Goal: Task Accomplishment & Management: Use online tool/utility

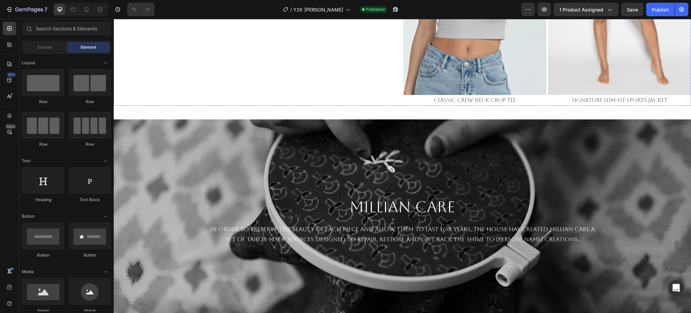
scroll to position [630, 0]
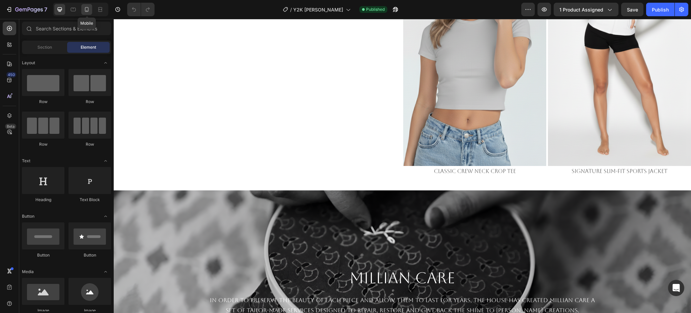
click at [88, 14] on div at bounding box center [86, 9] width 11 height 11
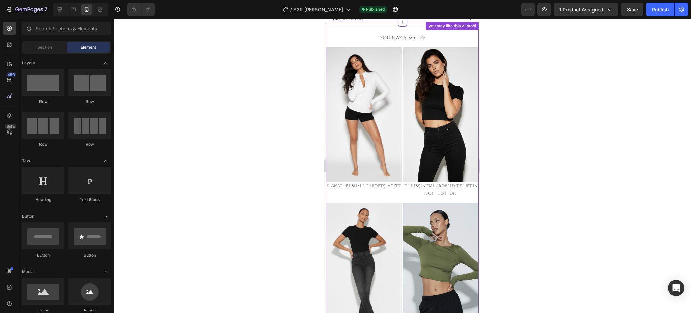
scroll to position [372, 0]
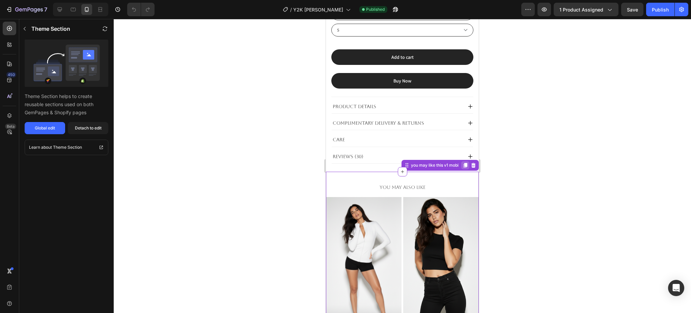
click at [463, 162] on icon at bounding box center [465, 164] width 5 height 5
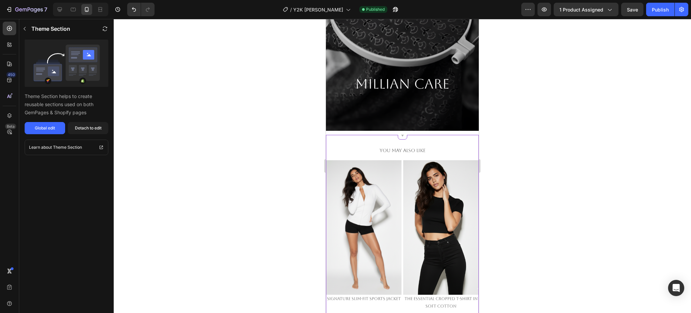
scroll to position [1213, 0]
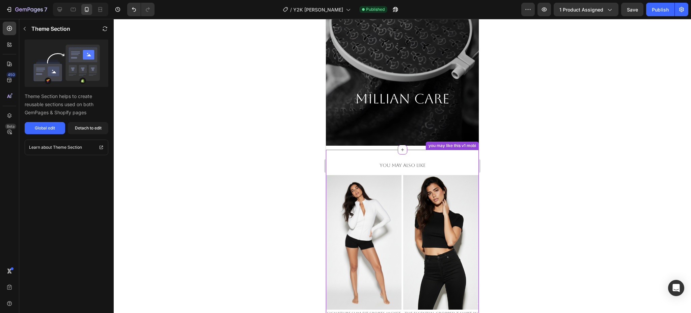
click at [350, 161] on p "You May Also Like" at bounding box center [403, 165] width 152 height 8
click at [460, 142] on div "you may like this v1 mobi" at bounding box center [452, 145] width 50 height 6
click at [540, 156] on div at bounding box center [402, 166] width 577 height 294
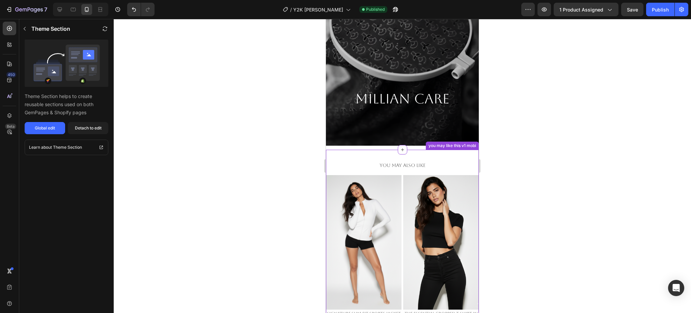
click at [458, 161] on p "You May Also Like" at bounding box center [403, 165] width 152 height 8
click at [469, 139] on div at bounding box center [473, 143] width 8 height 8
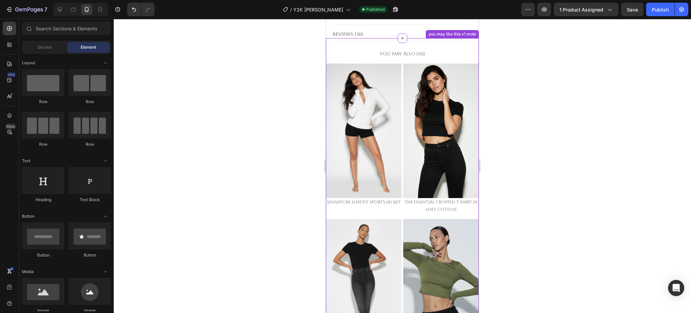
scroll to position [463, 0]
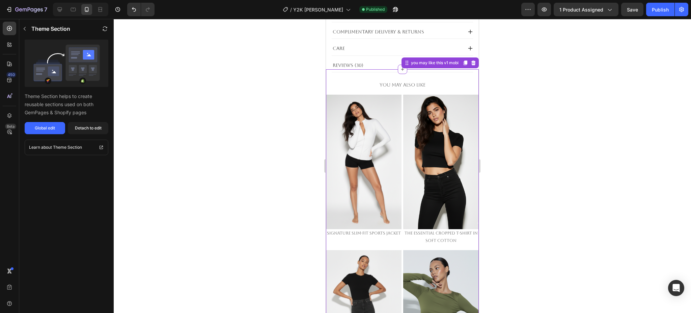
click at [444, 81] on p "You May Also Like" at bounding box center [403, 85] width 152 height 8
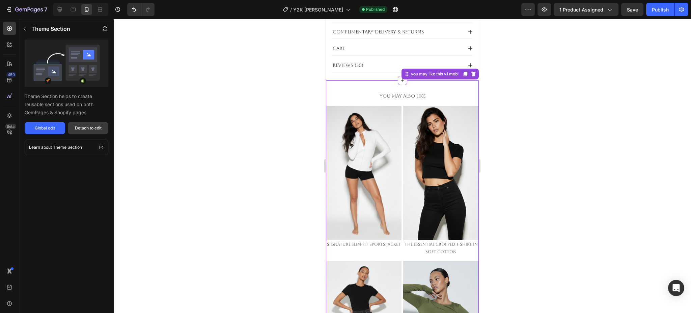
click at [94, 125] on div "Detach to edit" at bounding box center [88, 128] width 27 height 6
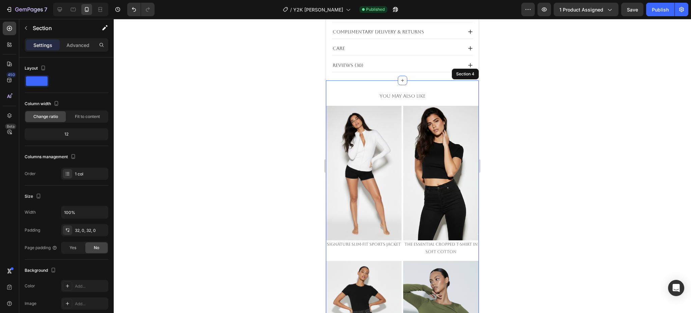
click at [459, 71] on div "Section 4" at bounding box center [465, 74] width 21 height 6
click at [460, 69] on div "Section 4" at bounding box center [465, 74] width 27 height 11
click at [448, 91] on div "You May Also Like" at bounding box center [402, 96] width 153 height 10
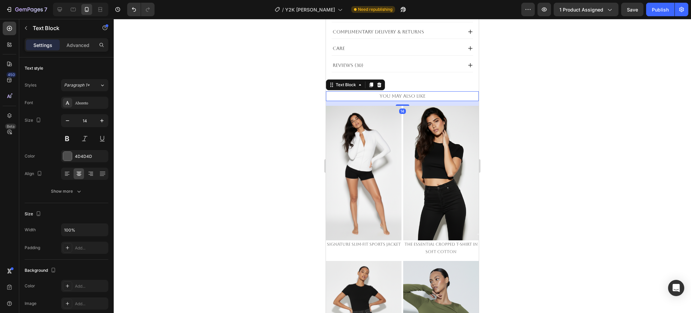
click at [542, 113] on div at bounding box center [402, 166] width 577 height 294
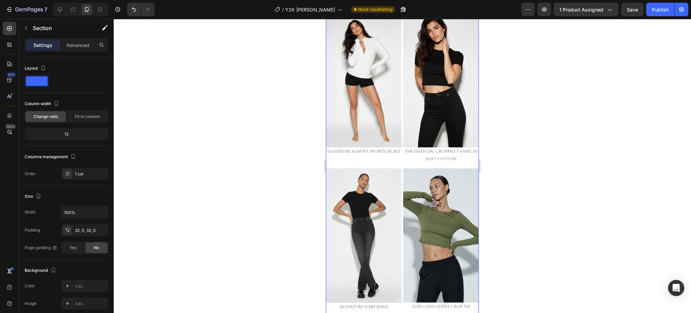
scroll to position [328, 0]
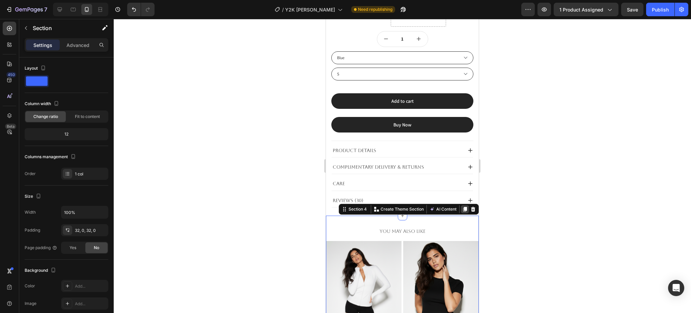
click at [462, 206] on icon at bounding box center [464, 208] width 5 height 5
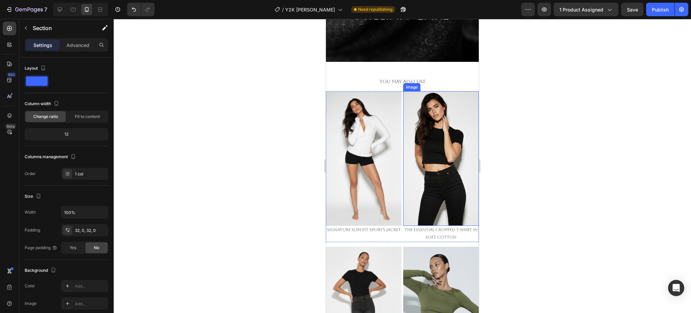
scroll to position [1303, 0]
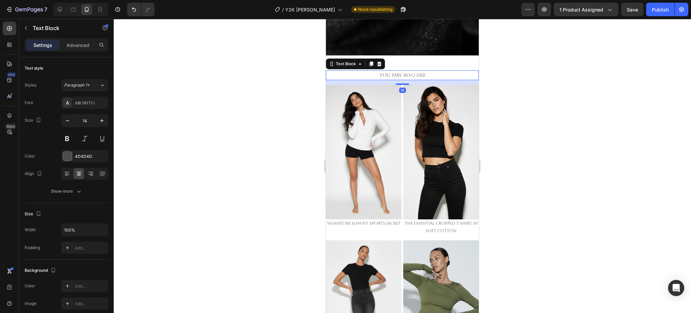
click at [443, 71] on p "You May Also Like" at bounding box center [403, 75] width 152 height 8
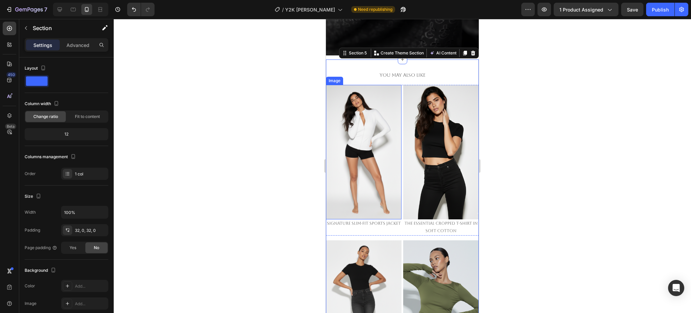
click at [381, 111] on img at bounding box center [364, 152] width 76 height 134
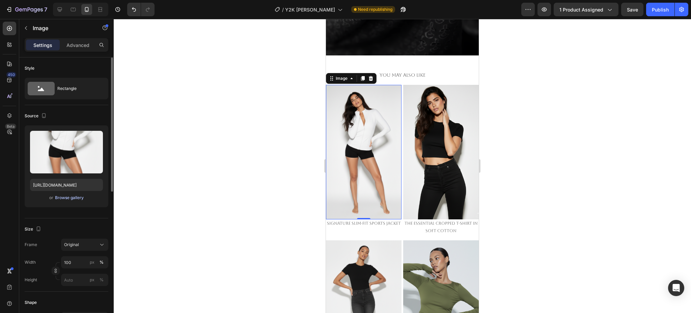
click at [67, 197] on div "Browse gallery" at bounding box center [69, 197] width 29 height 6
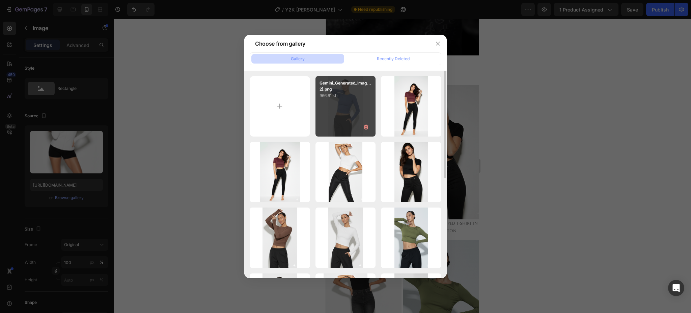
click at [349, 104] on div "Gemini_Generated_Imag...2).png 966.61 kb" at bounding box center [346, 106] width 60 height 60
type input "https://cdn.shopify.com/s/files/1/0661/2146/6075/files/gempages_479878604860163…"
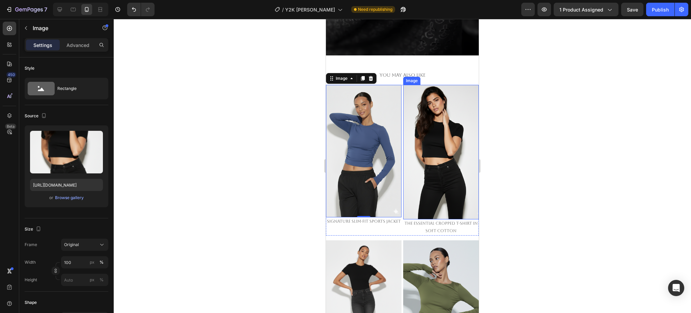
click at [413, 117] on img at bounding box center [441, 152] width 76 height 134
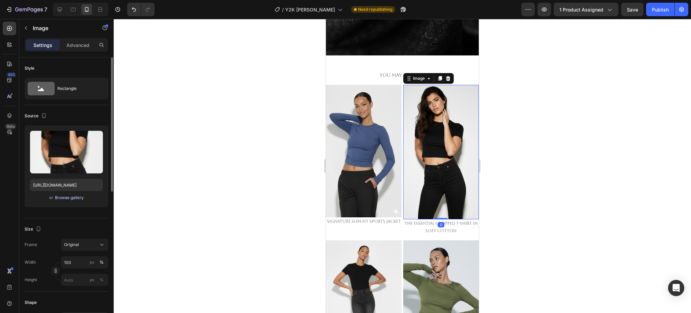
click at [62, 198] on div "Browse gallery" at bounding box center [69, 197] width 29 height 6
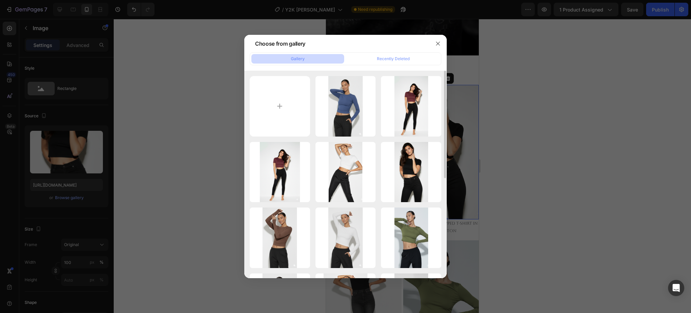
scroll to position [192, 0]
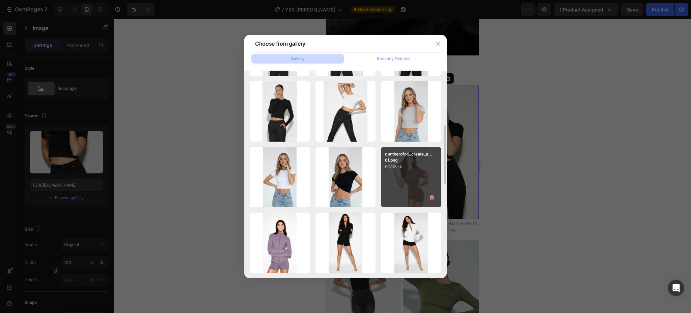
click at [416, 172] on div "guntherofori_create_a...6).png 667.13 kb" at bounding box center [411, 177] width 60 height 60
type input "[URL][DOMAIN_NAME]"
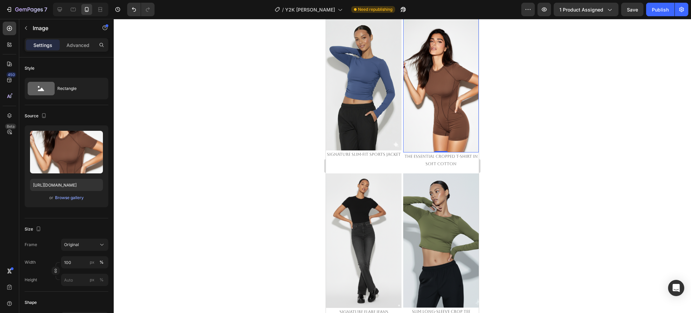
scroll to position [1438, 0]
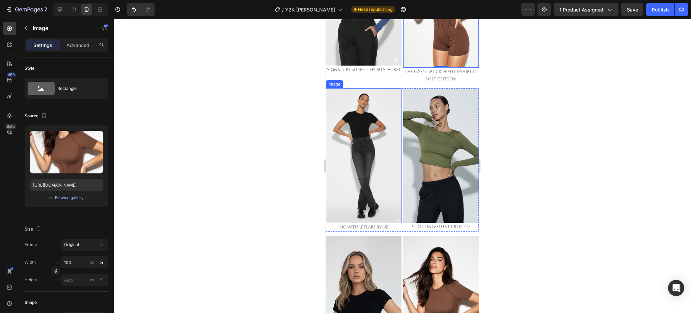
drag, startPoint x: 373, startPoint y: 132, endPoint x: 353, endPoint y: 140, distance: 21.3
click at [372, 132] on img at bounding box center [364, 155] width 76 height 134
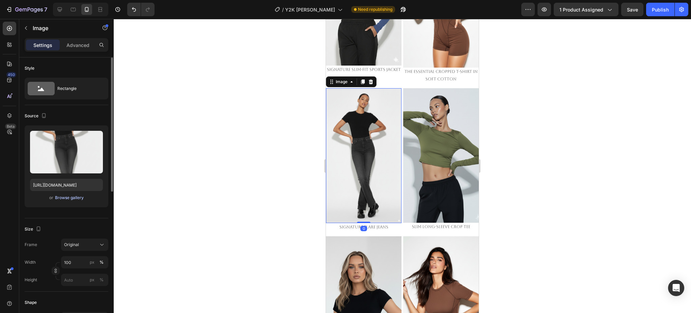
click at [67, 200] on button "Browse gallery" at bounding box center [69, 197] width 29 height 7
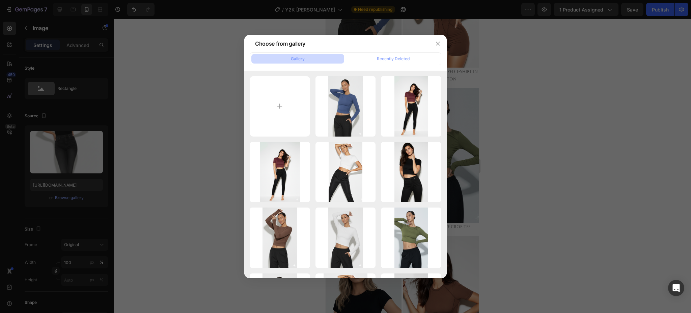
click at [536, 169] on div at bounding box center [345, 156] width 691 height 313
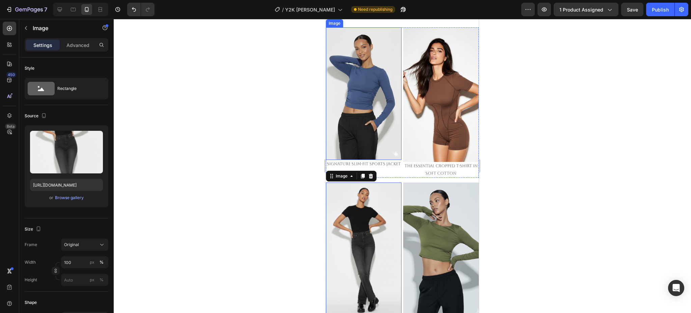
scroll to position [1393, 0]
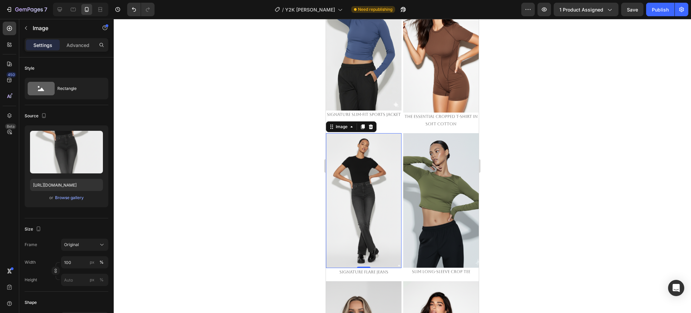
click at [377, 159] on img at bounding box center [364, 200] width 76 height 134
click at [79, 196] on div "Browse gallery" at bounding box center [69, 197] width 29 height 6
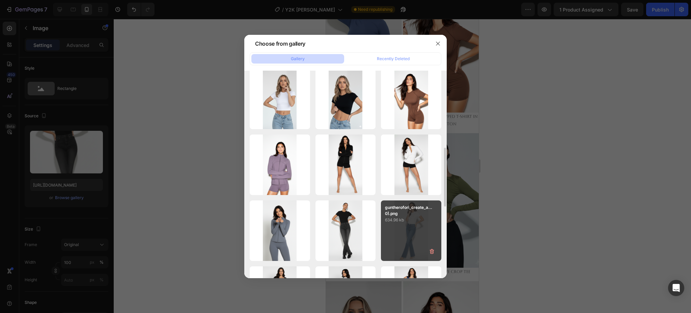
scroll to position [360, 0]
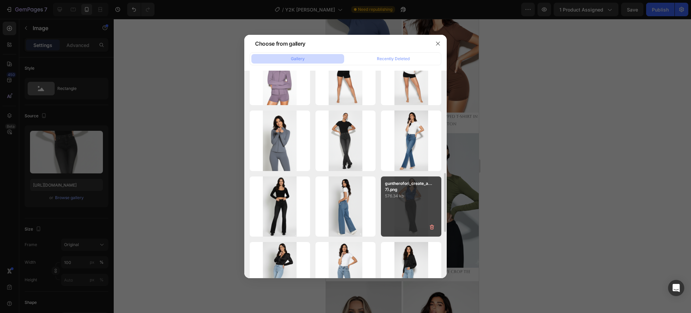
click at [411, 199] on div "guntherofori_create_a...7).png 576.34 kb" at bounding box center [411, 206] width 60 height 60
type input "https://cdn.shopify.com/s/files/1/0661/2146/6075/files/gempages_479878604860163…"
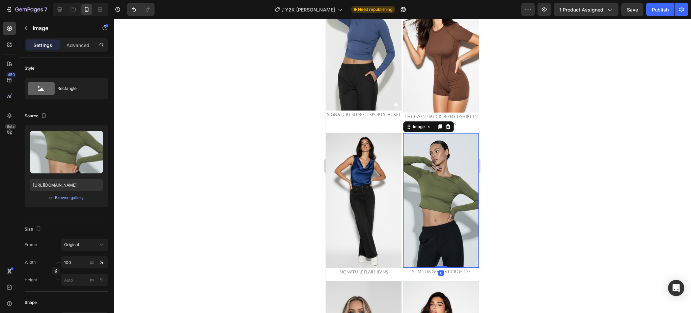
drag, startPoint x: 427, startPoint y: 162, endPoint x: 649, endPoint y: 202, distance: 225.7
click at [427, 162] on img at bounding box center [441, 200] width 76 height 134
click at [75, 198] on div "Browse gallery" at bounding box center [69, 197] width 29 height 6
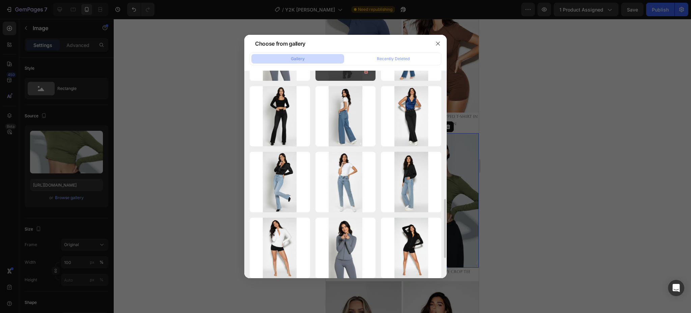
scroll to position [495, 0]
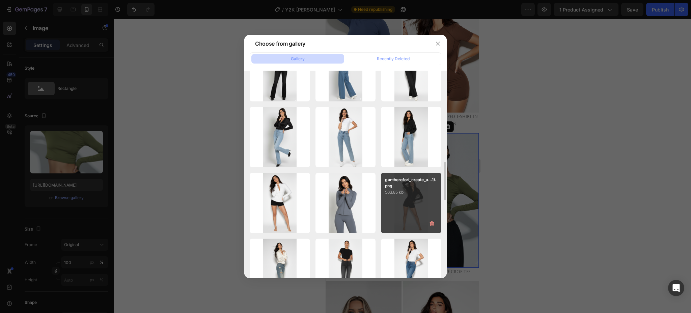
click at [410, 193] on p "563.85 kb" at bounding box center [411, 192] width 52 height 7
type input "https://cdn.shopify.com/s/files/1/0661/2146/6075/files/gempages_479878604860163…"
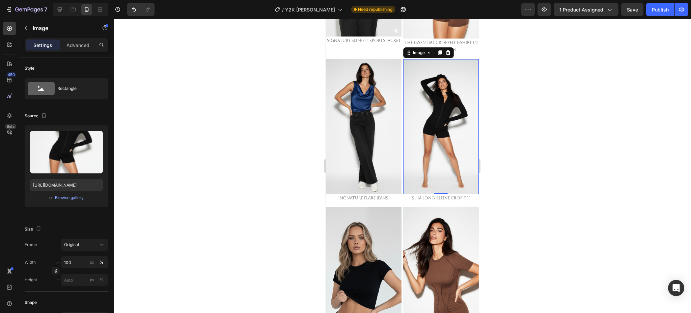
scroll to position [1483, 0]
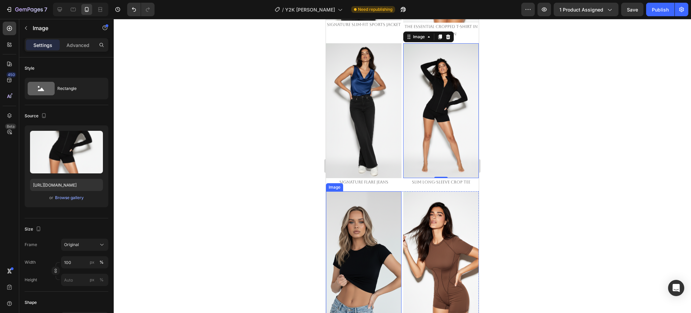
click at [358, 204] on img at bounding box center [364, 258] width 76 height 134
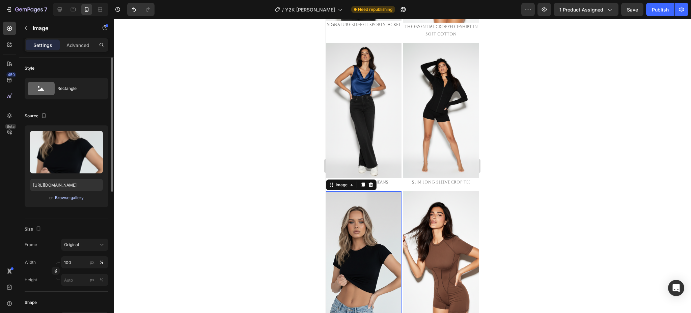
click at [65, 195] on div "Browse gallery" at bounding box center [69, 197] width 29 height 6
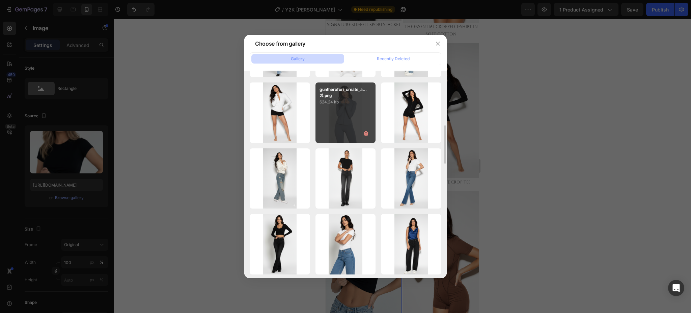
scroll to position [630, 0]
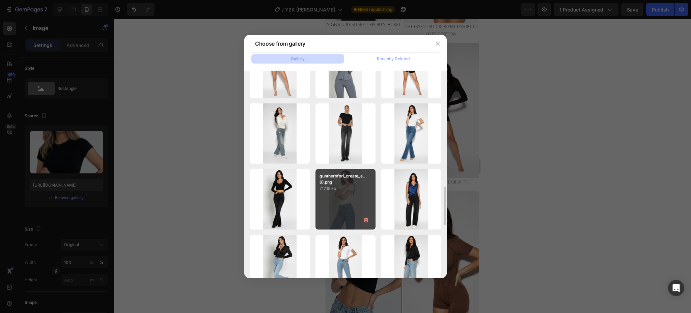
click at [350, 188] on p "717.15 kb" at bounding box center [346, 188] width 52 height 7
type input "https://cdn.shopify.com/s/files/1/0661/2146/6075/files/gempages_479878604860163…"
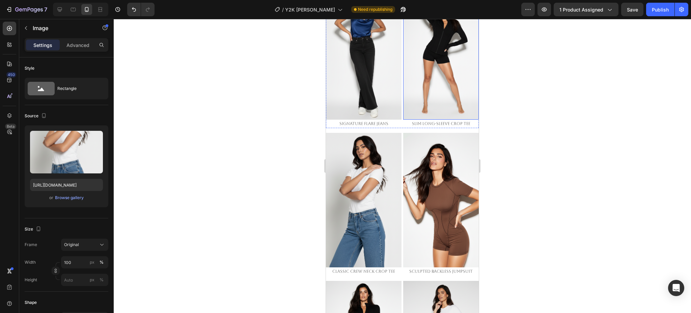
scroll to position [1560, 0]
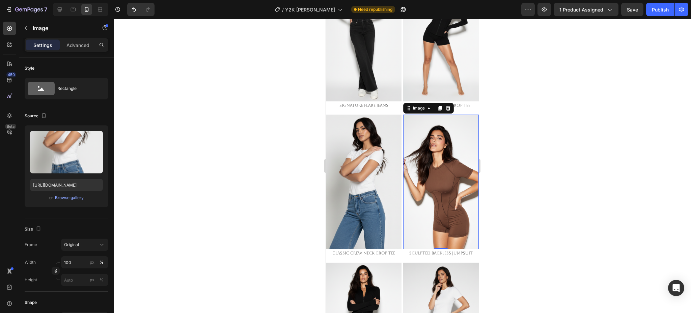
click at [427, 178] on img at bounding box center [441, 181] width 76 height 134
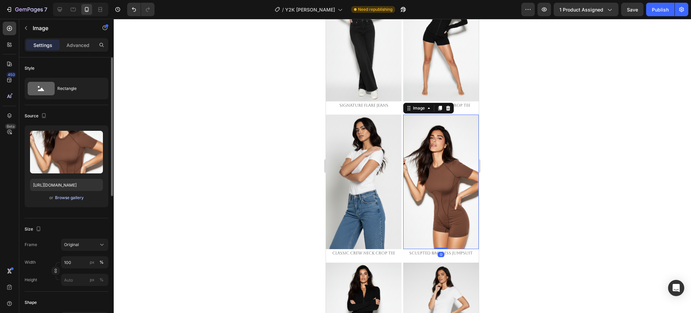
click at [69, 198] on div "Browse gallery" at bounding box center [69, 197] width 29 height 6
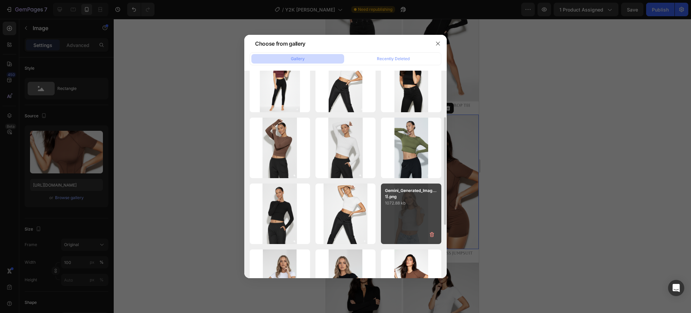
scroll to position [180, 0]
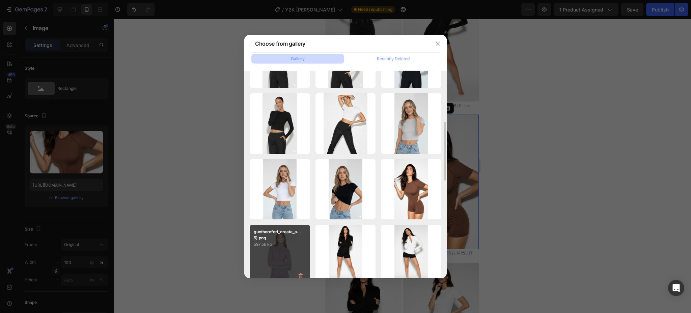
click at [289, 251] on div "guntherofori_create_a...5).png 597.56 kb" at bounding box center [280, 254] width 60 height 60
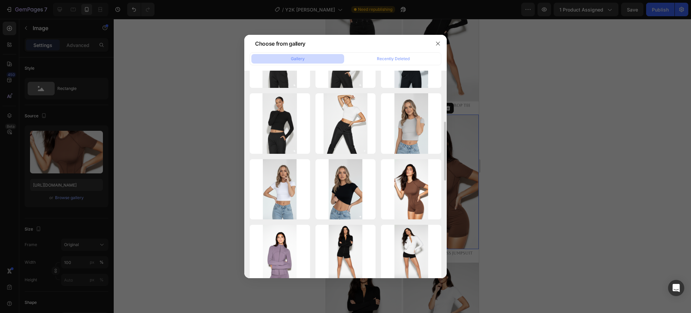
type input "https://cdn.shopify.com/s/files/1/0661/2146/6075/files/gempages_479878604860163…"
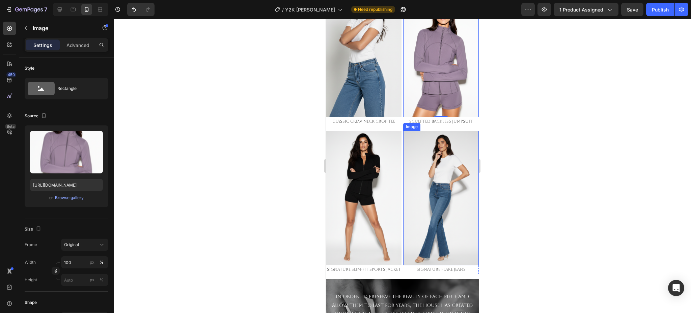
scroll to position [1695, 0]
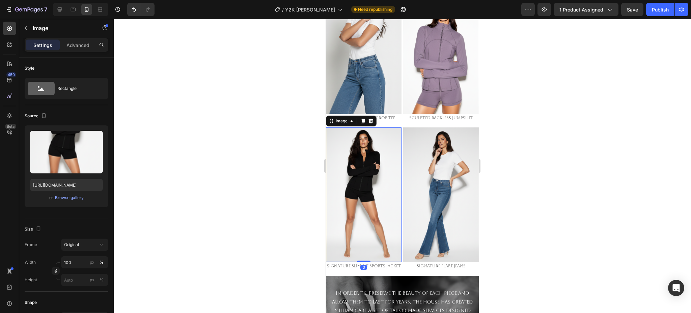
drag, startPoint x: 373, startPoint y: 194, endPoint x: 543, endPoint y: 216, distance: 171.4
click at [373, 194] on img at bounding box center [364, 194] width 76 height 134
click at [67, 197] on div "Browse gallery" at bounding box center [69, 197] width 29 height 6
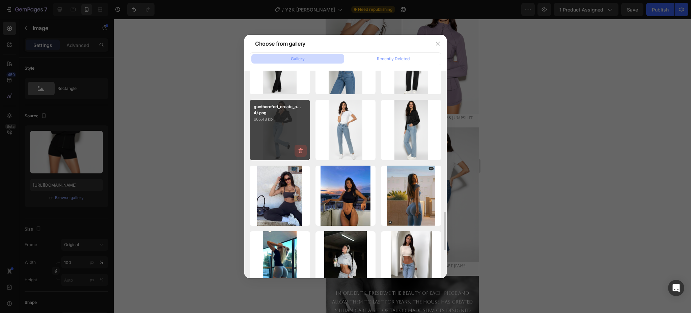
scroll to position [675, 0]
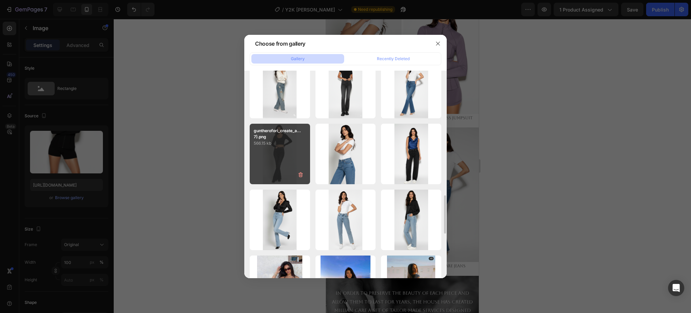
click at [288, 145] on p "566.15 kb" at bounding box center [280, 143] width 52 height 7
type input "https://cdn.shopify.com/s/files/1/0661/2146/6075/files/gempages_479878604860163…"
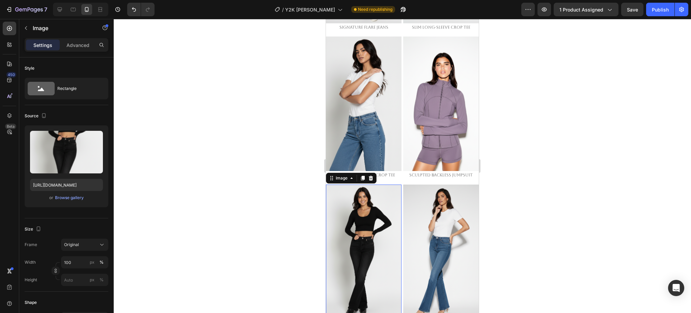
scroll to position [1695, 0]
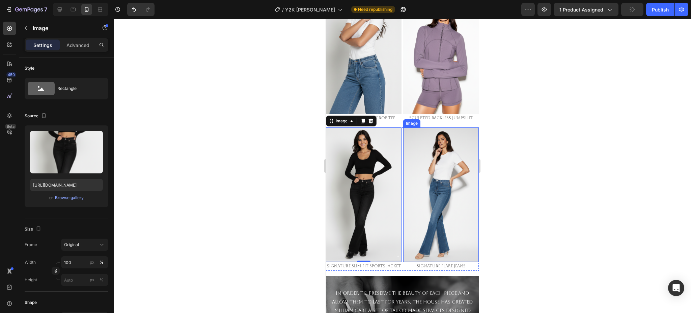
click at [417, 173] on img at bounding box center [441, 194] width 76 height 134
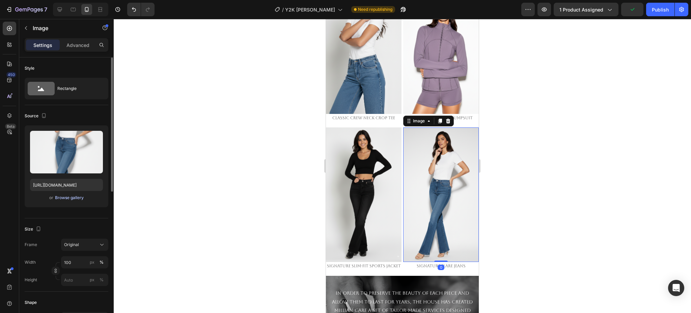
click at [65, 199] on div "Browse gallery" at bounding box center [69, 197] width 29 height 6
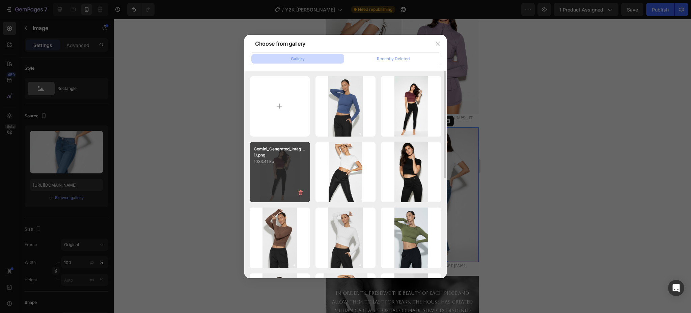
click at [290, 168] on div "Gemini_Generated_Imag...1).png 1033.41 kb" at bounding box center [280, 172] width 60 height 60
type input "https://cdn.shopify.com/s/files/1/0661/2146/6075/files/gempages_479878604860163…"
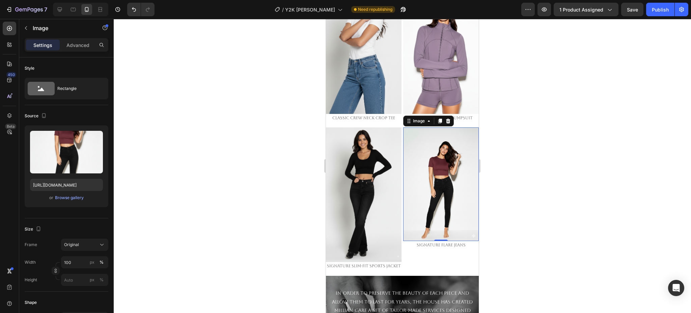
click at [536, 198] on div at bounding box center [402, 166] width 577 height 294
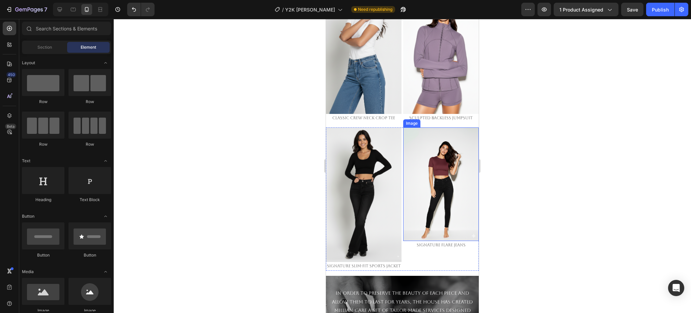
click at [419, 177] on img at bounding box center [441, 183] width 76 height 113
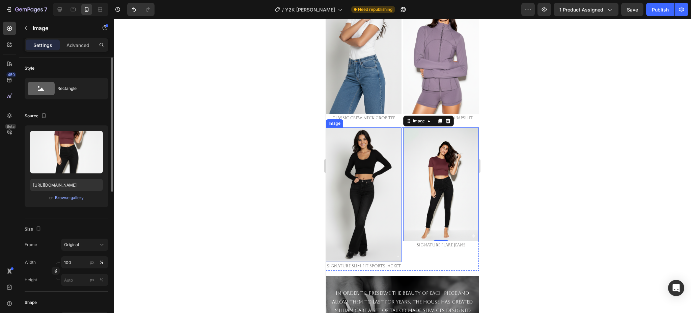
scroll to position [90, 0]
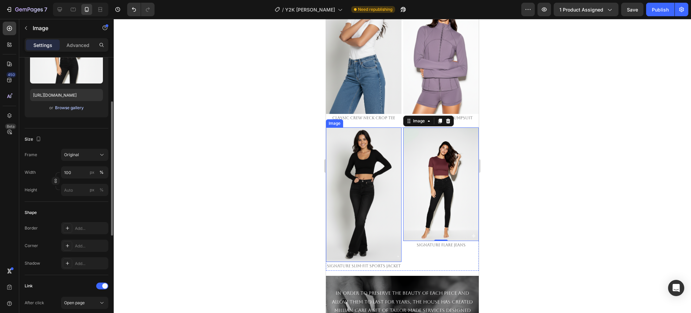
click at [74, 108] on div "Browse gallery" at bounding box center [69, 108] width 29 height 6
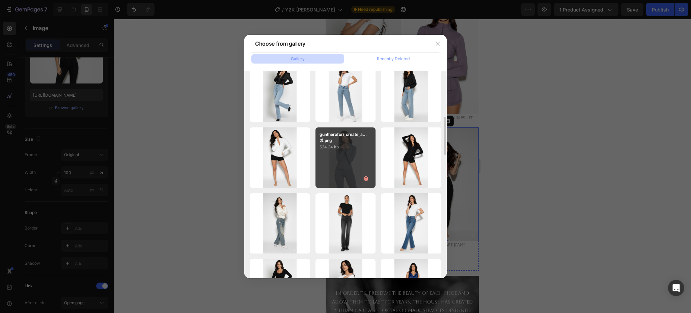
scroll to position [360, 0]
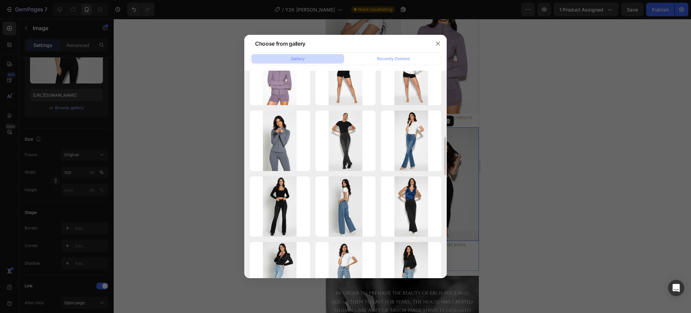
drag, startPoint x: 279, startPoint y: 135, endPoint x: 311, endPoint y: 134, distance: 31.4
click at [0, 0] on div "guntherofori_create_a...2).png 603.16 kb" at bounding box center [0, 0] width 0 height 0
type input "https://cdn.shopify.com/s/files/1/0661/2146/6075/files/gempages_479878604860163…"
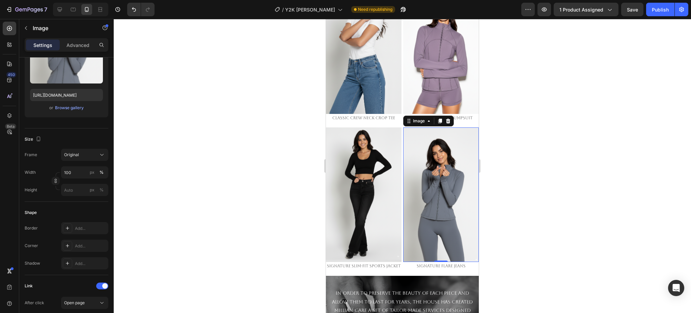
click at [546, 187] on div at bounding box center [402, 166] width 577 height 294
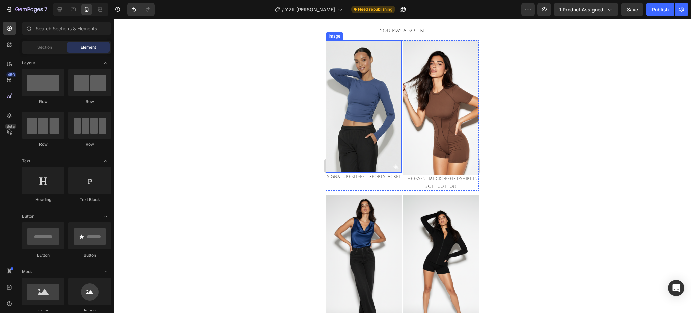
scroll to position [1341, 0]
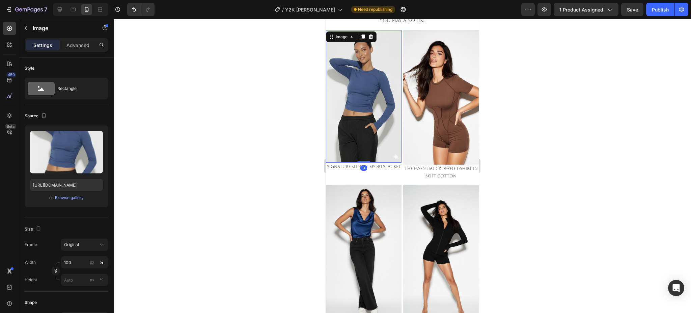
click at [360, 124] on img at bounding box center [364, 96] width 76 height 132
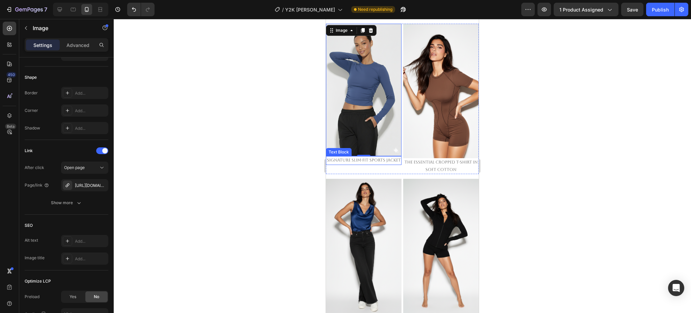
scroll to position [1296, 0]
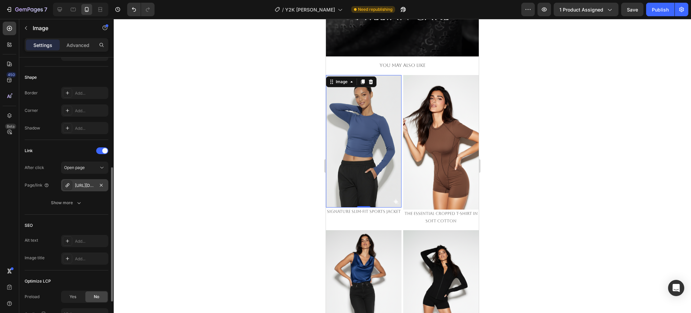
drag, startPoint x: 78, startPoint y: 187, endPoint x: 87, endPoint y: 186, distance: 9.9
click at [78, 187] on div "https://emperiomillian.com/signature-slim-fit-sports-jacket-copy-2" at bounding box center [85, 185] width 20 height 6
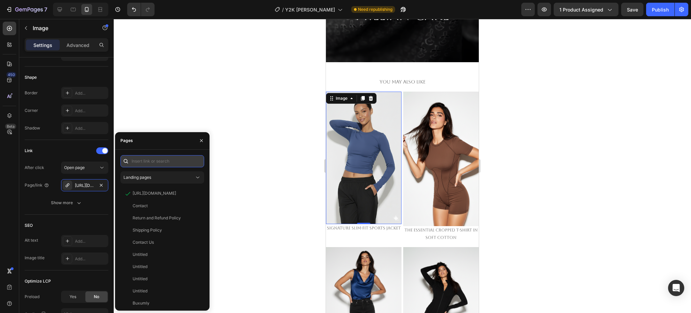
click at [169, 163] on input "text" at bounding box center [162, 161] width 84 height 12
paste input "https://emperiomillian.com/products/slim-long-sleeve-crop-tee"
type input "https://emperiomillian.com/products/slim-long-sleeve-crop-tee"
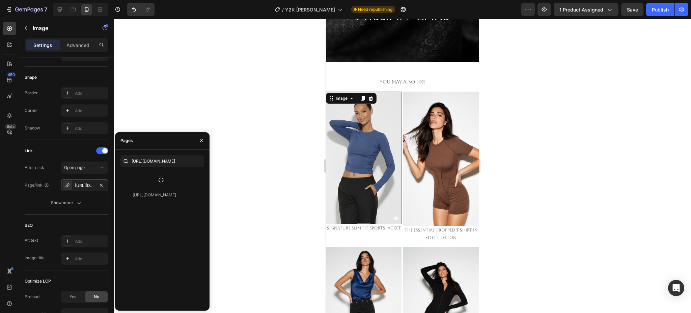
scroll to position [0, 0]
click at [152, 180] on div at bounding box center [160, 180] width 81 height 18
click at [152, 179] on div "https://emperiomillian.com/products/slim-long-sleeve-crop-tee" at bounding box center [155, 177] width 44 height 6
drag, startPoint x: 61, startPoint y: 146, endPoint x: 321, endPoint y: 153, distance: 260.0
click at [61, 147] on div "Link" at bounding box center [67, 150] width 84 height 11
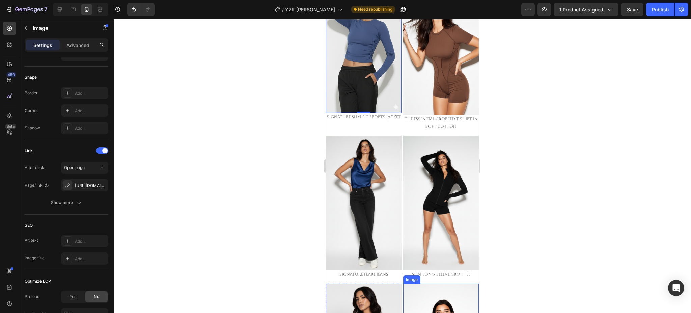
scroll to position [1341, 0]
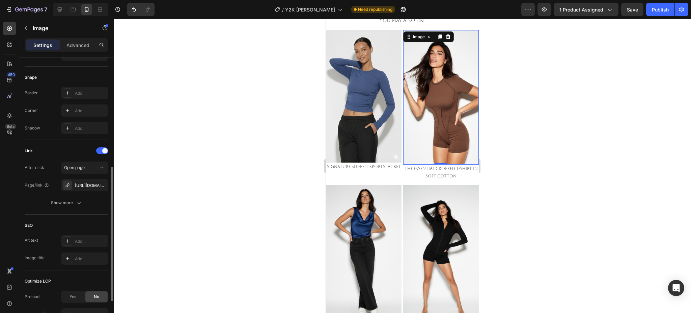
click at [432, 123] on img at bounding box center [441, 97] width 76 height 134
click at [77, 186] on div "https://emperiomillian.com/the-essential-cropped-t-shirt-in-soft-cotton" at bounding box center [85, 186] width 20 height 6
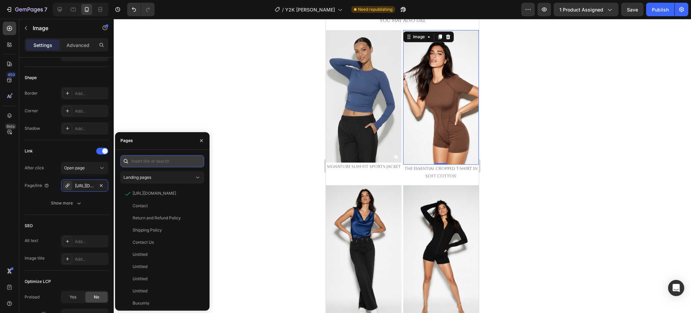
click at [171, 163] on input "text" at bounding box center [162, 161] width 84 height 12
paste input "https://emperiomillian.com/products/sculpted-backless-jumpsuit-copy-1"
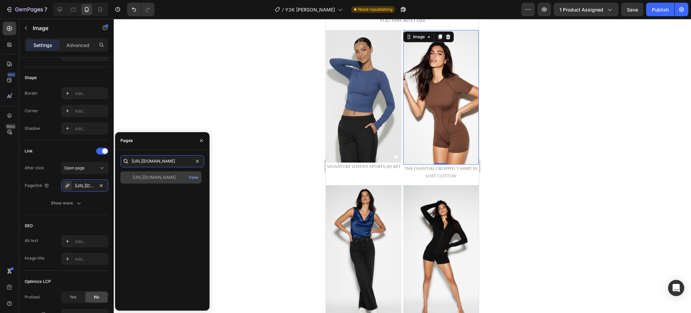
type input "https://emperiomillian.com/products/sculpted-backless-jumpsuit-copy-1"
click at [150, 181] on div "https://emperiomillian.com/products/sculpted-backless-jumpsuit-copy-1 View" at bounding box center [160, 177] width 81 height 12
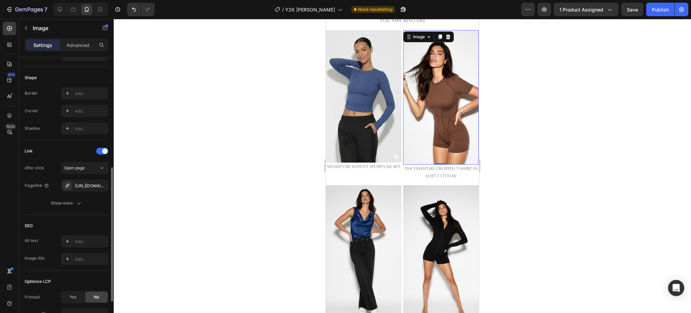
drag, startPoint x: 73, startPoint y: 150, endPoint x: 141, endPoint y: 158, distance: 68.7
click at [73, 150] on div "Link" at bounding box center [67, 150] width 84 height 11
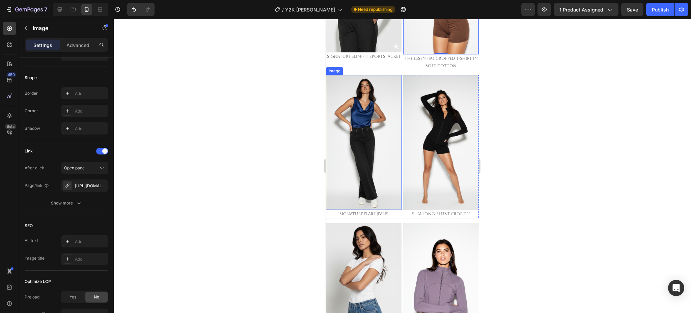
scroll to position [1431, 0]
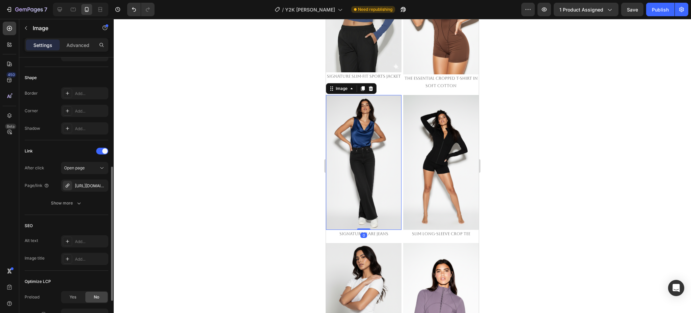
click at [360, 130] on img at bounding box center [364, 162] width 76 height 134
click at [75, 188] on div "https://emperiomillian.com/signature-flare-jeans-copy-1" at bounding box center [85, 186] width 20 height 6
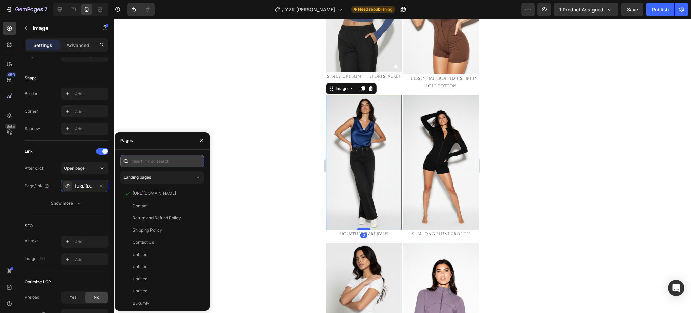
click at [157, 161] on input "text" at bounding box center [162, 161] width 84 height 12
paste input "https://emperiomillian.com/products/high-rise-straight-denim-copy"
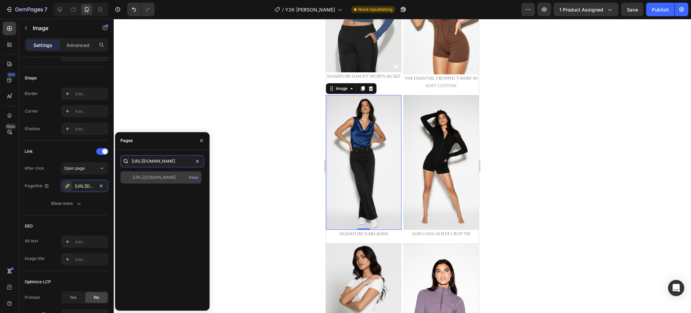
type input "https://emperiomillian.com/products/high-rise-straight-denim-copy"
click at [144, 180] on div "https://emperiomillian.com/products/high-rise-straight-denim-copy View" at bounding box center [160, 177] width 81 height 12
click at [78, 154] on div "Link" at bounding box center [67, 151] width 84 height 11
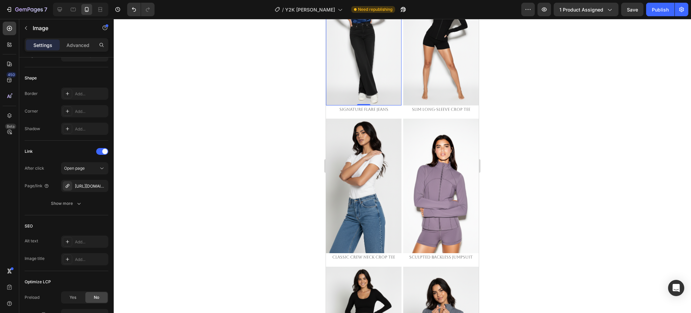
scroll to position [1566, 0]
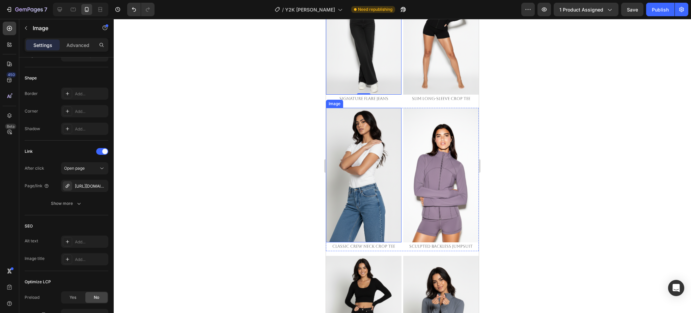
click at [351, 126] on img at bounding box center [364, 175] width 76 height 134
click at [81, 189] on div "https://emperiomillian.com/classic-crewneck-crop-tee" at bounding box center [84, 186] width 47 height 12
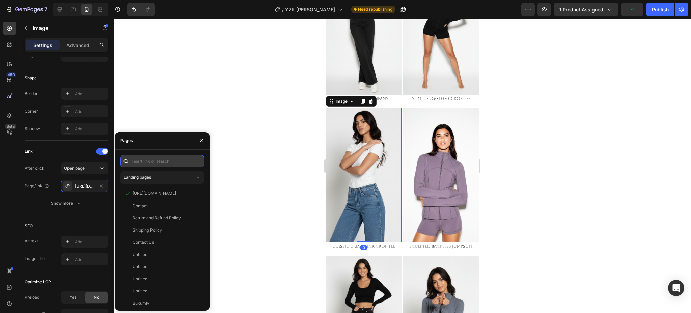
drag, startPoint x: 159, startPoint y: 164, endPoint x: 156, endPoint y: 162, distance: 3.7
click at [159, 164] on input "text" at bounding box center [162, 161] width 84 height 12
paste input "https://emperiomillian.com/products/high-rise-straight-denim-copy"
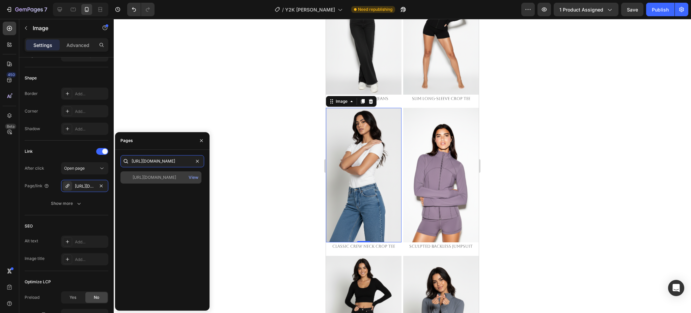
type input "https://emperiomillian.com/products/high-rise-straight-denim-copy"
click at [148, 179] on div "https://emperiomillian.com/products/high-rise-straight-denim-copy" at bounding box center [155, 177] width 44 height 6
click at [73, 151] on div "Link" at bounding box center [67, 151] width 84 height 11
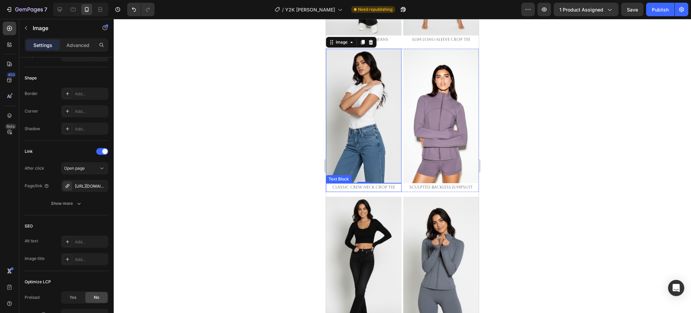
scroll to position [1701, 0]
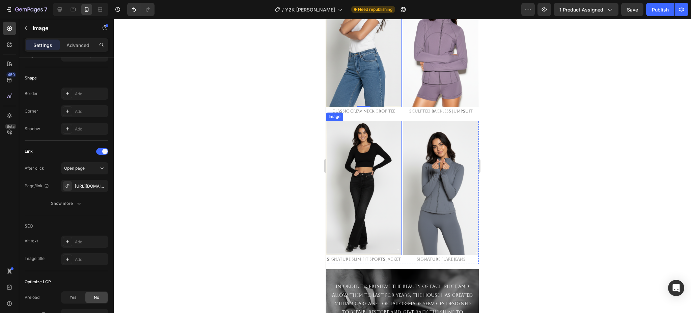
drag, startPoint x: 363, startPoint y: 154, endPoint x: 347, endPoint y: 155, distance: 16.6
click at [363, 154] on img at bounding box center [364, 187] width 76 height 134
click at [80, 185] on div "https://emperiomillian.com/signature-slim-fit-sports-jacket-copy-2" at bounding box center [85, 186] width 20 height 6
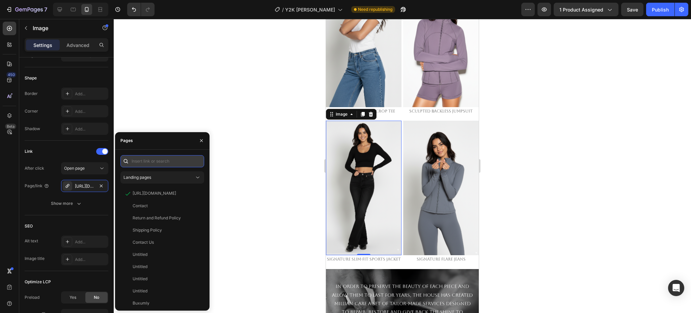
click at [163, 160] on input "text" at bounding box center [162, 161] width 84 height 12
paste input "https://emperiomillian.com/products/signature-flare-jeans-copy-1"
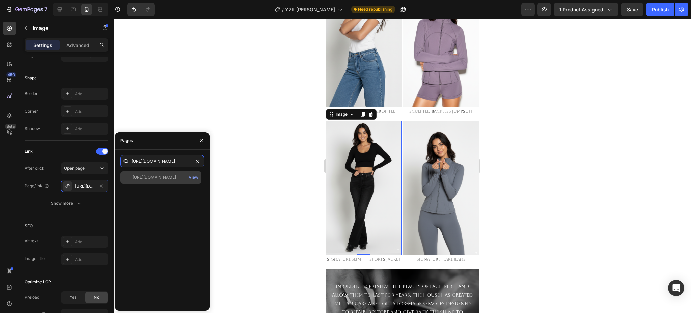
type input "https://emperiomillian.com/products/signature-flare-jeans-copy-1"
click at [149, 178] on div "https://emperiomillian.com/products/signature-flare-jeans-copy-1" at bounding box center [155, 177] width 44 height 6
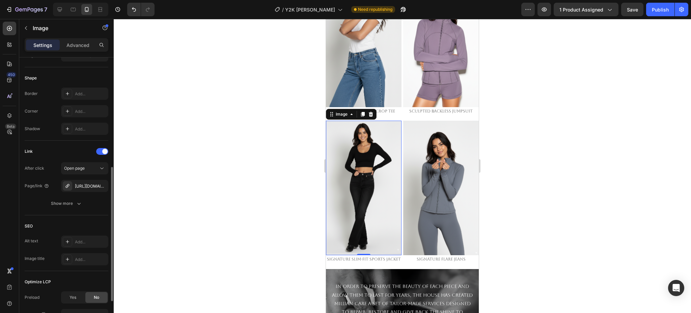
click at [72, 155] on div "Link" at bounding box center [67, 151] width 84 height 11
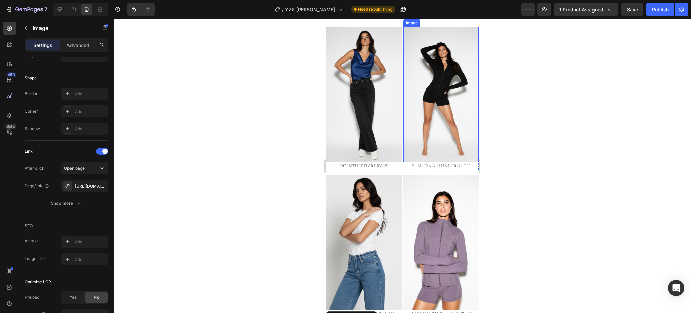
scroll to position [1521, 0]
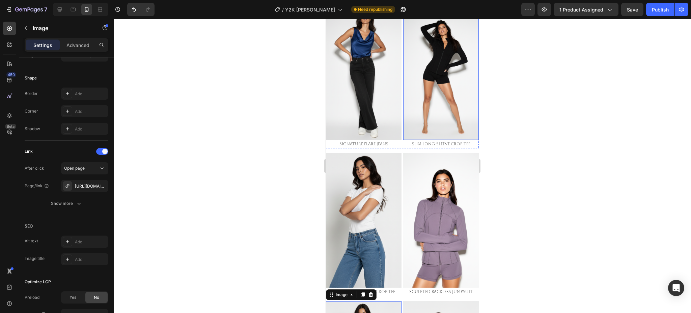
click at [437, 75] on img at bounding box center [441, 72] width 76 height 134
click at [85, 183] on div "https://emperiomillian.com/slim-long-sleeve-crop-tee" at bounding box center [85, 186] width 20 height 6
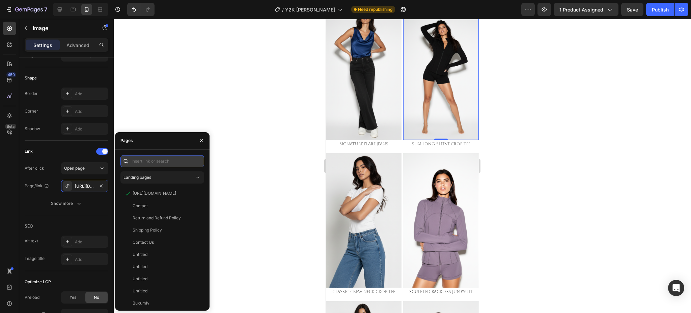
click at [144, 159] on input "text" at bounding box center [162, 161] width 84 height 12
paste input "https://emperiomillian.com/products/signature-slim-fit-sports-jacket-copy-2"
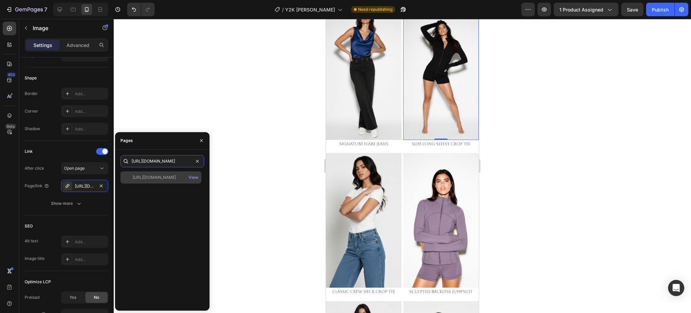
type input "https://emperiomillian.com/products/signature-slim-fit-sports-jacket-copy-2"
click at [153, 176] on div "https://emperiomillian.com/products/signature-slim-fit-sports-jacket-copy-2" at bounding box center [155, 177] width 44 height 6
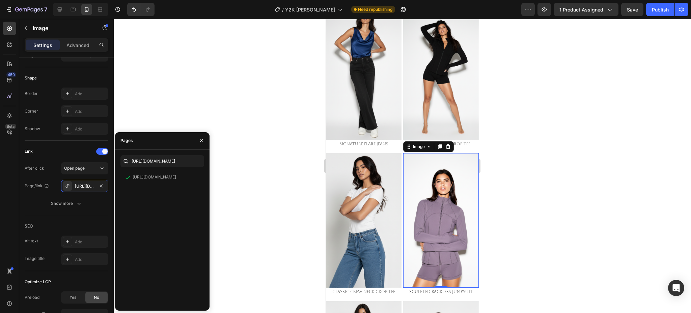
click at [431, 178] on img at bounding box center [441, 220] width 76 height 134
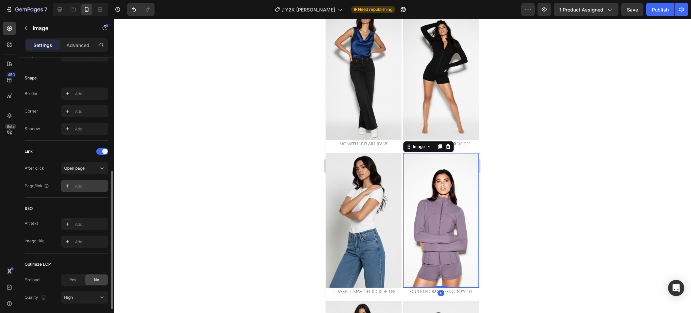
click at [88, 187] on div "Add..." at bounding box center [91, 186] width 32 height 6
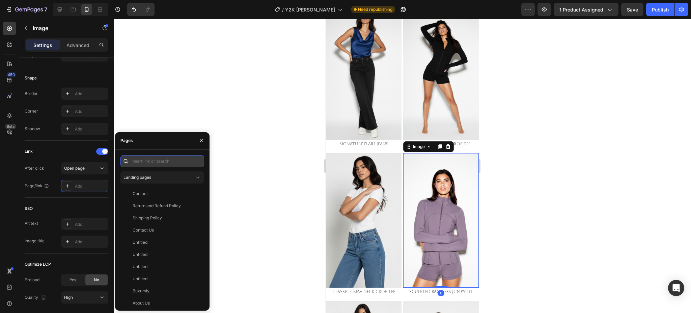
click at [152, 162] on input "text" at bounding box center [162, 161] width 84 height 12
paste input "https://emperiomillian.com/products/signature-slim-fit-sports-jacket-copy-2"
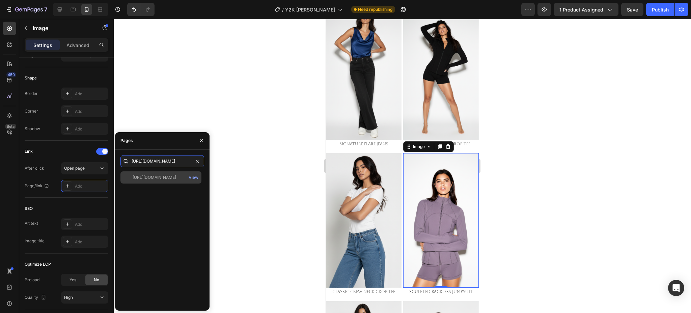
type input "https://emperiomillian.com/products/signature-slim-fit-sports-jacket-copy-2"
click at [153, 179] on div "https://emperiomillian.com/products/signature-slim-fit-sports-jacket-copy-2" at bounding box center [155, 177] width 44 height 6
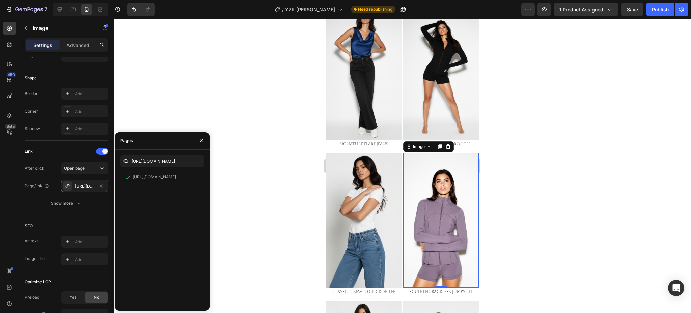
drag, startPoint x: 67, startPoint y: 153, endPoint x: 169, endPoint y: 151, distance: 102.3
click at [67, 152] on div "Link" at bounding box center [67, 151] width 84 height 11
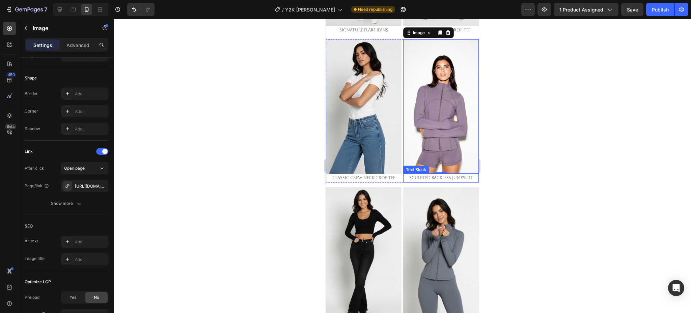
scroll to position [1656, 0]
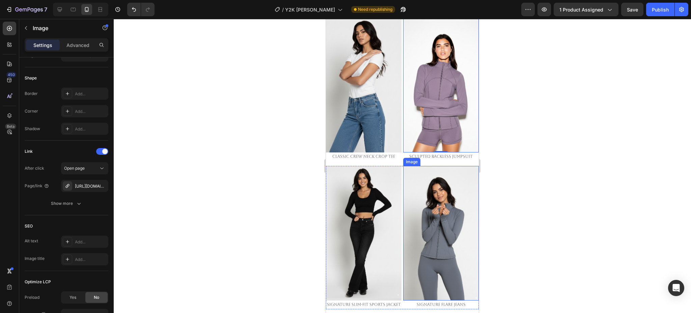
click at [425, 191] on img at bounding box center [441, 233] width 76 height 134
click at [80, 184] on div "https://emperiomillian.com/signature-flare-jeans-copy-1" at bounding box center [85, 186] width 20 height 6
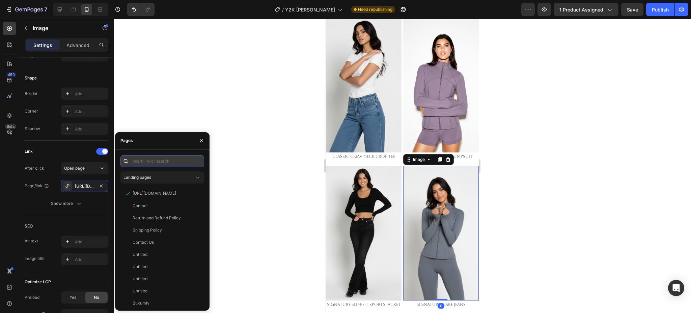
click at [158, 159] on input "text" at bounding box center [162, 161] width 84 height 12
paste input "https://emperiomillian.com/products/signature-slim-fit-sports-jacket-copy-2"
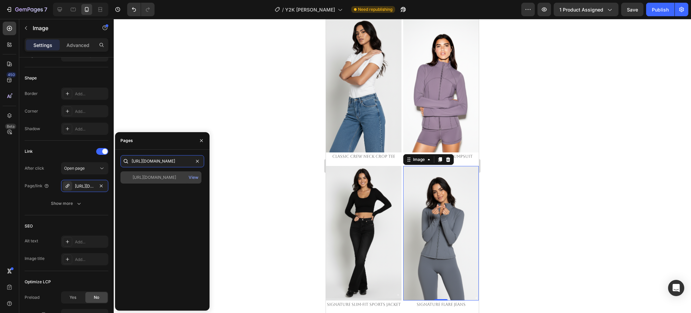
type input "https://emperiomillian.com/products/signature-slim-fit-sports-jacket-copy-2"
click at [149, 180] on div "https://emperiomillian.com/products/signature-slim-fit-sports-jacket-copy-2" at bounding box center [155, 177] width 44 height 6
click at [79, 155] on div "Link" at bounding box center [67, 151] width 84 height 11
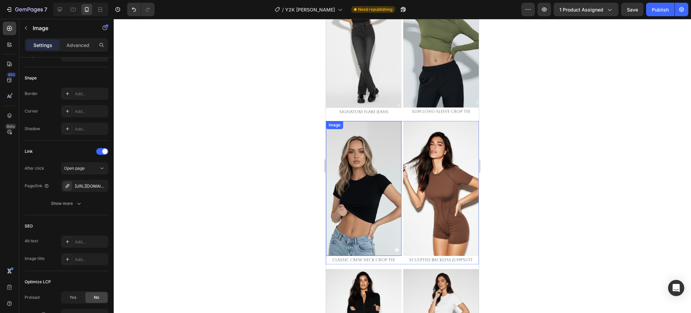
scroll to position [621, 0]
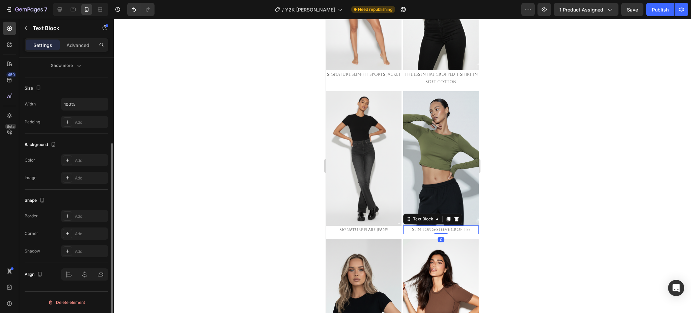
click at [436, 227] on span "Slim Long-Sleeve Crop Tee" at bounding box center [441, 229] width 58 height 5
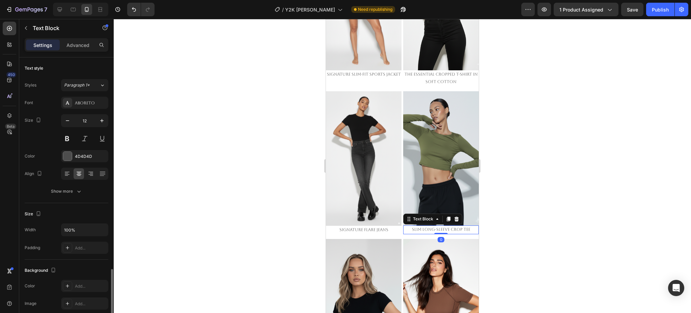
click at [436, 227] on span "Slim Long-Sleeve Crop Tee" at bounding box center [441, 229] width 58 height 5
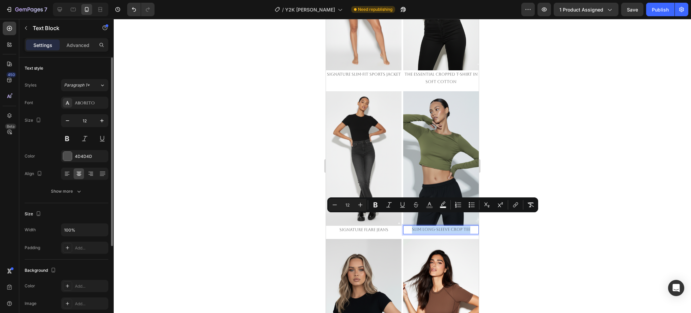
copy span "Slim Long-Sleeve Crop Tee"
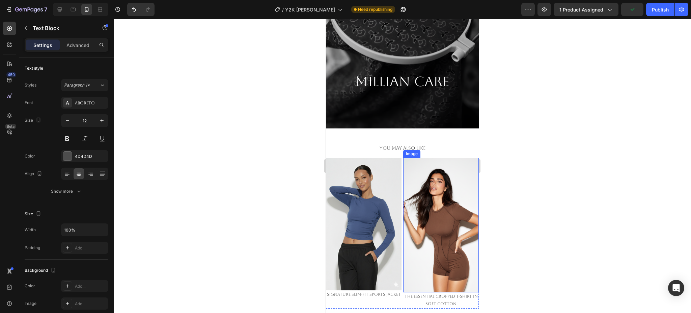
scroll to position [1251, 0]
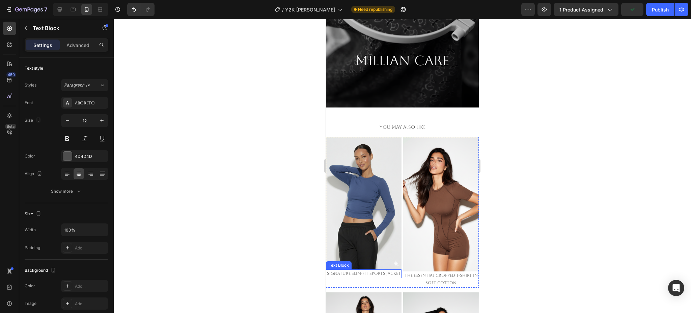
click at [351, 271] on span "Signature Slim-Fit Sports Jacket" at bounding box center [364, 273] width 74 height 5
click at [524, 253] on div at bounding box center [402, 166] width 577 height 294
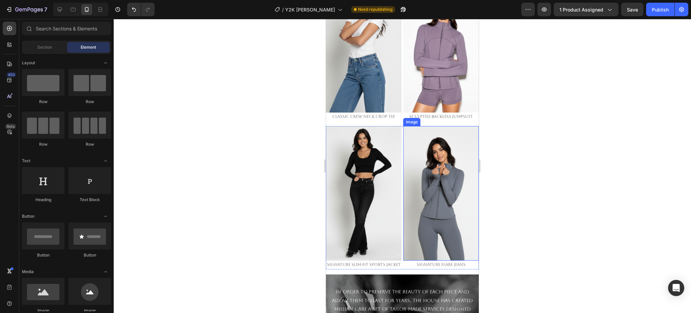
scroll to position [1701, 0]
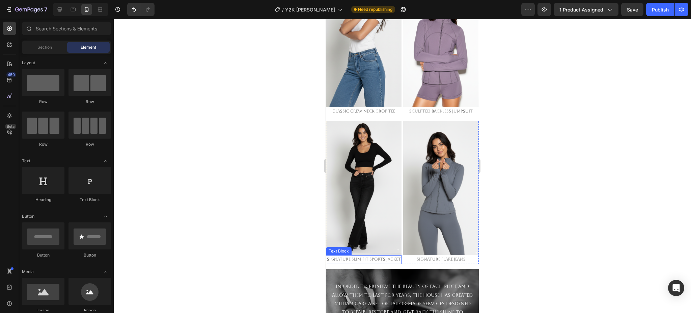
click at [369, 256] on span "Signature Slim-Fit Sports Jacket" at bounding box center [364, 258] width 74 height 5
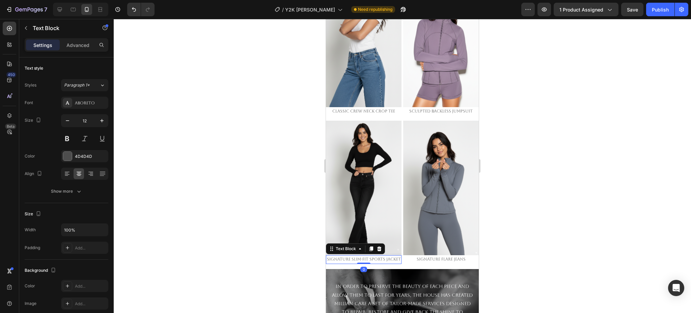
click at [369, 256] on span "Signature Slim-Fit Sports Jacket" at bounding box center [364, 258] width 74 height 5
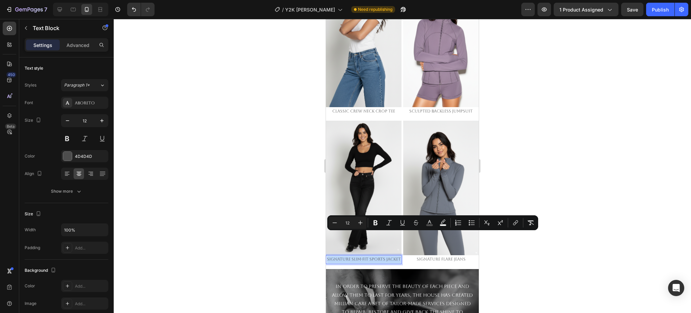
copy span "Signature Slim-Fit Sports Jacket"
click at [428, 256] on span "Signature Flare Jeans" at bounding box center [441, 258] width 49 height 5
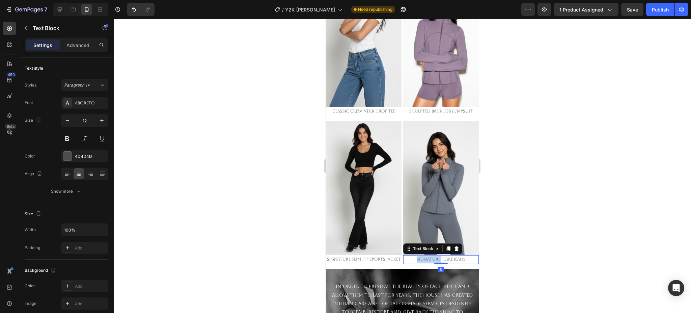
click at [428, 256] on span "Signature Flare Jeans" at bounding box center [441, 258] width 49 height 5
drag, startPoint x: 509, startPoint y: 236, endPoint x: 487, endPoint y: 163, distance: 75.6
click at [510, 235] on div at bounding box center [402, 166] width 577 height 294
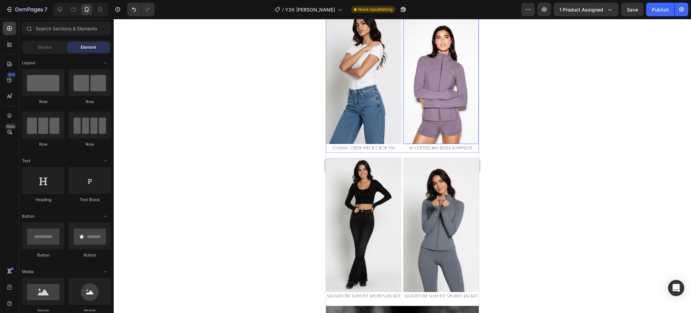
scroll to position [1611, 0]
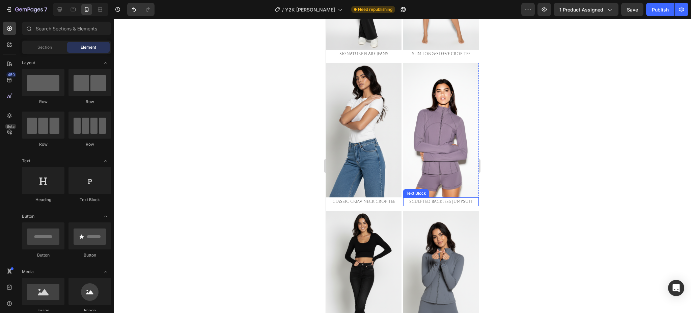
click at [434, 199] on span "Sculpted Backless Jumpsuit" at bounding box center [440, 201] width 63 height 5
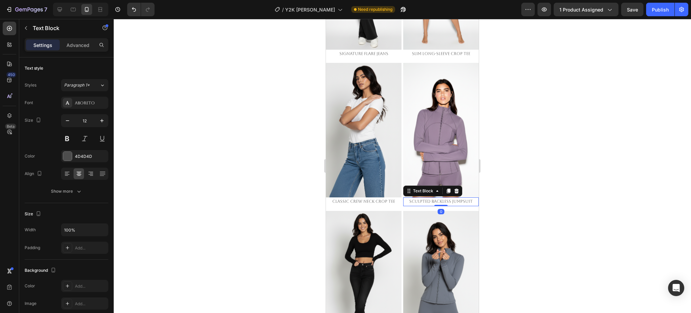
click at [434, 199] on span "Sculpted Backless Jumpsuit" at bounding box center [440, 201] width 63 height 5
drag, startPoint x: 532, startPoint y: 202, endPoint x: 526, endPoint y: 199, distance: 5.9
click at [531, 202] on div at bounding box center [402, 166] width 577 height 294
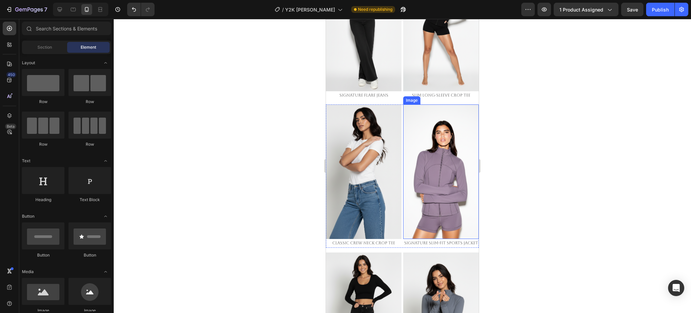
scroll to position [1476, 0]
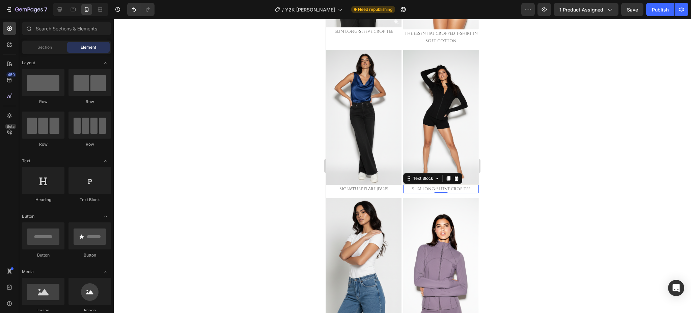
click at [433, 186] on span "Slim Long-Sleeve Crop Tee" at bounding box center [441, 188] width 58 height 5
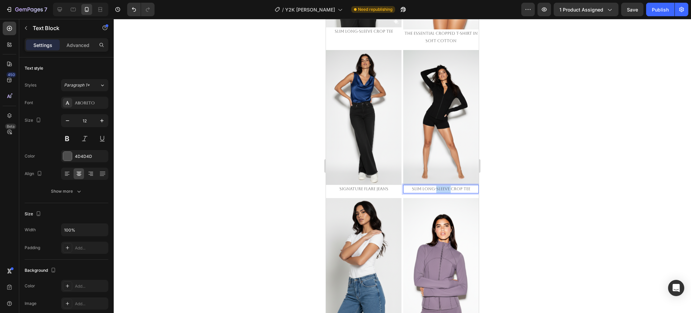
click at [433, 186] on span "Slim Long-Sleeve Crop Tee" at bounding box center [441, 188] width 58 height 5
click at [541, 220] on div at bounding box center [402, 166] width 577 height 294
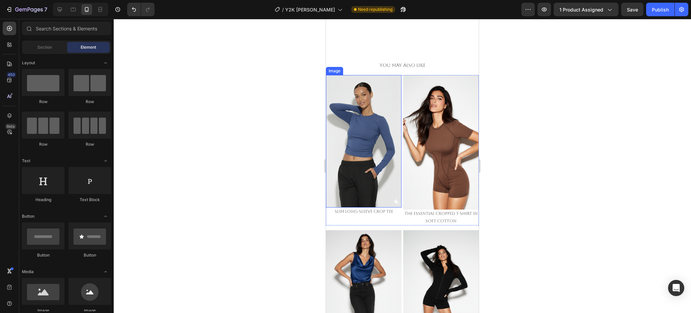
scroll to position [1431, 0]
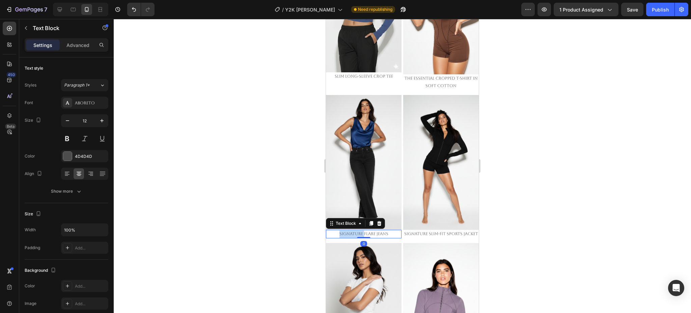
click at [358, 230] on p "Signature Flare Jeans" at bounding box center [364, 233] width 74 height 7
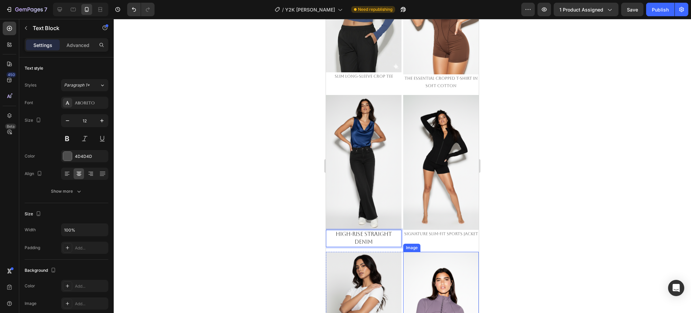
drag, startPoint x: 528, startPoint y: 236, endPoint x: 498, endPoint y: 232, distance: 30.0
click at [527, 236] on div at bounding box center [402, 166] width 577 height 294
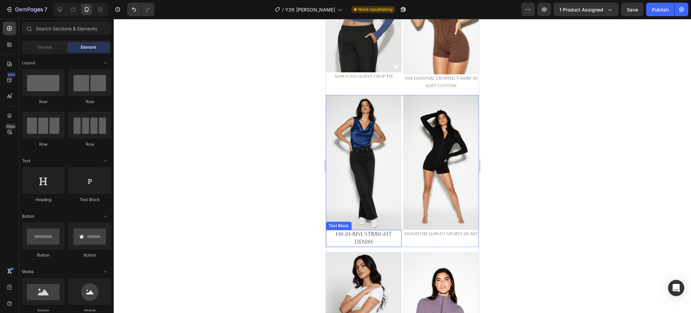
click at [367, 231] on span "High-Rise Straight Denim" at bounding box center [364, 238] width 56 height 15
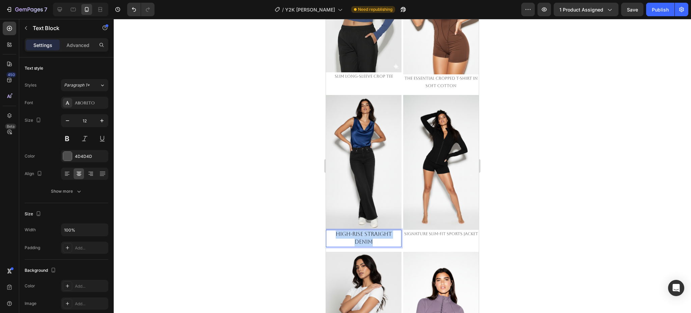
click at [367, 231] on span "High-Rise Straight Denim" at bounding box center [364, 238] width 56 height 15
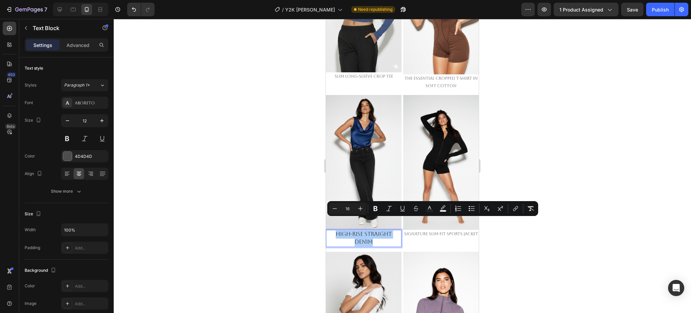
click at [344, 210] on input "16" at bounding box center [347, 208] width 13 height 8
type input "12"
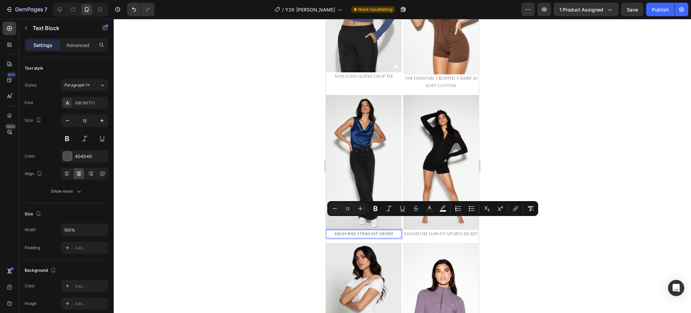
click at [532, 243] on div at bounding box center [402, 166] width 577 height 294
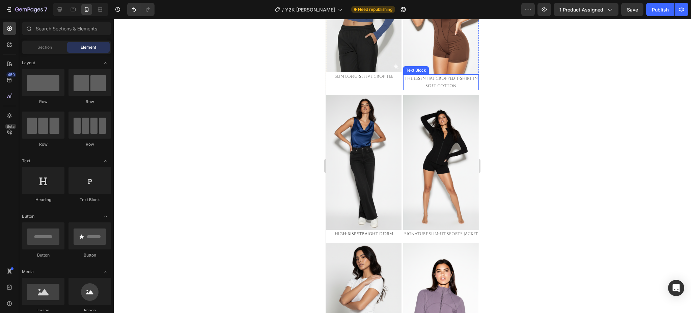
click at [433, 76] on span "The Essential Cropped T-Shirt in Soft Cotton" at bounding box center [441, 82] width 73 height 12
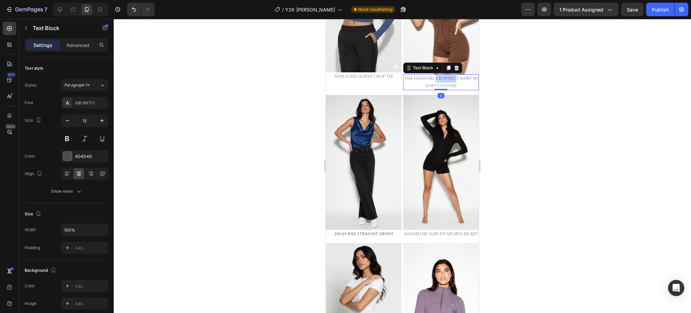
click at [433, 76] on span "The Essential Cropped T-Shirt in Soft Cotton" at bounding box center [441, 82] width 73 height 12
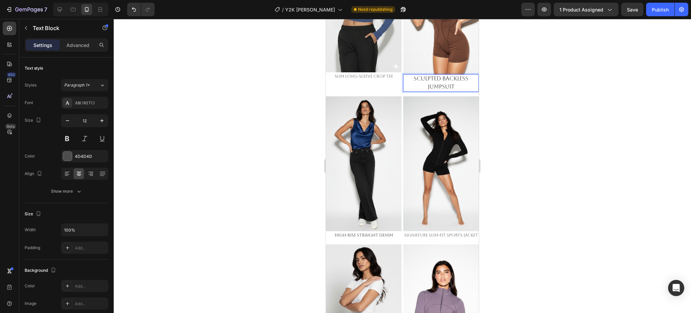
click at [436, 76] on p "Sculpted Backless Jumpsuit" at bounding box center [441, 83] width 74 height 16
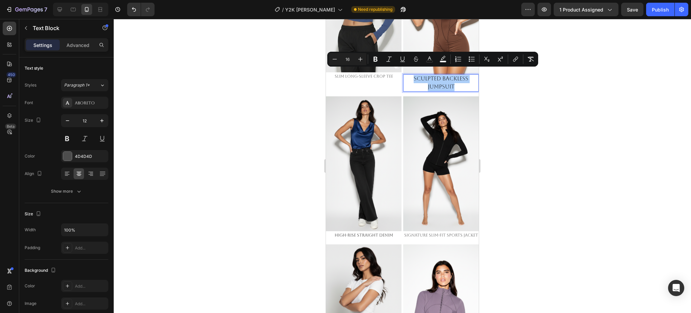
click at [344, 58] on input "16" at bounding box center [347, 59] width 13 height 8
type input "12"
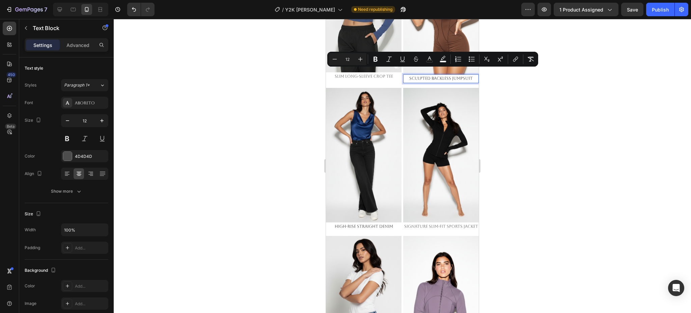
click at [526, 126] on div at bounding box center [402, 166] width 577 height 294
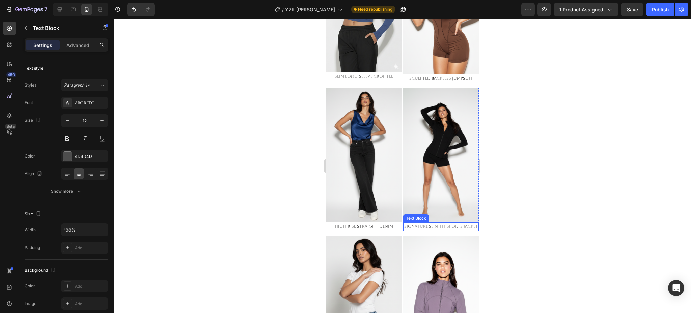
click at [448, 224] on span "Signature Slim-Fit Sports Jacket" at bounding box center [441, 226] width 74 height 5
click at [439, 224] on span "Signature Slim-Fit Sports Jacket" at bounding box center [441, 226] width 74 height 5
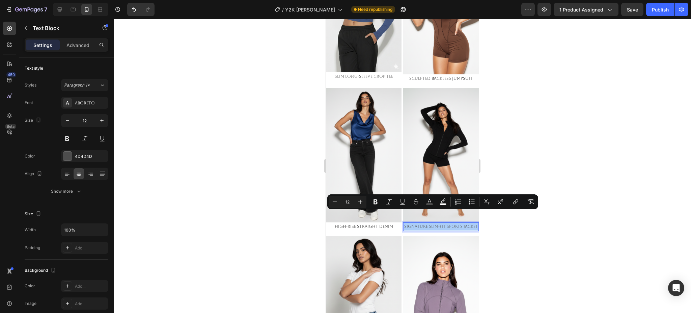
click at [515, 227] on div at bounding box center [402, 166] width 577 height 294
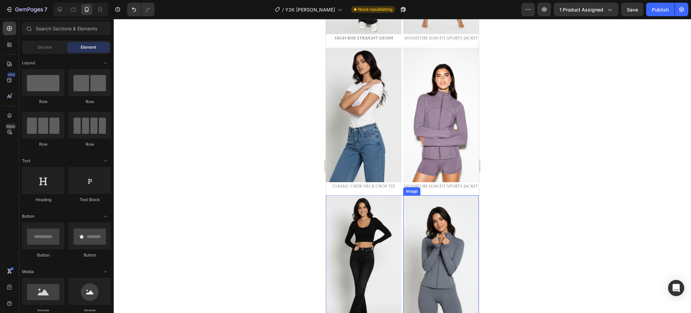
scroll to position [1656, 0]
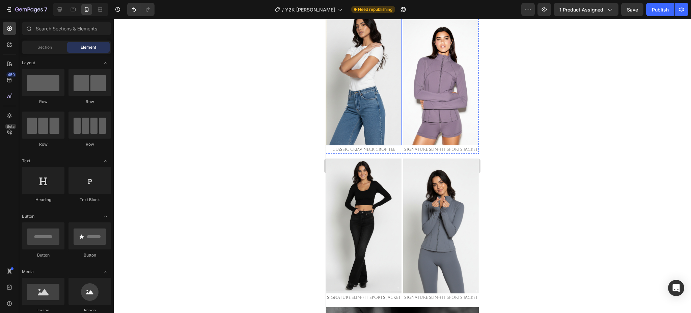
click at [382, 92] on img at bounding box center [364, 78] width 76 height 134
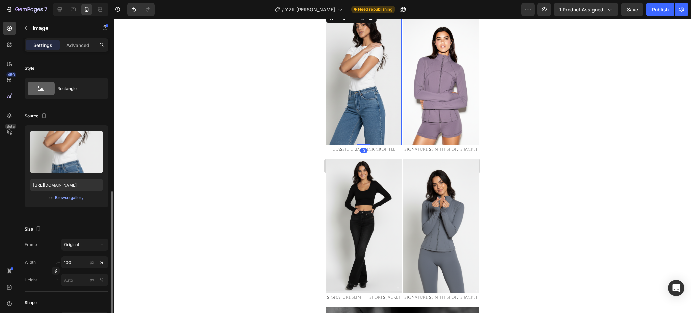
scroll to position [180, 0]
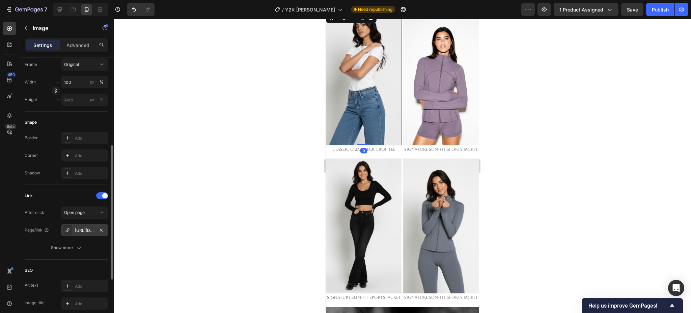
click at [78, 226] on div "https://emperiomillian.com/high-rise-straight-denim-copy" at bounding box center [84, 230] width 47 height 12
click at [360, 148] on div "0" at bounding box center [363, 150] width 7 height 5
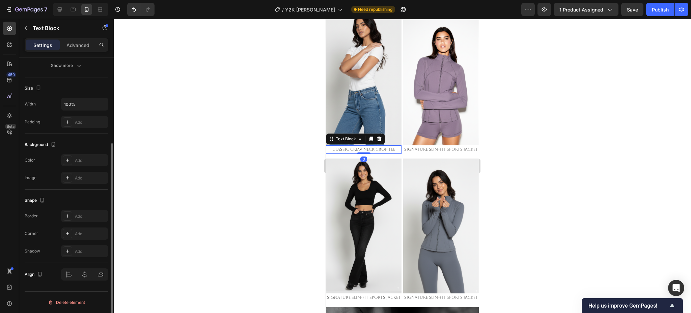
click at [341, 147] on span "CLASSIC CREW NECK CROP TEE" at bounding box center [363, 149] width 63 height 5
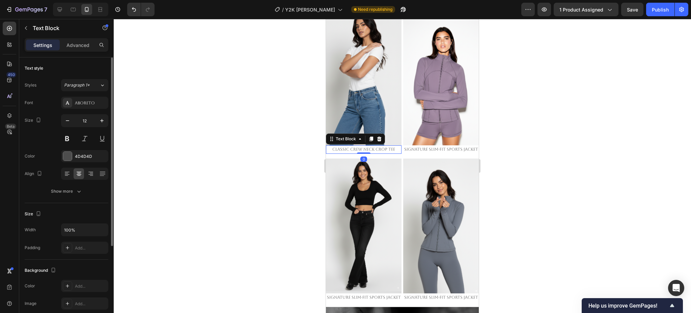
click at [341, 147] on span "CLASSIC CREW NECK CROP TEE" at bounding box center [363, 149] width 63 height 5
click at [382, 147] on strong "High-Rise Straight DeniM" at bounding box center [364, 149] width 58 height 5
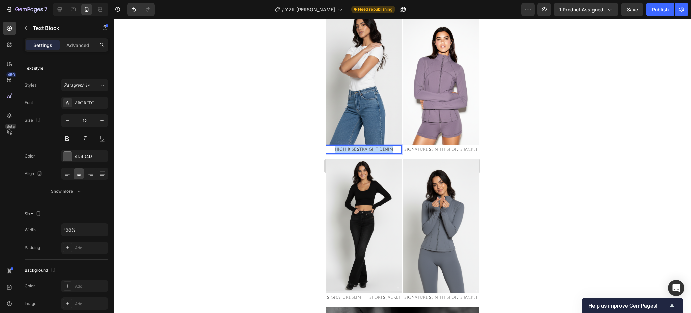
click at [382, 147] on strong "High-Rise Straight DeniM" at bounding box center [364, 149] width 58 height 5
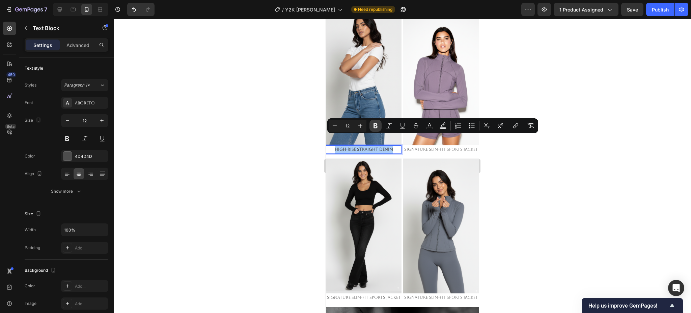
click at [378, 129] on button "Bold" at bounding box center [376, 125] width 12 height 12
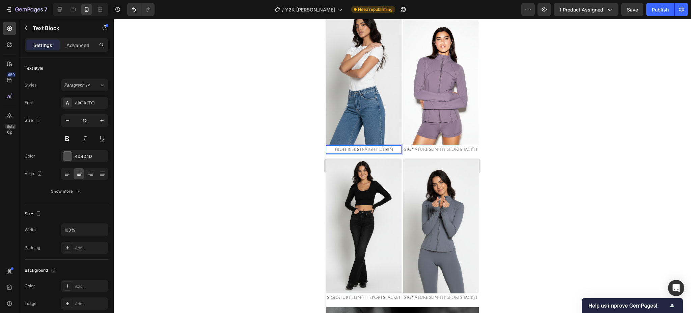
click at [552, 181] on div at bounding box center [402, 166] width 577 height 294
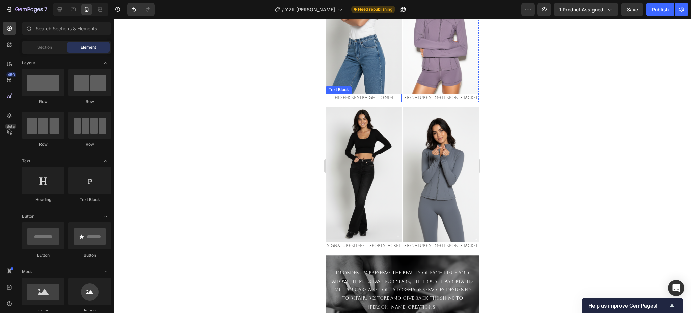
scroll to position [1746, 0]
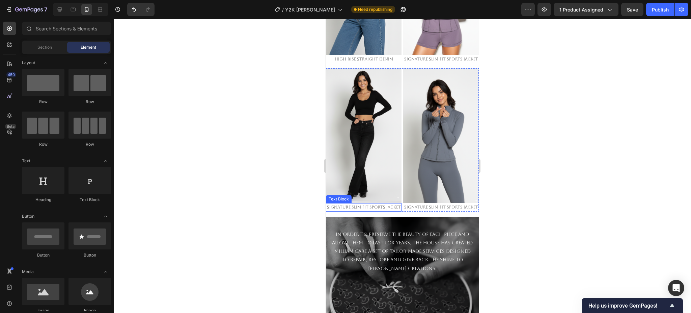
click at [358, 204] on p "Signature Slim-Fit Sports Jacket" at bounding box center [364, 207] width 74 height 7
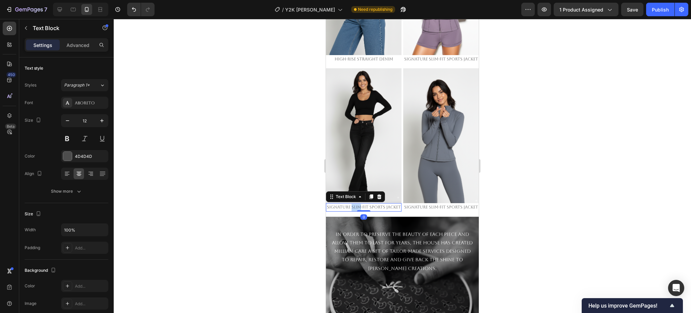
click at [358, 204] on p "Signature Slim-Fit Sports Jacket" at bounding box center [364, 207] width 74 height 7
click at [369, 204] on span "Signature Flare Jeans" at bounding box center [364, 207] width 64 height 6
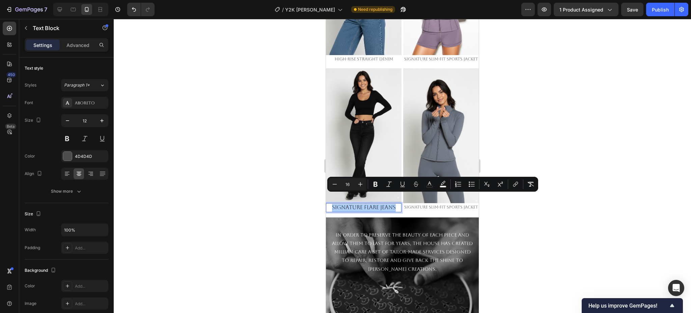
click at [349, 183] on input "16" at bounding box center [347, 184] width 13 height 8
click at [349, 186] on input "16" at bounding box center [347, 184] width 13 height 8
type input "12"
click at [541, 239] on div at bounding box center [402, 166] width 577 height 294
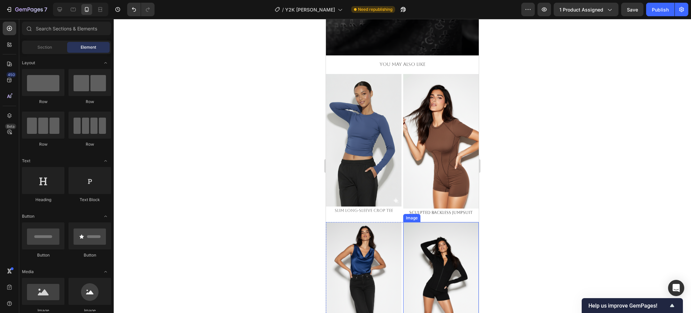
scroll to position [1206, 0]
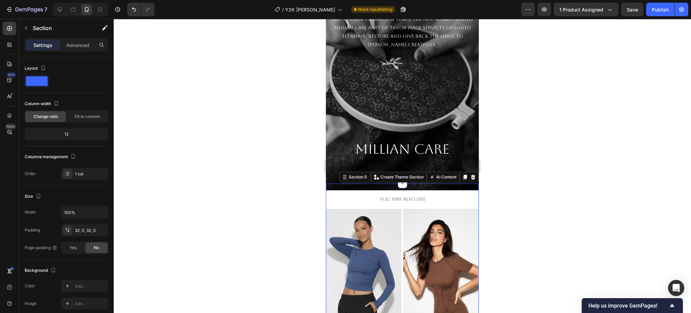
scroll to position [1161, 0]
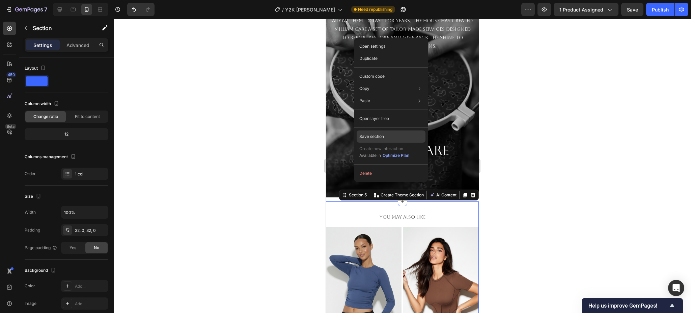
click at [377, 136] on p "Save section" at bounding box center [371, 136] width 25 height 6
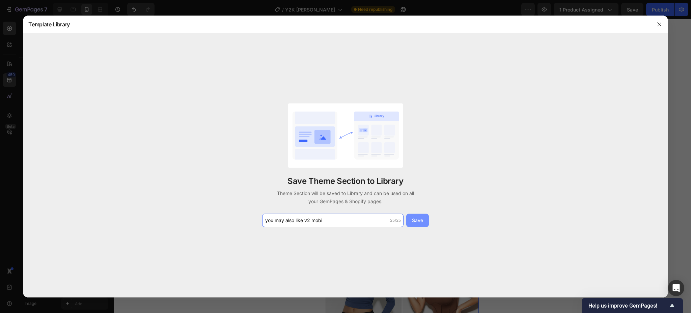
type input "you may also like v2 mobi"
click at [428, 222] on button "Save" at bounding box center [417, 219] width 23 height 13
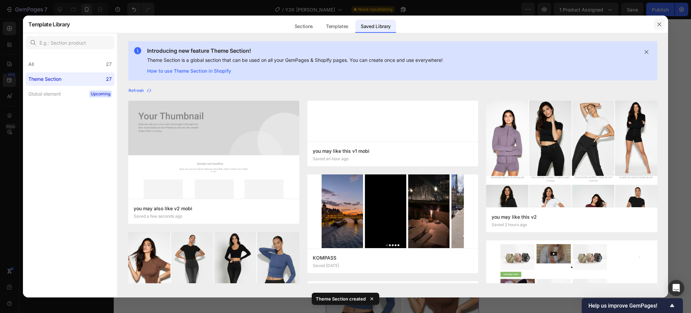
click at [661, 21] on button "button" at bounding box center [659, 24] width 11 height 11
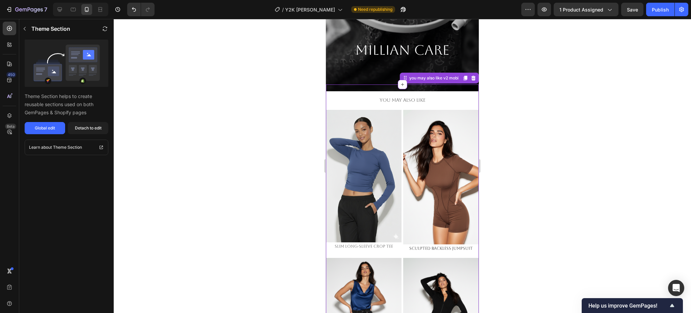
scroll to position [1194, 0]
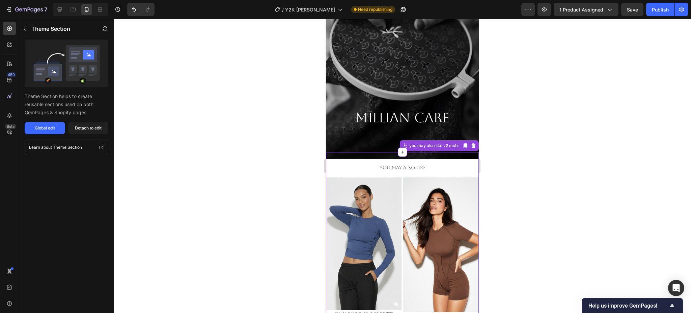
click at [471, 145] on icon at bounding box center [473, 145] width 5 height 5
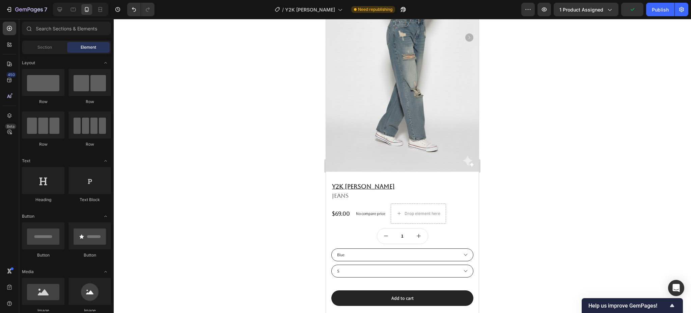
scroll to position [0, 0]
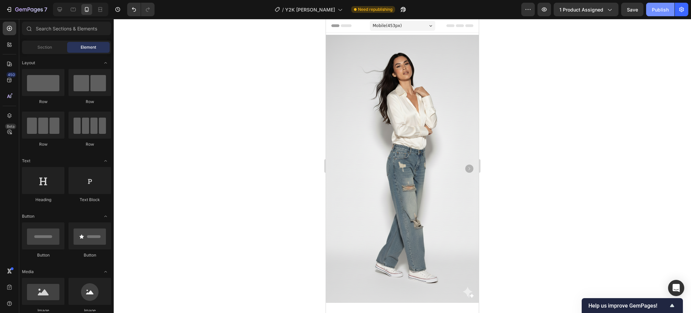
click at [656, 7] on div "Publish" at bounding box center [660, 9] width 17 height 7
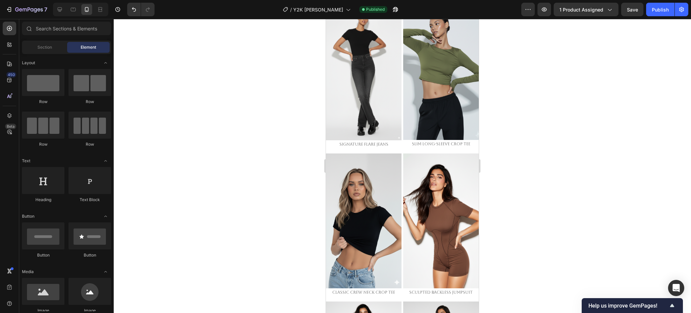
scroll to position [720, 0]
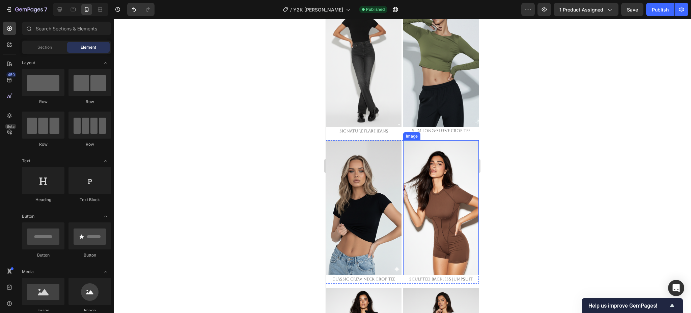
click at [433, 169] on img at bounding box center [441, 207] width 76 height 134
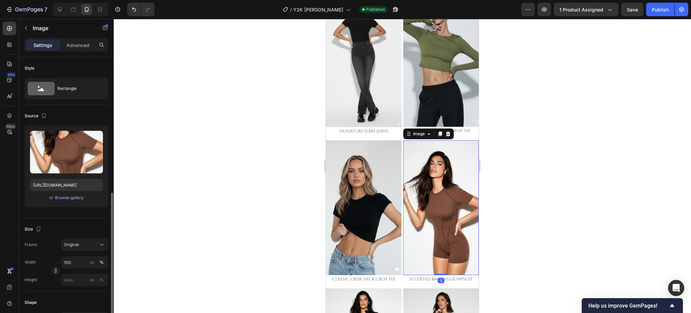
scroll to position [180, 0]
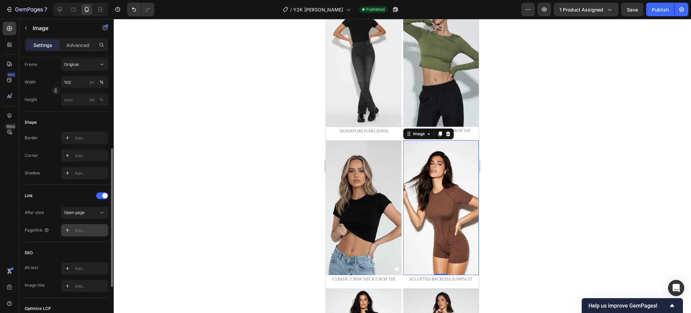
click at [72, 228] on div "Add..." at bounding box center [84, 230] width 47 height 12
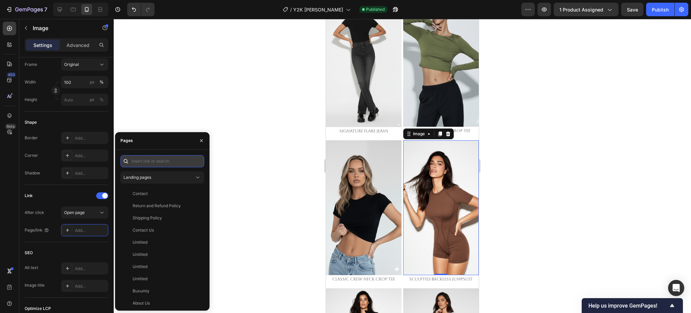
click at [155, 165] on input "text" at bounding box center [162, 161] width 84 height 12
paste input "[URL][DOMAIN_NAME]"
type input "[URL][DOMAIN_NAME]"
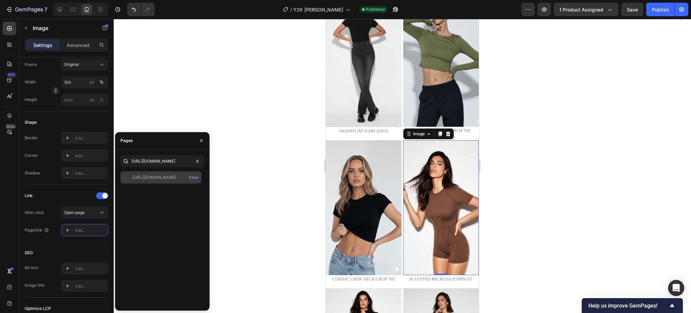
click at [161, 177] on div "[URL][DOMAIN_NAME]" at bounding box center [155, 177] width 44 height 6
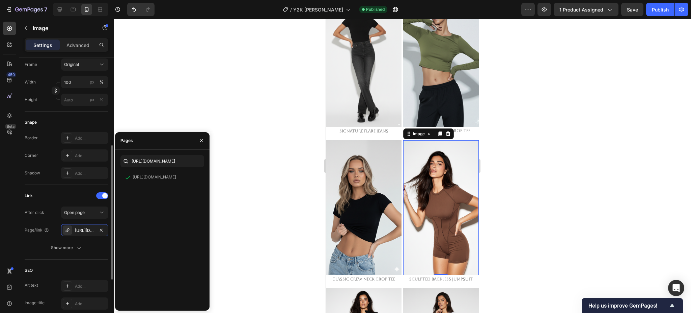
click at [60, 197] on div "Link" at bounding box center [67, 195] width 84 height 11
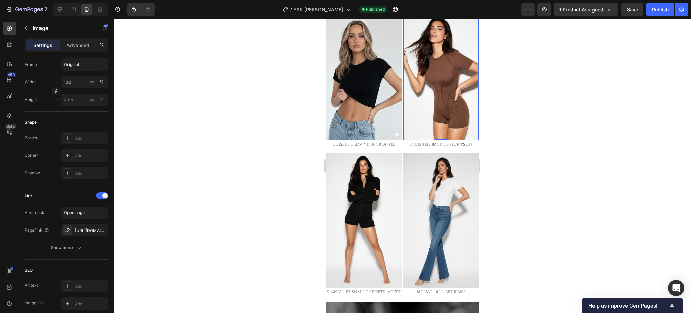
scroll to position [855, 0]
click at [665, 8] on div "Publish" at bounding box center [660, 9] width 17 height 7
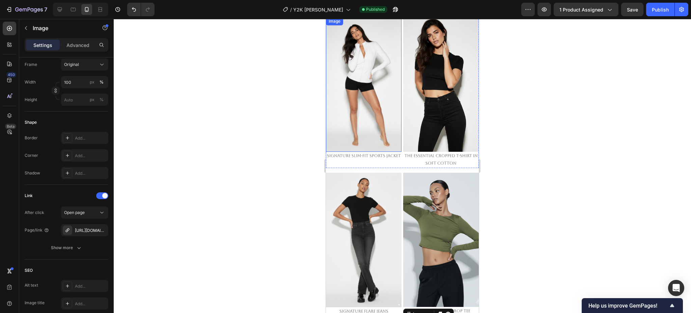
scroll to position [225, 0]
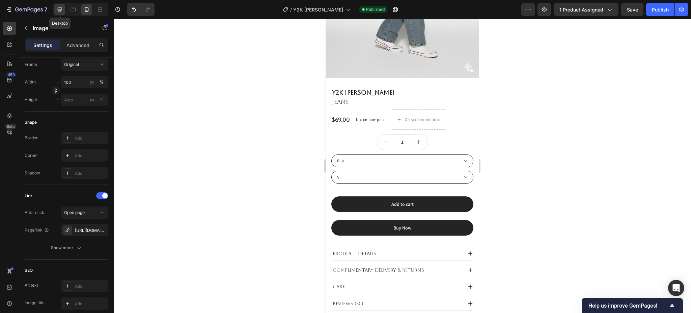
click at [58, 8] on icon at bounding box center [60, 9] width 4 height 4
type input "https://cdn.shopify.com/s/files/1/2005/9307/files/image_demo.jpg"
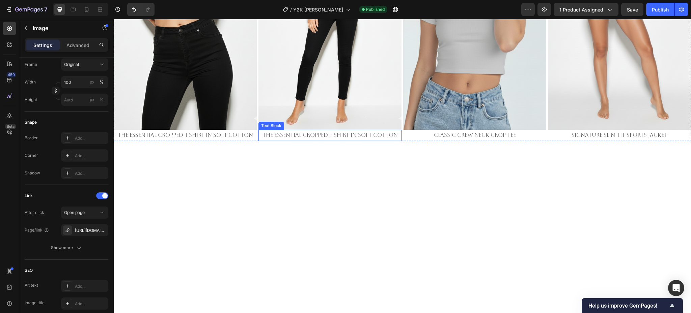
scroll to position [922, 0]
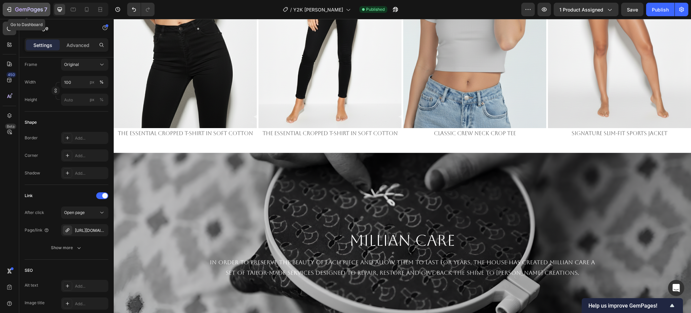
click at [32, 10] on icon "button" at bounding box center [29, 10] width 28 height 6
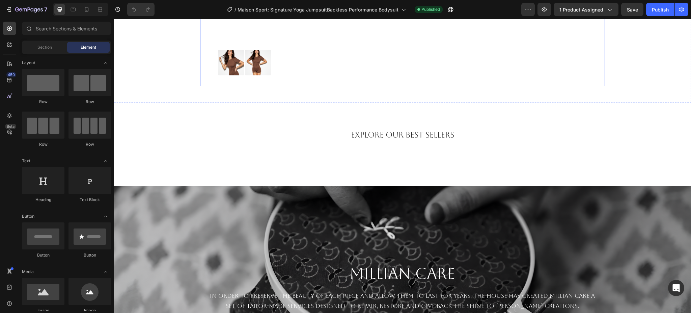
scroll to position [450, 0]
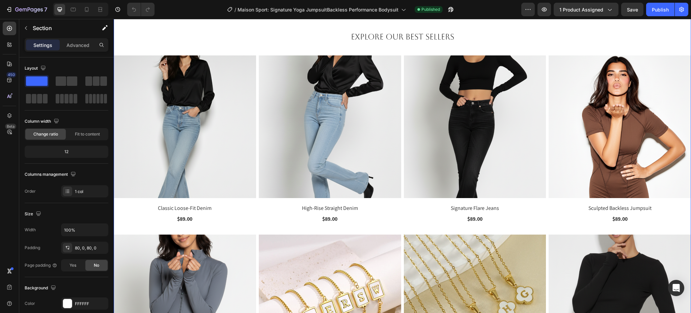
scroll to position [270, 0]
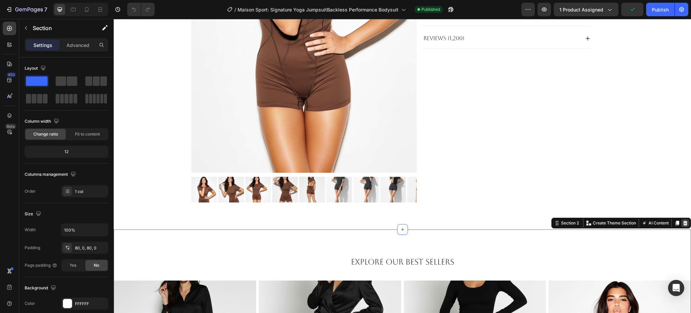
click at [683, 225] on icon at bounding box center [685, 222] width 4 height 5
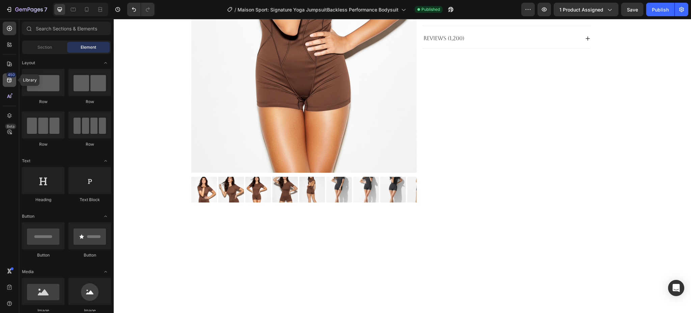
click at [8, 82] on icon at bounding box center [9, 80] width 4 height 4
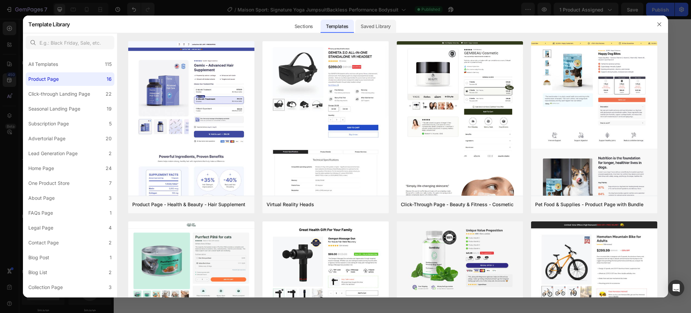
click at [387, 29] on div "Saved Library" at bounding box center [375, 26] width 41 height 13
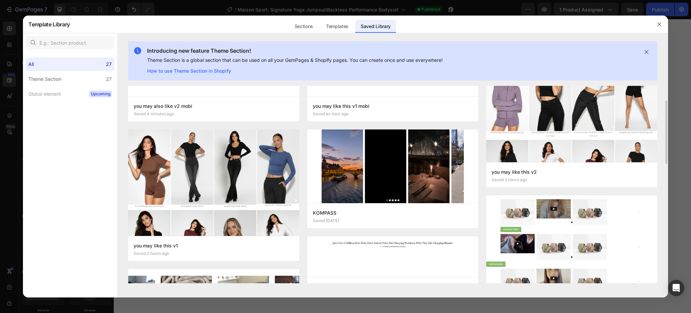
scroll to position [90, 0]
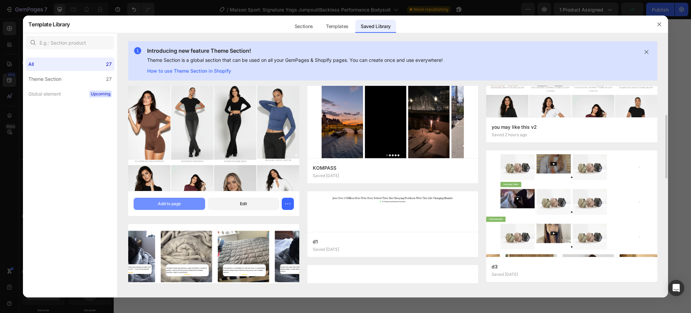
click at [161, 204] on div "Add to page" at bounding box center [169, 203] width 23 height 6
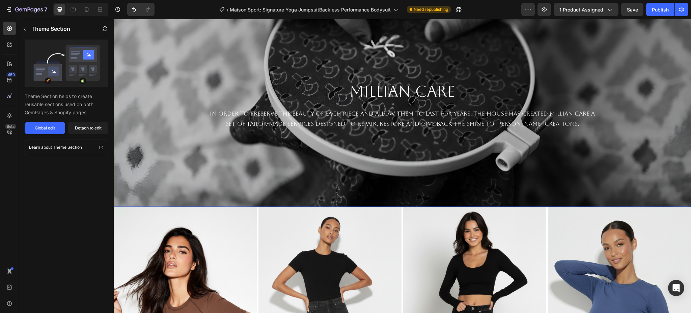
scroll to position [408, 0]
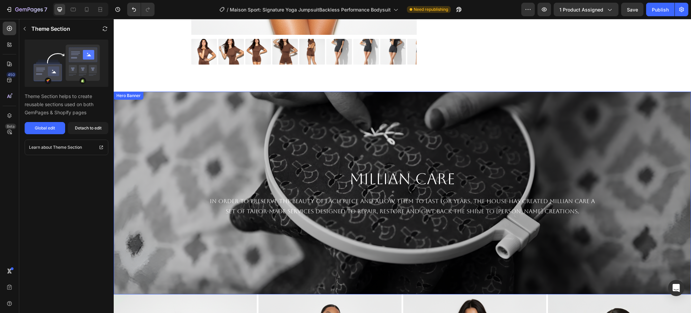
click at [464, 108] on div "Background Image" at bounding box center [402, 192] width 577 height 202
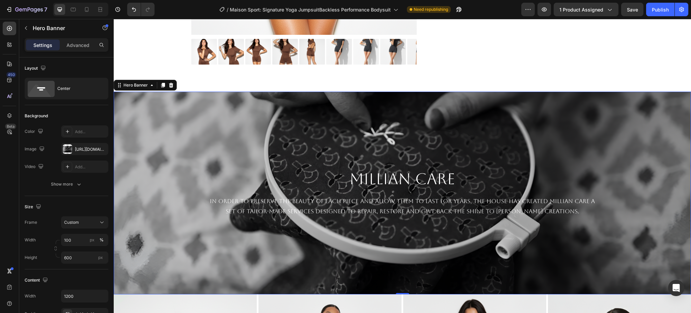
click at [655, 101] on div "Background Image" at bounding box center [402, 192] width 577 height 202
click at [172, 84] on icon at bounding box center [171, 84] width 4 height 5
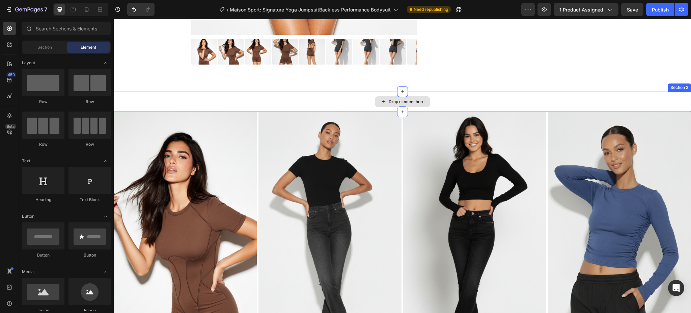
click at [304, 100] on div "Drop element here" at bounding box center [402, 101] width 577 height 20
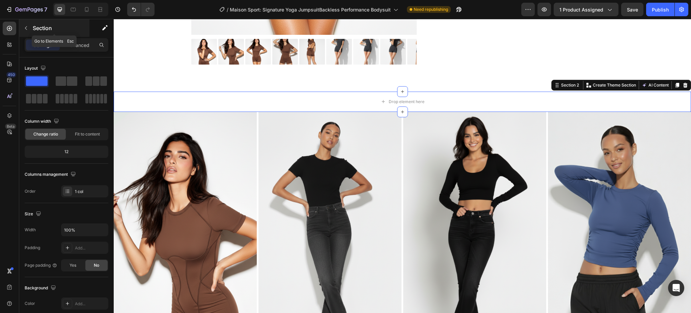
click at [32, 29] on div "Section" at bounding box center [54, 28] width 70 height 18
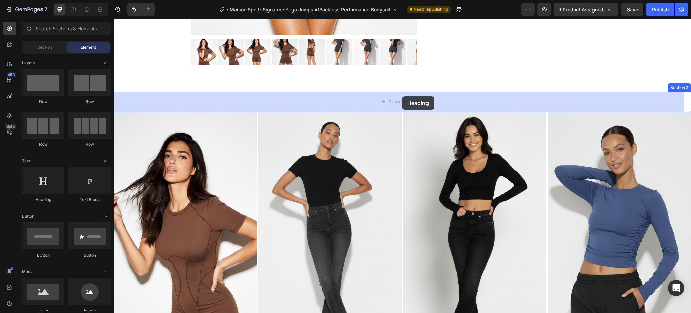
drag, startPoint x: 154, startPoint y: 208, endPoint x: 395, endPoint y: 108, distance: 260.9
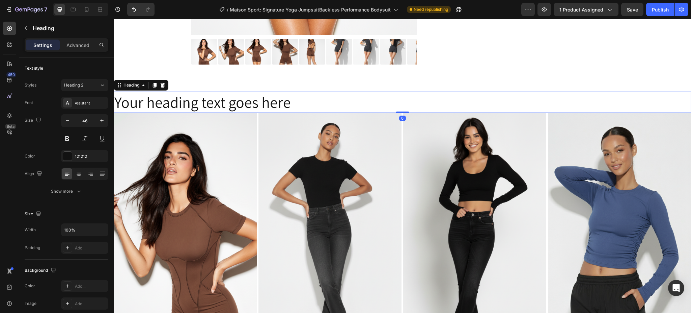
click at [246, 105] on h2 "Your heading text goes here" at bounding box center [402, 102] width 577 height 22
click at [246, 105] on p "Your heading text goes here" at bounding box center [402, 102] width 576 height 20
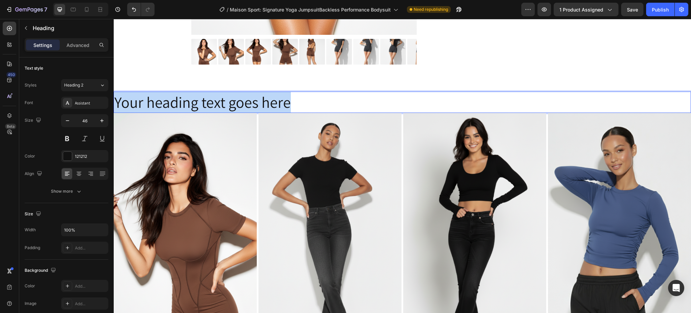
click at [246, 105] on p "Your heading text goes here" at bounding box center [402, 102] width 576 height 20
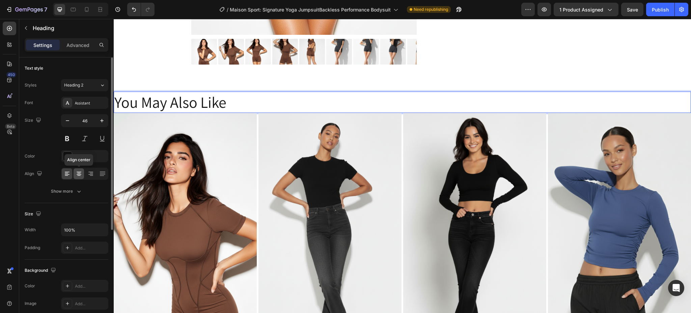
click at [79, 176] on icon at bounding box center [79, 173] width 7 height 7
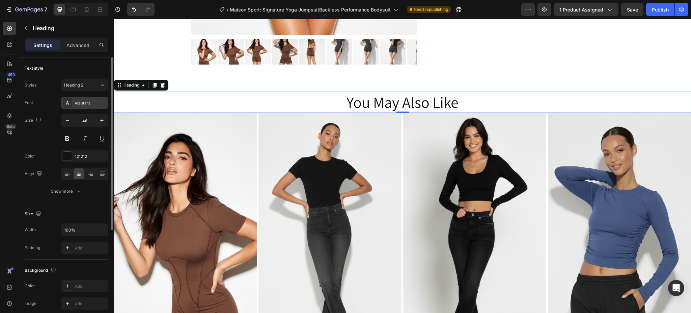
click at [90, 107] on div "Assistant" at bounding box center [84, 103] width 47 height 12
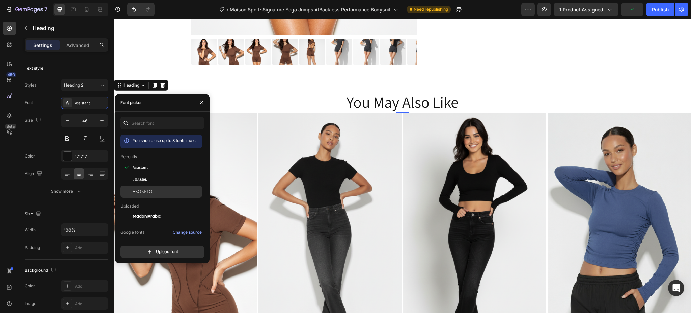
click at [154, 189] on div "Aboreto" at bounding box center [167, 191] width 68 height 6
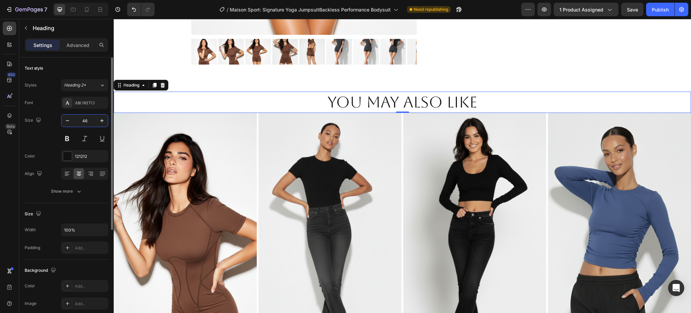
click at [82, 119] on input "46" at bounding box center [85, 120] width 22 height 12
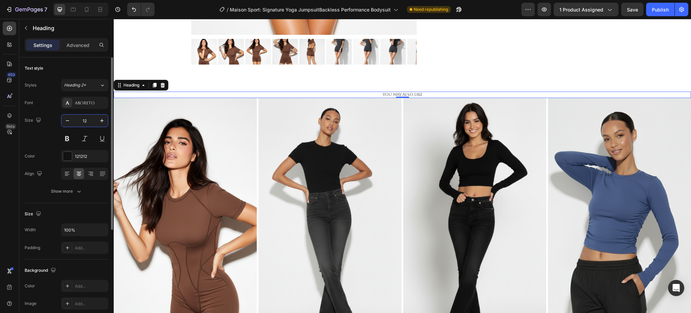
click at [87, 119] on input "12" at bounding box center [85, 120] width 22 height 12
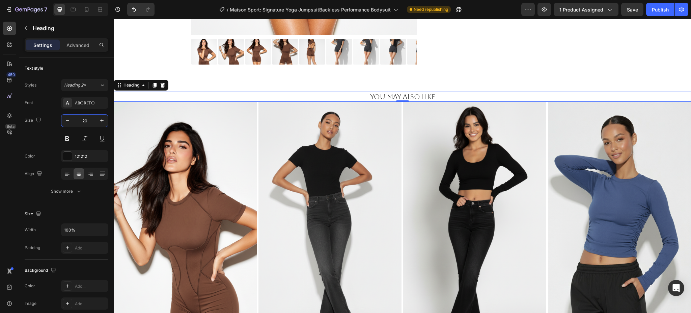
type input "20"
click at [409, 96] on p "You May Also Like" at bounding box center [402, 96] width 576 height 9
drag, startPoint x: 431, startPoint y: 91, endPoint x: 470, endPoint y: 73, distance: 43.5
click at [435, 90] on div "Product Images Product Images Product Images Sculpted Backless Jumpsuit Product…" at bounding box center [402, 255] width 577 height 1260
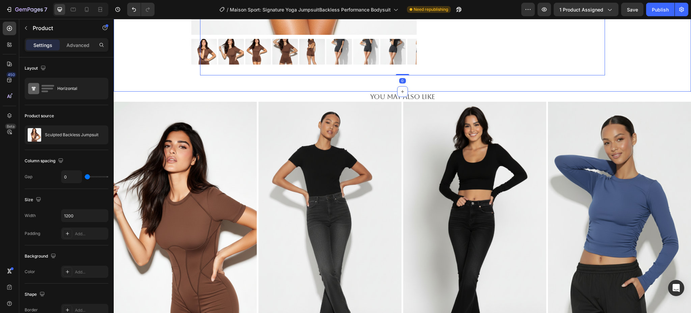
click at [457, 96] on p "You May Also Like" at bounding box center [402, 96] width 576 height 9
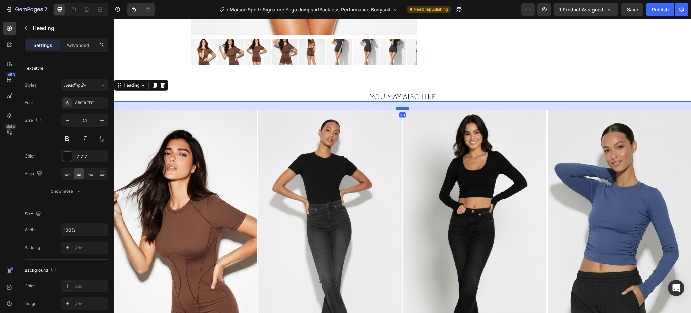
drag, startPoint x: 400, startPoint y: 100, endPoint x: 401, endPoint y: 108, distance: 7.9
click at [401, 108] on div at bounding box center [402, 108] width 13 height 2
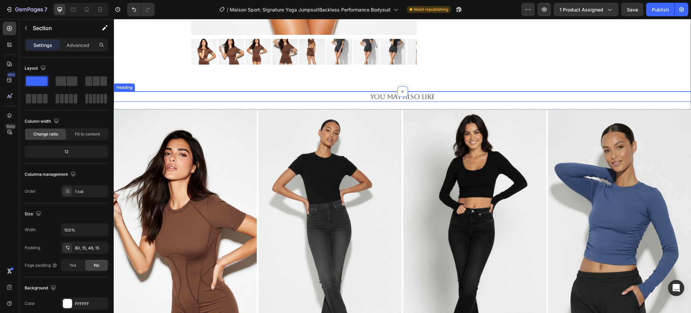
click at [427, 99] on p "You May Also Like" at bounding box center [402, 96] width 576 height 9
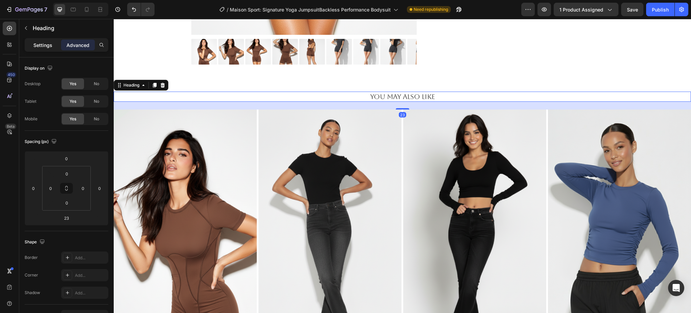
click at [40, 47] on p "Settings" at bounding box center [42, 45] width 19 height 7
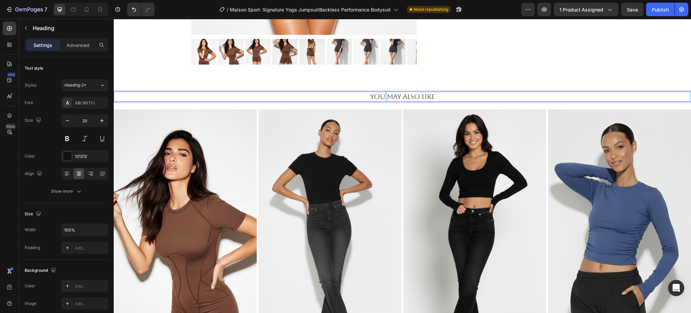
click at [380, 94] on p "You May Also Like" at bounding box center [402, 96] width 576 height 9
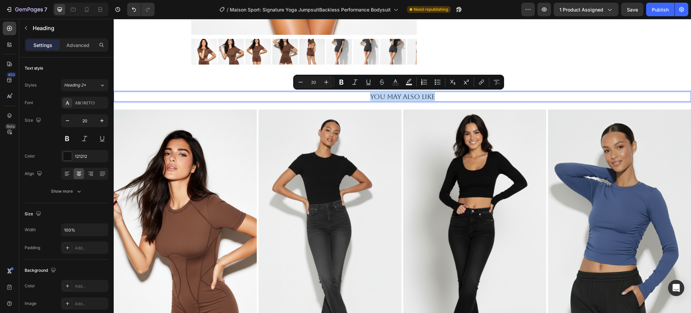
click at [255, 93] on p "You May Also Like" at bounding box center [402, 96] width 576 height 9
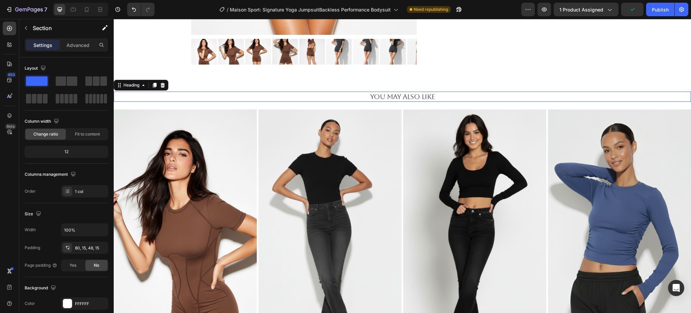
click at [434, 94] on p "You May Also Like" at bounding box center [402, 96] width 576 height 9
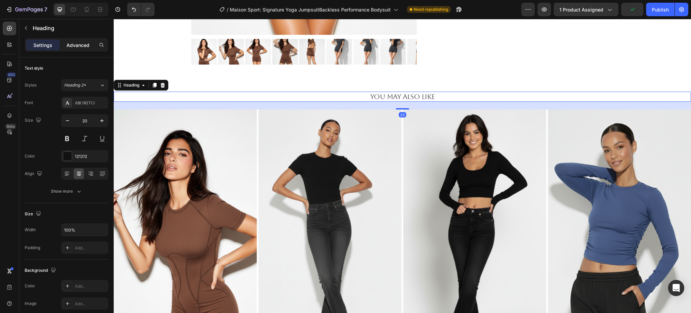
drag, startPoint x: 85, startPoint y: 43, endPoint x: 84, endPoint y: 47, distance: 4.1
click at [83, 42] on p "Advanced" at bounding box center [77, 45] width 23 height 7
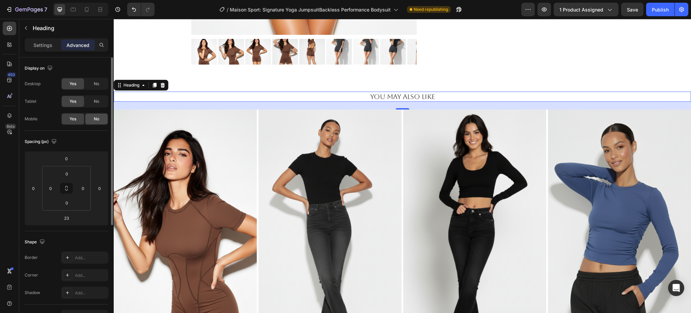
click at [99, 122] on div "No" at bounding box center [96, 118] width 22 height 11
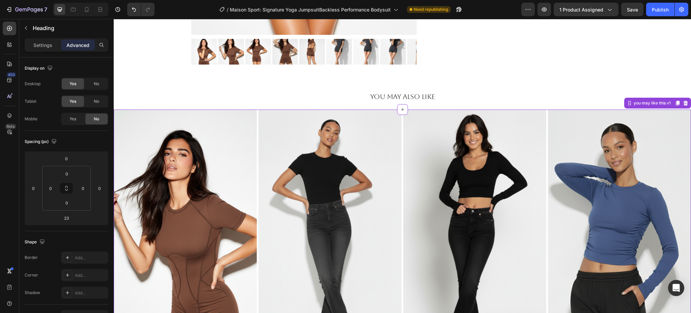
click at [444, 111] on img at bounding box center [474, 236] width 143 height 254
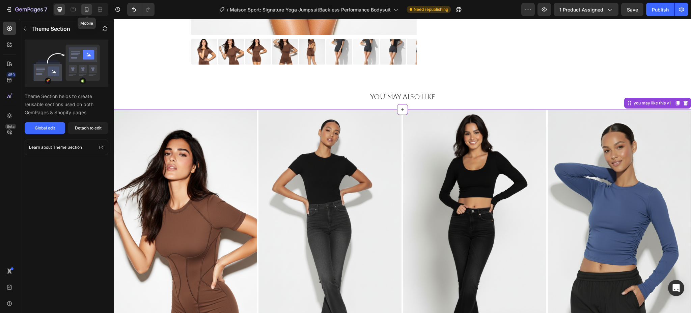
click at [84, 9] on icon at bounding box center [86, 9] width 7 height 7
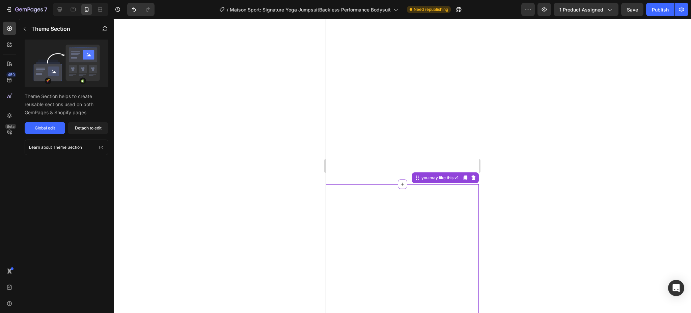
scroll to position [460, 0]
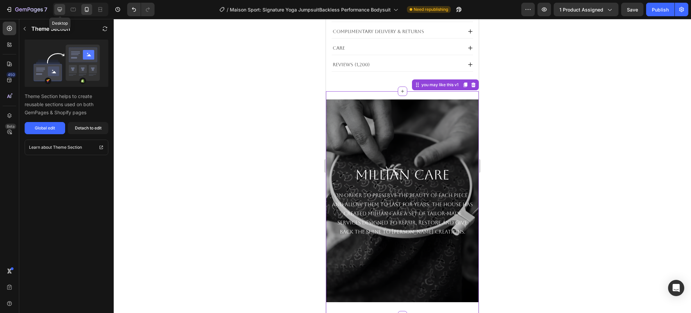
click at [62, 8] on icon at bounding box center [59, 9] width 7 height 7
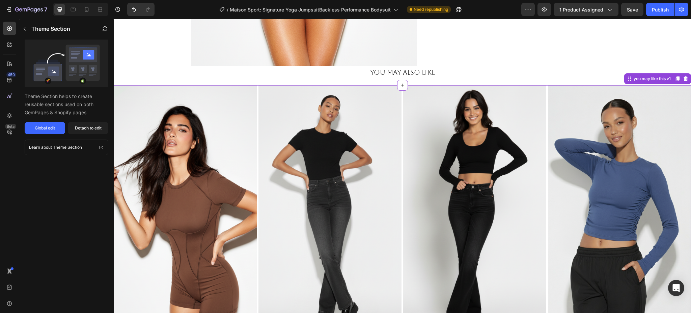
scroll to position [329, 0]
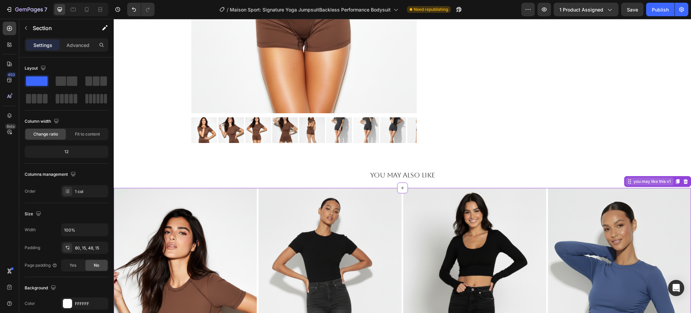
click at [651, 185] on div "you may like this v1" at bounding box center [657, 181] width 67 height 11
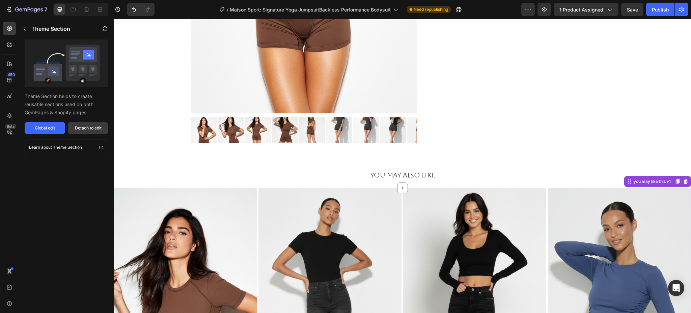
click at [78, 129] on div "Detach to edit" at bounding box center [88, 128] width 27 height 6
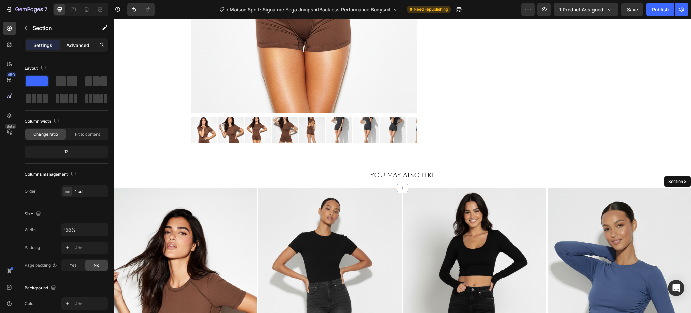
click at [72, 43] on p "Advanced" at bounding box center [77, 45] width 23 height 7
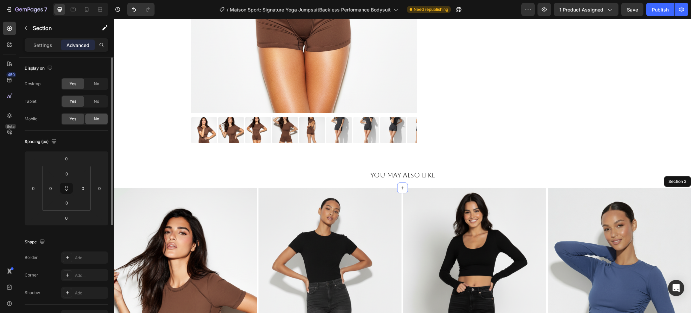
click at [92, 123] on div "No" at bounding box center [96, 118] width 22 height 11
click at [71, 13] on div at bounding box center [73, 9] width 11 height 11
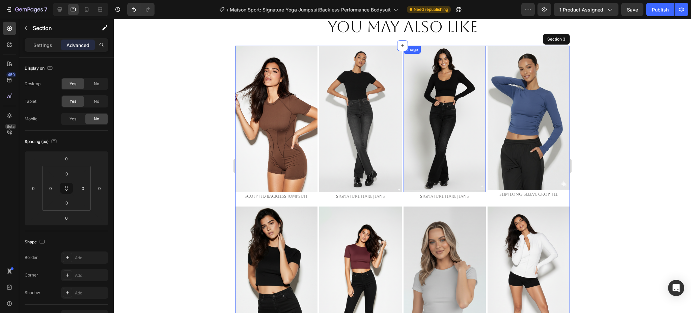
scroll to position [217, 0]
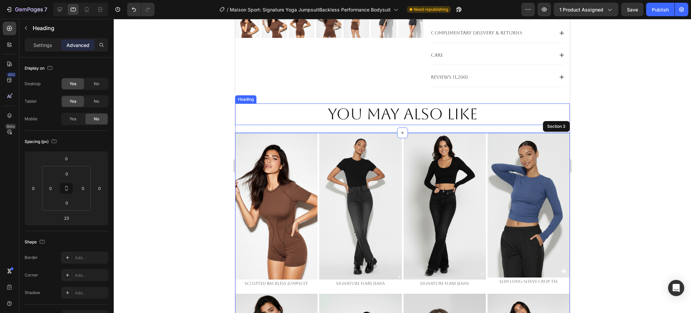
click at [395, 112] on h2 "You May Also Like" at bounding box center [402, 114] width 335 height 22
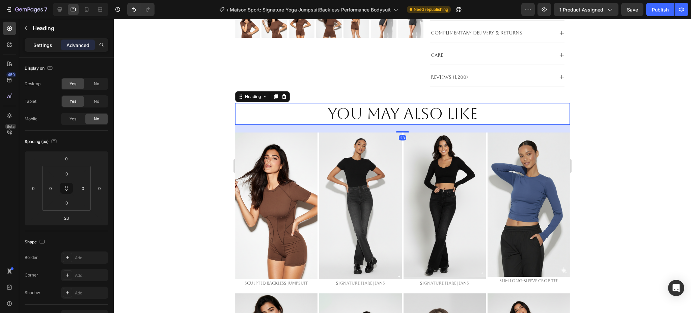
click at [41, 45] on p "Settings" at bounding box center [42, 45] width 19 height 7
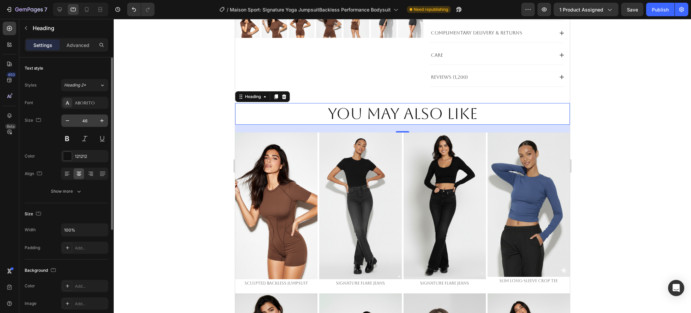
click at [83, 118] on input "46" at bounding box center [85, 120] width 22 height 12
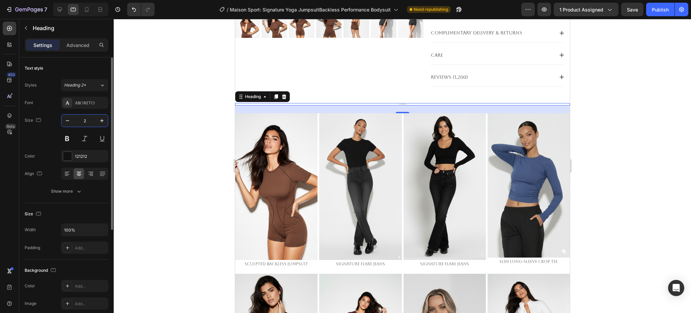
type input "20"
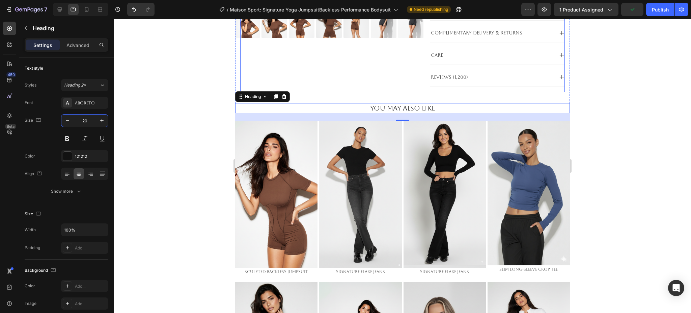
click at [186, 110] on div at bounding box center [402, 166] width 577 height 294
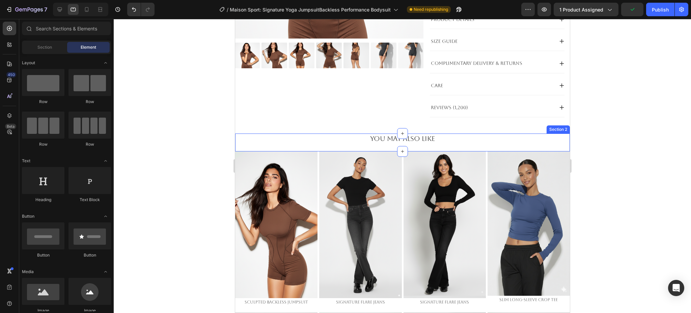
scroll to position [171, 0]
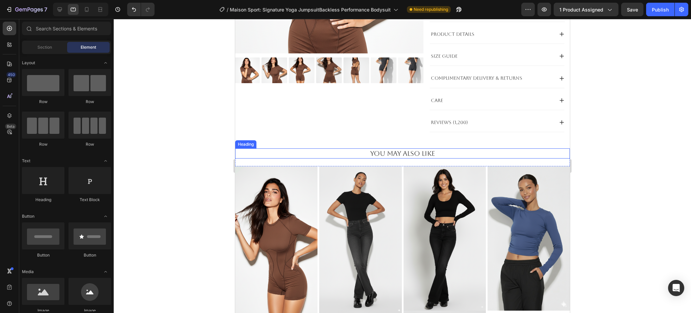
click at [428, 153] on h2 "You May Also Like" at bounding box center [402, 153] width 335 height 10
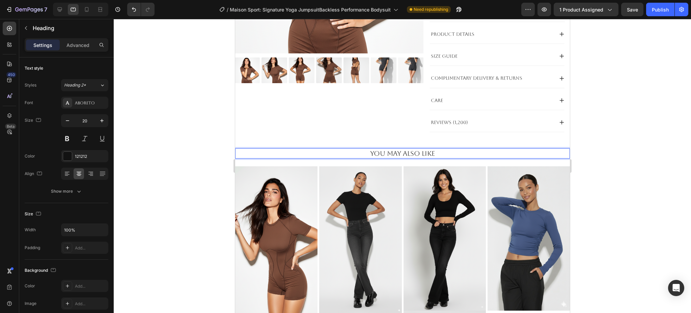
click at [426, 153] on h2 "You May Also Like" at bounding box center [402, 153] width 335 height 10
click at [426, 153] on p "You May Also Like" at bounding box center [402, 153] width 333 height 9
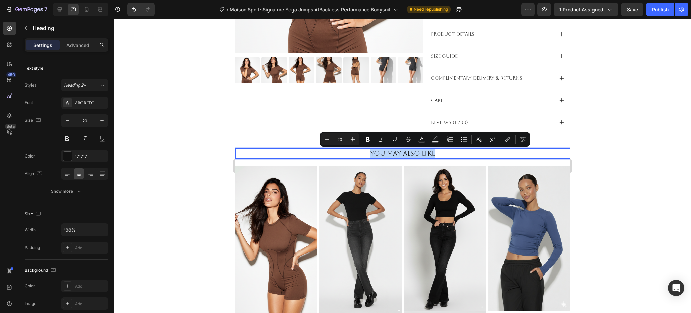
click at [426, 153] on p "You May Also Like" at bounding box center [402, 153] width 333 height 9
click at [630, 177] on div at bounding box center [402, 166] width 577 height 294
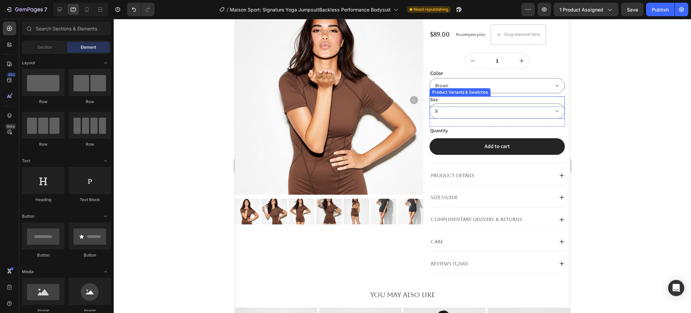
scroll to position [45, 0]
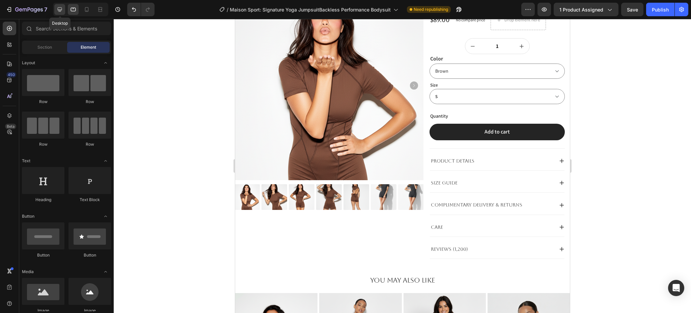
click at [58, 12] on icon at bounding box center [59, 9] width 7 height 7
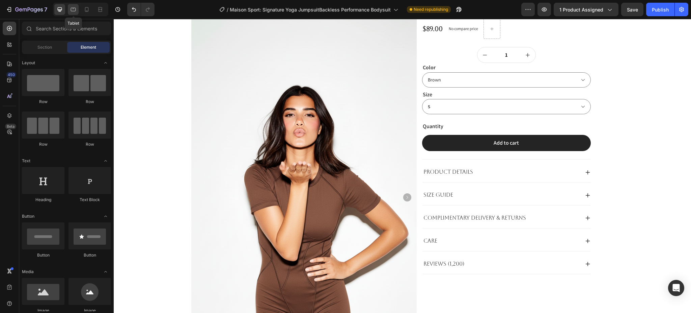
click at [74, 6] on icon at bounding box center [73, 9] width 7 height 7
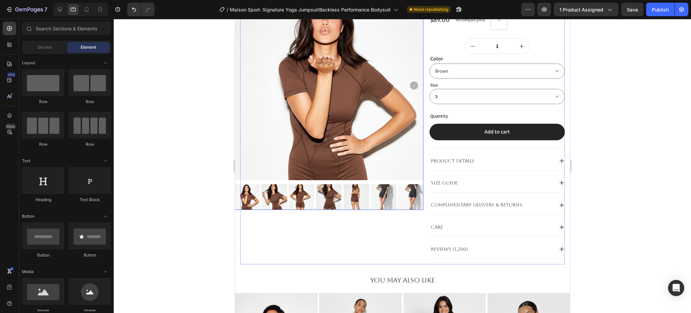
scroll to position [34, 0]
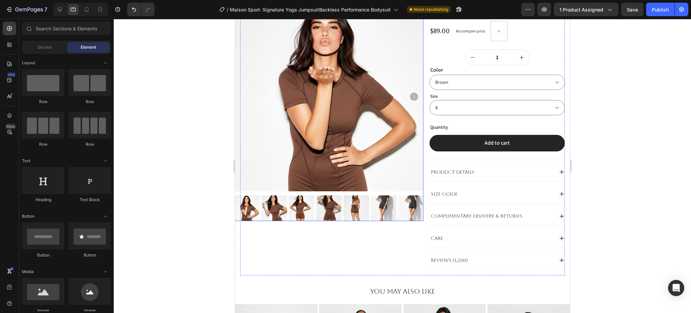
click at [291, 67] on img at bounding box center [328, 96] width 189 height 189
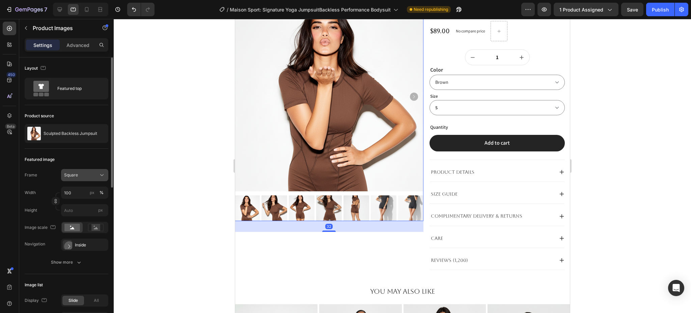
click at [82, 179] on div "Frame Square Width 100 px % Height px" at bounding box center [67, 192] width 84 height 47
click at [82, 179] on button "Square" at bounding box center [84, 175] width 47 height 12
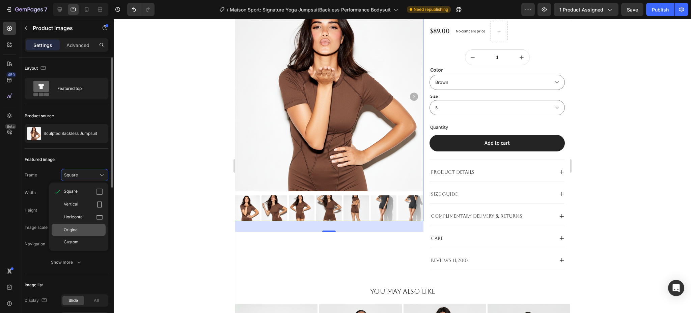
click at [80, 225] on div "Original" at bounding box center [79, 229] width 54 height 12
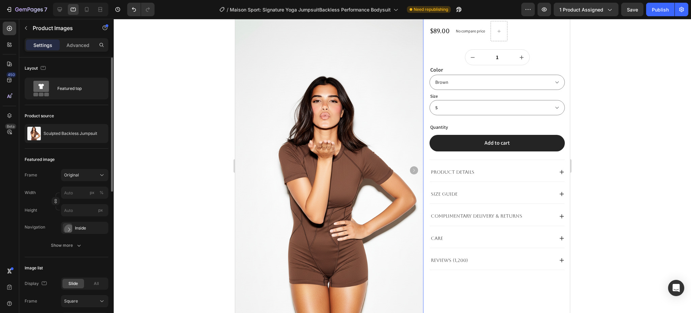
click at [620, 171] on div at bounding box center [402, 166] width 577 height 294
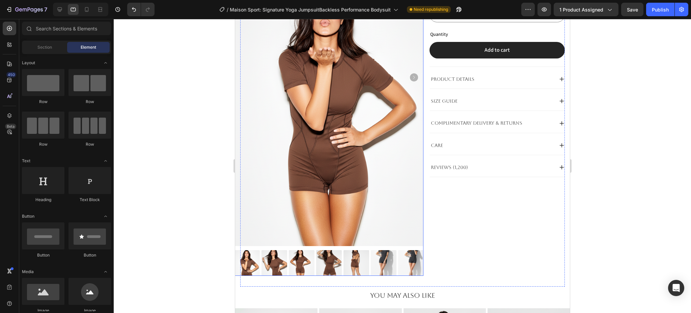
scroll to position [0, 0]
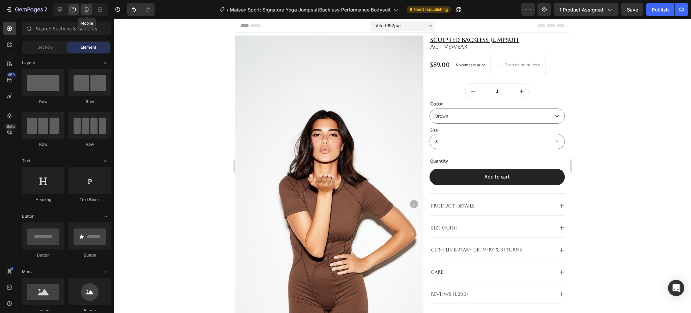
click at [88, 9] on icon at bounding box center [87, 9] width 4 height 5
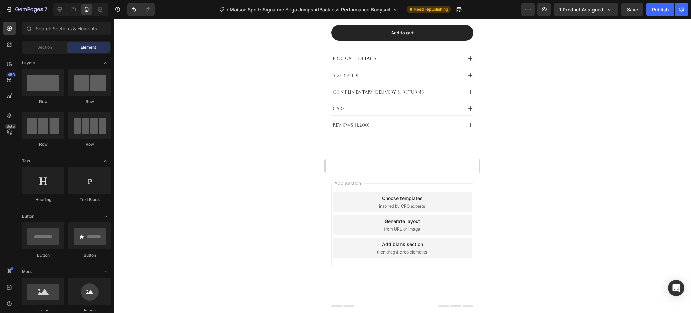
scroll to position [382, 0]
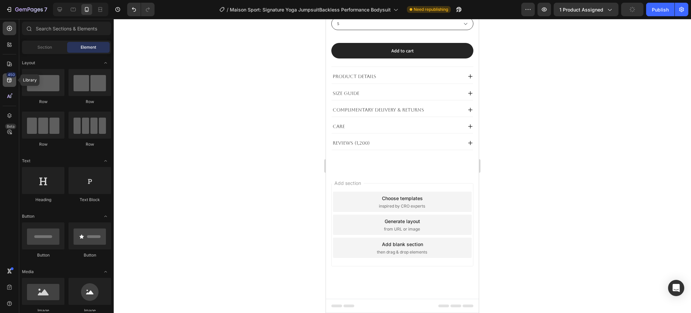
click at [10, 80] on icon at bounding box center [9, 80] width 4 height 4
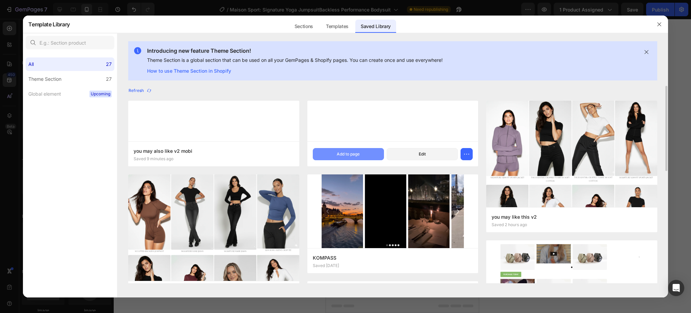
click at [348, 156] on div "Add to page" at bounding box center [348, 154] width 23 height 6
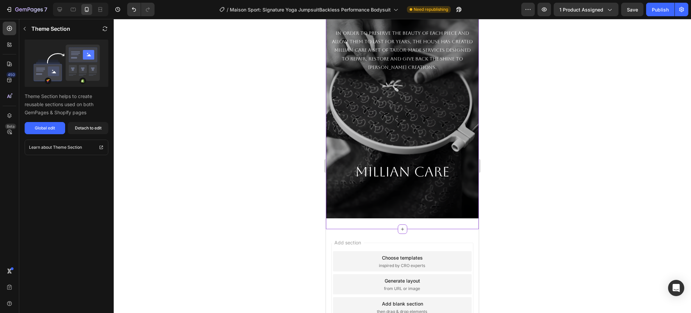
scroll to position [605, 0]
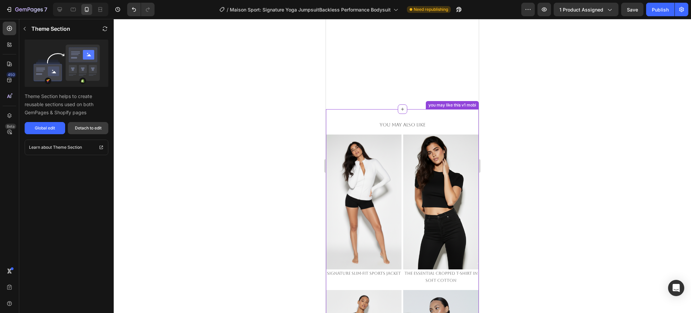
click at [88, 127] on div "Detach to edit" at bounding box center [88, 128] width 27 height 6
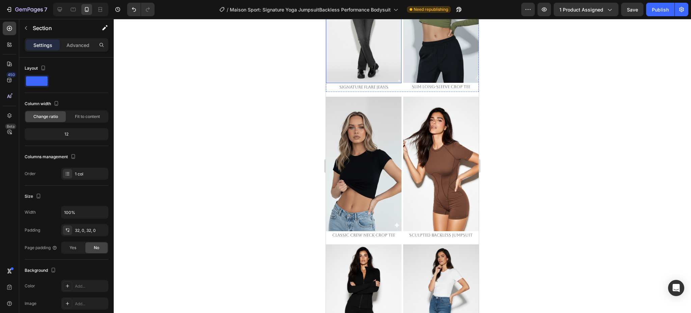
scroll to position [954, 0]
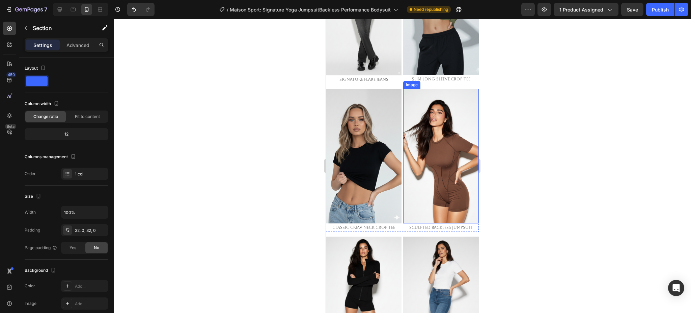
click at [433, 143] on img at bounding box center [441, 156] width 76 height 134
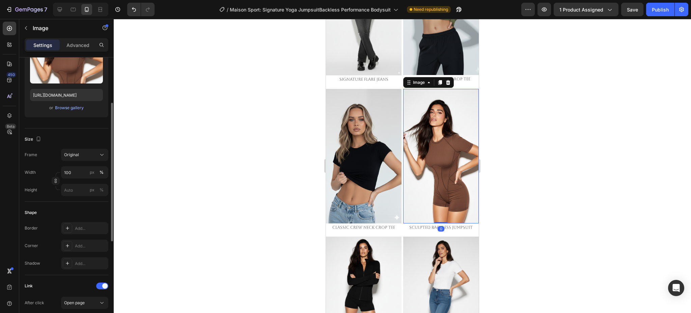
scroll to position [180, 0]
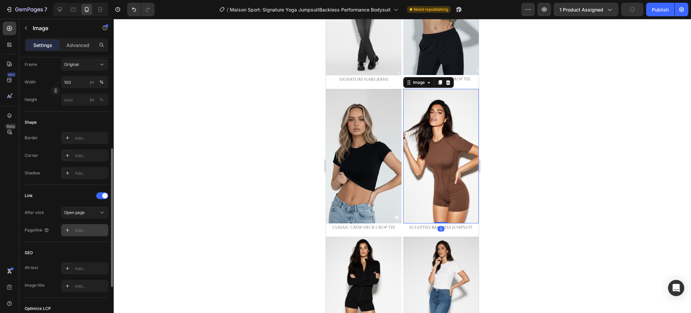
click at [81, 228] on div "Add..." at bounding box center [91, 230] width 32 height 6
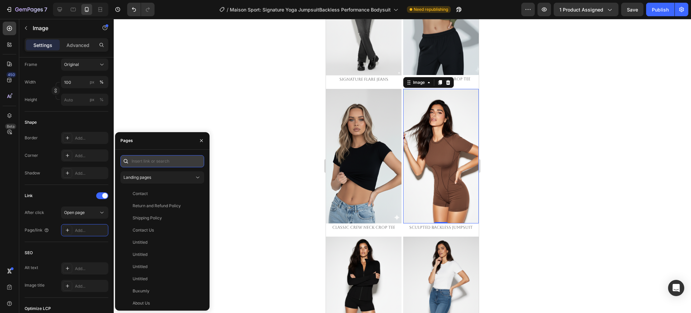
click at [150, 163] on input "text" at bounding box center [162, 161] width 84 height 12
paste input "https://emperiomillian.com/products/sculpted-backless-jumpsuit-copy-1?_ab=0&key…"
type input "https://emperiomillian.com/products/sculpted-backless-jumpsuit-copy-1?_ab=0&key…"
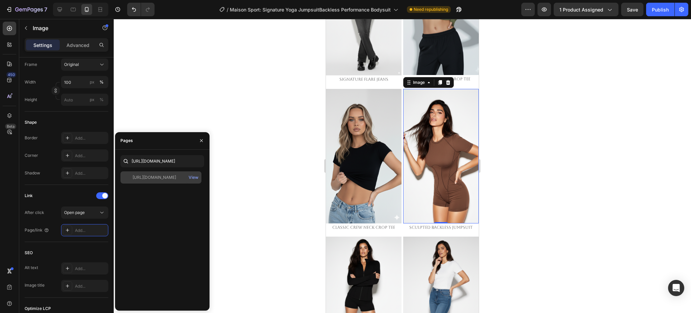
click at [149, 175] on div "https://emperiomillian.com/products/sculpted-backless-jumpsuit-copy-1?_ab=0&key…" at bounding box center [155, 177] width 44 height 6
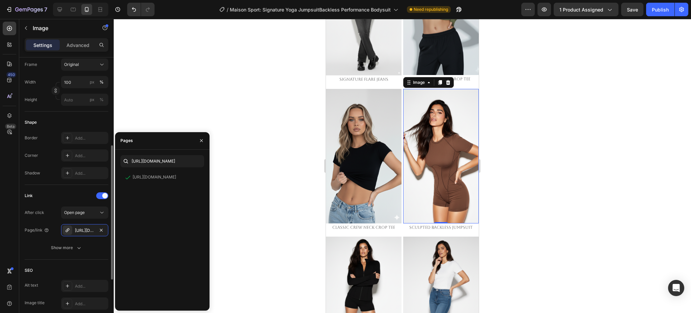
click at [64, 200] on div "Link" at bounding box center [67, 195] width 84 height 11
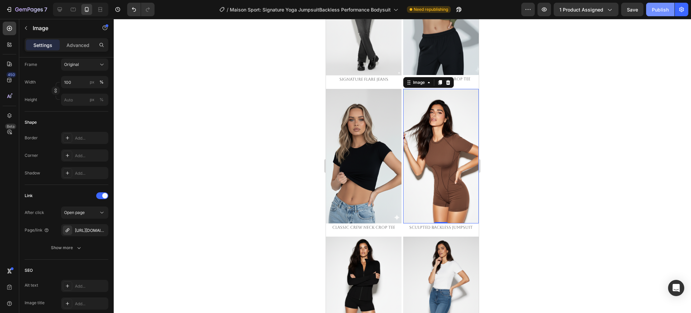
click at [659, 10] on div "Publish" at bounding box center [660, 9] width 17 height 7
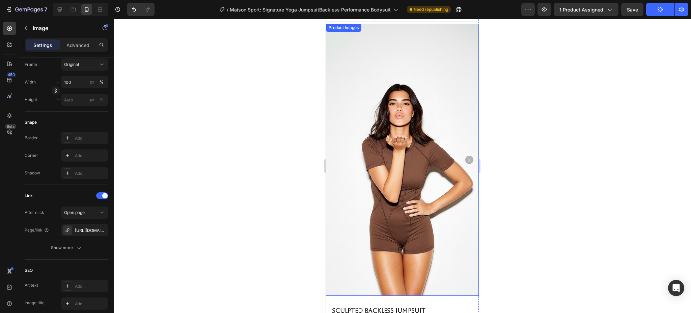
scroll to position [9, 0]
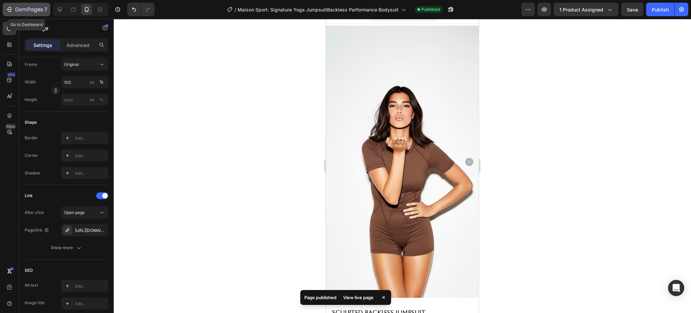
click at [37, 10] on icon "button" at bounding box center [29, 10] width 28 height 6
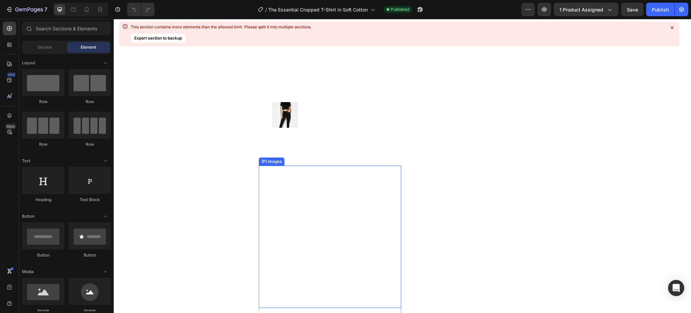
scroll to position [315, 0]
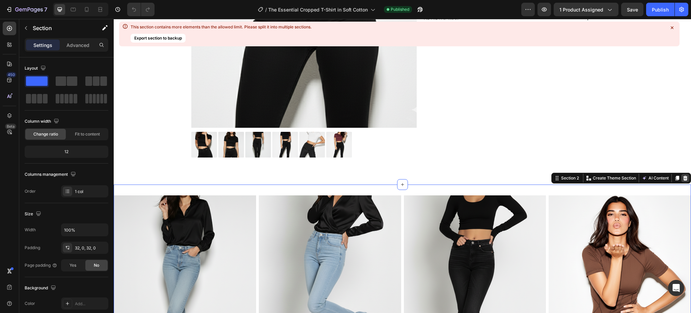
click at [683, 177] on icon at bounding box center [685, 177] width 4 height 5
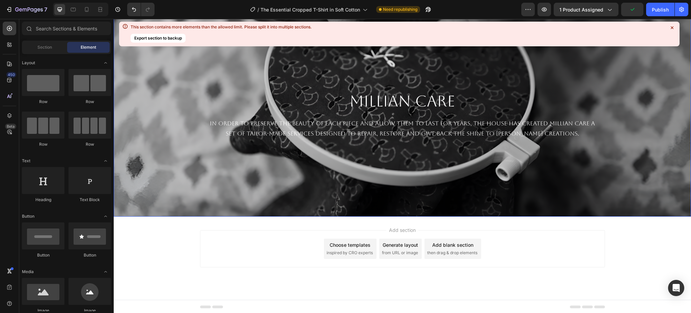
scroll to position [396, 0]
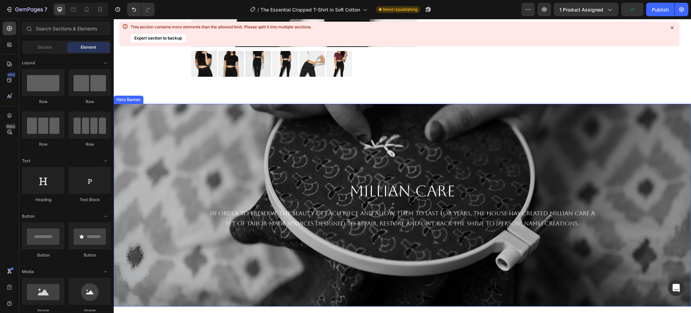
click at [530, 139] on div "Background Image" at bounding box center [402, 205] width 577 height 202
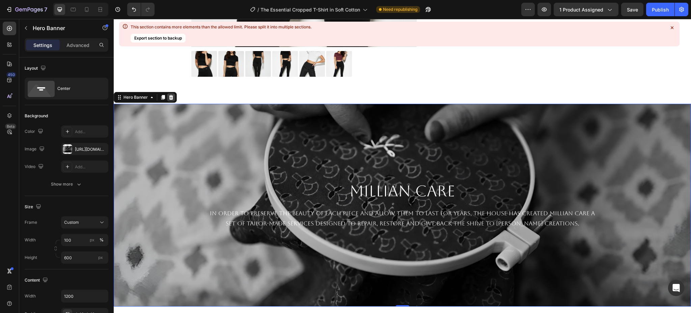
click at [172, 99] on icon at bounding box center [171, 96] width 4 height 5
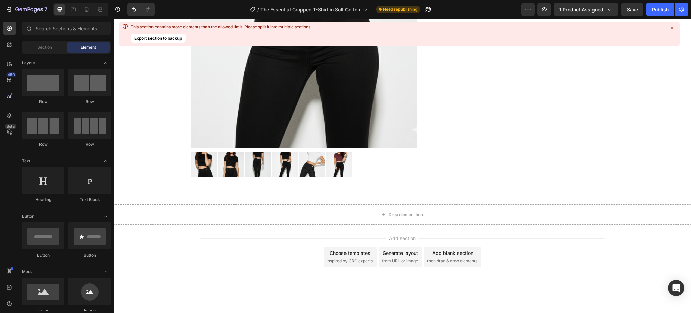
scroll to position [303, 0]
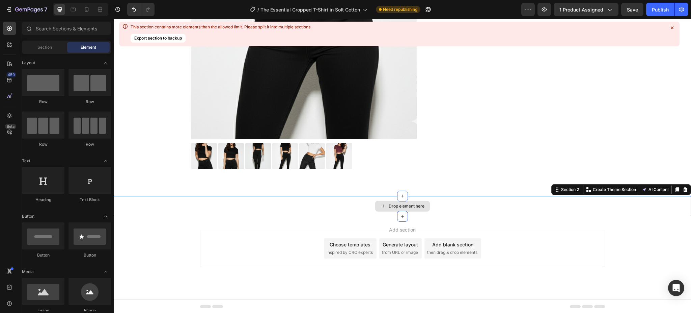
click at [305, 203] on div "Drop element here" at bounding box center [402, 206] width 577 height 20
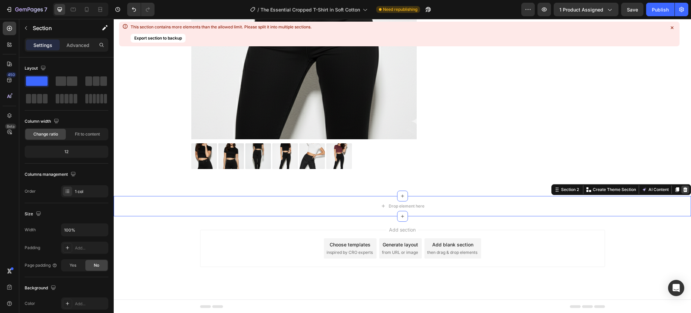
click at [683, 189] on icon at bounding box center [685, 189] width 4 height 5
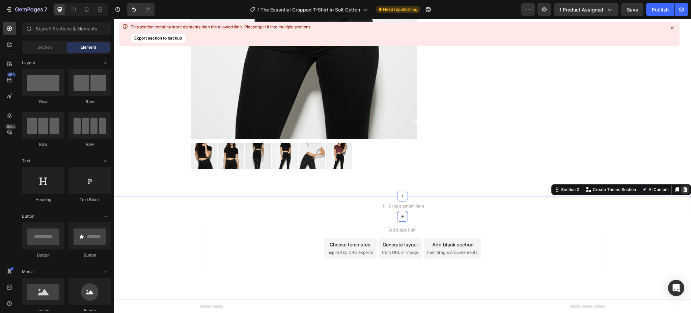
scroll to position [283, 0]
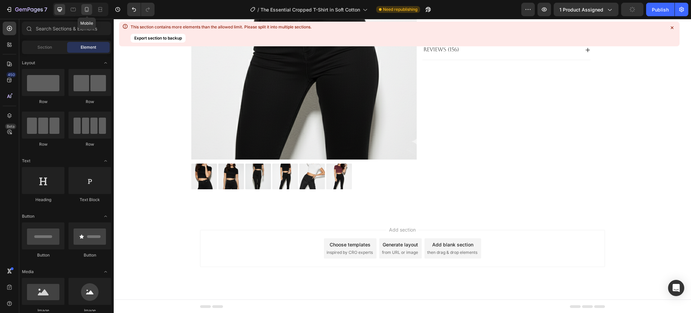
click at [83, 10] on icon at bounding box center [86, 9] width 7 height 7
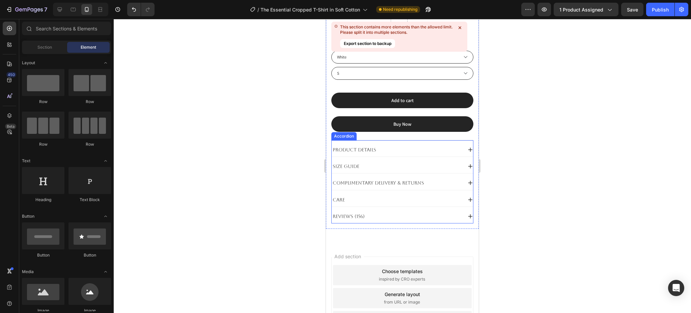
scroll to position [360, 0]
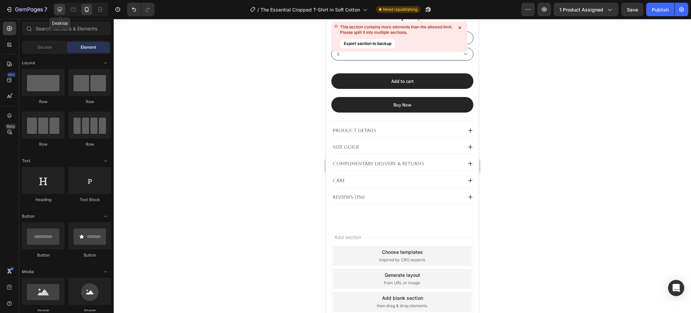
click at [63, 12] on div at bounding box center [59, 9] width 11 height 11
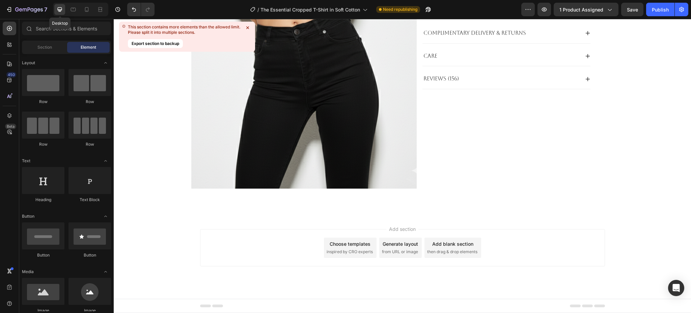
scroll to position [253, 0]
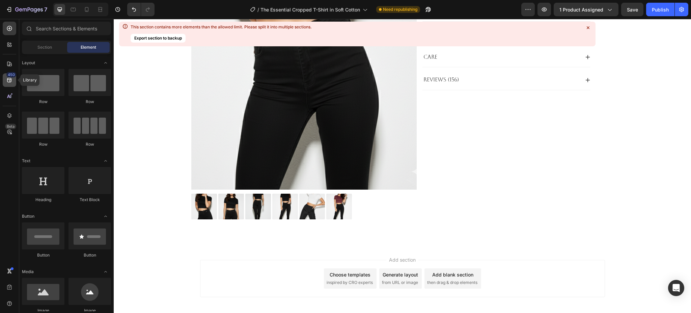
click at [7, 84] on div "450" at bounding box center [9, 79] width 13 height 13
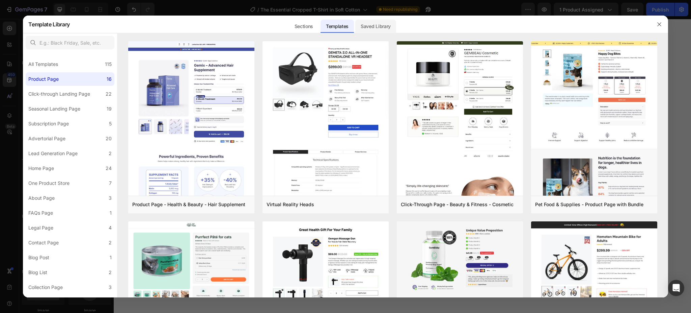
click at [377, 27] on div "Saved Library" at bounding box center [375, 26] width 41 height 13
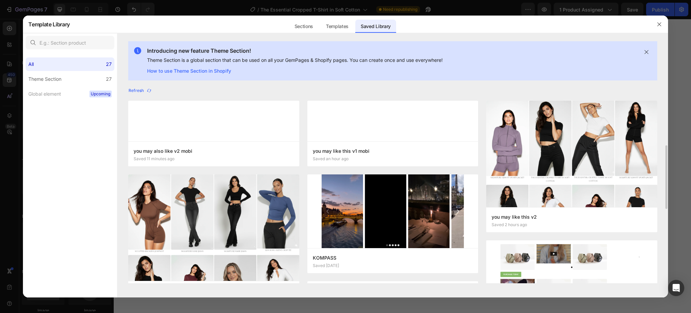
scroll to position [45, 0]
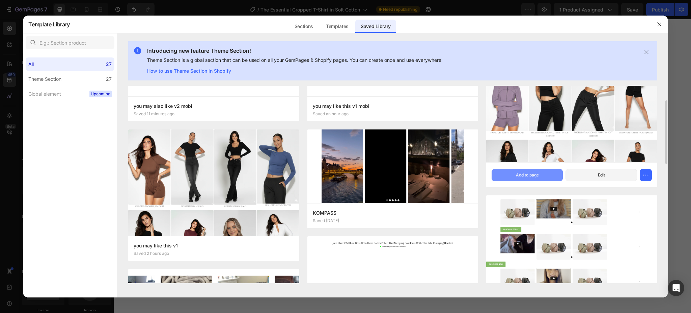
click at [511, 173] on button "Add to page" at bounding box center [527, 175] width 71 height 12
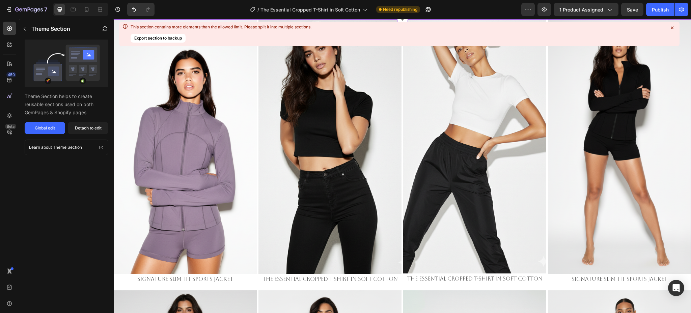
scroll to position [390, 0]
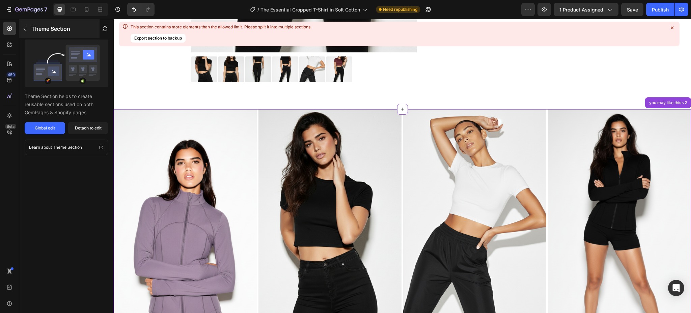
click at [29, 26] on button "button" at bounding box center [24, 28] width 11 height 11
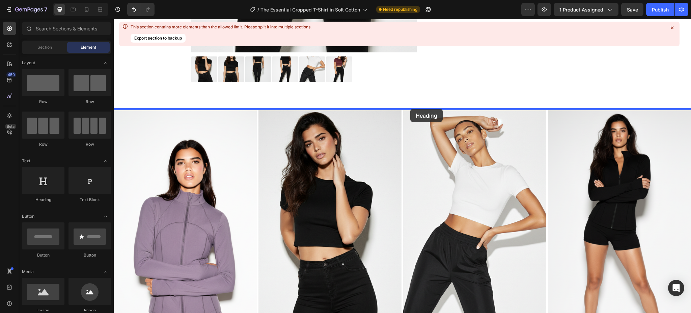
drag, startPoint x: 159, startPoint y: 210, endPoint x: 410, endPoint y: 110, distance: 270.7
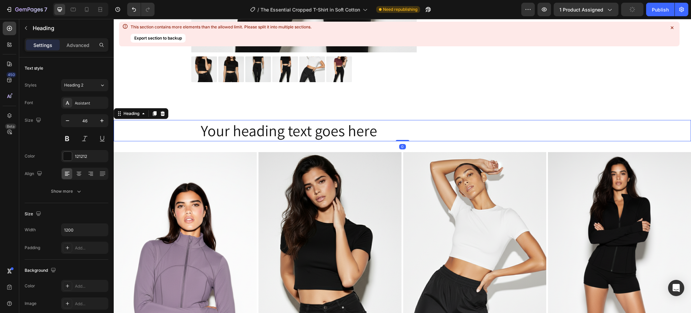
click at [292, 131] on h2 "Your heading text goes here" at bounding box center [402, 131] width 405 height 22
click at [292, 131] on p "Your heading text goes here" at bounding box center [403, 130] width 404 height 20
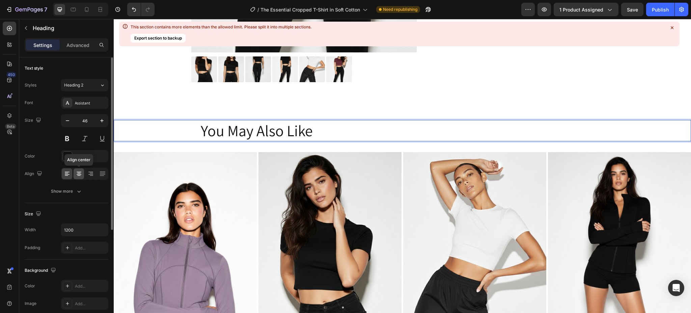
click at [79, 177] on icon at bounding box center [79, 173] width 7 height 7
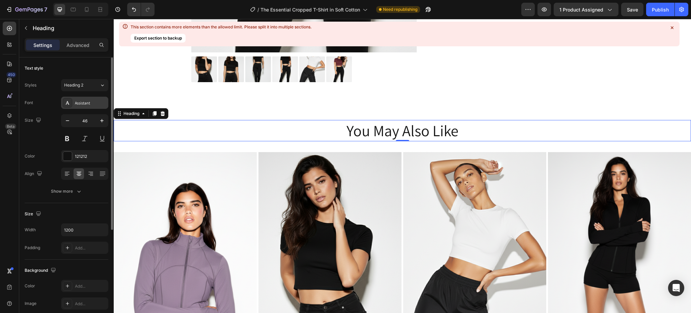
click at [85, 103] on div "Assistant" at bounding box center [91, 103] width 32 height 6
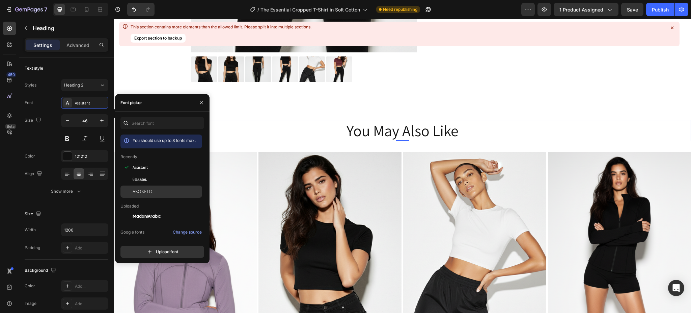
click at [153, 187] on div "Aboreto" at bounding box center [161, 191] width 82 height 12
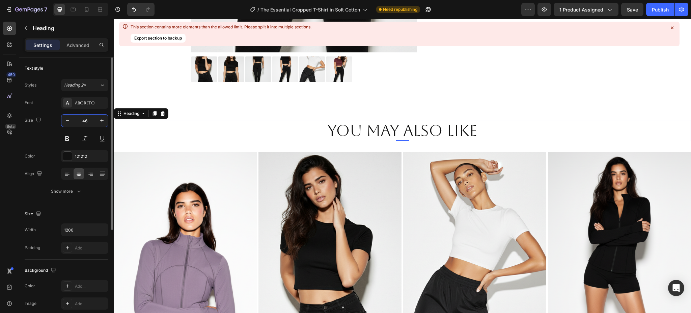
click at [86, 124] on input "46" at bounding box center [85, 120] width 22 height 12
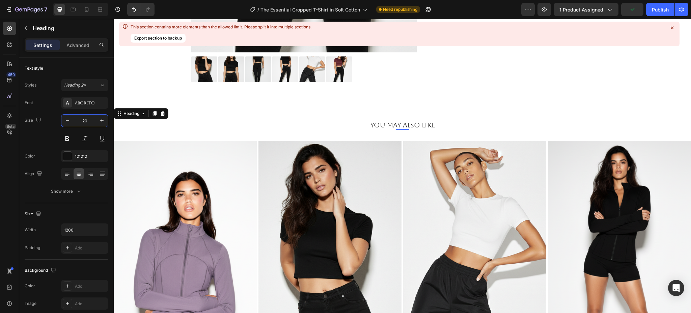
type input "20"
click at [377, 125] on p "You May Also Like" at bounding box center [403, 124] width 404 height 9
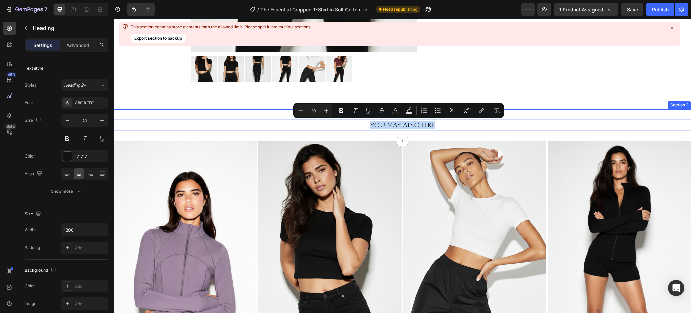
click at [382, 133] on div "You May Also Like Heading 0 Section 2" at bounding box center [402, 125] width 577 height 32
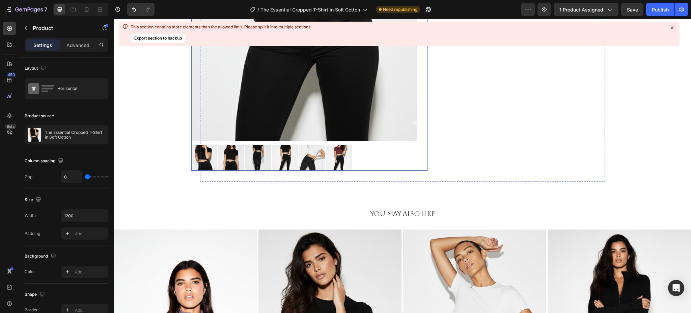
scroll to position [296, 0]
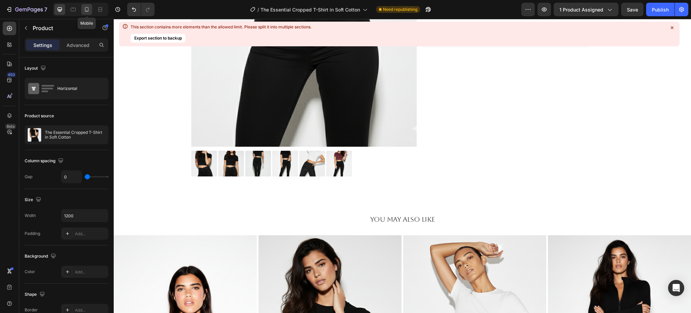
click at [86, 11] on icon at bounding box center [87, 9] width 4 height 5
type input "100%"
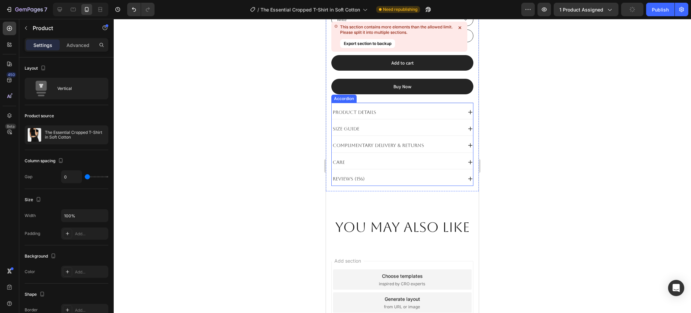
scroll to position [455, 0]
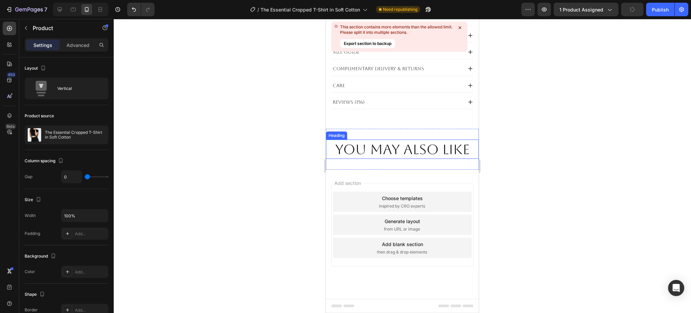
click at [387, 144] on h2 "You May Also Like" at bounding box center [402, 148] width 153 height 19
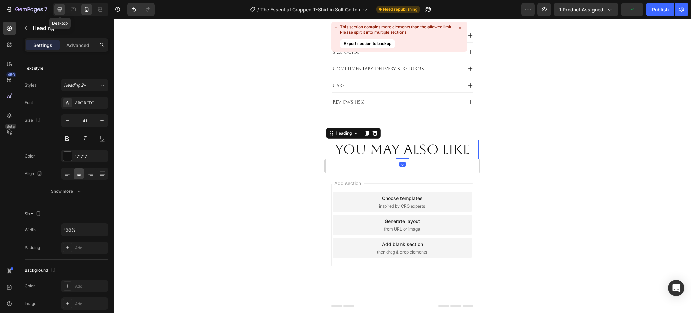
click at [63, 10] on div at bounding box center [59, 9] width 11 height 11
type input "20"
type input "1200"
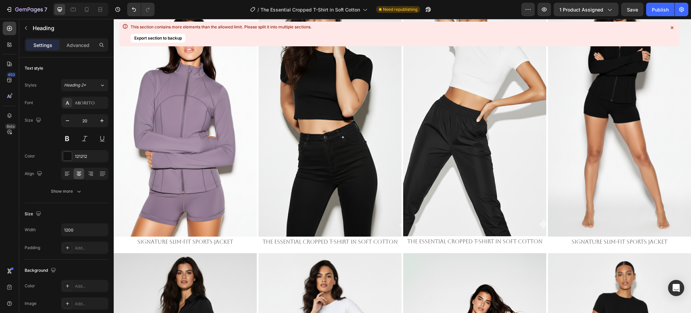
scroll to position [299, 0]
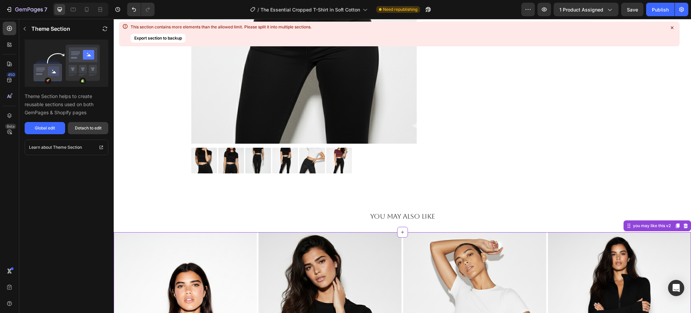
click at [92, 128] on div "Detach to edit" at bounding box center [88, 128] width 27 height 6
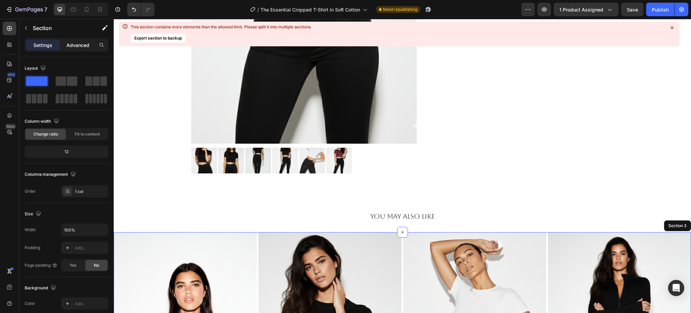
click at [79, 45] on p "Advanced" at bounding box center [77, 45] width 23 height 7
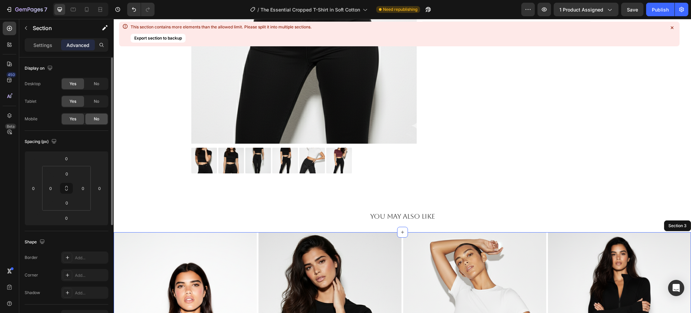
click at [96, 118] on span "No" at bounding box center [96, 119] width 5 height 6
click at [72, 11] on icon at bounding box center [73, 9] width 7 height 7
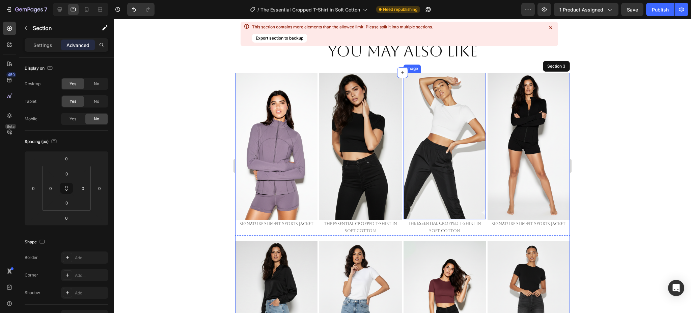
scroll to position [282, 0]
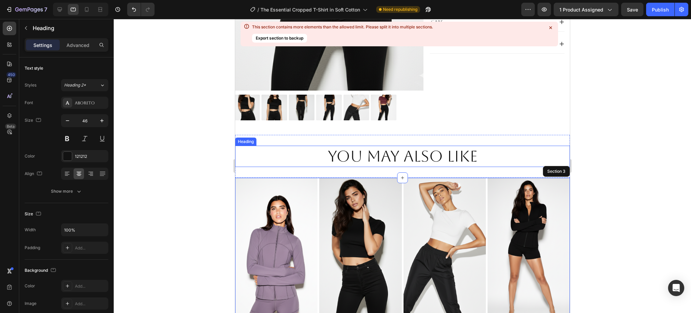
click at [373, 156] on h2 "You May Also Like" at bounding box center [402, 156] width 335 height 22
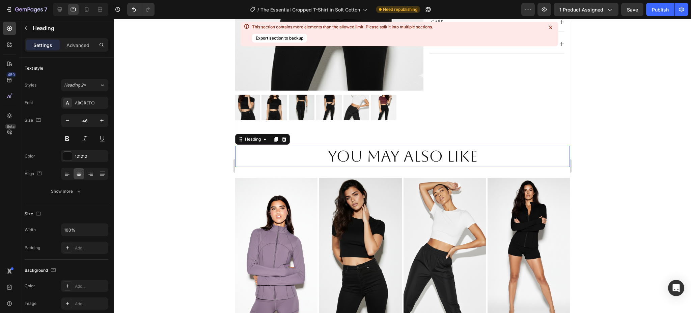
click at [373, 156] on h2 "You May Also Like" at bounding box center [402, 156] width 335 height 22
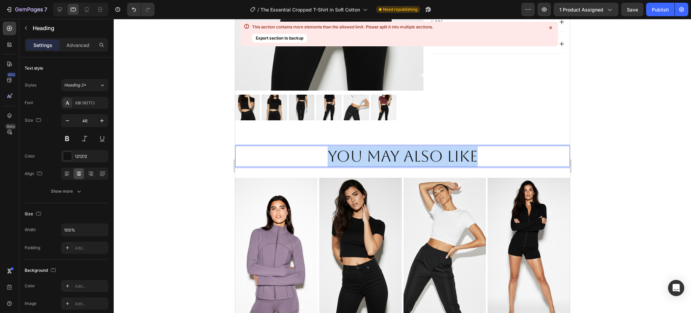
click at [373, 156] on p "You May Also Like" at bounding box center [402, 156] width 333 height 20
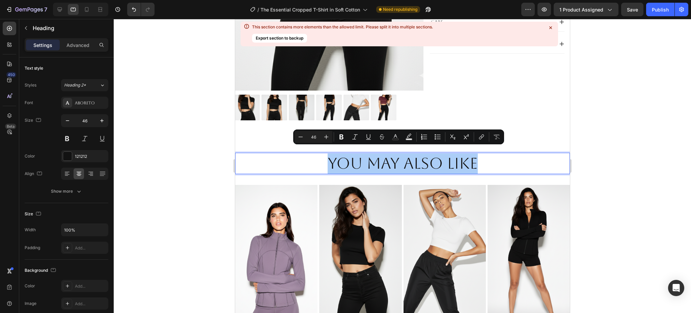
click at [312, 139] on input "46" at bounding box center [313, 137] width 13 height 8
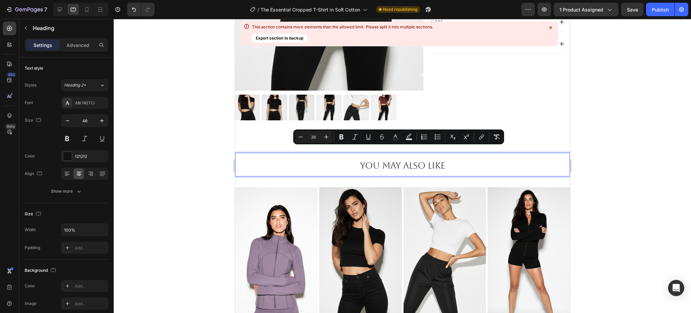
click at [315, 138] on input "26" at bounding box center [313, 137] width 13 height 8
type input "0"
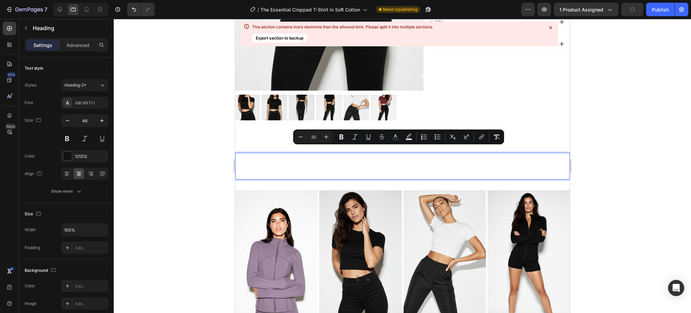
type input "20"
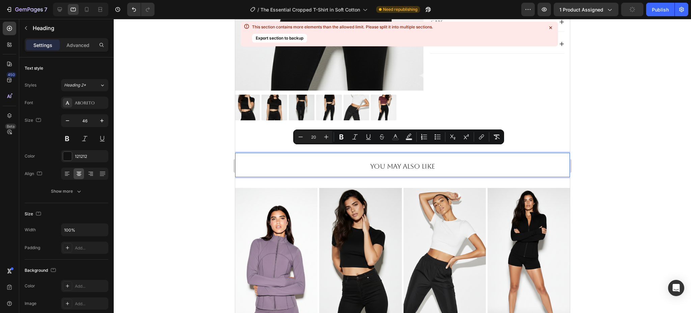
click at [496, 169] on p "You May Also Like" at bounding box center [402, 164] width 333 height 23
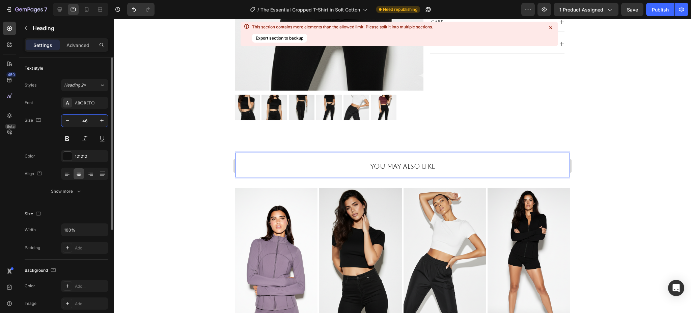
click at [82, 123] on input "46" at bounding box center [85, 120] width 22 height 12
type input "20"
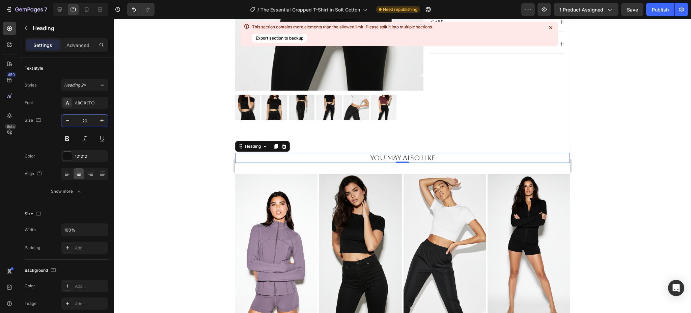
drag, startPoint x: 620, startPoint y: 156, endPoint x: 596, endPoint y: 158, distance: 24.1
click at [619, 156] on div at bounding box center [402, 166] width 577 height 294
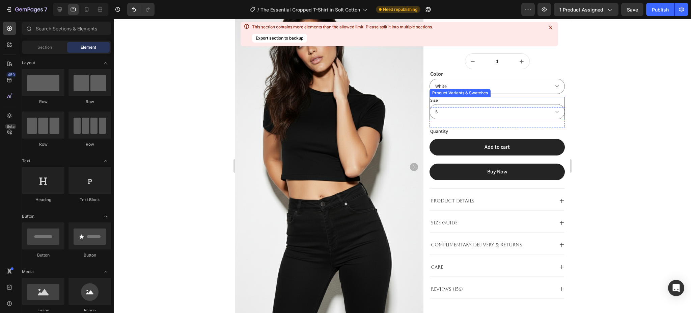
scroll to position [0, 0]
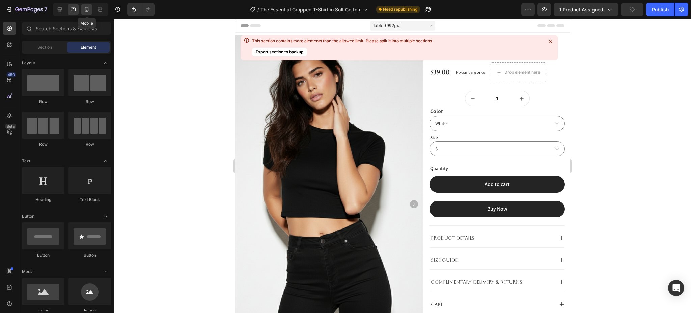
click at [85, 10] on icon at bounding box center [87, 9] width 4 height 5
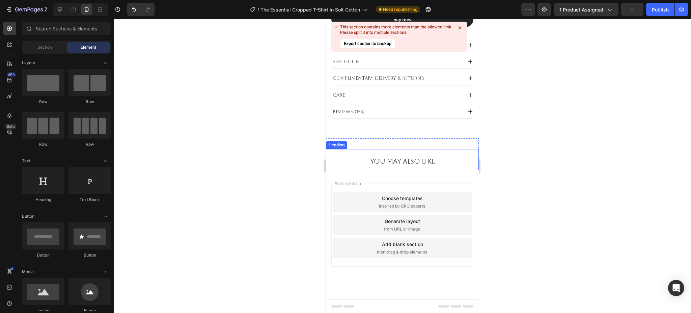
scroll to position [446, 0]
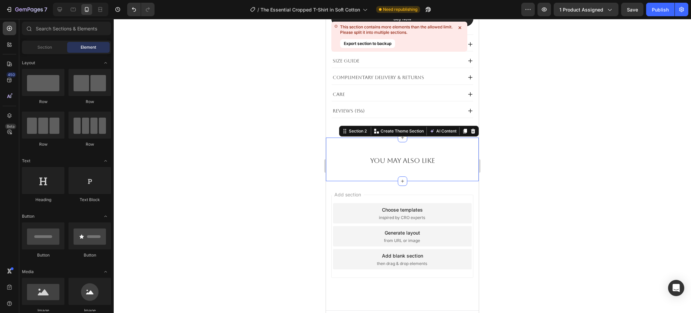
click at [414, 143] on div "You May Also Like Heading Section 2 Create Theme Section AI Content Write with …" at bounding box center [402, 159] width 153 height 44
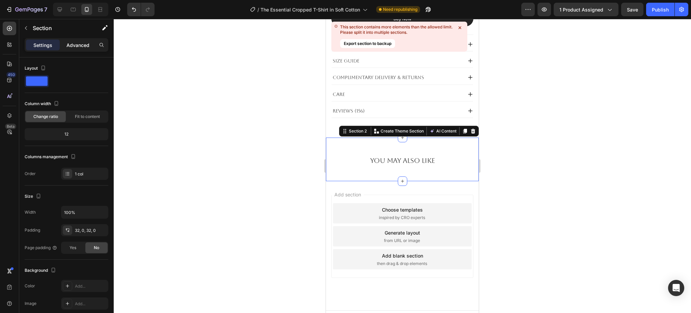
click at [86, 39] on div "Advanced" at bounding box center [78, 44] width 34 height 11
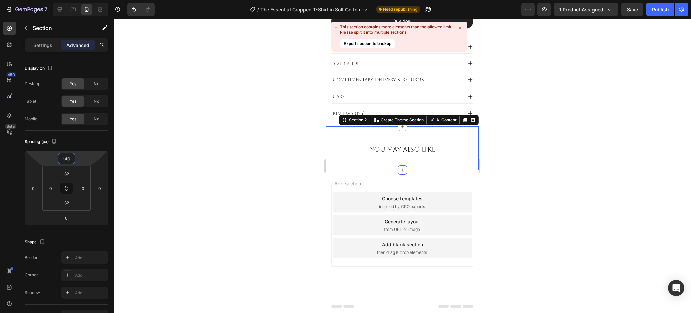
type input "-32"
click at [88, 0] on html "7 Version history / The Essential Cropped T-Shirt in Soft Cotton Need republish…" at bounding box center [345, 0] width 691 height 0
click at [568, 194] on div at bounding box center [402, 166] width 577 height 294
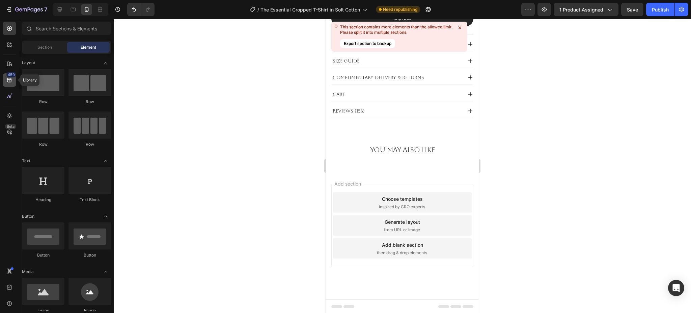
click at [10, 80] on icon at bounding box center [9, 80] width 7 height 7
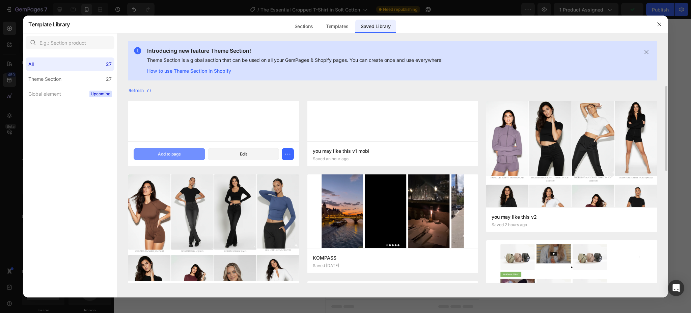
click at [173, 153] on div "Add to page" at bounding box center [169, 154] width 23 height 6
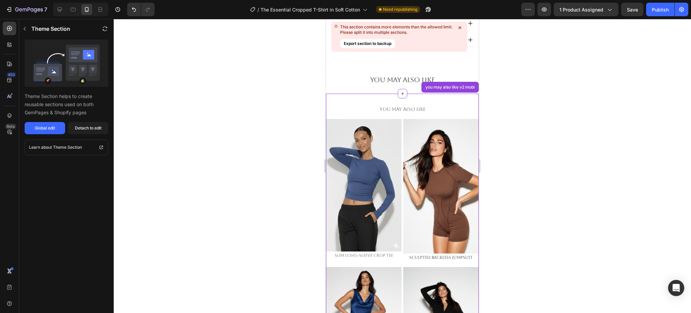
scroll to position [501, 0]
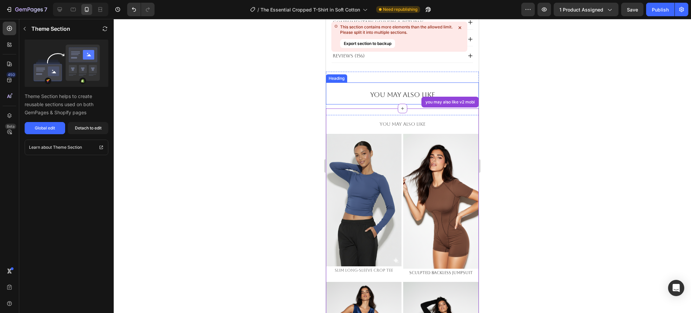
click at [404, 96] on span "You May Also Like" at bounding box center [402, 94] width 65 height 8
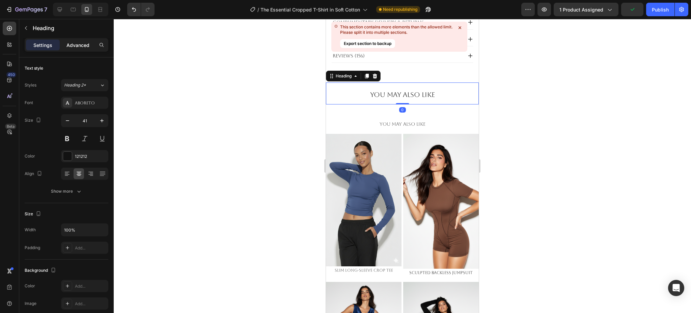
click at [82, 44] on p "Advanced" at bounding box center [77, 45] width 23 height 7
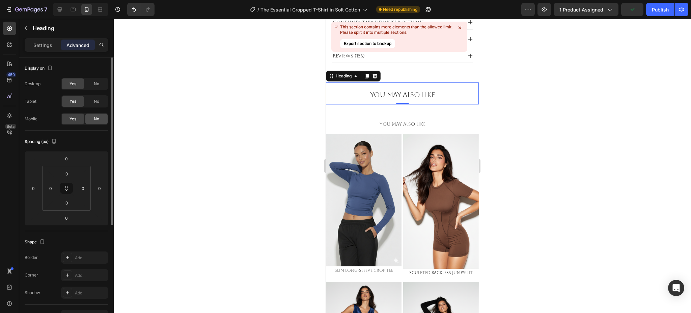
click at [95, 122] on div "No" at bounding box center [96, 118] width 22 height 11
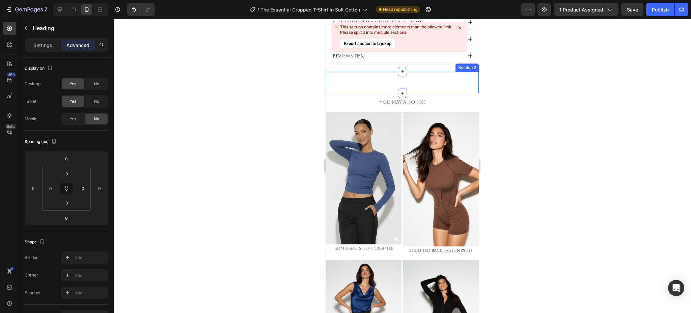
click at [371, 82] on div "You May Also Like Heading 0 Section 2" at bounding box center [402, 83] width 153 height 22
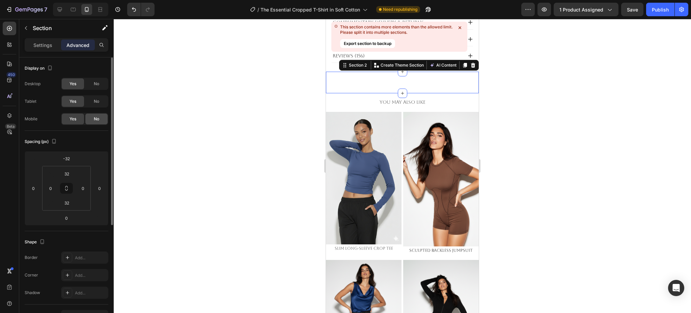
click at [85, 117] on div "No" at bounding box center [96, 118] width 22 height 11
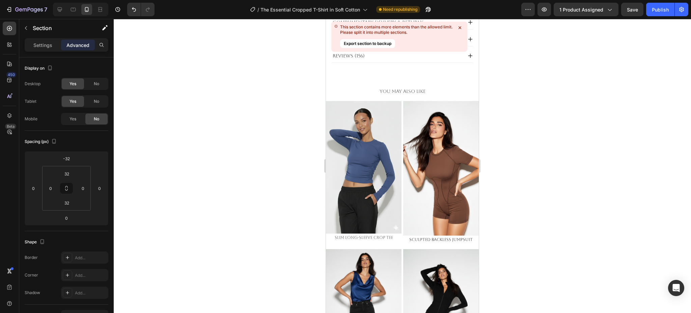
click at [588, 150] on div at bounding box center [402, 166] width 577 height 294
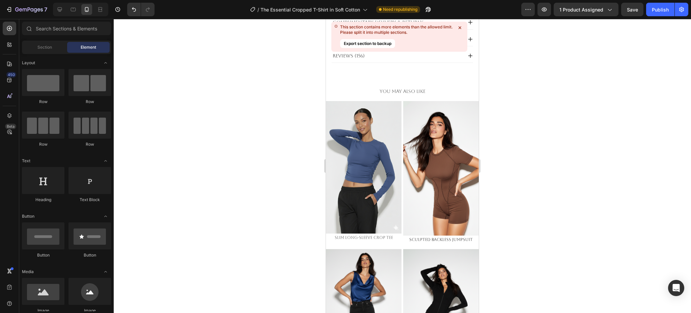
click at [598, 148] on div at bounding box center [402, 166] width 577 height 294
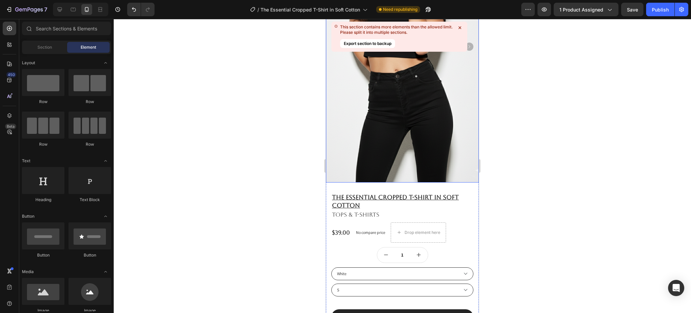
scroll to position [0, 0]
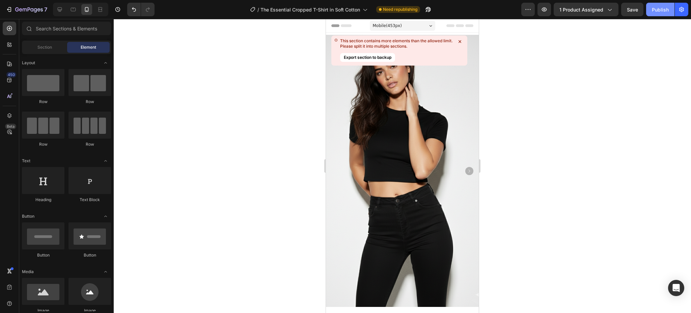
click at [660, 6] on div "Publish" at bounding box center [660, 9] width 17 height 7
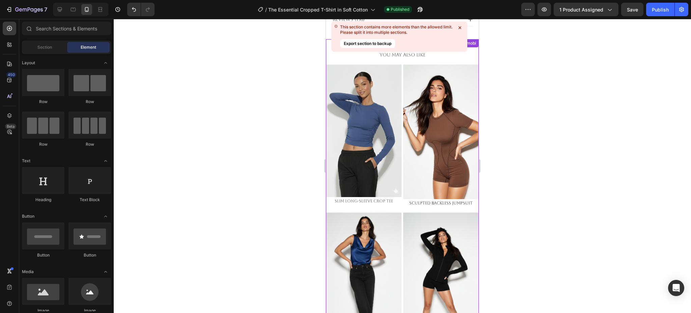
scroll to position [540, 0]
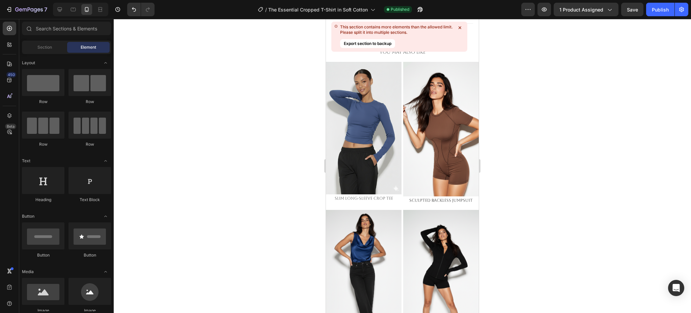
click at [622, 196] on div at bounding box center [402, 166] width 577 height 294
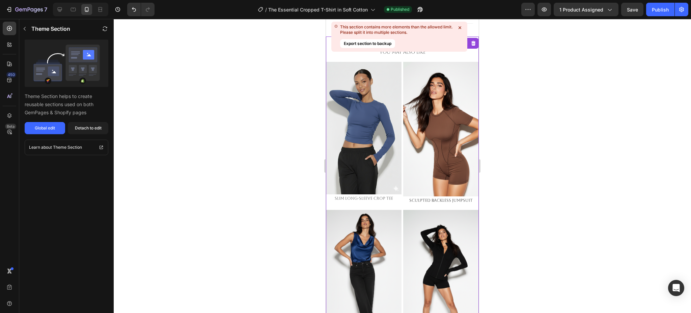
click at [379, 108] on img at bounding box center [364, 128] width 76 height 132
click at [84, 129] on div "Detach to edit" at bounding box center [88, 128] width 27 height 6
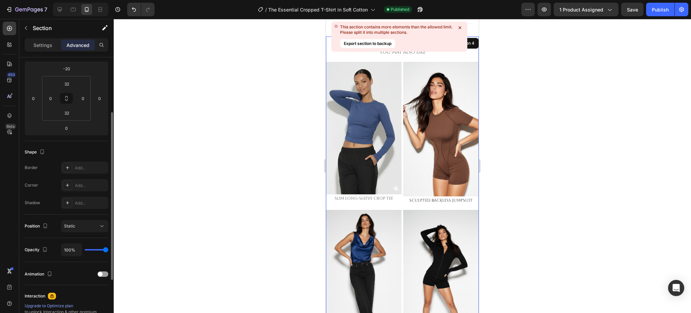
scroll to position [0, 0]
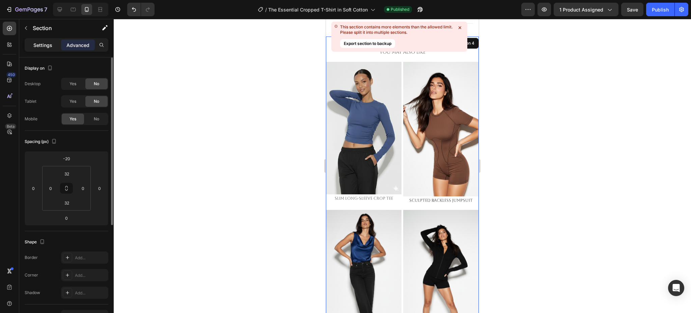
click at [40, 50] on div "Settings" at bounding box center [43, 44] width 34 height 11
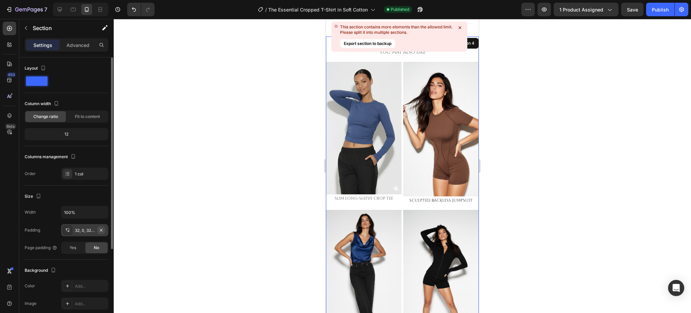
click at [103, 229] on icon "button" at bounding box center [101, 229] width 5 height 5
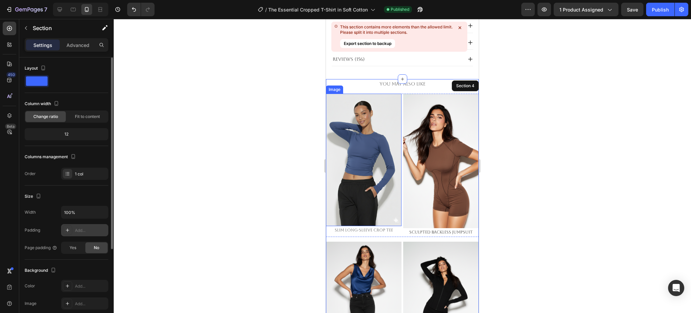
scroll to position [405, 0]
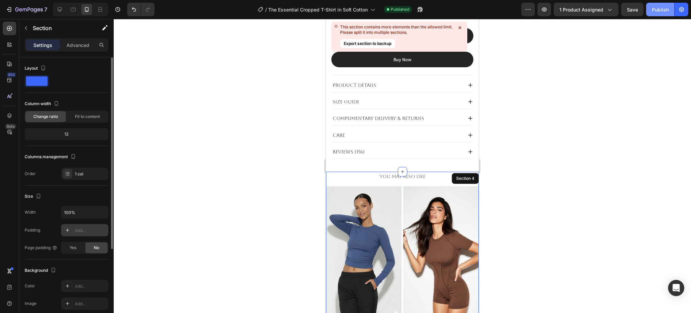
click at [655, 5] on button "Publish" at bounding box center [660, 9] width 28 height 13
drag, startPoint x: 461, startPoint y: 27, endPoint x: 461, endPoint y: 31, distance: 4.0
click at [461, 28] on icon at bounding box center [460, 27] width 7 height 7
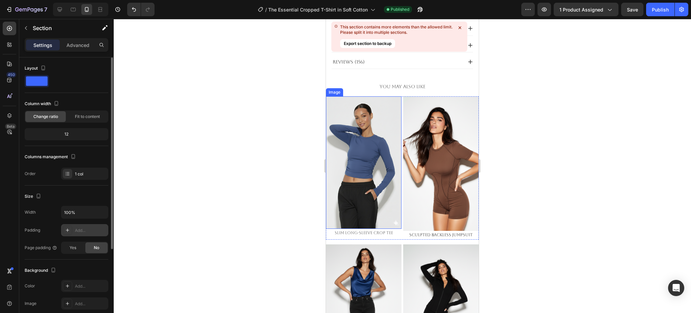
scroll to position [585, 0]
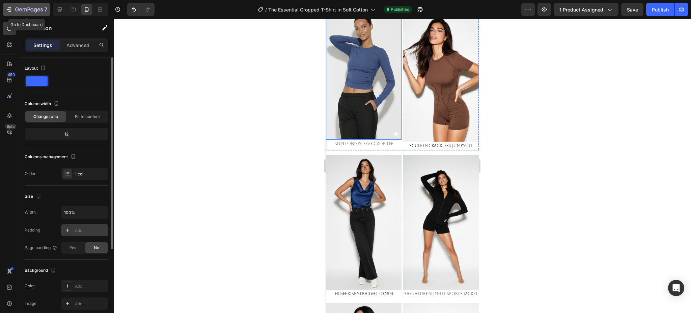
click at [24, 12] on icon "button" at bounding box center [29, 10] width 28 height 6
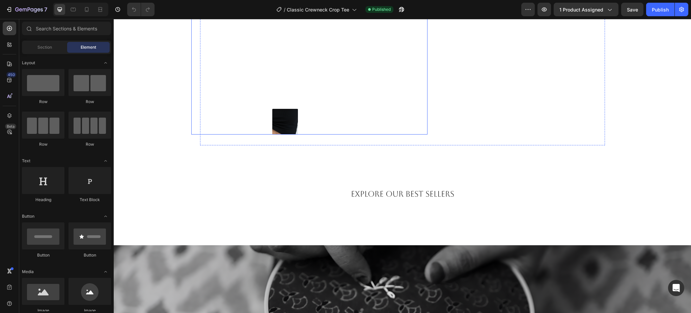
scroll to position [450, 0]
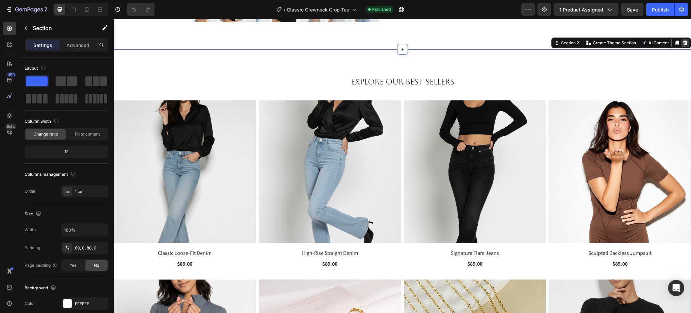
click at [683, 40] on icon at bounding box center [685, 42] width 4 height 5
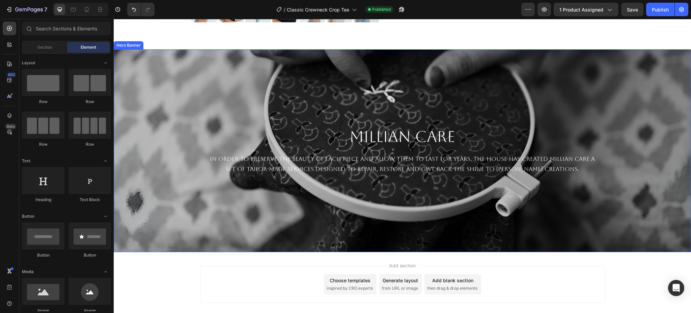
click at [603, 59] on div "Background Image" at bounding box center [402, 150] width 577 height 202
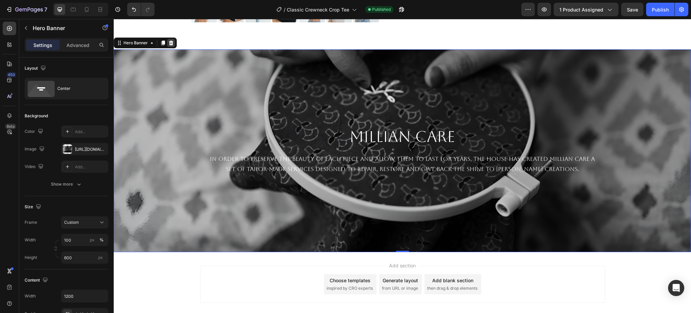
click at [169, 41] on icon at bounding box center [170, 42] width 5 height 5
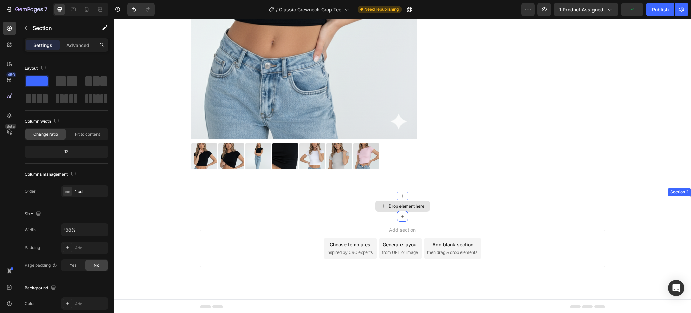
click at [352, 204] on div "Drop element here" at bounding box center [402, 206] width 577 height 20
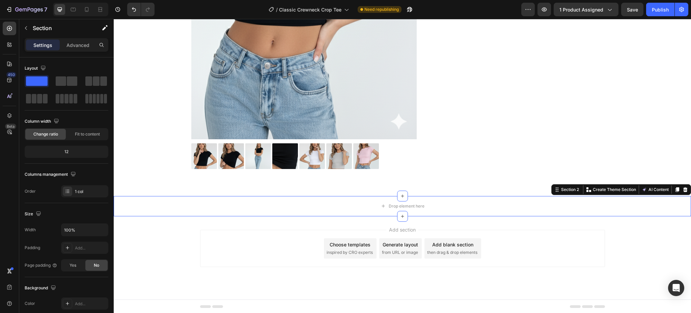
click at [683, 191] on icon at bounding box center [685, 189] width 4 height 5
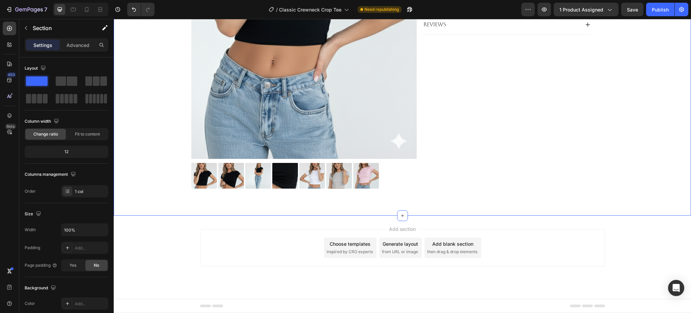
scroll to position [283, 0]
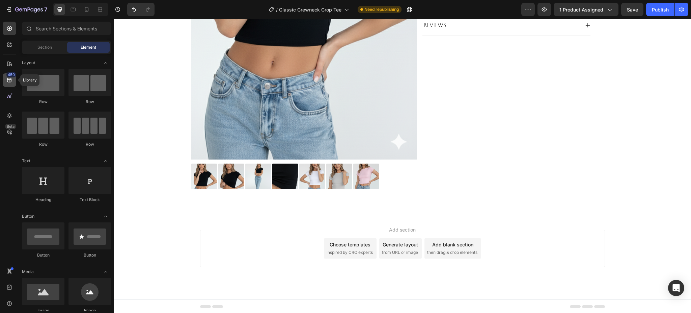
click at [7, 80] on icon at bounding box center [9, 80] width 4 height 4
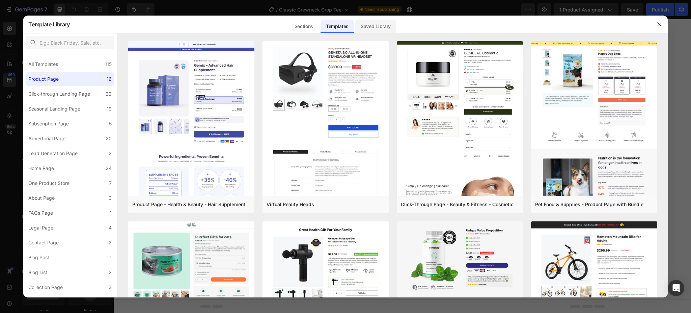
click at [390, 25] on div "Saved Library" at bounding box center [375, 26] width 41 height 13
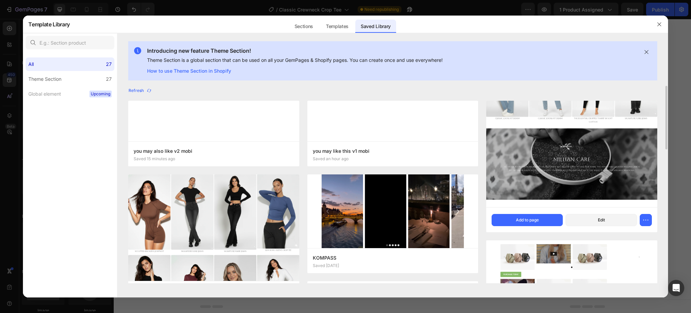
scroll to position [90, 0]
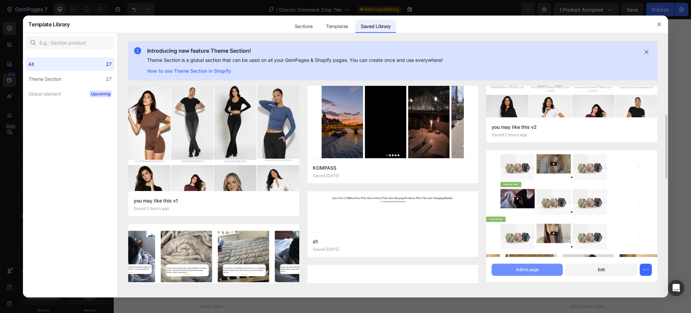
click at [538, 265] on button "Add to page" at bounding box center [527, 269] width 71 height 12
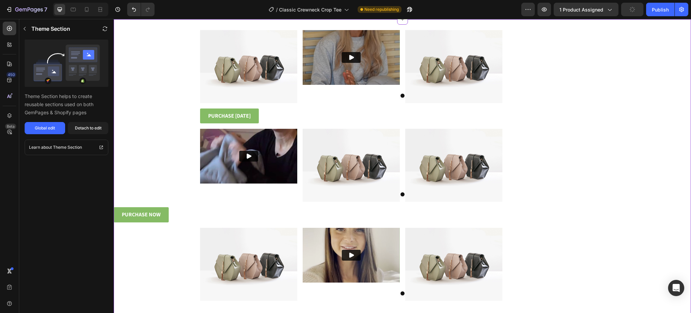
scroll to position [390, 0]
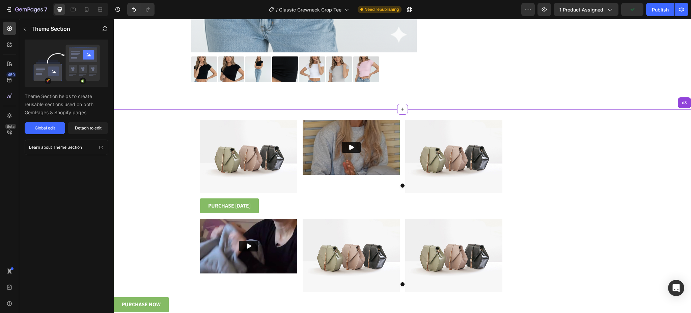
click at [605, 124] on div "Image Video Image Carousel" at bounding box center [402, 159] width 577 height 78
click at [681, 105] on div "d3" at bounding box center [685, 103] width 8 height 6
click at [666, 130] on div "Image Video Image Carousel" at bounding box center [402, 159] width 577 height 78
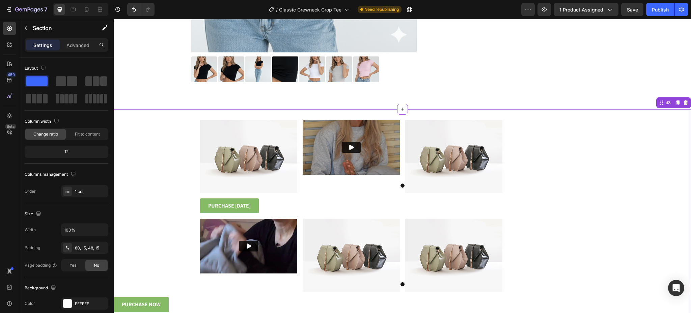
click at [606, 153] on div "Image Video Image Carousel" at bounding box center [402, 159] width 577 height 78
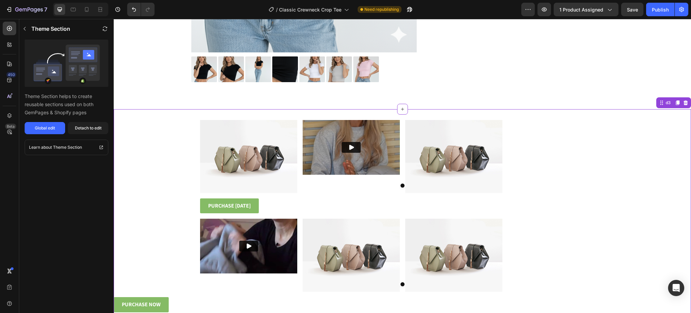
click at [679, 107] on div "d3" at bounding box center [673, 102] width 35 height 11
click at [684, 102] on icon at bounding box center [686, 102] width 4 height 5
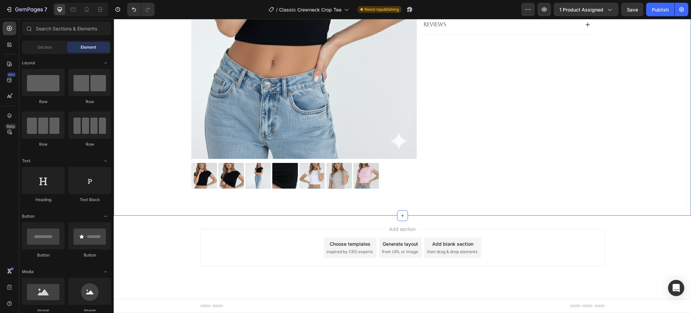
scroll to position [283, 0]
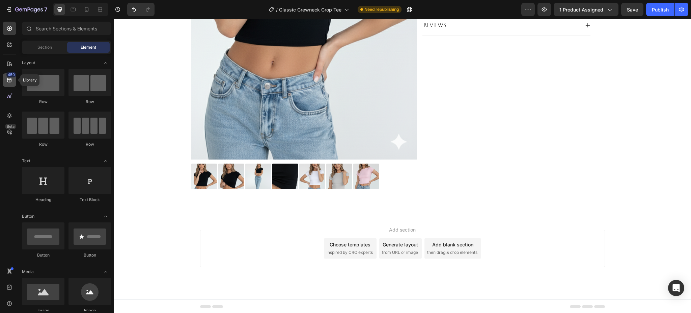
click at [11, 79] on icon at bounding box center [9, 80] width 4 height 4
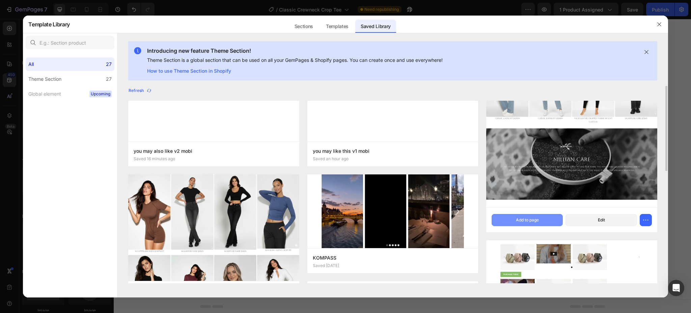
scroll to position [90, 0]
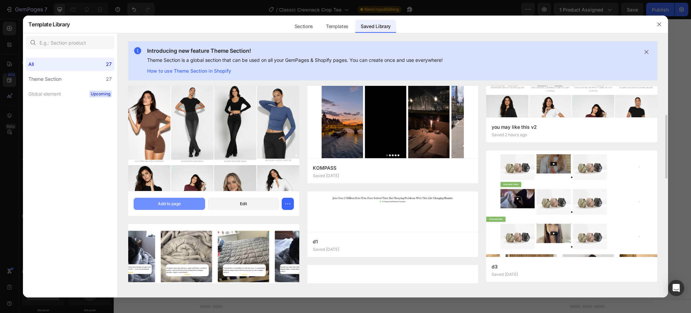
click at [175, 202] on div "Add to page" at bounding box center [169, 203] width 23 height 6
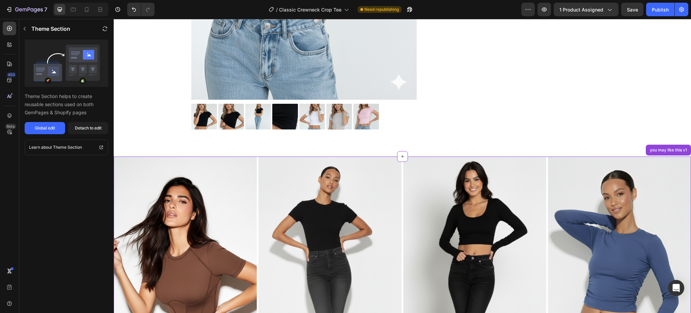
scroll to position [340, 0]
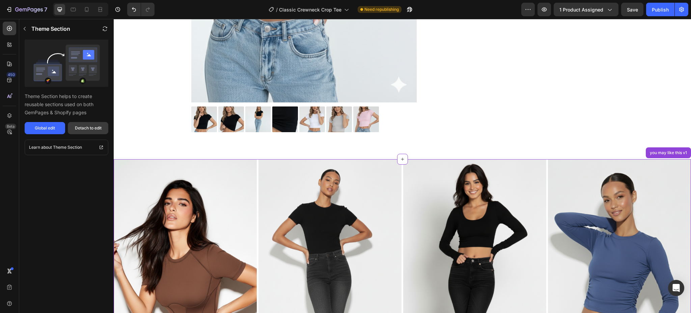
click at [79, 125] on div "Detach to edit" at bounding box center [88, 128] width 27 height 6
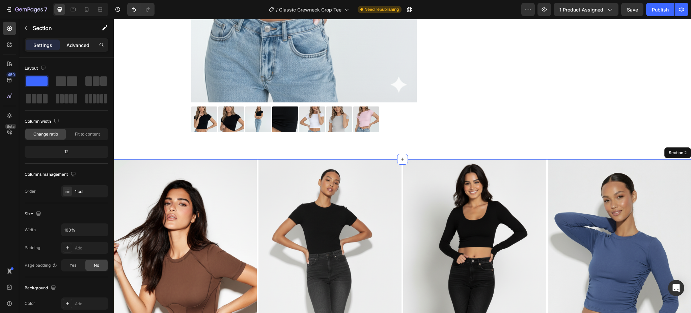
click at [80, 46] on p "Advanced" at bounding box center [77, 45] width 23 height 7
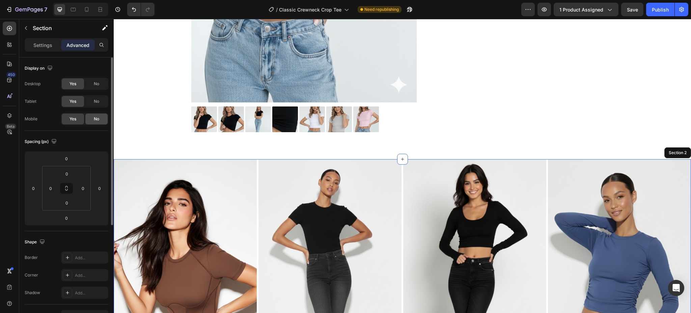
click at [98, 117] on span "No" at bounding box center [96, 119] width 5 height 6
click at [48, 46] on p "Settings" at bounding box center [42, 45] width 19 height 7
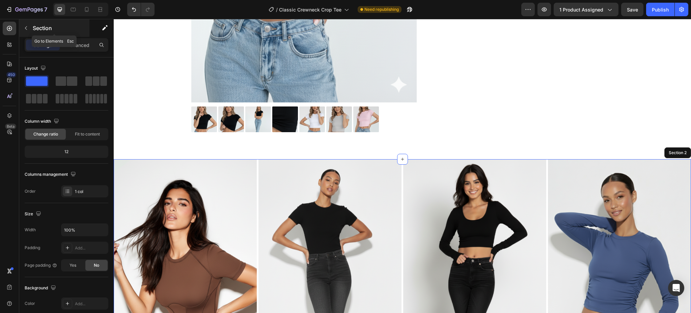
click at [29, 28] on button "button" at bounding box center [26, 28] width 11 height 11
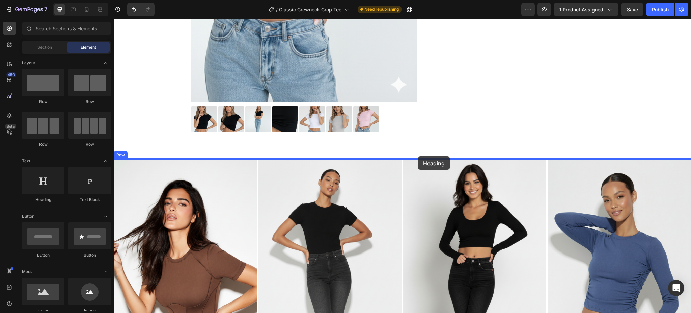
drag, startPoint x: 158, startPoint y: 200, endPoint x: 418, endPoint y: 156, distance: 263.5
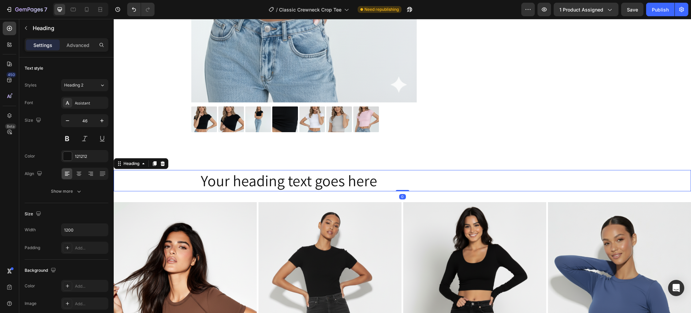
click at [296, 175] on h2 "Your heading text goes here" at bounding box center [402, 181] width 405 height 22
click at [296, 175] on p "Your heading text goes here" at bounding box center [403, 180] width 404 height 20
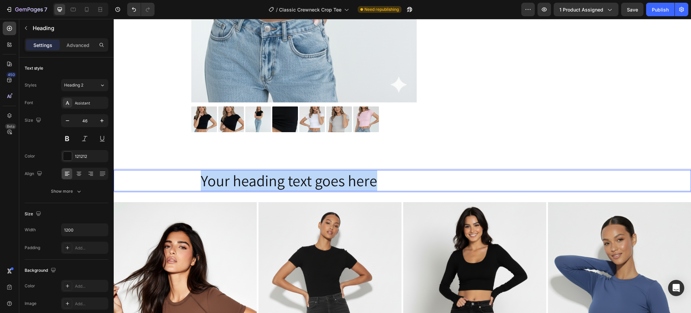
click at [294, 175] on p "Your heading text goes here" at bounding box center [403, 180] width 404 height 20
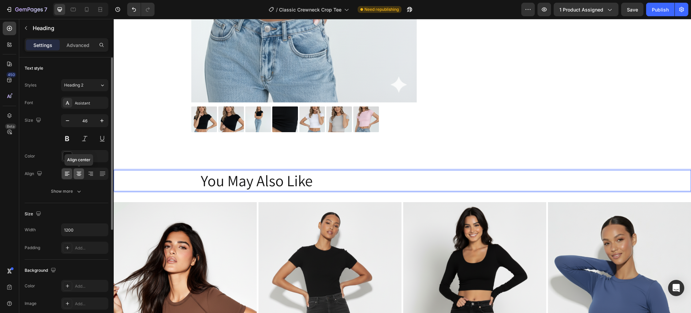
click at [83, 170] on div at bounding box center [79, 173] width 10 height 11
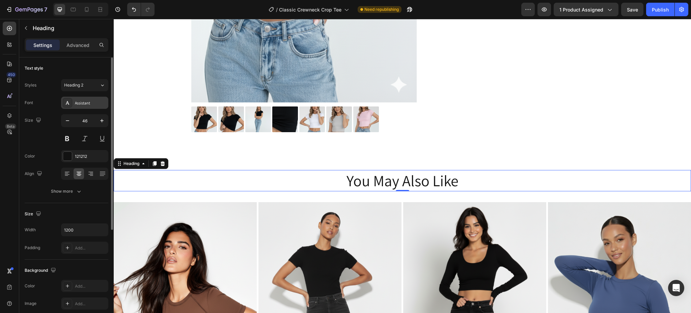
click at [92, 102] on div "Assistant" at bounding box center [91, 103] width 32 height 6
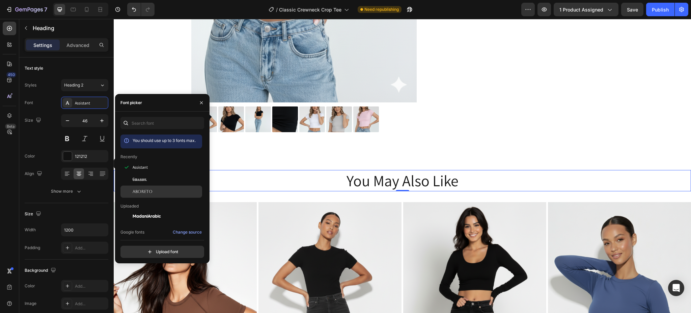
drag, startPoint x: 148, startPoint y: 191, endPoint x: 168, endPoint y: 190, distance: 19.9
click at [147, 191] on span "Aboreto" at bounding box center [143, 191] width 20 height 6
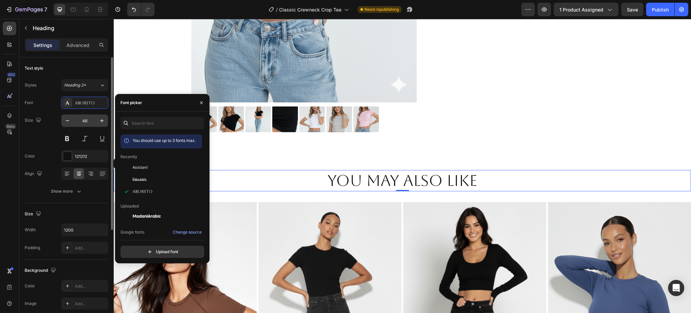
click at [82, 122] on input "46" at bounding box center [85, 120] width 22 height 12
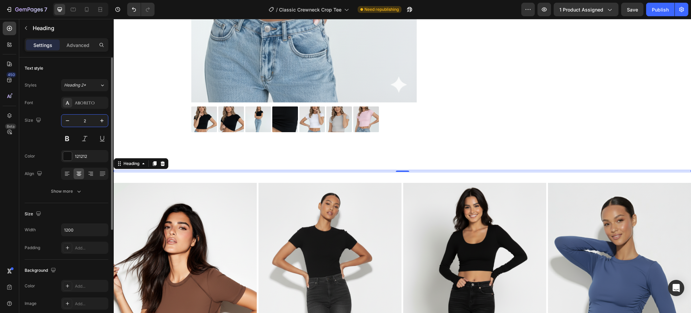
type input "20"
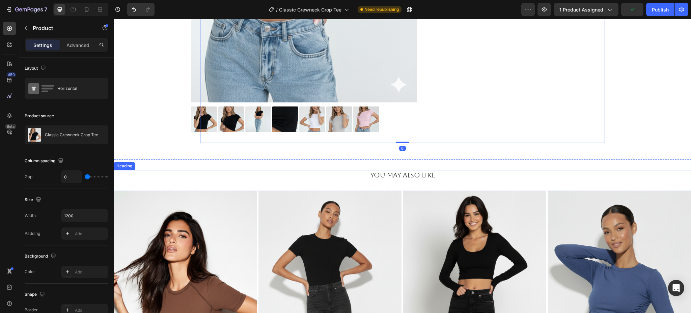
click at [424, 175] on p "You May Also Like" at bounding box center [403, 174] width 404 height 9
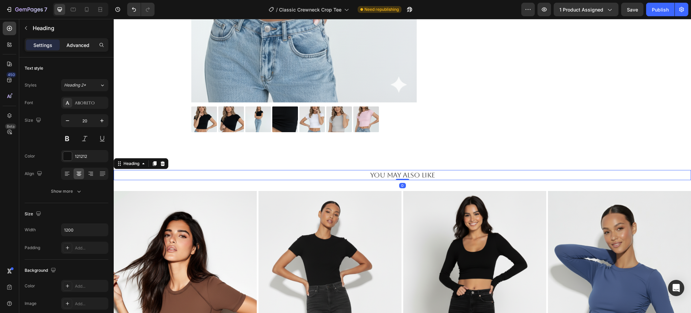
click at [67, 46] on p "Advanced" at bounding box center [77, 45] width 23 height 7
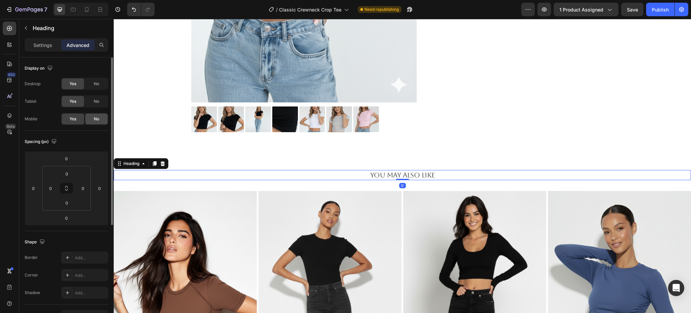
click at [100, 115] on div "No" at bounding box center [96, 118] width 22 height 11
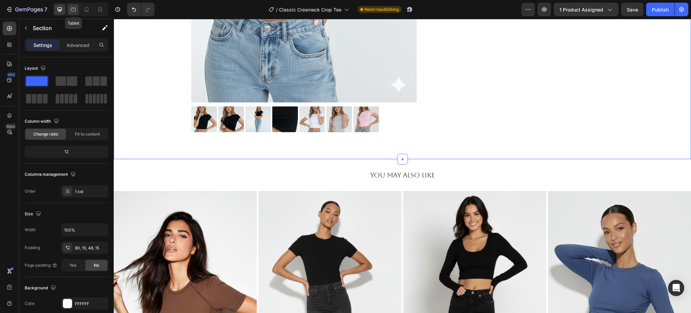
drag, startPoint x: 73, startPoint y: 11, endPoint x: 76, endPoint y: 15, distance: 5.1
click at [73, 10] on icon at bounding box center [73, 9] width 7 height 7
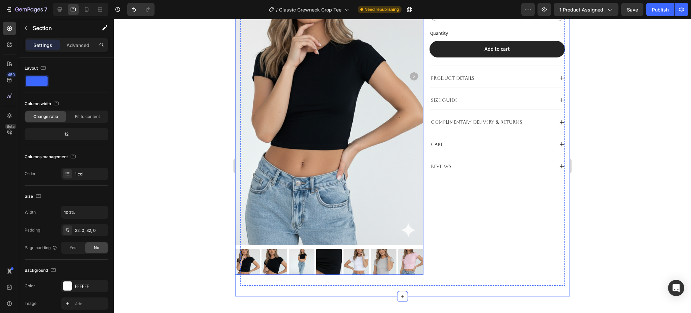
scroll to position [270, 0]
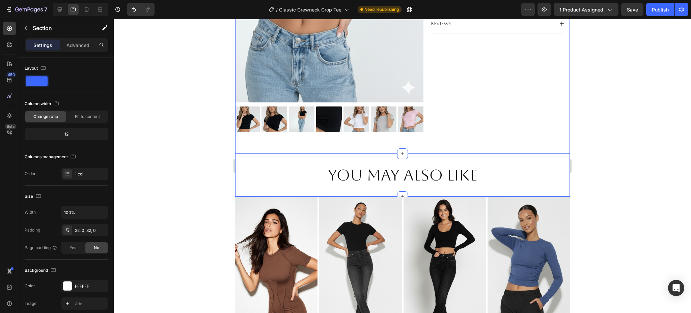
click at [407, 166] on h2 "You May Also Like" at bounding box center [402, 175] width 335 height 22
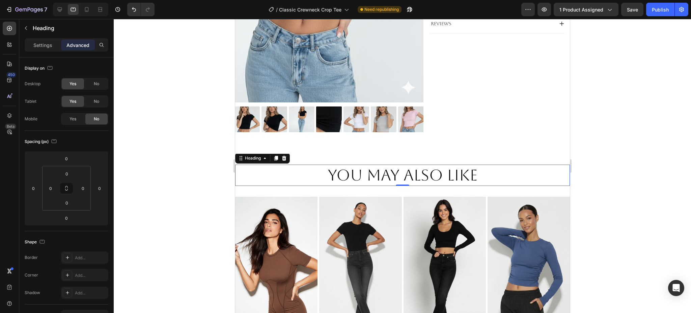
click at [407, 166] on h2 "You May Also Like" at bounding box center [402, 175] width 335 height 22
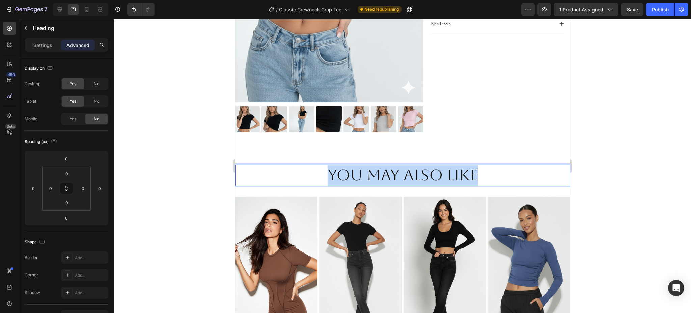
click at [407, 166] on p "You May Also Like" at bounding box center [402, 175] width 333 height 20
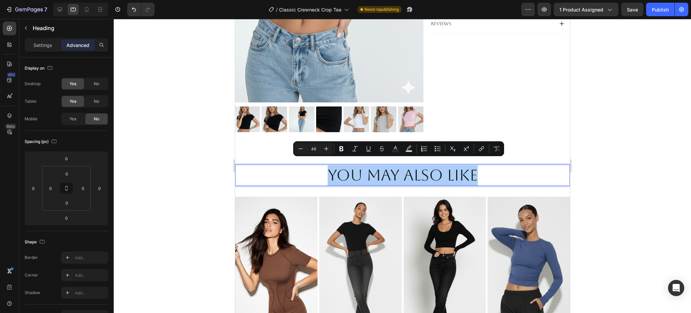
click at [318, 148] on input "46" at bounding box center [313, 148] width 13 height 8
click at [314, 148] on input "46" at bounding box center [313, 148] width 13 height 8
type input "20"
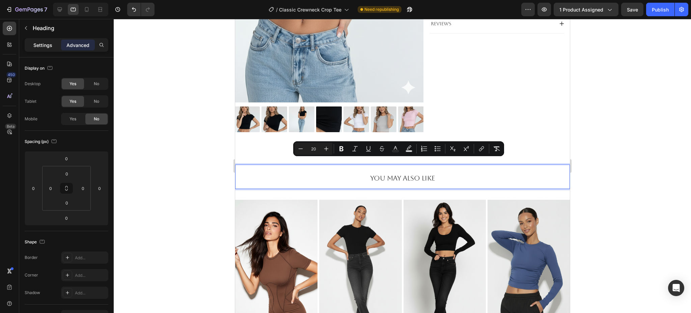
click at [49, 45] on p "Settings" at bounding box center [42, 45] width 19 height 7
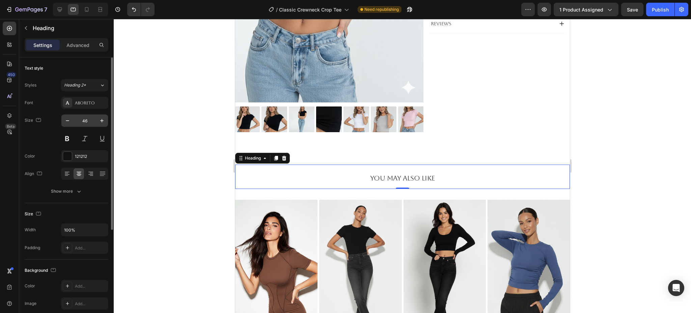
click at [85, 121] on input "46" at bounding box center [85, 120] width 22 height 12
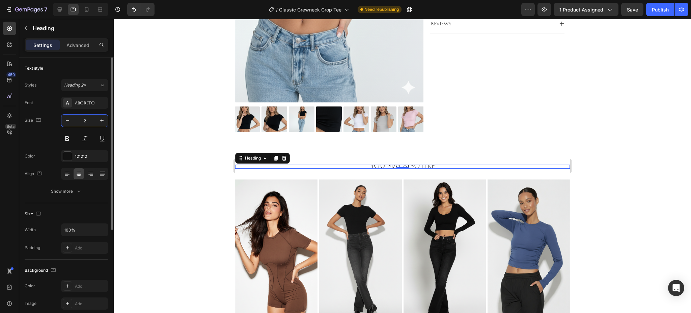
type input "20"
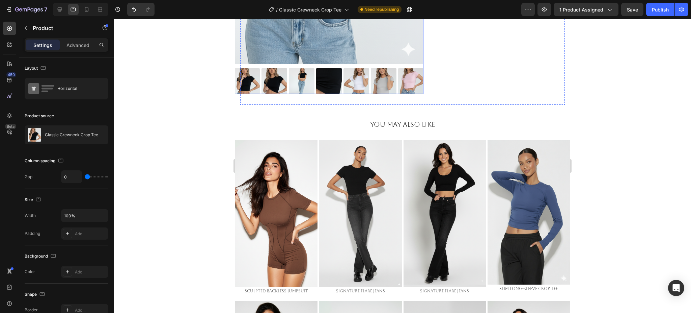
scroll to position [90, 0]
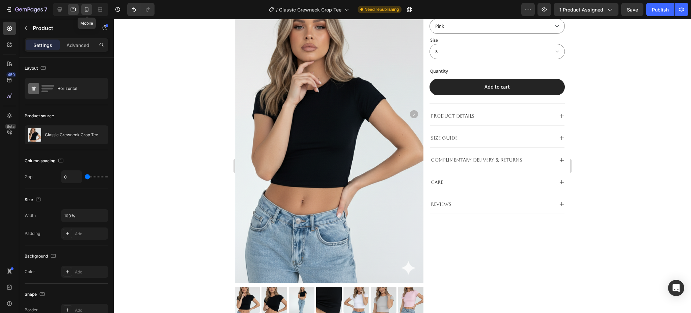
click at [85, 5] on div at bounding box center [86, 9] width 11 height 11
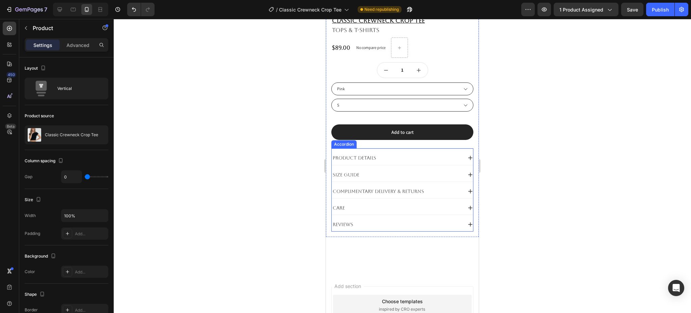
scroll to position [369, 0]
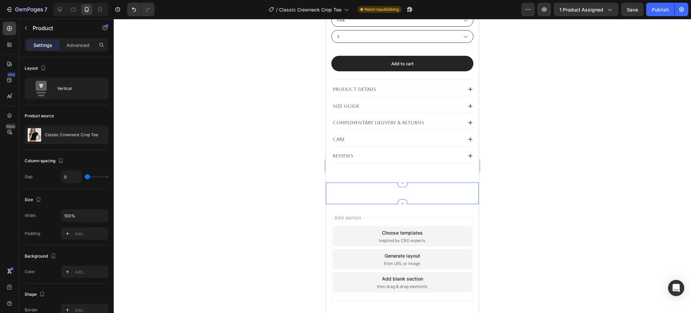
click at [417, 196] on div "You May Also Like Heading Section 2" at bounding box center [402, 193] width 153 height 22
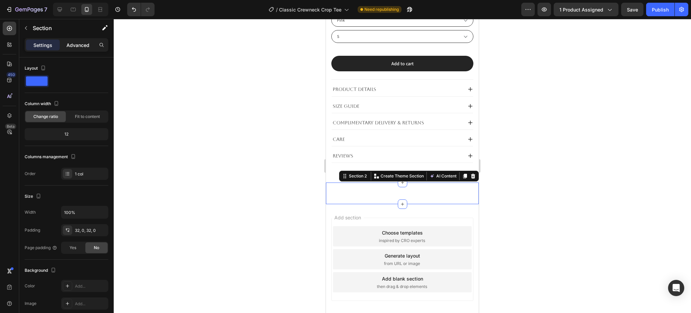
click at [80, 42] on p "Advanced" at bounding box center [77, 45] width 23 height 7
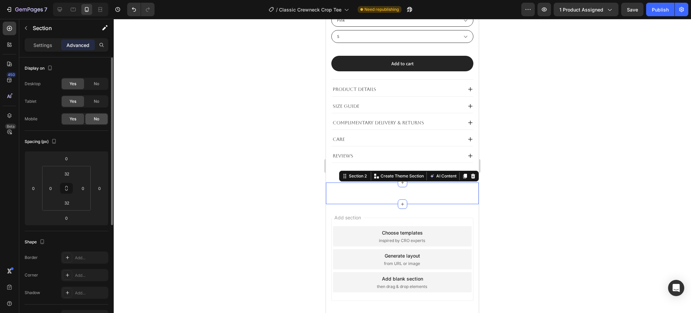
click at [100, 119] on div "No" at bounding box center [96, 118] width 22 height 11
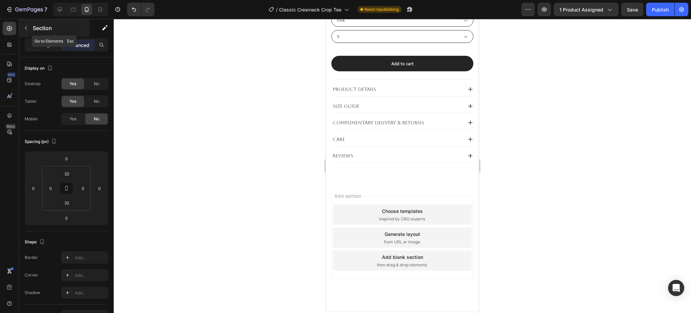
click at [33, 28] on p "Section" at bounding box center [60, 28] width 55 height 8
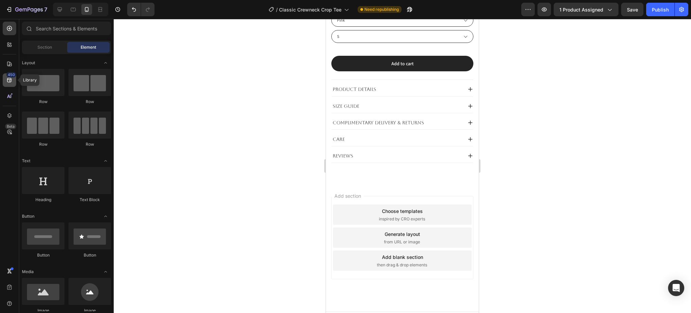
click at [11, 74] on div "450" at bounding box center [11, 74] width 10 height 5
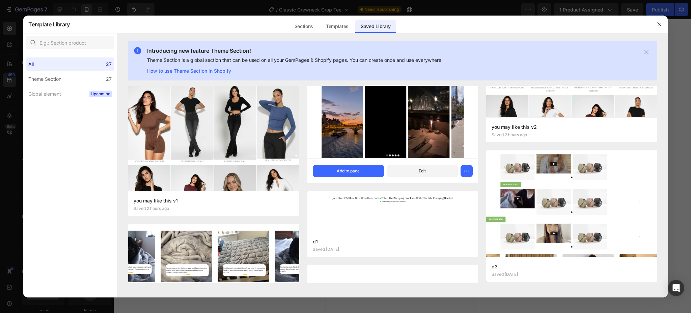
scroll to position [0, 0]
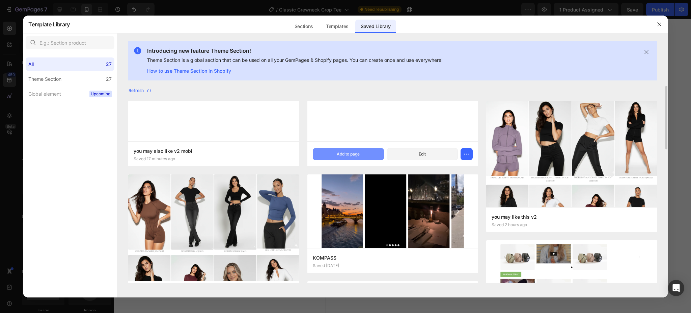
click at [345, 153] on div "Add to page" at bounding box center [348, 154] width 23 height 6
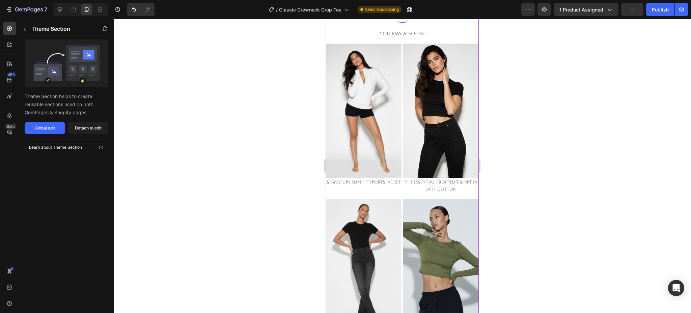
scroll to position [437, 0]
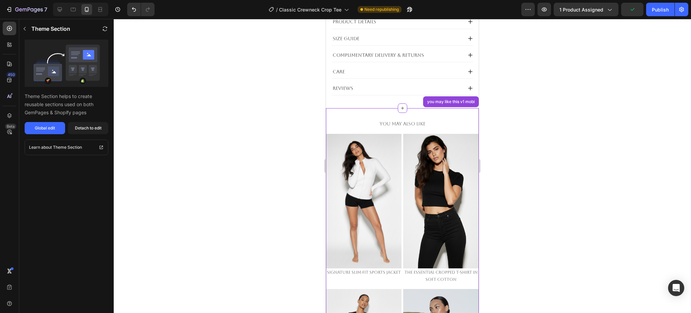
drag, startPoint x: 570, startPoint y: 161, endPoint x: 550, endPoint y: 156, distance: 20.2
click at [570, 161] on div at bounding box center [402, 166] width 577 height 294
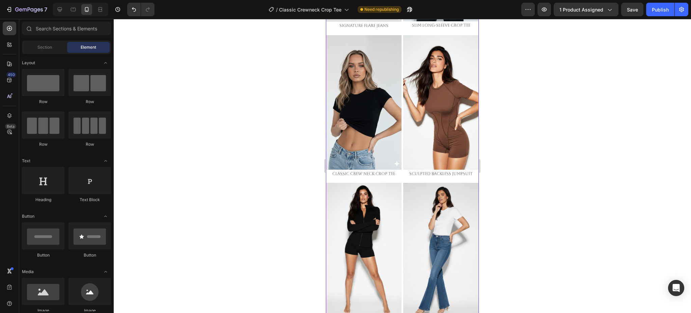
scroll to position [842, 0]
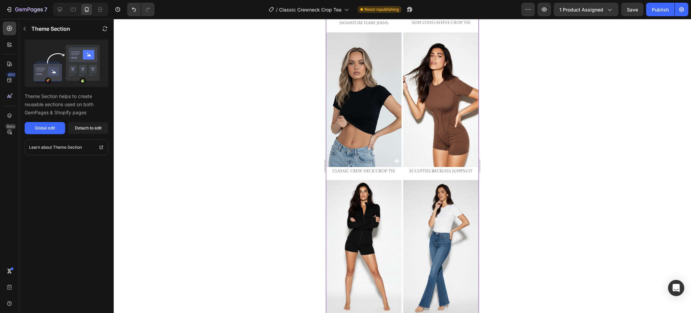
click at [425, 88] on img at bounding box center [441, 99] width 76 height 134
click at [84, 126] on div "Detach to edit" at bounding box center [88, 128] width 27 height 6
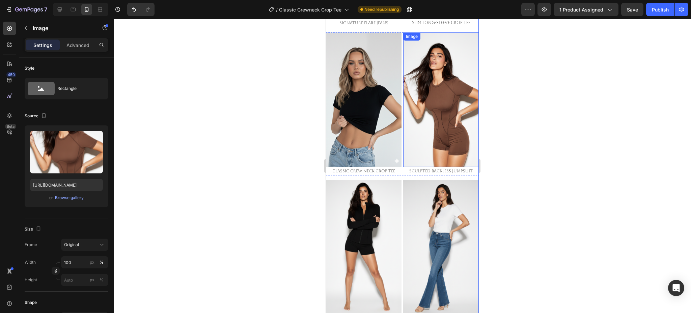
click at [441, 74] on img at bounding box center [441, 99] width 76 height 134
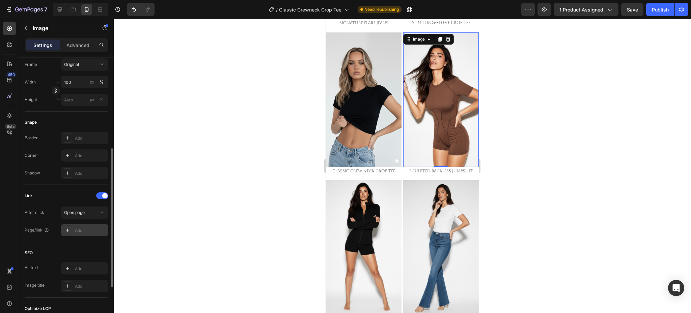
click at [82, 227] on div "Add..." at bounding box center [91, 230] width 32 height 6
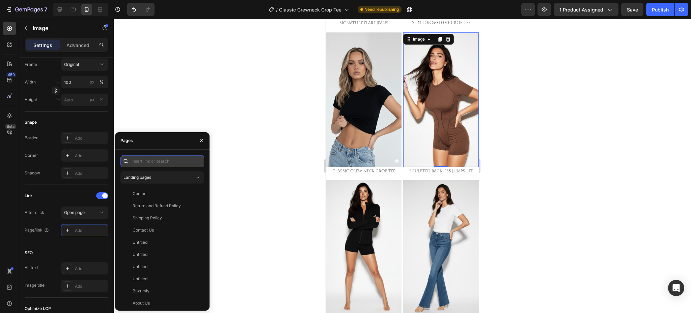
click at [167, 165] on input "text" at bounding box center [162, 161] width 84 height 12
paste input "[URL][DOMAIN_NAME]"
type input "[URL][DOMAIN_NAME]"
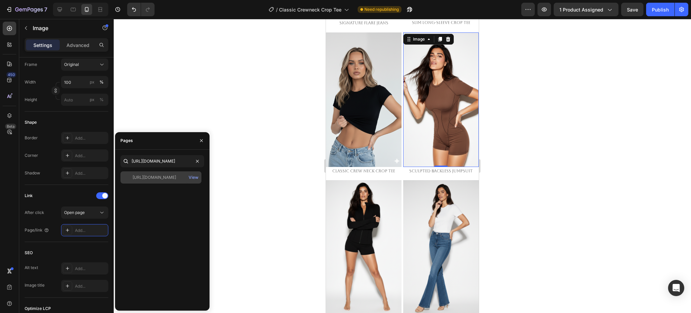
click at [152, 175] on div "[URL][DOMAIN_NAME]" at bounding box center [155, 177] width 44 height 6
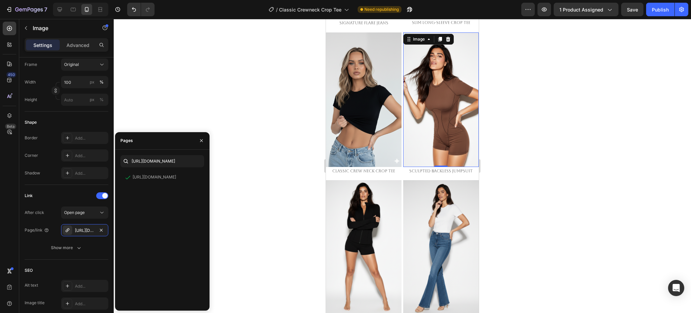
click at [569, 45] on div at bounding box center [402, 166] width 577 height 294
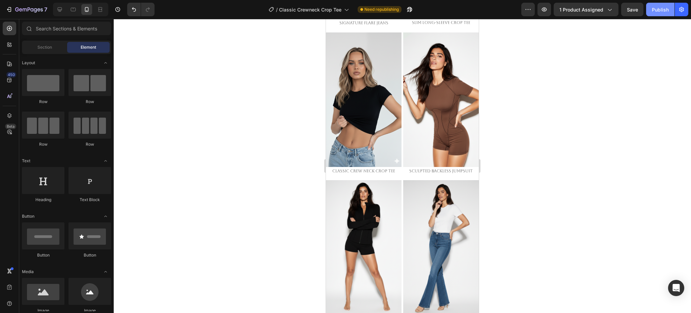
click at [654, 7] on div "Publish" at bounding box center [660, 9] width 17 height 7
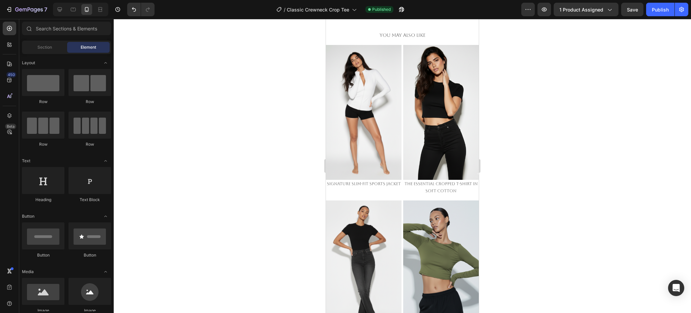
scroll to position [360, 0]
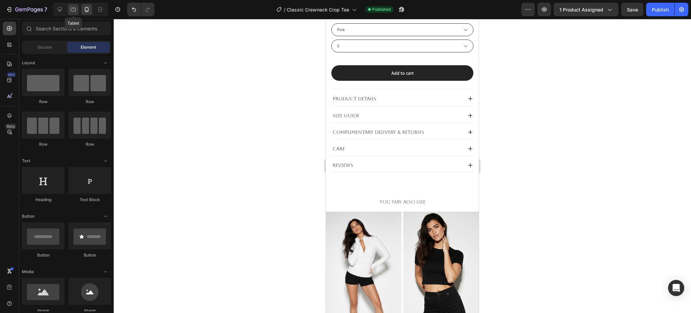
click at [71, 14] on div at bounding box center [73, 9] width 11 height 11
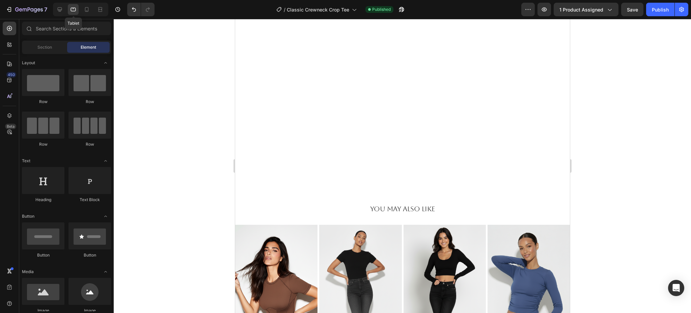
scroll to position [492, 0]
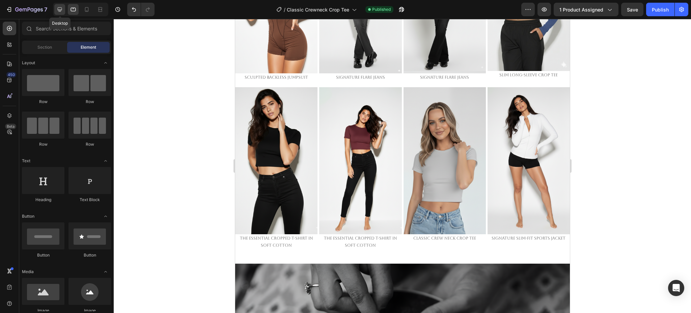
click at [59, 13] on div at bounding box center [59, 9] width 11 height 11
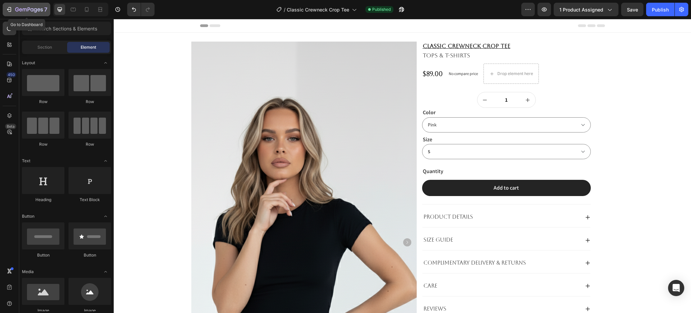
click at [18, 11] on icon "button" at bounding box center [29, 10] width 28 height 6
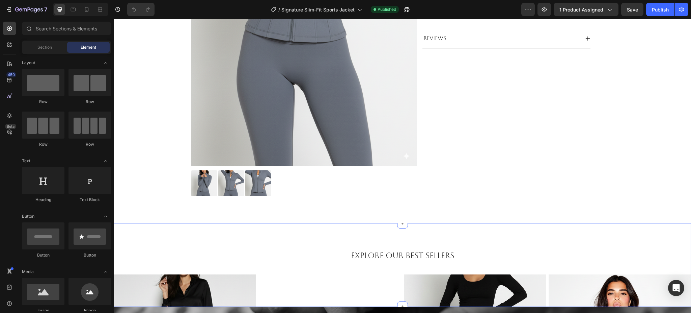
scroll to position [405, 0]
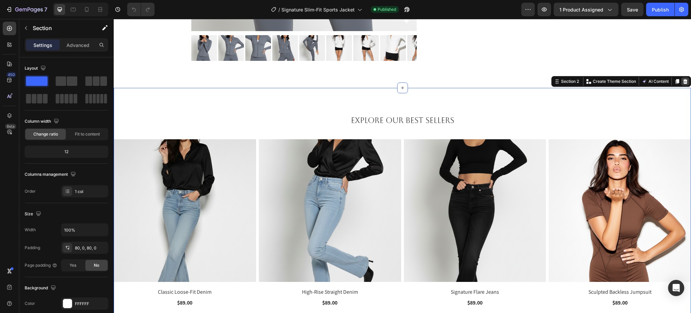
click at [683, 82] on icon at bounding box center [685, 81] width 5 height 5
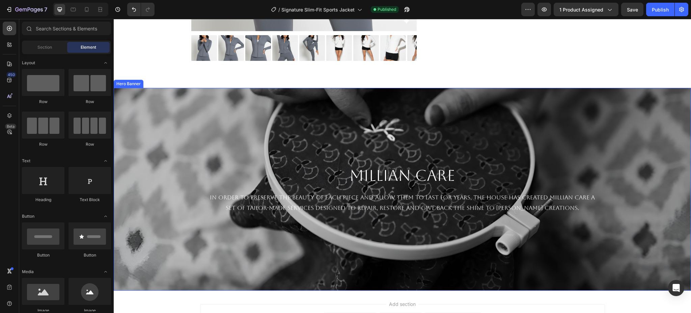
click at [470, 112] on div "Background Image" at bounding box center [402, 189] width 577 height 202
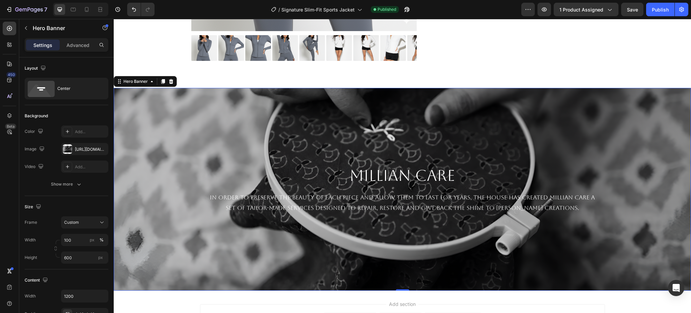
click at [175, 80] on div "Hero Banner" at bounding box center [145, 81] width 63 height 11
click at [174, 82] on div at bounding box center [171, 81] width 8 height 8
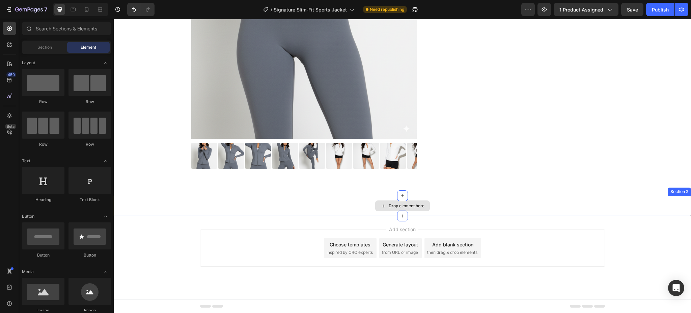
click at [171, 199] on div "Drop element here" at bounding box center [402, 205] width 577 height 20
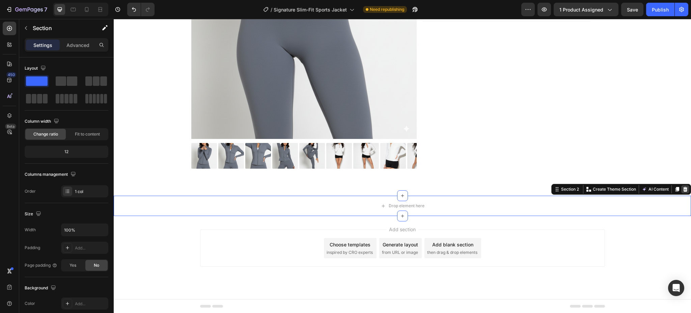
click at [683, 187] on icon at bounding box center [685, 188] width 5 height 5
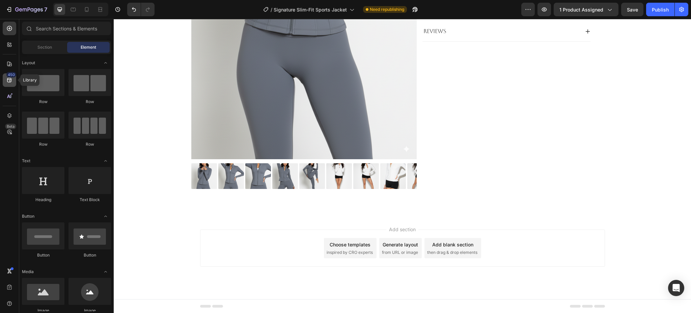
click at [6, 80] on icon at bounding box center [9, 80] width 7 height 7
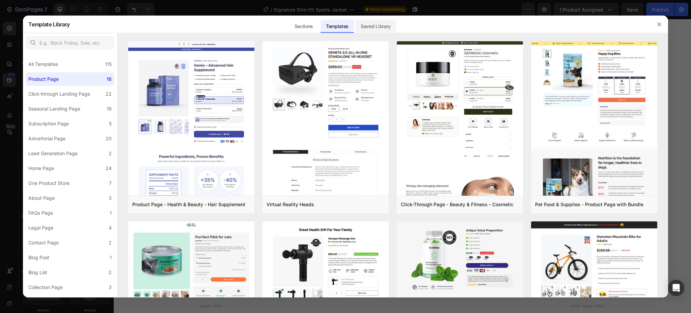
click at [371, 24] on div "Saved Library" at bounding box center [375, 26] width 41 height 13
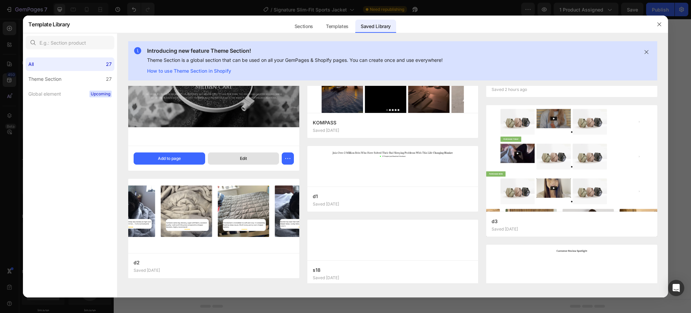
scroll to position [0, 0]
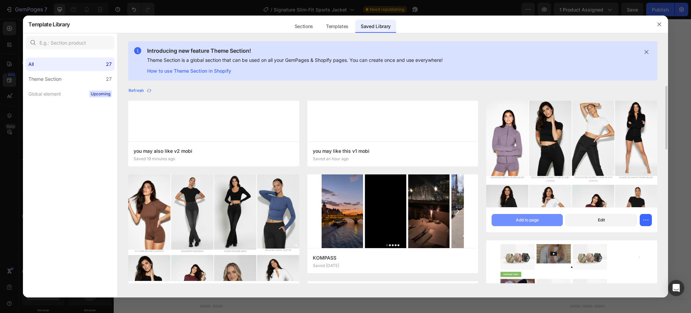
click at [543, 218] on button "Add to page" at bounding box center [527, 220] width 71 height 12
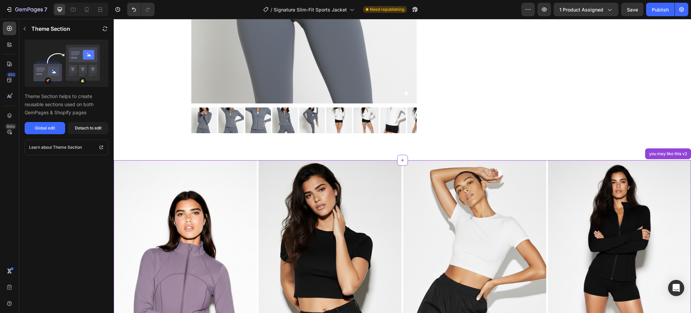
scroll to position [294, 0]
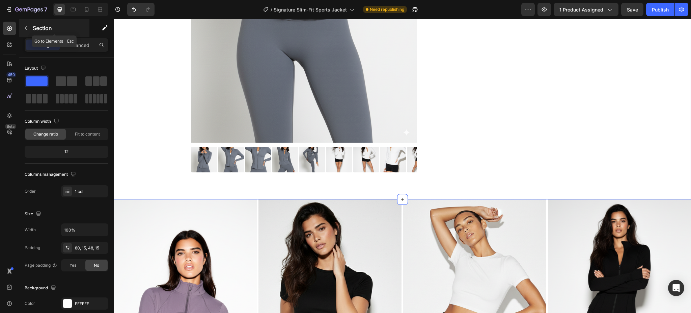
click at [30, 30] on button "button" at bounding box center [26, 28] width 11 height 11
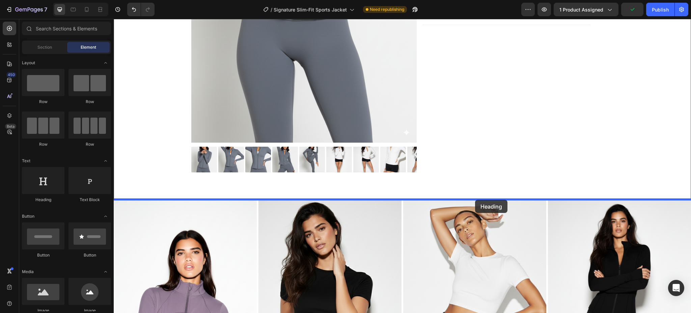
drag, startPoint x: 166, startPoint y: 196, endPoint x: 475, endPoint y: 200, distance: 308.8
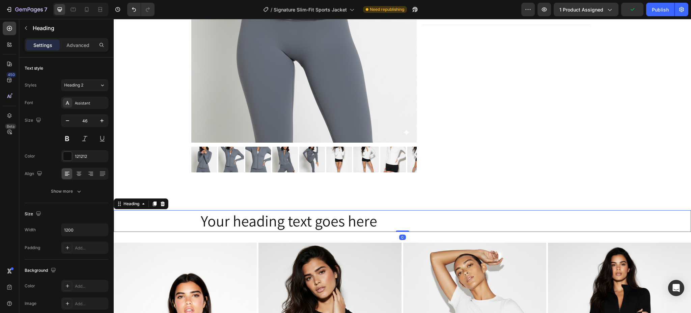
click at [318, 223] on h2 "Your heading text goes here" at bounding box center [402, 221] width 405 height 22
click at [318, 223] on p "Your heading text goes here" at bounding box center [403, 221] width 404 height 20
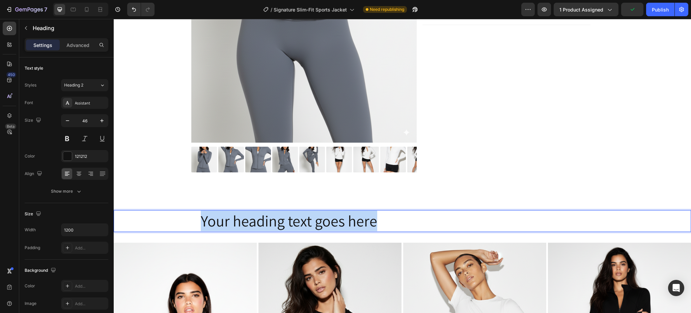
click at [318, 223] on p "Your heading text goes here" at bounding box center [403, 221] width 404 height 20
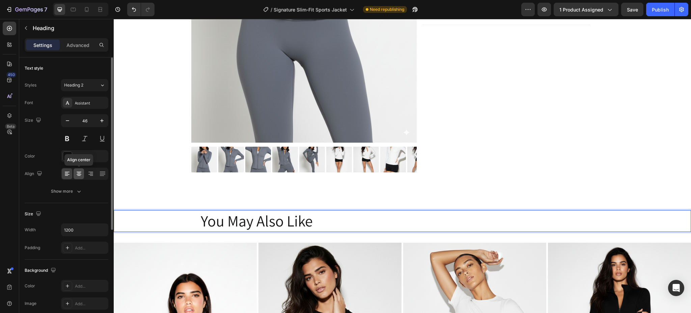
click at [78, 177] on div at bounding box center [79, 173] width 10 height 11
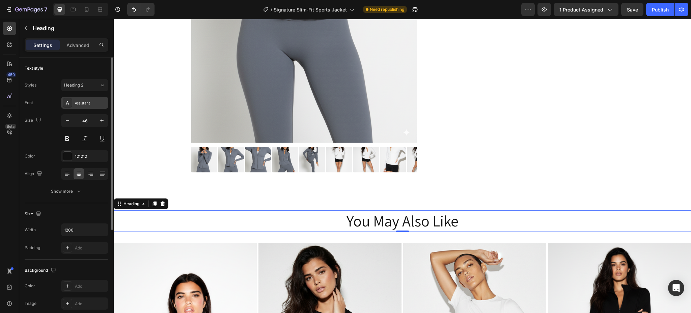
click at [79, 99] on div "Assistant" at bounding box center [84, 103] width 47 height 12
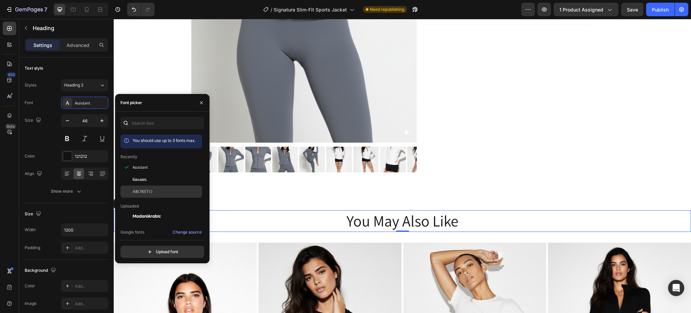
click at [141, 189] on span "Aboreto" at bounding box center [143, 191] width 20 height 6
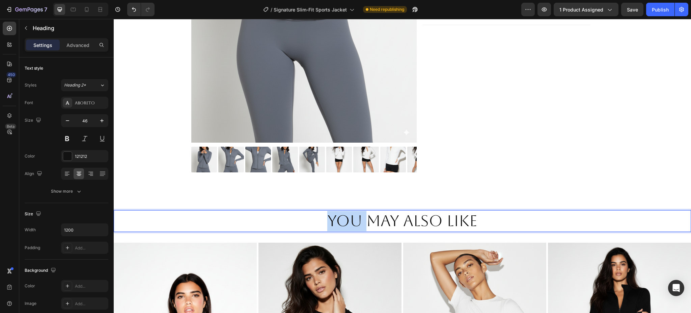
click at [321, 219] on p "You May Also Like" at bounding box center [403, 221] width 404 height 20
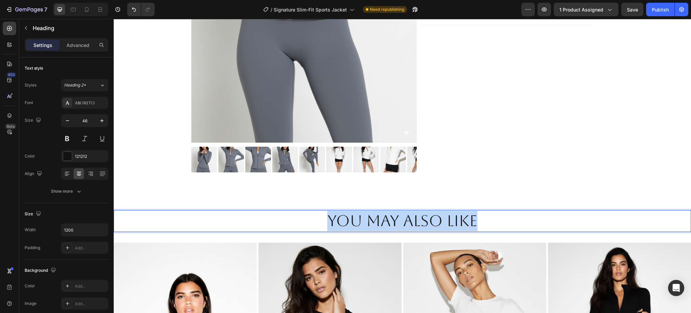
click at [321, 219] on p "You May Also Like" at bounding box center [403, 221] width 404 height 20
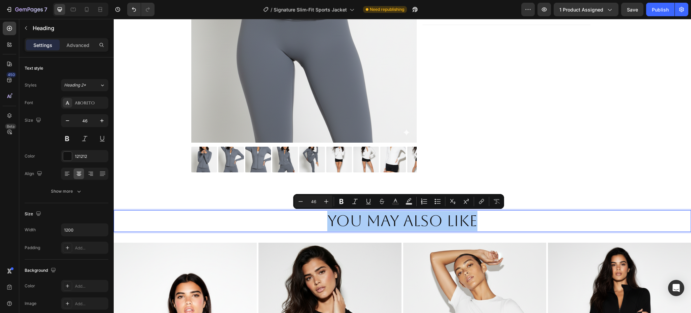
click at [315, 202] on input "46" at bounding box center [313, 201] width 13 height 8
click at [314, 202] on input "46" at bounding box center [313, 201] width 13 height 8
type input "2"
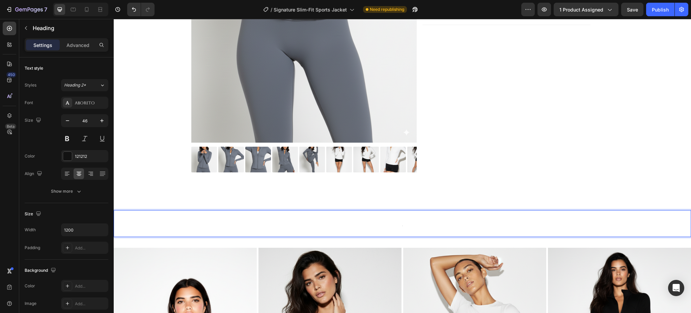
click at [398, 234] on p "0" at bounding box center [403, 223] width 404 height 25
click at [395, 225] on p "0" at bounding box center [403, 223] width 404 height 25
drag, startPoint x: 395, startPoint y: 225, endPoint x: 424, endPoint y: 224, distance: 28.4
click at [396, 224] on p "0" at bounding box center [403, 223] width 404 height 25
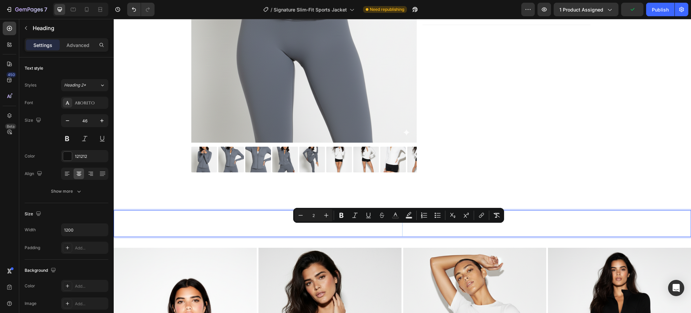
click at [317, 214] on input "2" at bounding box center [313, 215] width 13 height 8
type input "20"
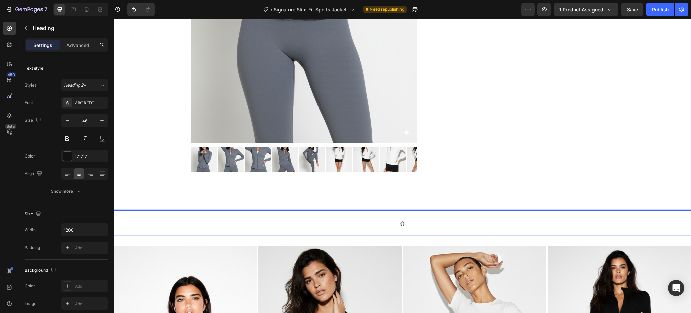
click at [406, 229] on p "0" at bounding box center [403, 222] width 404 height 23
click at [400, 224] on span "0" at bounding box center [402, 223] width 4 height 8
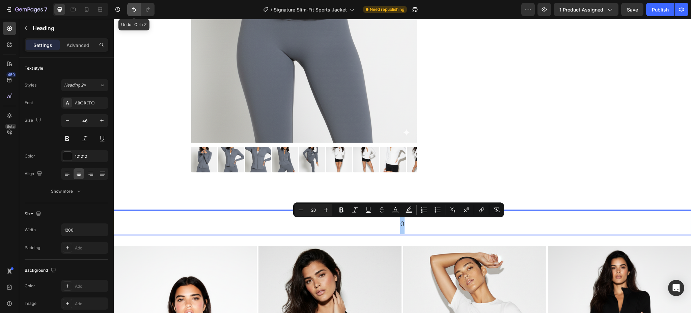
click at [132, 8] on icon "Undo/Redo" at bounding box center [134, 9] width 7 height 7
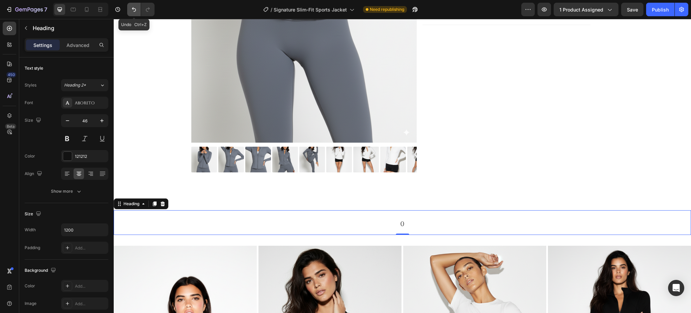
click at [132, 8] on icon "Undo/Redo" at bounding box center [134, 9] width 7 height 7
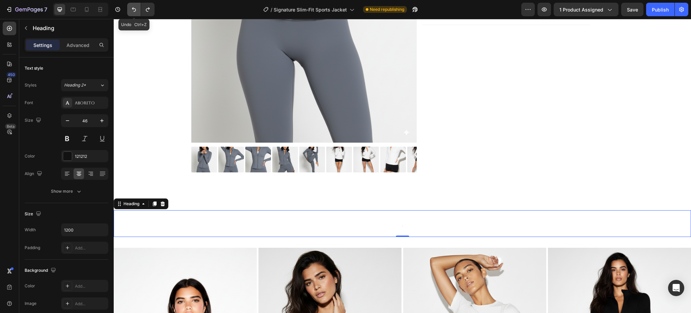
click at [132, 8] on icon "Undo/Redo" at bounding box center [134, 9] width 7 height 7
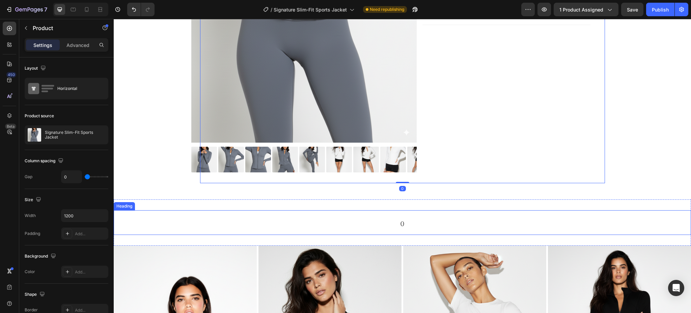
click at [410, 226] on h2 "0" at bounding box center [402, 222] width 405 height 25
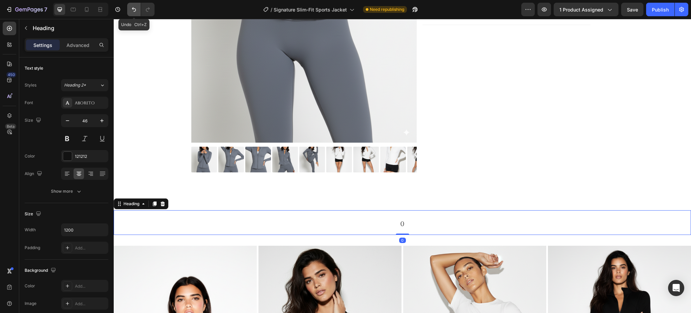
click at [134, 13] on button "Undo/Redo" at bounding box center [133, 9] width 13 height 13
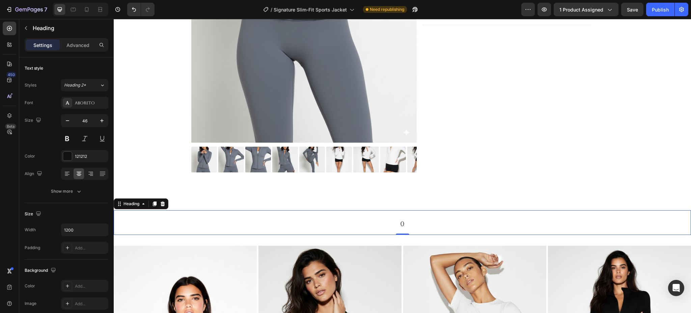
click at [389, 224] on h2 "0" at bounding box center [402, 222] width 405 height 25
click at [389, 224] on p "0" at bounding box center [403, 222] width 404 height 23
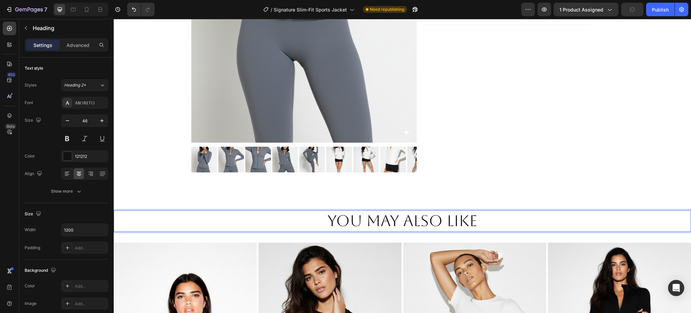
click at [356, 225] on p "You may also like" at bounding box center [403, 221] width 404 height 20
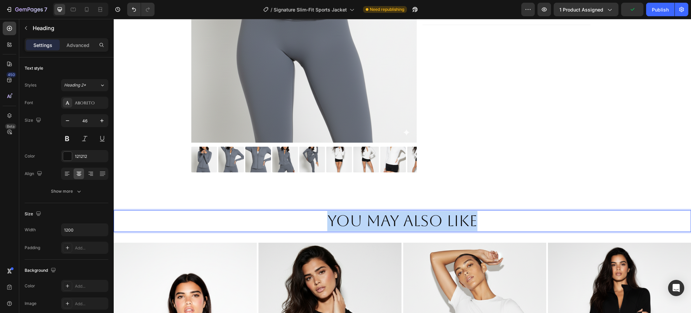
click at [356, 225] on p "You may also like" at bounding box center [403, 221] width 404 height 20
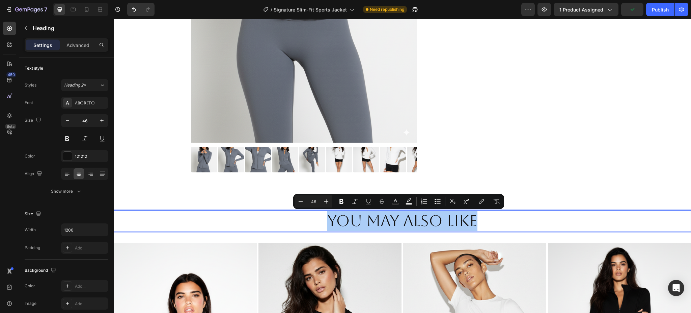
click at [315, 203] on input "46" at bounding box center [313, 201] width 13 height 8
type input "20"
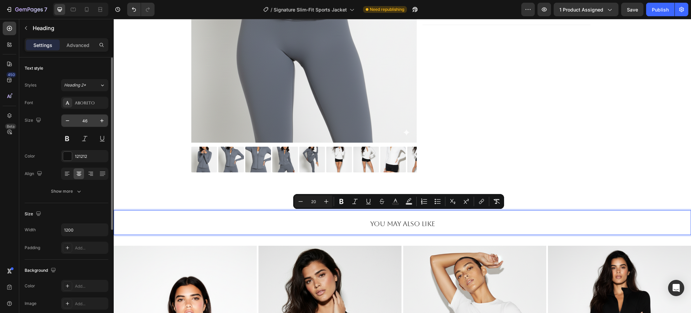
click at [82, 123] on input "46" at bounding box center [85, 120] width 22 height 12
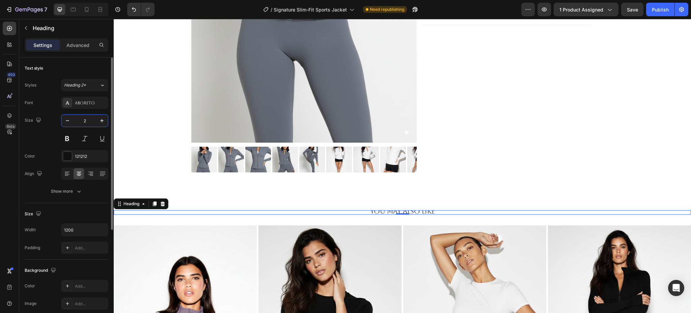
type input "20"
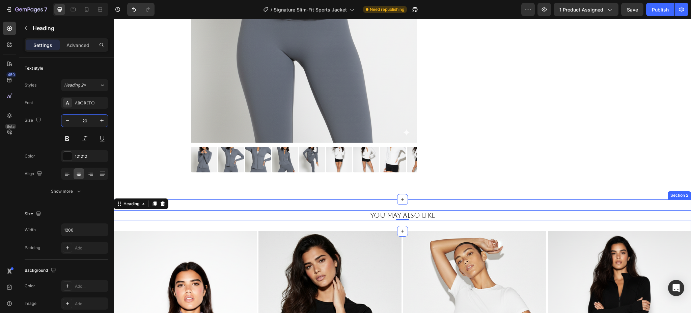
click at [470, 200] on div "⁠⁠⁠⁠⁠⁠⁠ You may also like Heading 0 Section 2" at bounding box center [402, 215] width 577 height 32
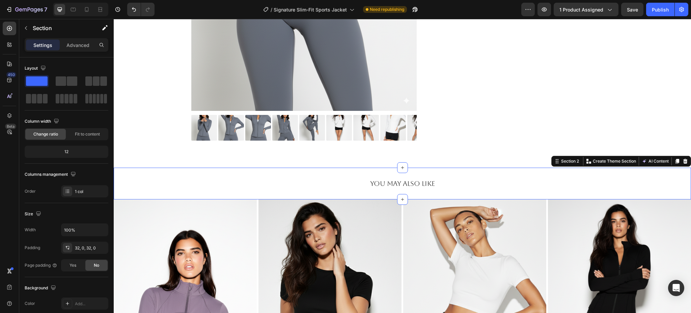
scroll to position [339, 0]
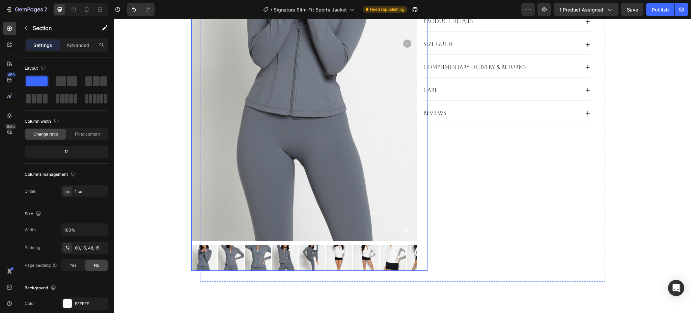
scroll to position [225, 0]
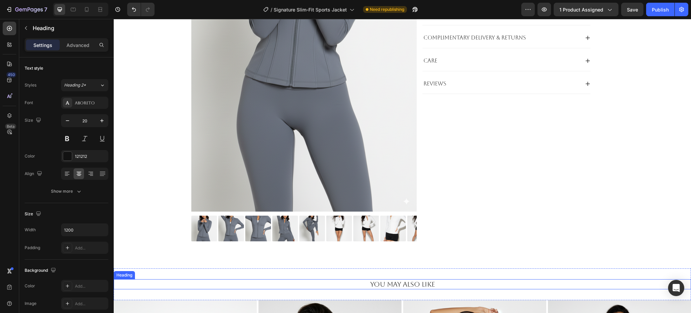
click at [379, 281] on span "You may also like" at bounding box center [402, 284] width 65 height 8
click at [85, 44] on p "Advanced" at bounding box center [77, 45] width 23 height 7
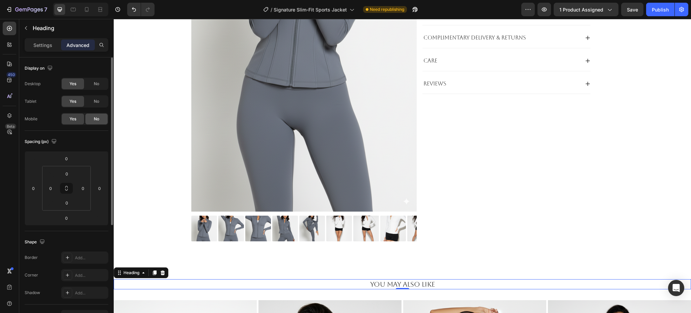
click at [102, 118] on div "No" at bounding box center [96, 118] width 22 height 11
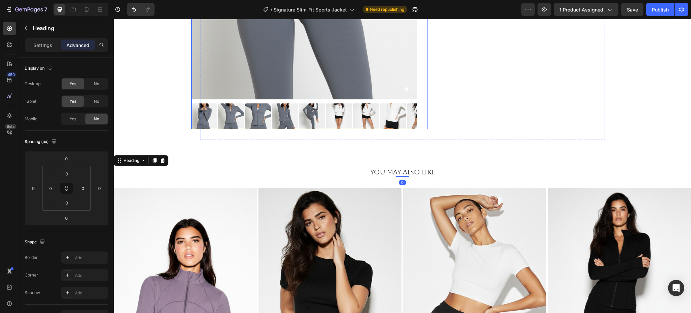
scroll to position [450, 0]
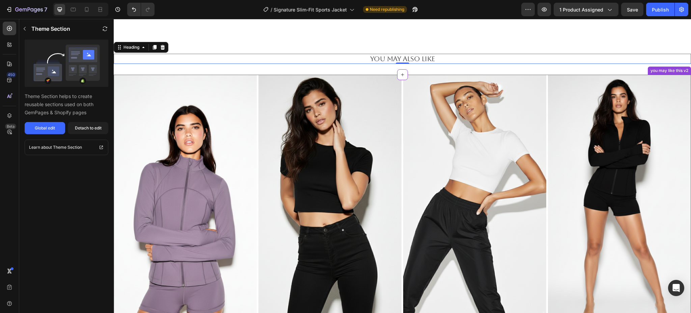
click at [548, 92] on img at bounding box center [619, 202] width 143 height 254
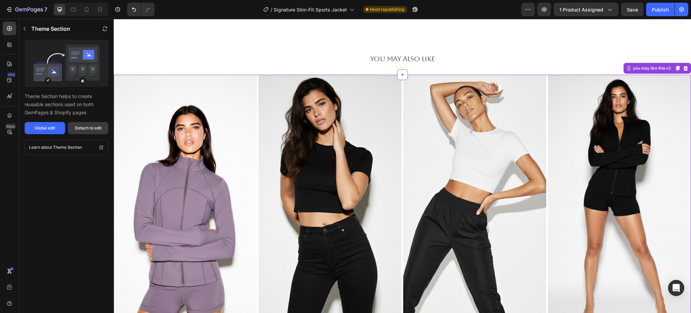
click at [92, 130] on div "Detach to edit" at bounding box center [88, 128] width 27 height 6
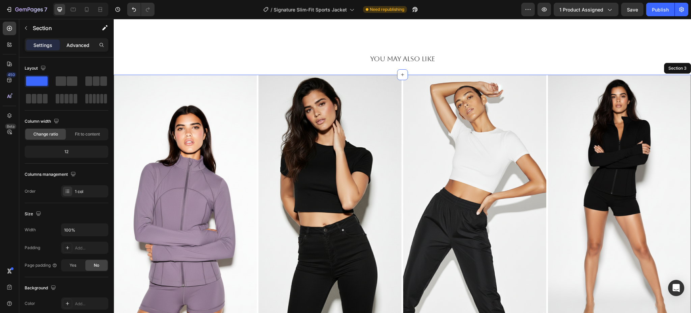
click at [78, 48] on p "Advanced" at bounding box center [77, 45] width 23 height 7
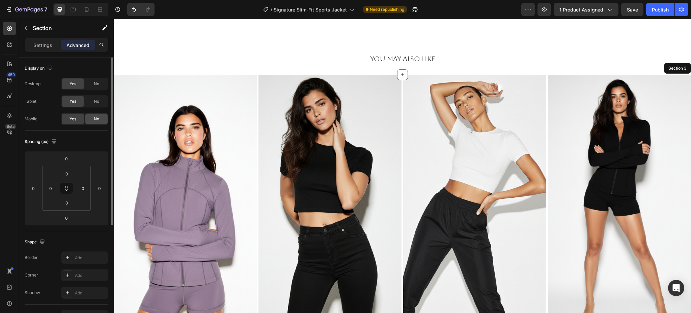
click at [94, 124] on div "No" at bounding box center [96, 118] width 22 height 11
click at [88, 11] on icon at bounding box center [87, 9] width 4 height 5
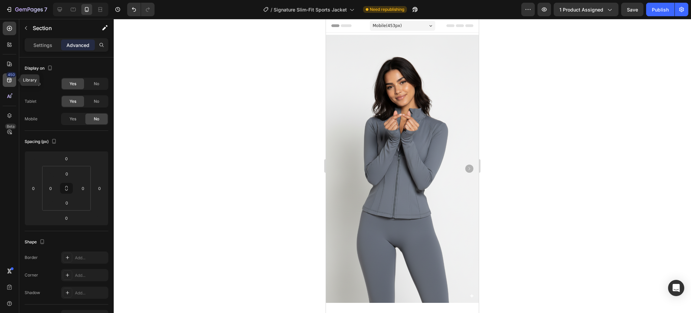
click at [6, 83] on icon at bounding box center [9, 80] width 7 height 7
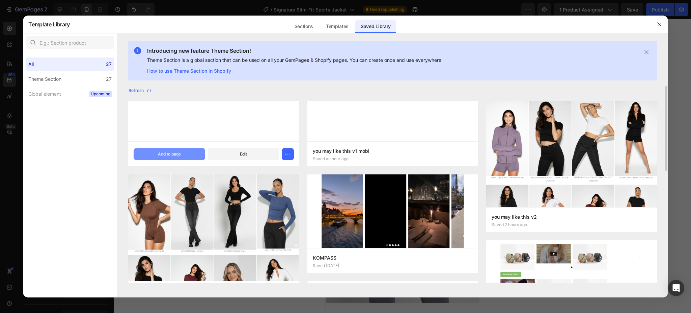
click at [166, 153] on div "Add to page" at bounding box center [169, 154] width 23 height 6
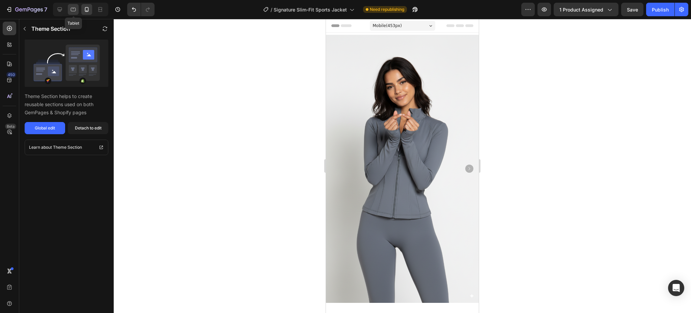
click at [78, 8] on div at bounding box center [73, 9] width 11 height 11
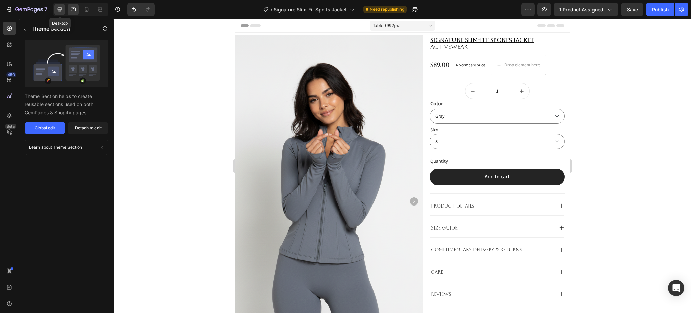
click at [62, 7] on icon at bounding box center [59, 9] width 7 height 7
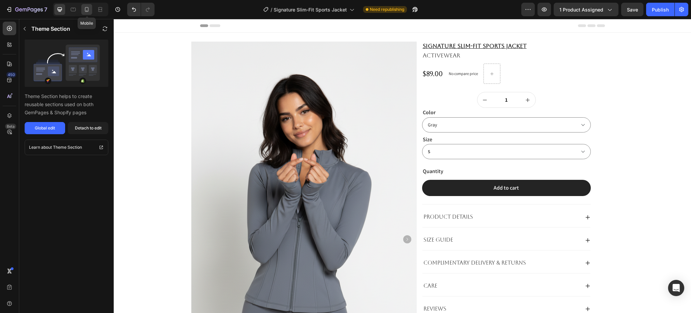
click at [88, 11] on icon at bounding box center [86, 9] width 7 height 7
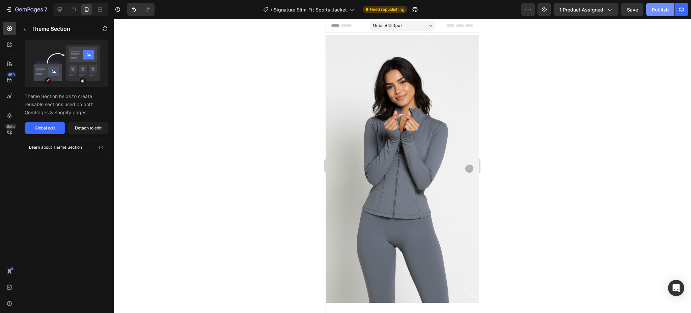
click at [653, 9] on div "Publish" at bounding box center [660, 9] width 17 height 7
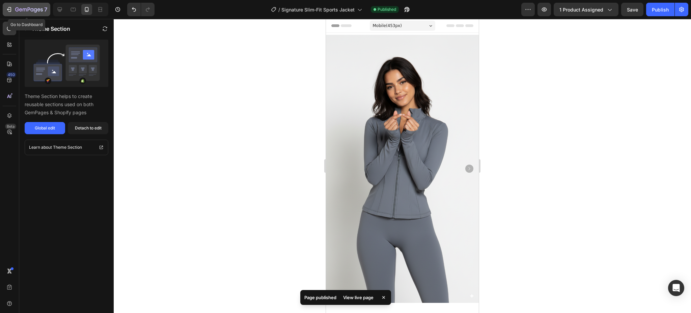
click at [29, 8] on icon "button" at bounding box center [29, 9] width 3 height 4
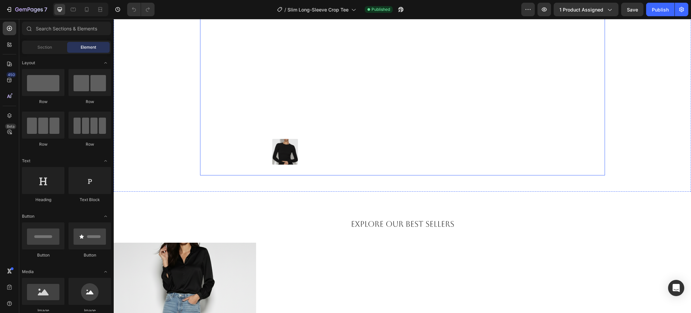
scroll to position [360, 0]
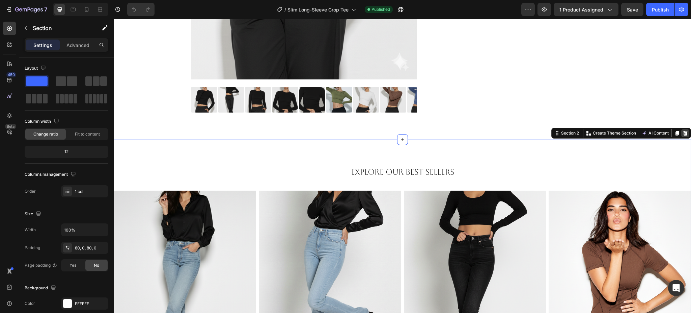
click at [683, 133] on icon at bounding box center [685, 132] width 5 height 5
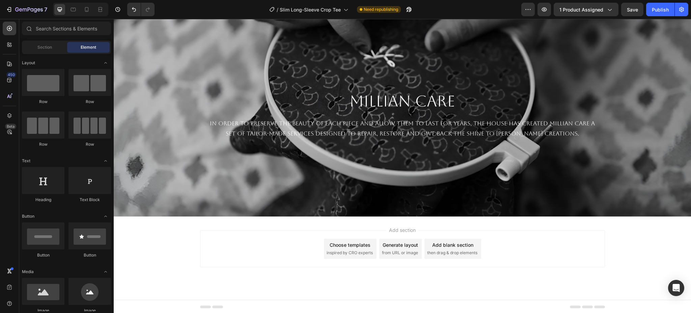
scroll to position [261, 0]
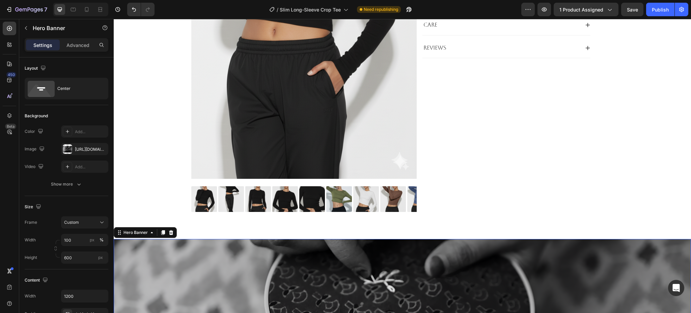
click at [170, 234] on icon at bounding box center [171, 231] width 4 height 5
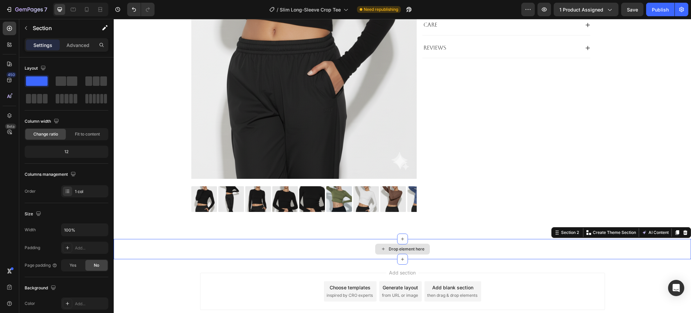
click at [330, 247] on div "Drop element here" at bounding box center [402, 249] width 577 height 20
click at [683, 231] on icon at bounding box center [685, 231] width 4 height 5
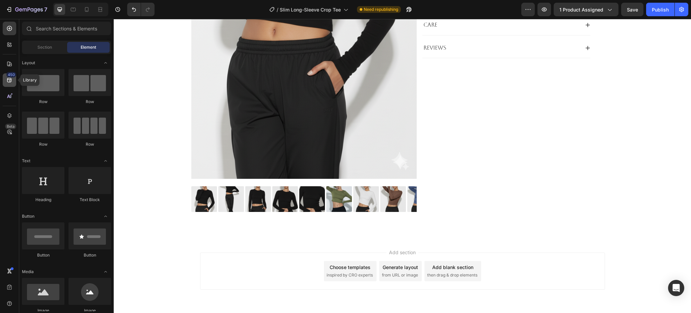
click at [8, 82] on icon at bounding box center [9, 80] width 7 height 7
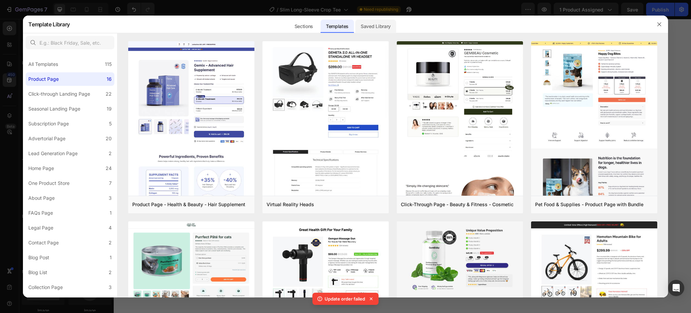
click at [369, 30] on div "Saved Library" at bounding box center [375, 26] width 41 height 13
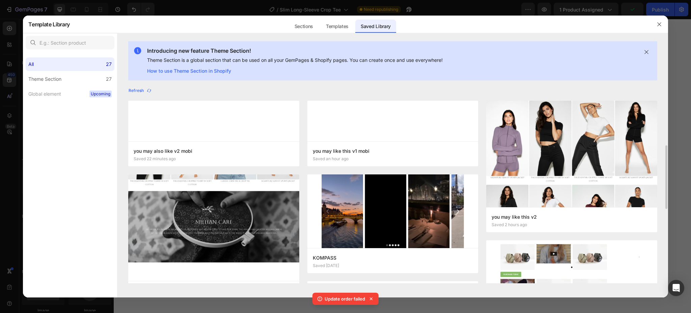
scroll to position [45, 0]
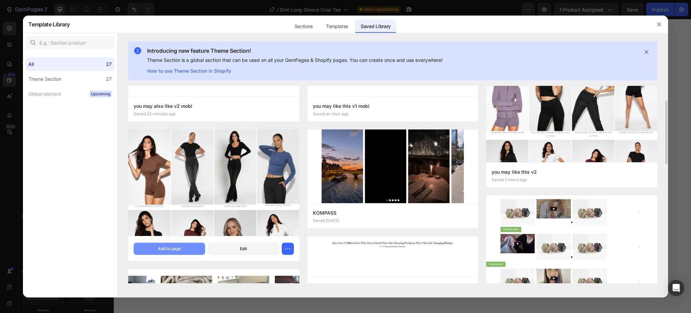
click at [180, 250] on div "Add to page" at bounding box center [169, 248] width 23 height 6
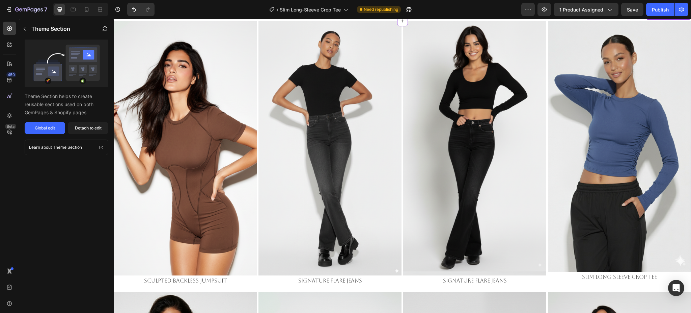
scroll to position [480, 0]
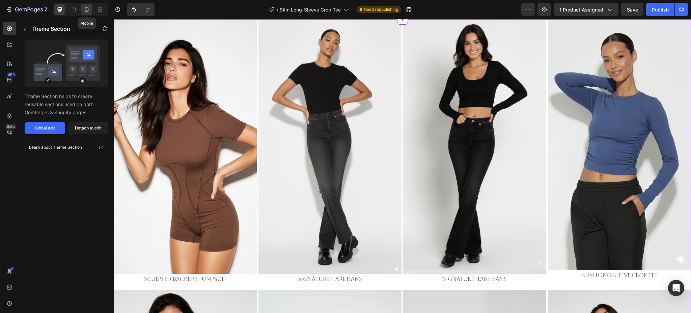
click at [85, 9] on icon at bounding box center [86, 9] width 7 height 7
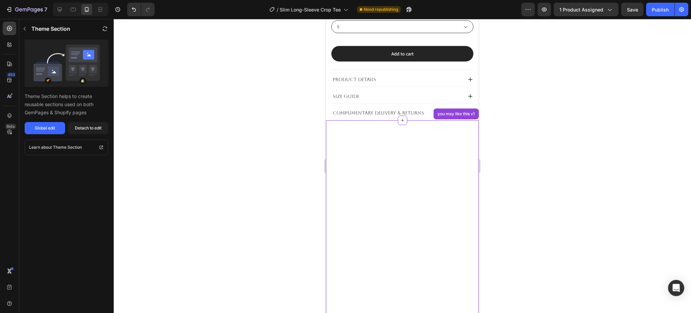
scroll to position [193, 0]
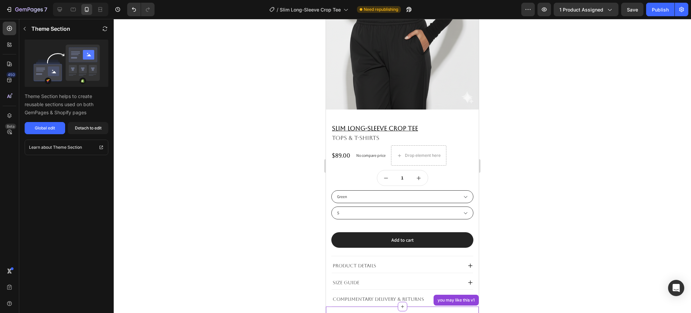
click at [65, 12] on div at bounding box center [80, 9] width 55 height 13
click at [63, 12] on div at bounding box center [59, 9] width 11 height 11
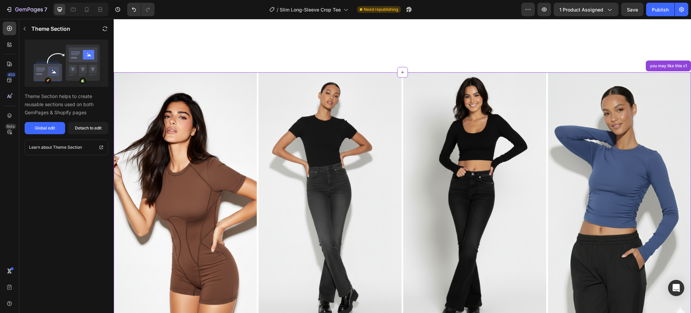
scroll to position [637, 0]
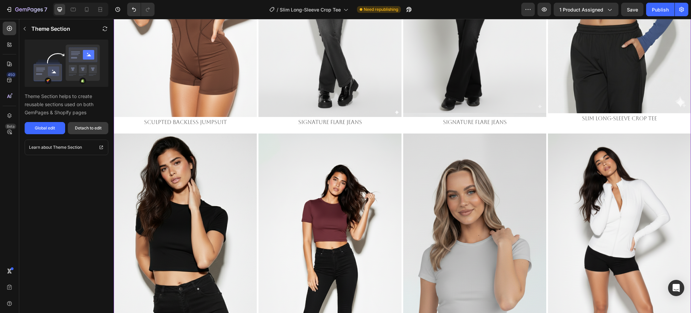
click at [83, 125] on div "Detach to edit" at bounding box center [88, 128] width 27 height 6
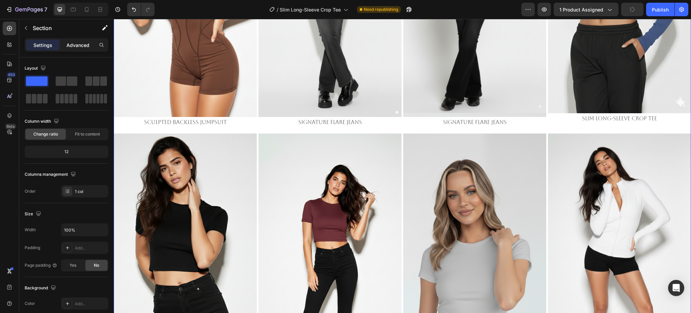
click at [80, 46] on p "Advanced" at bounding box center [77, 45] width 23 height 7
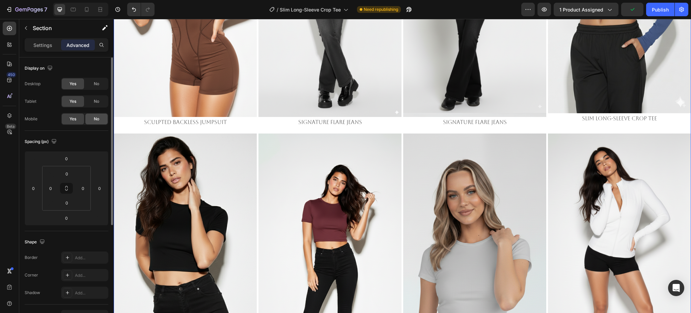
click at [100, 117] on div "No" at bounding box center [96, 118] width 22 height 11
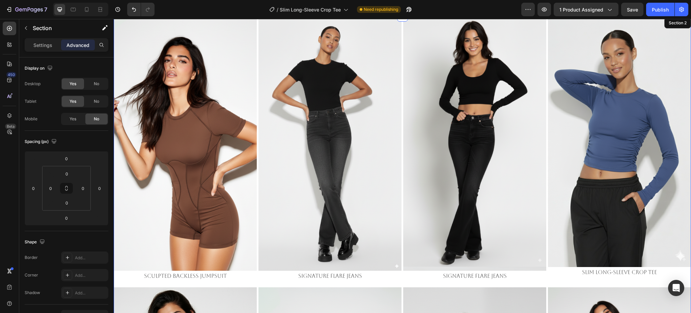
scroll to position [367, 0]
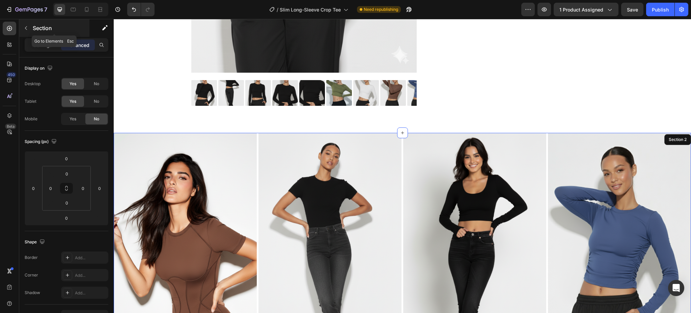
click at [36, 27] on p "Section" at bounding box center [60, 28] width 55 height 8
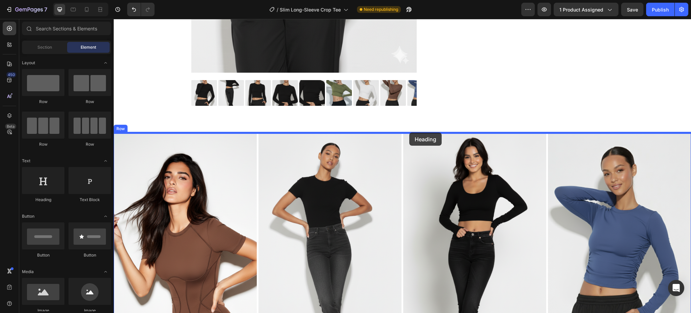
drag, startPoint x: 161, startPoint y: 193, endPoint x: 409, endPoint y: 133, distance: 255.2
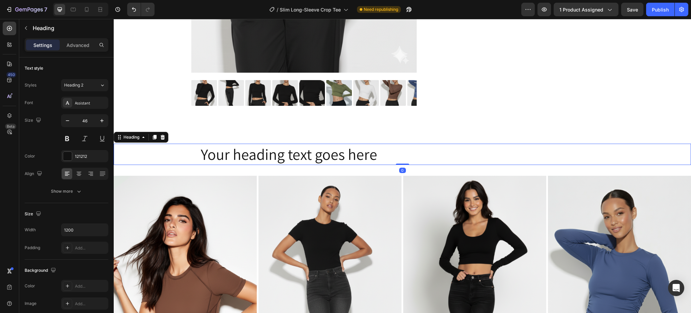
click at [338, 154] on h2 "Your heading text goes here" at bounding box center [402, 154] width 405 height 22
click at [338, 154] on p "Your heading text goes here" at bounding box center [403, 154] width 404 height 20
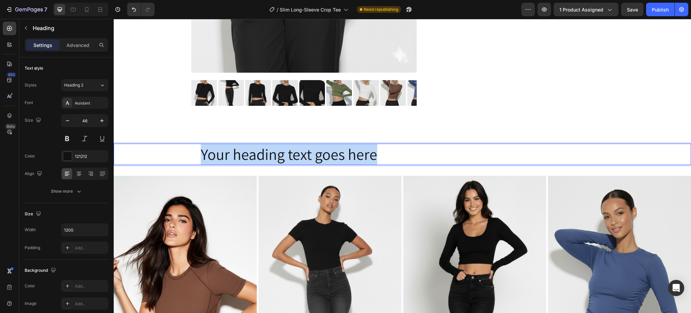
click at [338, 154] on p "Your heading text goes here" at bounding box center [403, 154] width 404 height 20
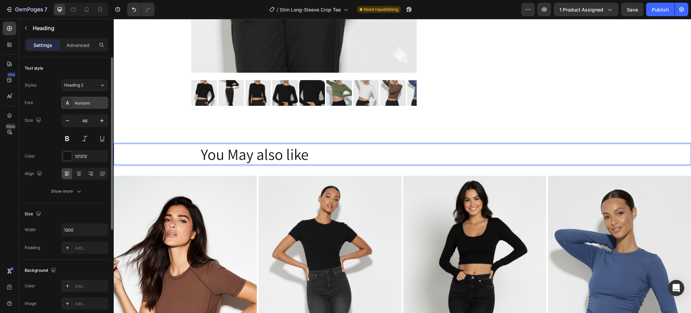
click at [82, 105] on div "Assistant" at bounding box center [91, 103] width 32 height 6
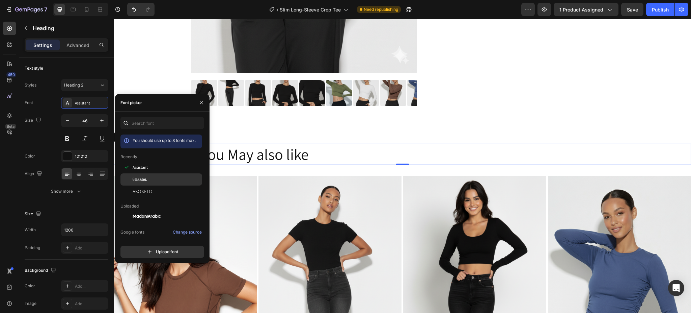
click at [152, 184] on div "Girassol" at bounding box center [161, 179] width 82 height 12
click at [154, 187] on div "Aboreto" at bounding box center [161, 191] width 82 height 12
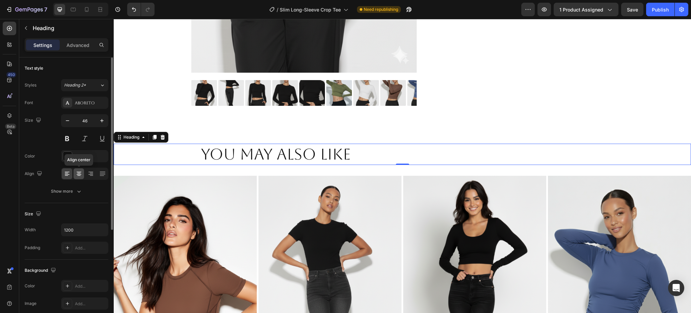
click at [76, 173] on icon at bounding box center [79, 173] width 7 height 7
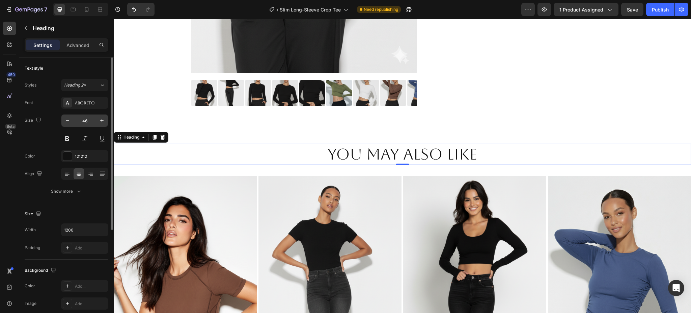
click at [86, 121] on input "46" at bounding box center [85, 120] width 22 height 12
type input "20"
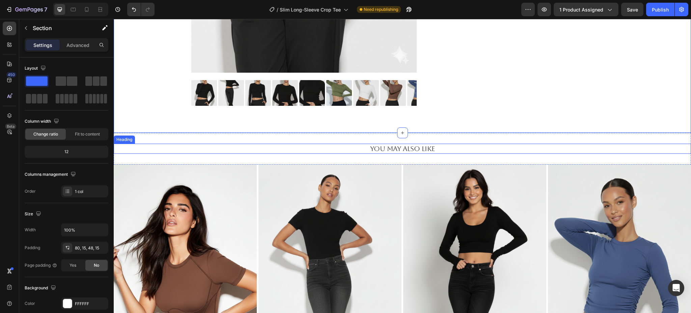
click at [424, 144] on p "You May also like" at bounding box center [403, 148] width 404 height 9
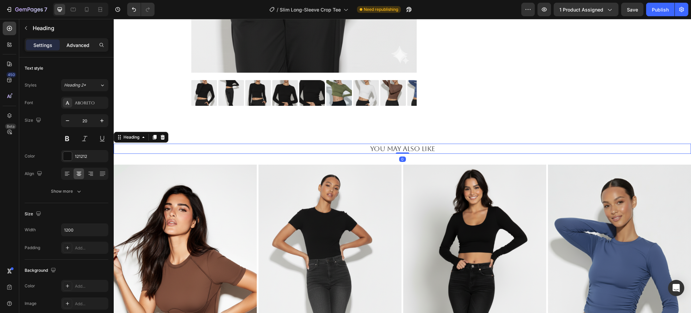
click at [75, 43] on p "Advanced" at bounding box center [77, 45] width 23 height 7
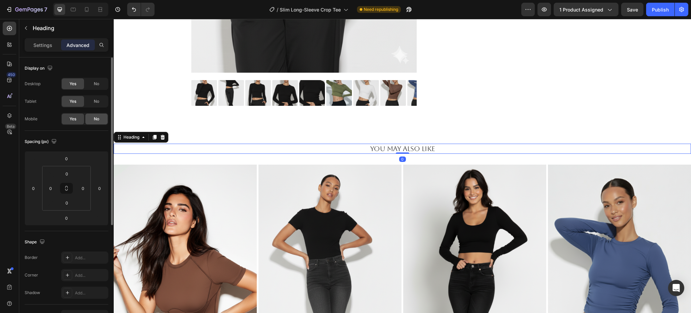
click at [90, 118] on div "No" at bounding box center [96, 118] width 22 height 11
click at [47, 48] on p "Settings" at bounding box center [42, 45] width 19 height 7
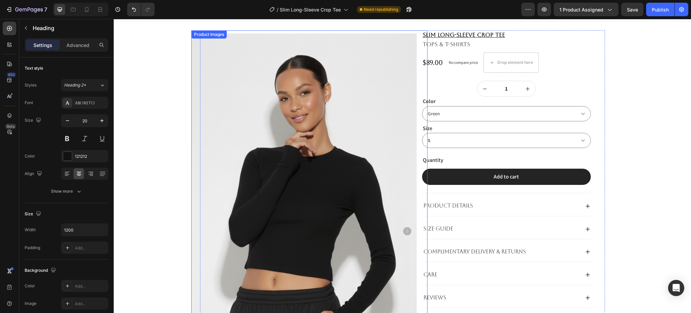
scroll to position [7, 0]
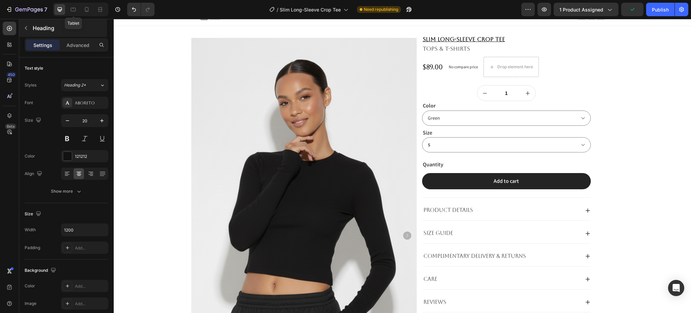
drag, startPoint x: 70, startPoint y: 9, endPoint x: 93, endPoint y: 22, distance: 26.3
click at [71, 9] on icon at bounding box center [73, 9] width 7 height 7
type input "46"
type input "100%"
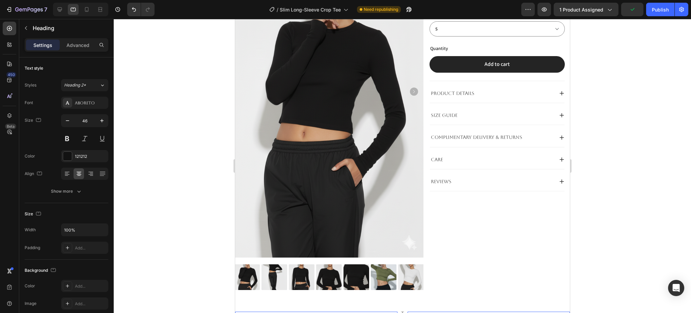
scroll to position [322, 0]
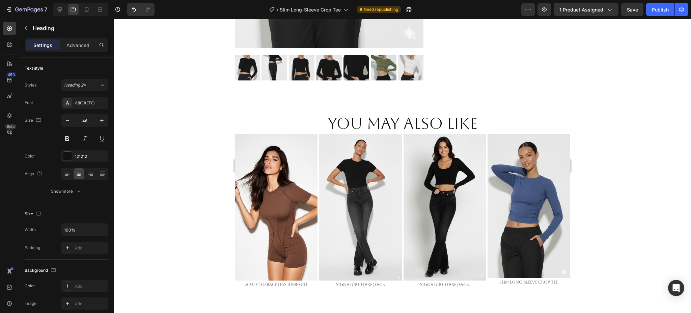
click at [403, 113] on h2 "You May also like" at bounding box center [402, 124] width 335 height 22
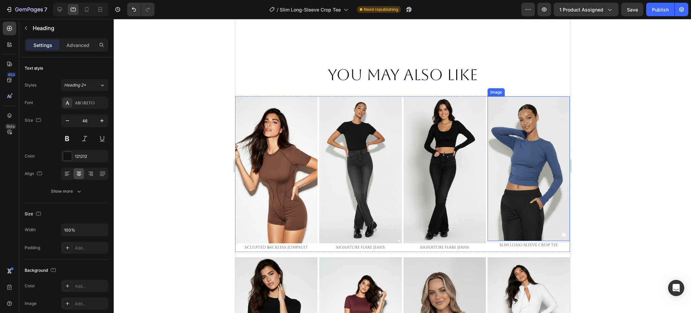
scroll to position [412, 0]
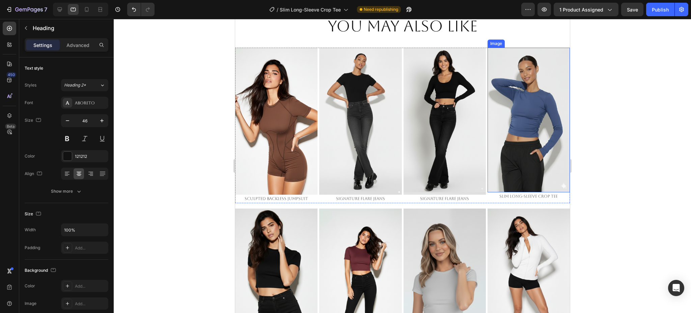
drag, startPoint x: 627, startPoint y: 170, endPoint x: 608, endPoint y: 179, distance: 21.5
click at [625, 174] on div at bounding box center [402, 166] width 577 height 294
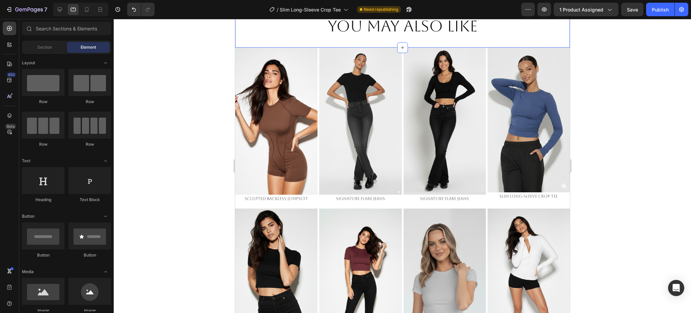
scroll to position [335, 0]
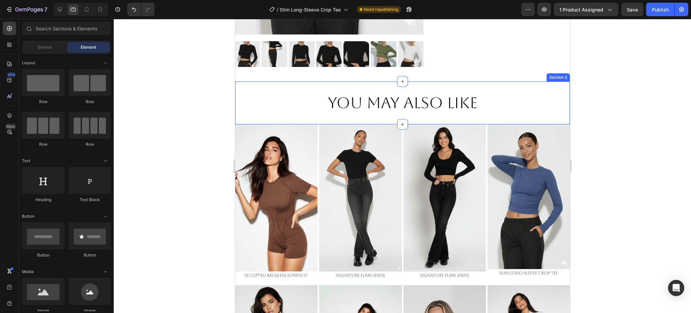
click at [379, 116] on div "You May also like Heading Section 2" at bounding box center [402, 102] width 335 height 43
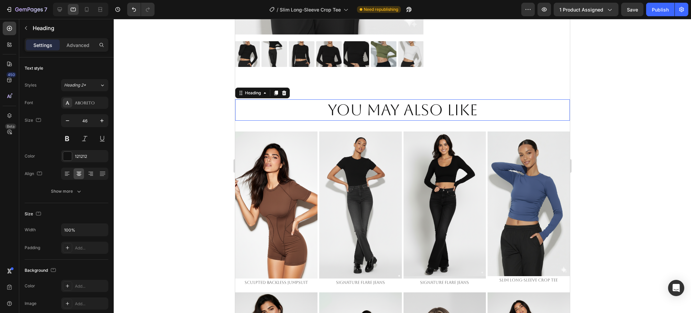
click at [408, 100] on p "You May also like" at bounding box center [402, 110] width 333 height 20
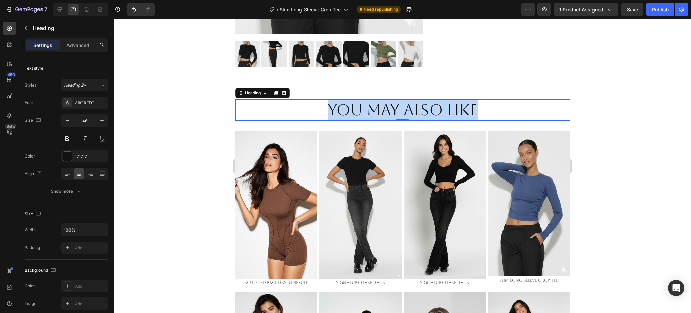
click at [408, 100] on p "You May also like" at bounding box center [402, 110] width 333 height 20
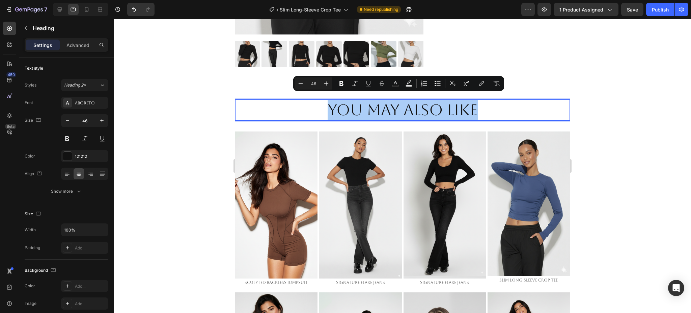
click at [313, 81] on input "46" at bounding box center [313, 83] width 13 height 8
click at [316, 80] on input "46" at bounding box center [313, 83] width 13 height 8
type input "20"
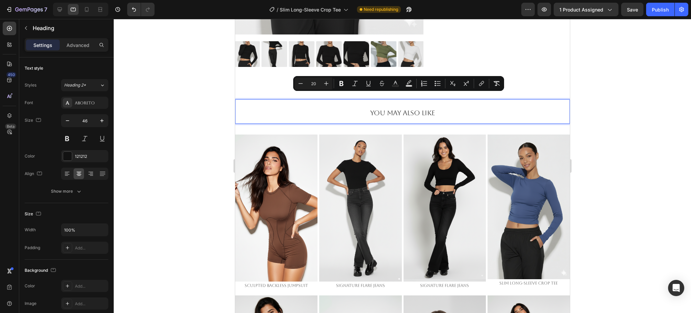
click at [630, 129] on div at bounding box center [402, 166] width 577 height 294
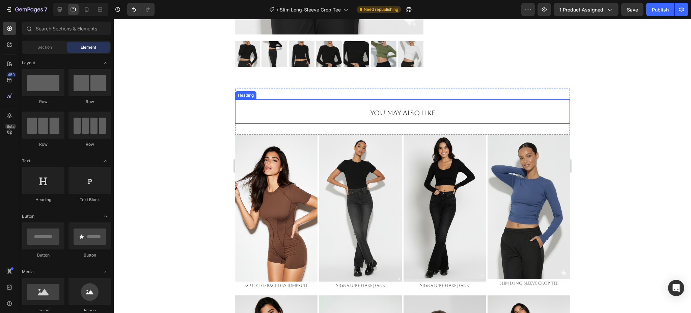
click at [378, 109] on span "You May also like" at bounding box center [402, 113] width 65 height 8
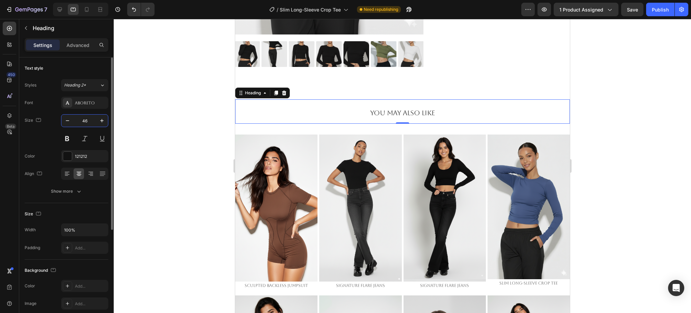
click at [86, 118] on input "46" at bounding box center [85, 120] width 22 height 12
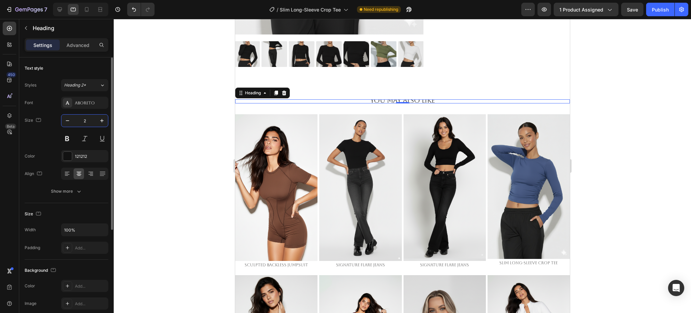
type input "20"
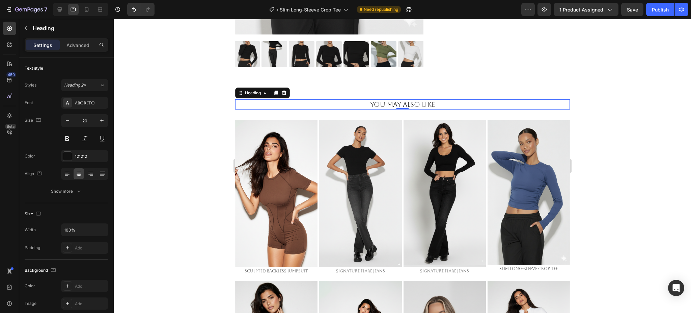
click at [663, 150] on div at bounding box center [402, 166] width 577 height 294
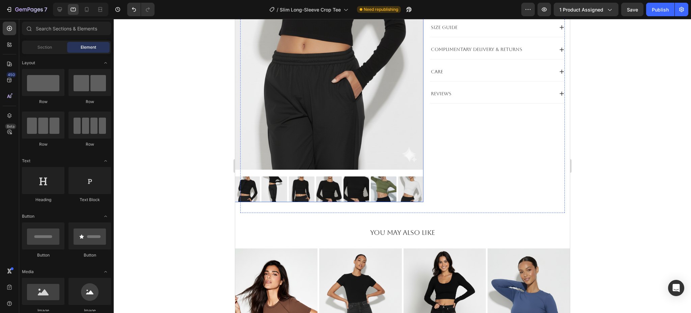
scroll to position [0, 0]
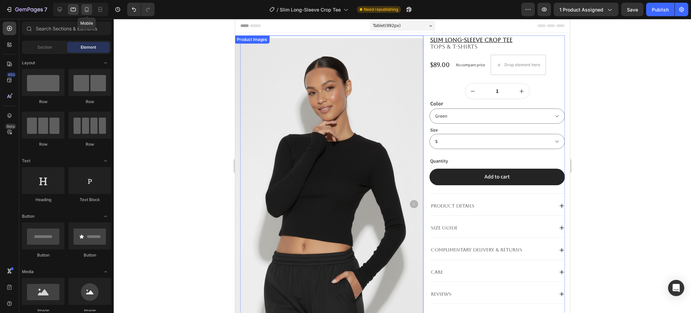
click at [89, 8] on icon at bounding box center [86, 9] width 7 height 7
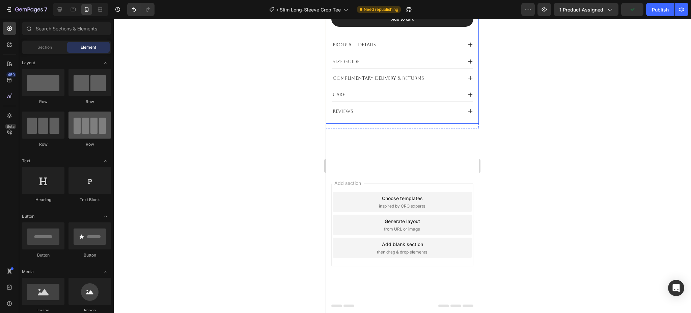
scroll to position [404, 0]
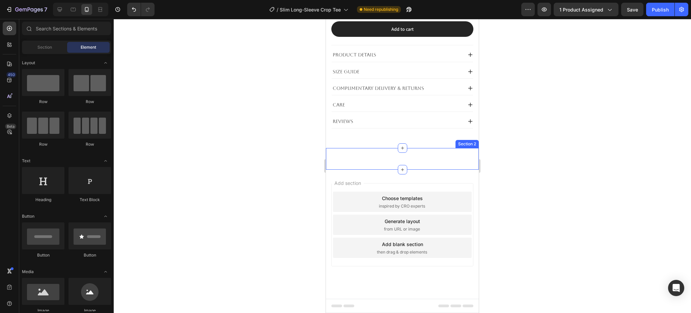
click at [438, 154] on div "You May also like Heading Section 2" at bounding box center [402, 159] width 153 height 22
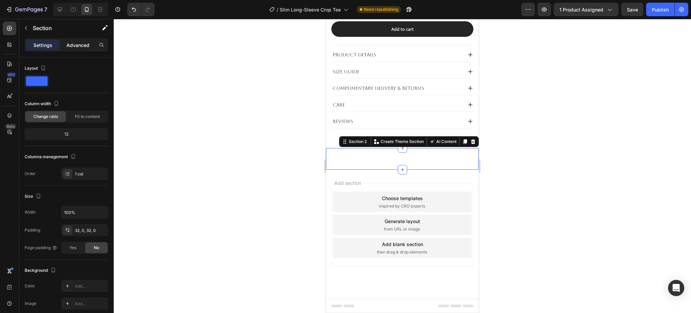
click at [78, 45] on p "Advanced" at bounding box center [77, 45] width 23 height 7
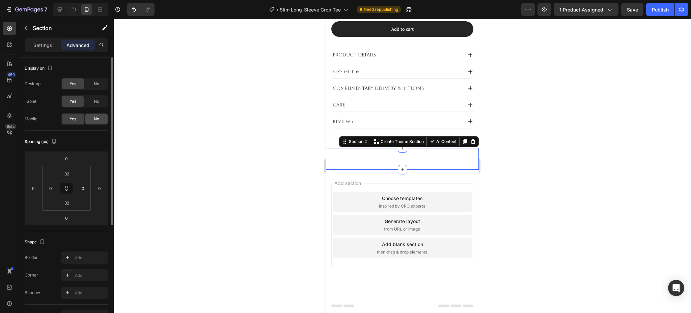
click at [90, 119] on div "No" at bounding box center [96, 118] width 22 height 11
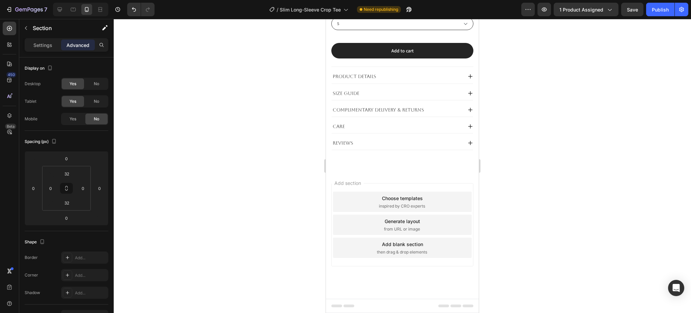
scroll to position [382, 0]
click at [52, 45] on div "Settings" at bounding box center [43, 44] width 34 height 11
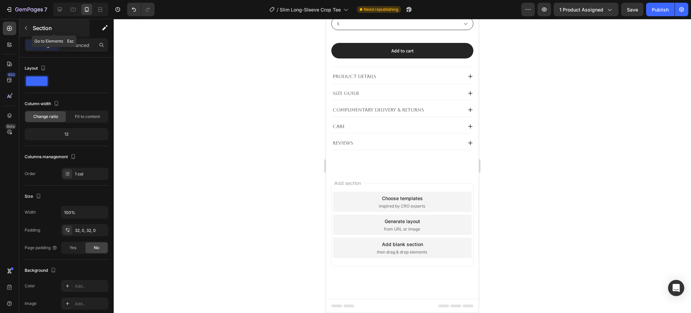
click at [37, 28] on p "Section" at bounding box center [60, 28] width 55 height 8
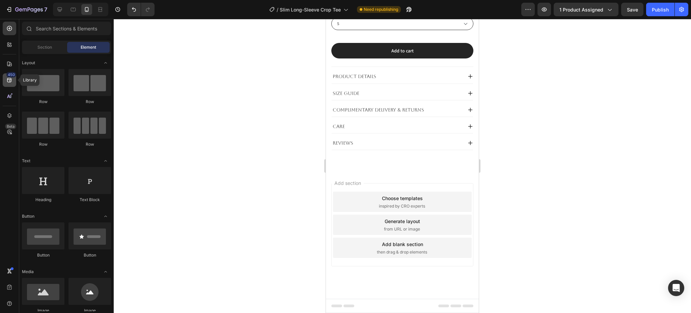
click at [11, 84] on div "450" at bounding box center [9, 79] width 13 height 13
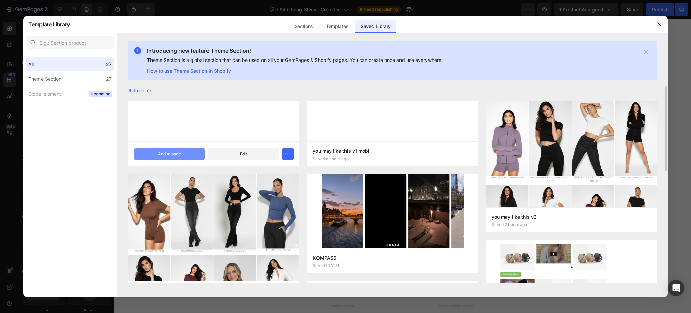
click at [186, 156] on button "Add to page" at bounding box center [169, 154] width 71 height 12
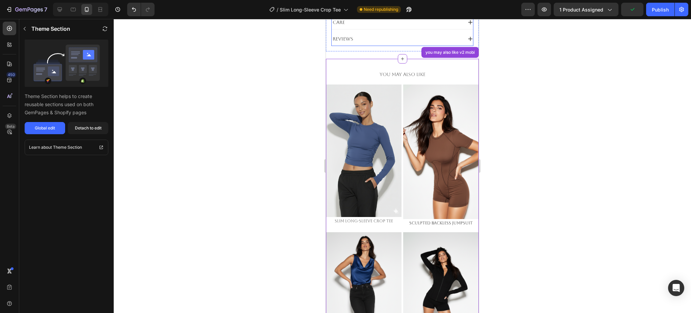
scroll to position [437, 0]
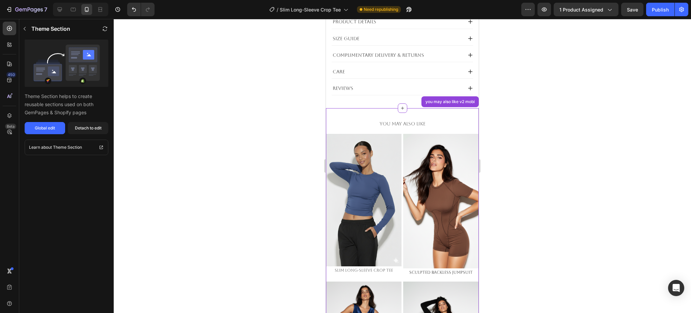
drag, startPoint x: 581, startPoint y: 145, endPoint x: 571, endPoint y: 145, distance: 10.1
click at [571, 145] on div at bounding box center [402, 166] width 577 height 294
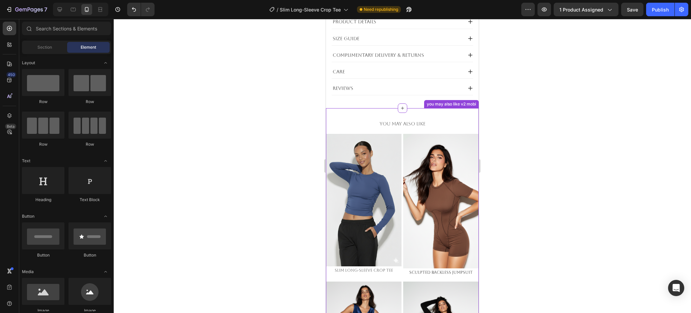
click at [445, 123] on p "You May Also Like" at bounding box center [403, 123] width 152 height 8
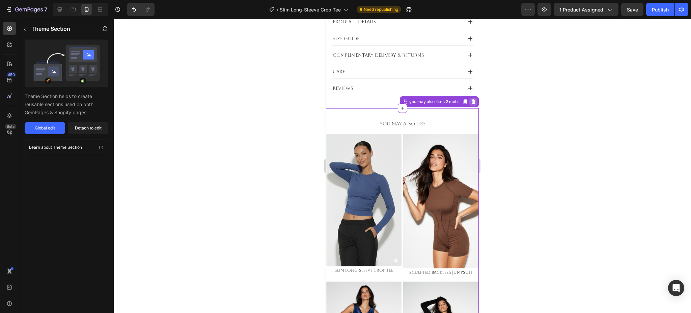
click at [471, 102] on icon at bounding box center [473, 101] width 4 height 5
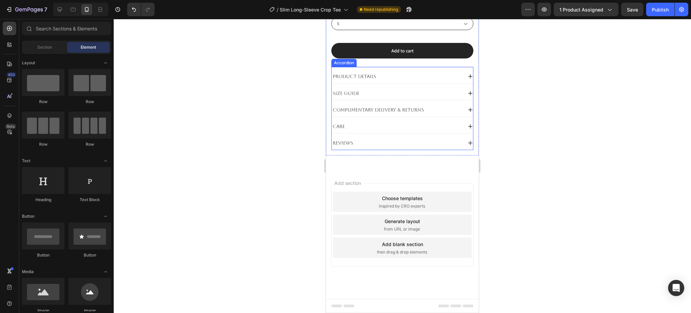
scroll to position [382, 0]
click at [12, 80] on icon at bounding box center [9, 80] width 7 height 7
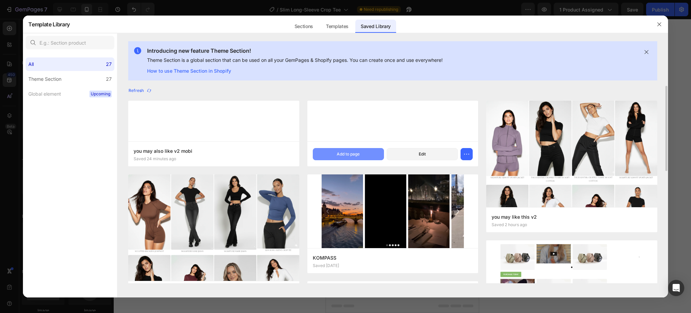
click at [352, 154] on div "Add to page" at bounding box center [348, 154] width 23 height 6
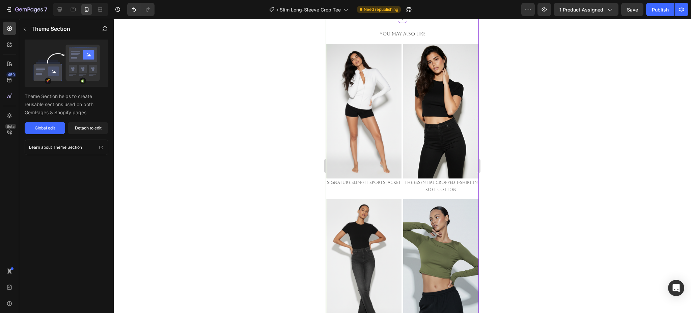
scroll to position [527, 0]
click at [535, 160] on div at bounding box center [402, 166] width 577 height 294
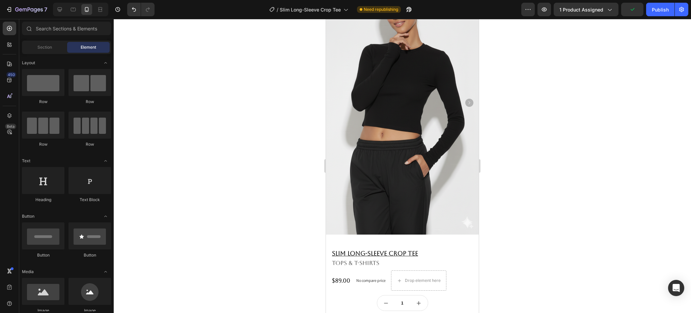
scroll to position [0, 0]
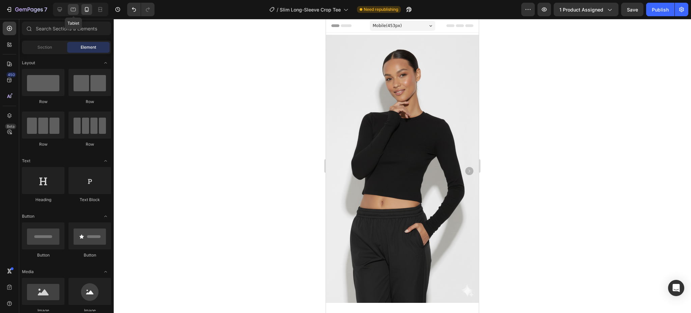
click at [76, 8] on icon at bounding box center [73, 9] width 7 height 7
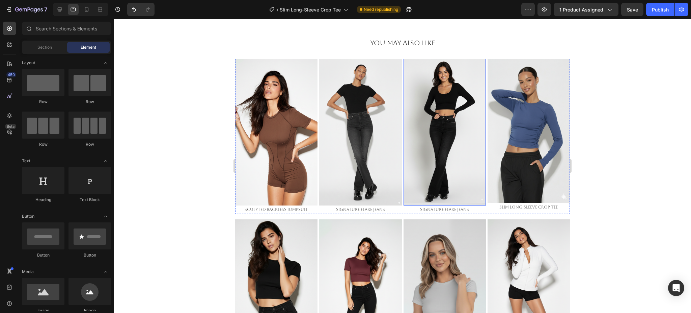
scroll to position [405, 0]
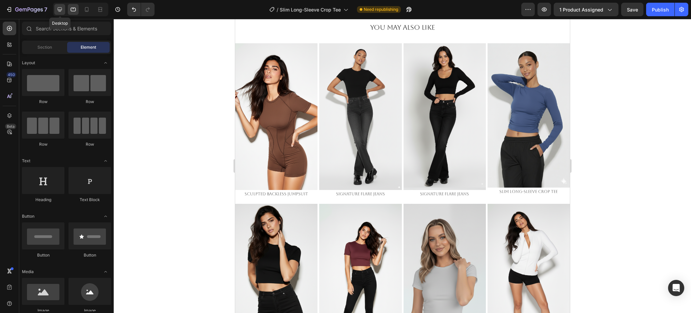
click at [59, 9] on icon at bounding box center [60, 9] width 4 height 4
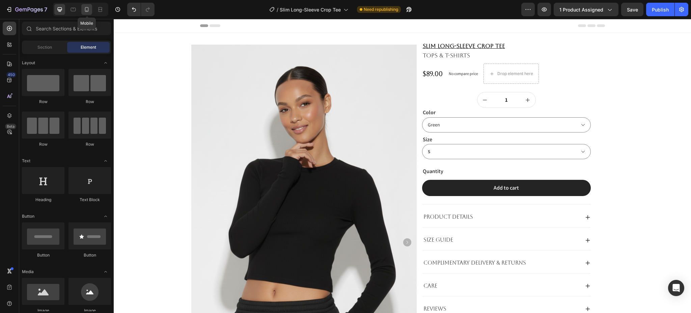
click at [87, 10] on icon at bounding box center [86, 9] width 7 height 7
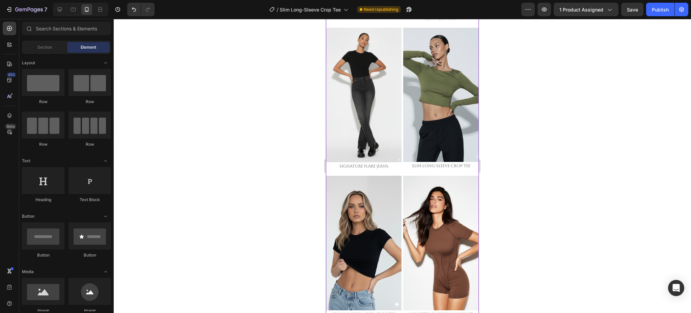
scroll to position [773, 0]
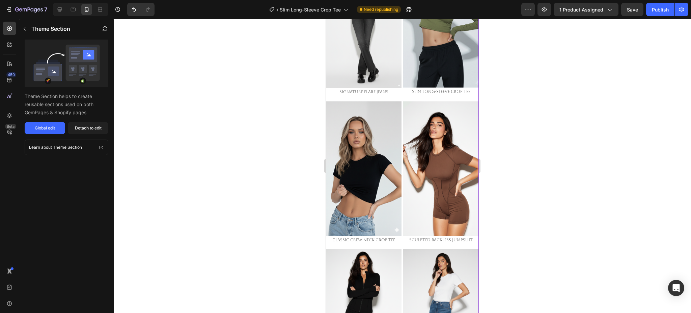
click at [446, 130] on img at bounding box center [441, 168] width 76 height 134
click at [93, 131] on button "Detach to edit" at bounding box center [88, 128] width 40 height 12
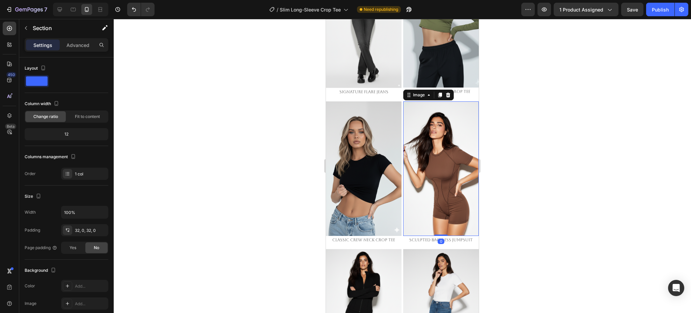
click at [435, 133] on img at bounding box center [441, 168] width 76 height 134
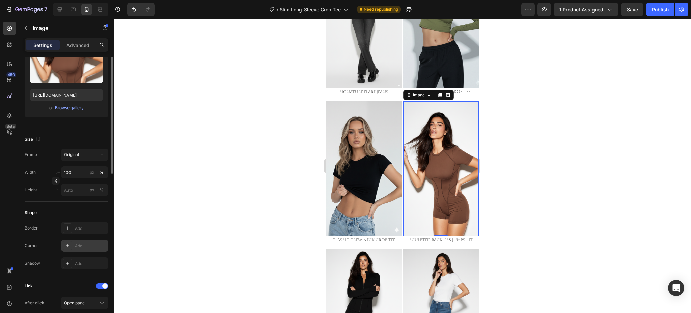
scroll to position [135, 0]
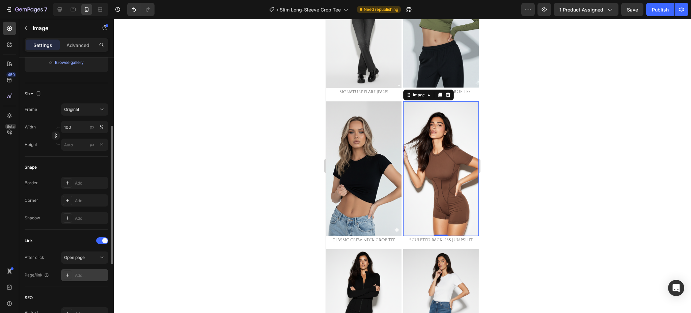
click at [82, 275] on div "Add..." at bounding box center [91, 275] width 32 height 6
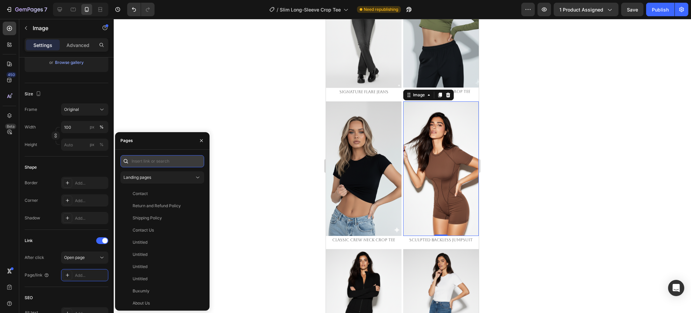
click at [155, 160] on input "text" at bounding box center [162, 161] width 84 height 12
paste input "[URL][DOMAIN_NAME]"
type input "[URL][DOMAIN_NAME]"
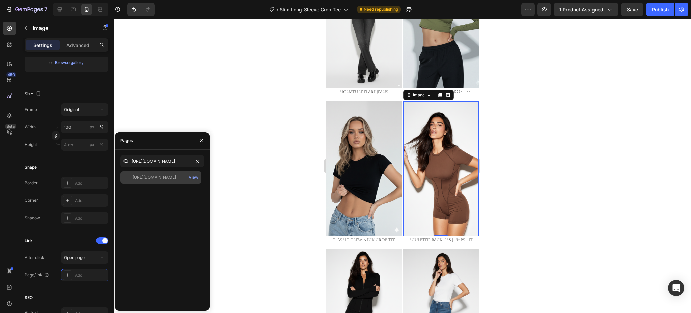
click at [151, 177] on div "[URL][DOMAIN_NAME]" at bounding box center [155, 177] width 44 height 6
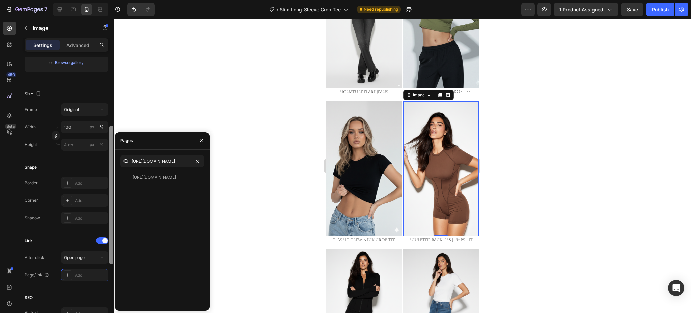
scroll to position [0, 0]
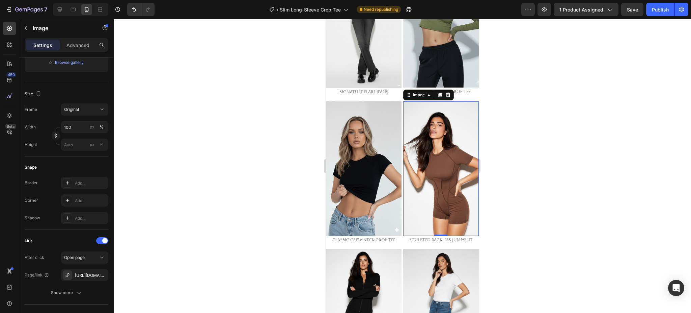
drag, startPoint x: 63, startPoint y: 242, endPoint x: 282, endPoint y: 194, distance: 224.1
click at [63, 241] on div "Link" at bounding box center [67, 240] width 84 height 11
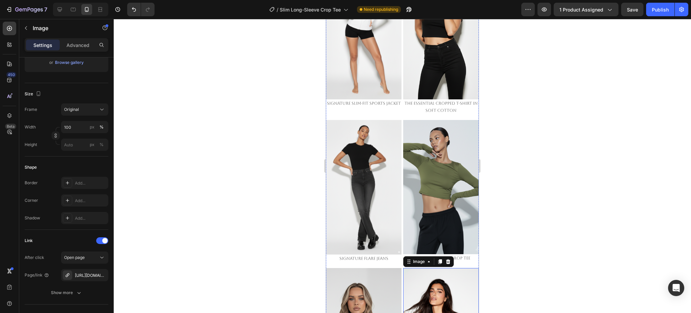
scroll to position [368, 0]
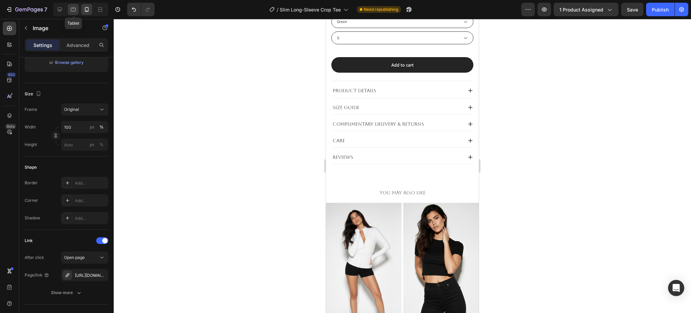
click at [75, 12] on icon at bounding box center [73, 9] width 7 height 7
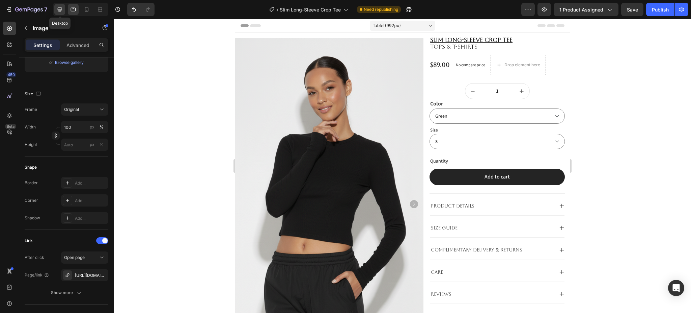
click at [61, 9] on icon at bounding box center [60, 9] width 4 height 4
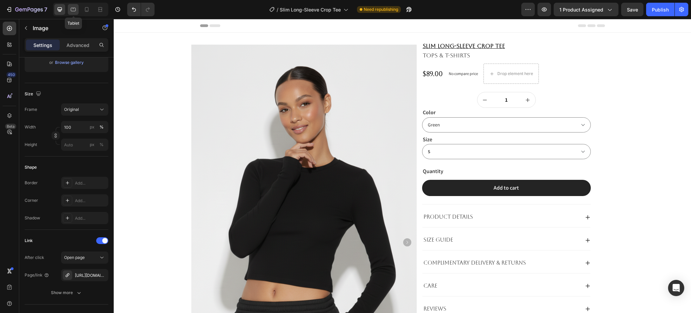
click at [71, 11] on icon at bounding box center [73, 9] width 7 height 7
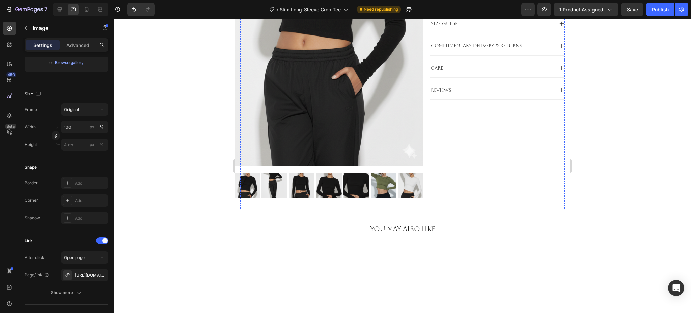
scroll to position [90, 0]
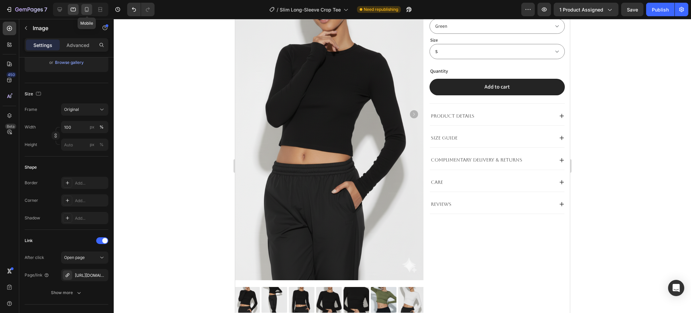
click at [84, 8] on icon at bounding box center [86, 9] width 7 height 7
type input "[URL][DOMAIN_NAME]"
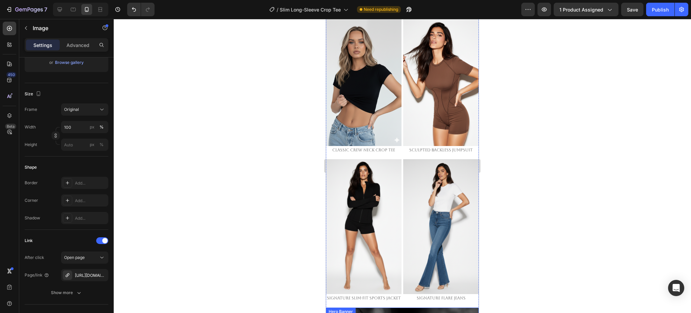
scroll to position [861, 0]
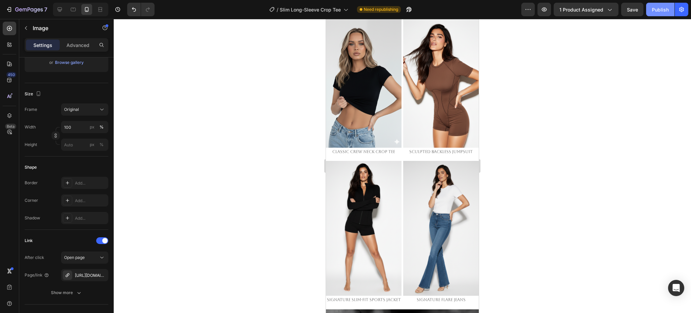
click at [663, 9] on div "Publish" at bounding box center [660, 9] width 17 height 7
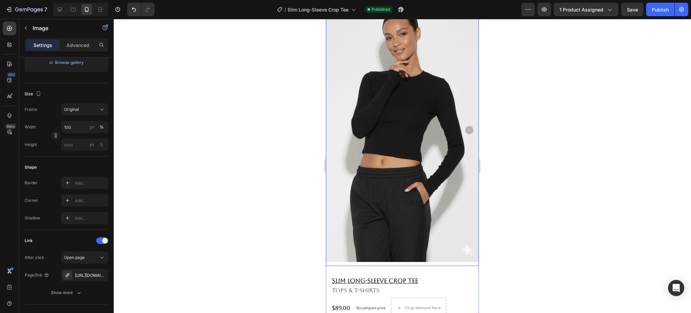
scroll to position [6, 0]
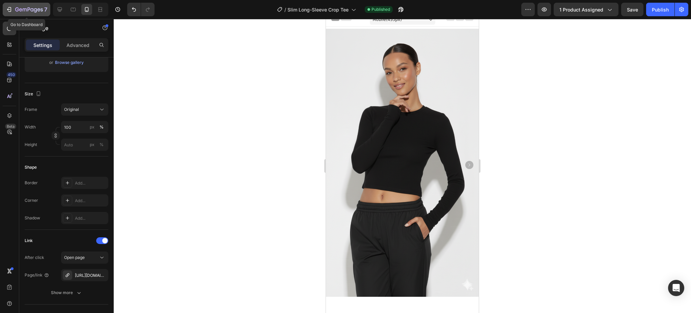
drag, startPoint x: 26, startPoint y: 7, endPoint x: 20, endPoint y: 3, distance: 6.7
click at [25, 7] on icon "button" at bounding box center [29, 10] width 28 height 6
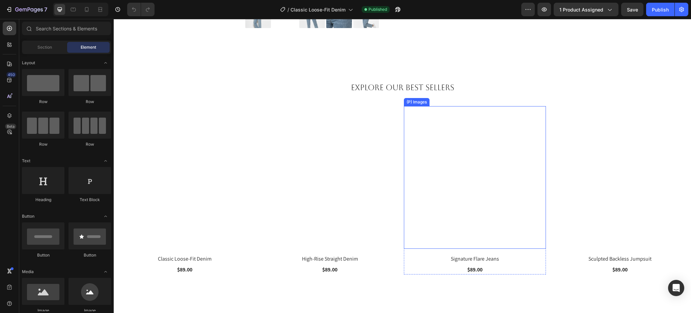
scroll to position [450, 0]
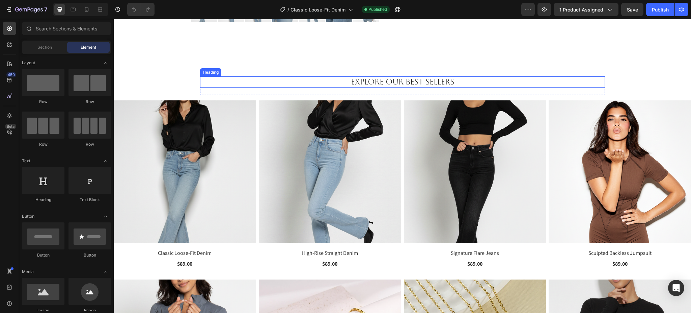
click at [471, 84] on p "Explore Our Best Sellers" at bounding box center [403, 82] width 404 height 10
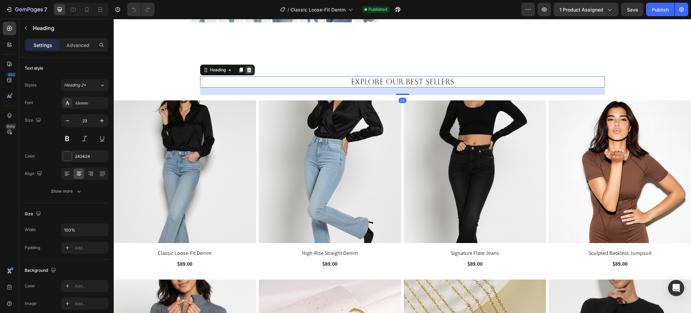
click at [247, 70] on icon at bounding box center [249, 69] width 4 height 5
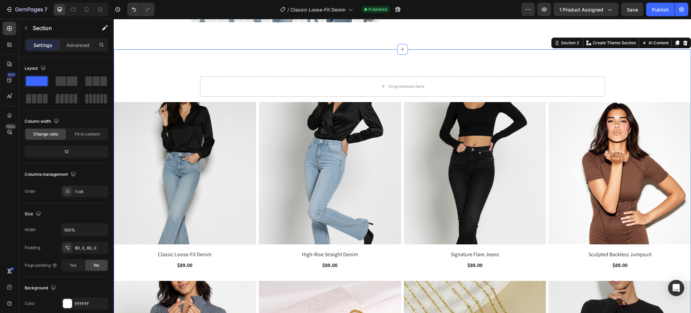
click at [589, 81] on div "Drop element here" at bounding box center [402, 86] width 405 height 20
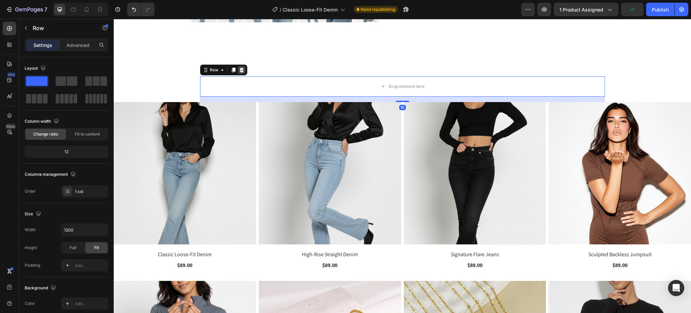
click at [239, 70] on icon at bounding box center [241, 69] width 4 height 5
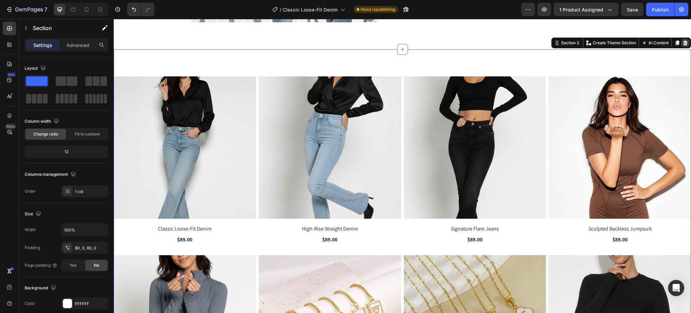
click at [683, 40] on icon at bounding box center [685, 42] width 5 height 5
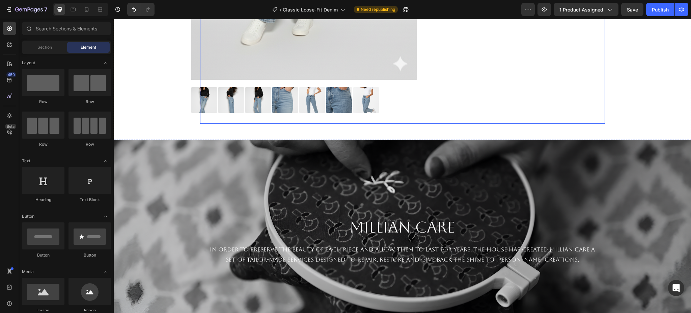
scroll to position [440, 0]
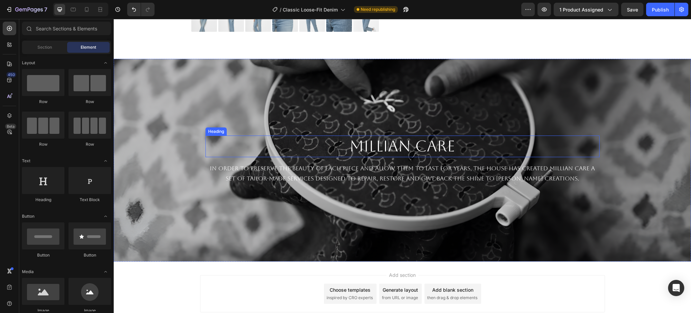
click at [518, 146] on h2 "MILLIAN CARE" at bounding box center [403, 146] width 394 height 22
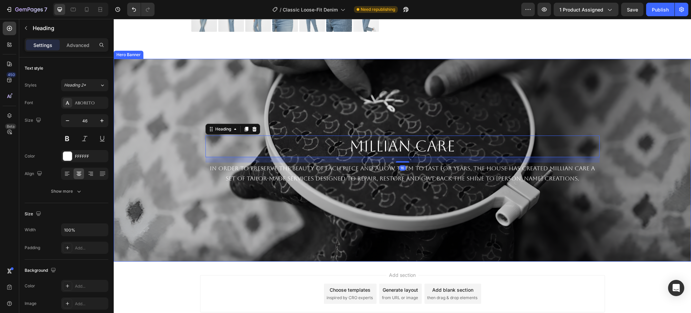
click at [558, 96] on div "Background Image" at bounding box center [402, 160] width 577 height 202
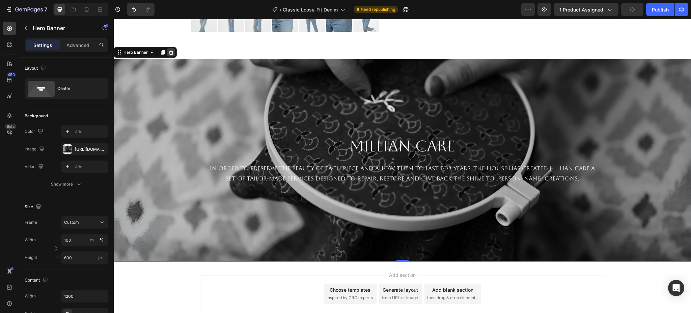
click at [171, 52] on icon at bounding box center [170, 52] width 5 height 5
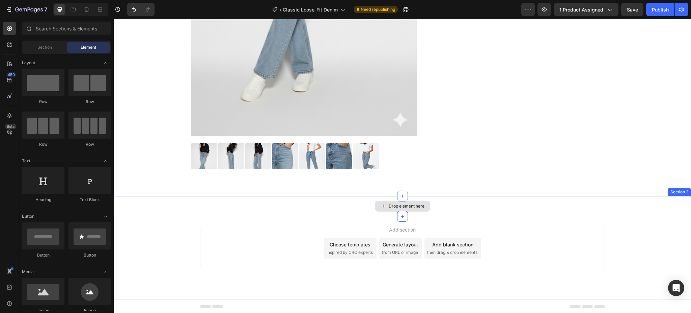
click at [353, 202] on div "Drop element here" at bounding box center [402, 206] width 577 height 20
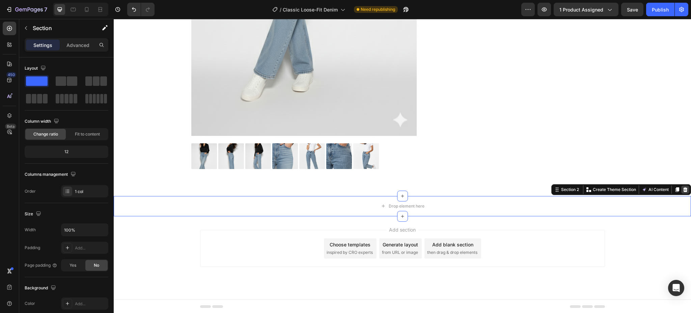
click at [681, 189] on div at bounding box center [685, 189] width 8 height 8
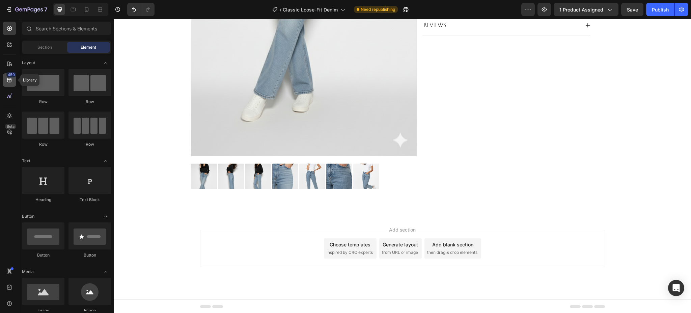
click at [9, 77] on icon at bounding box center [9, 80] width 7 height 7
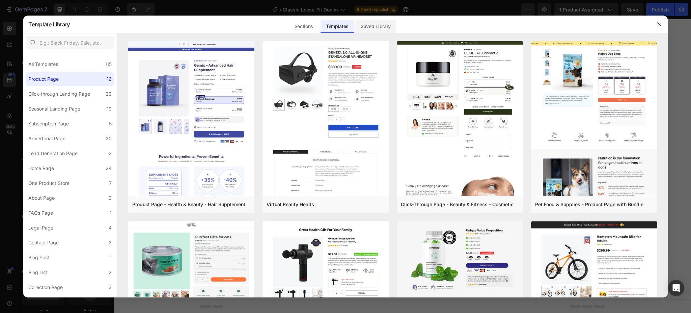
click at [376, 20] on div "Saved Library" at bounding box center [375, 26] width 41 height 13
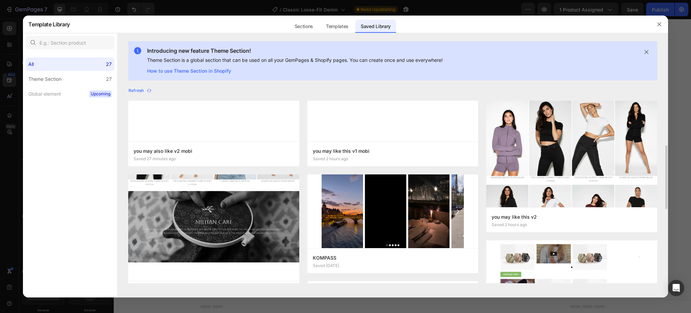
scroll to position [45, 0]
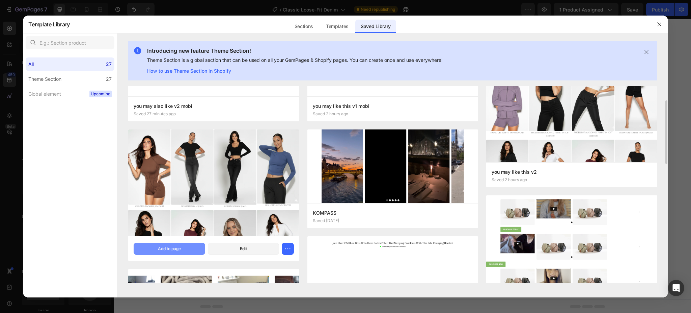
click at [170, 246] on div "Add to page" at bounding box center [169, 248] width 23 height 6
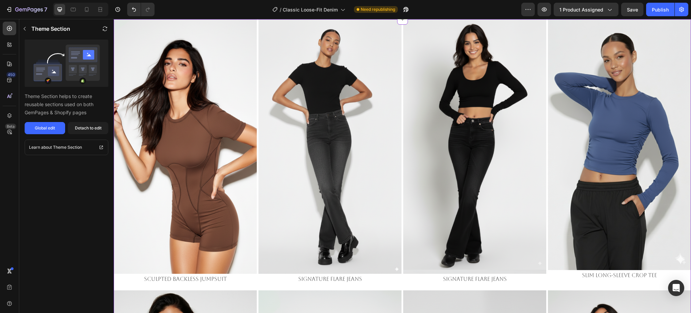
scroll to position [300, 0]
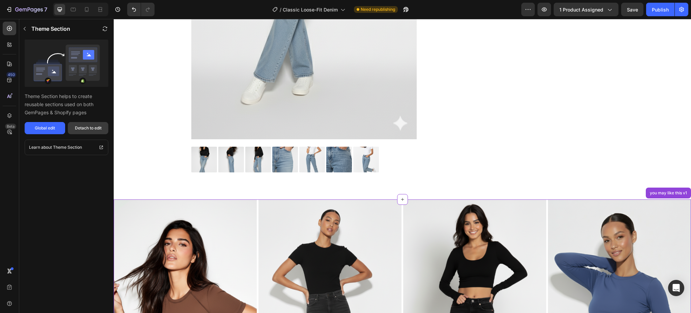
click at [85, 127] on div "Detach to edit" at bounding box center [88, 128] width 27 height 6
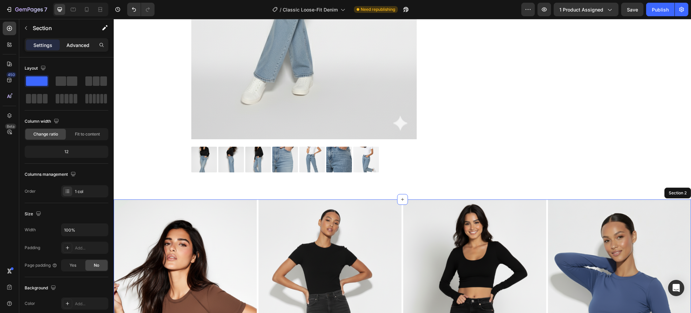
click at [76, 42] on p "Advanced" at bounding box center [77, 45] width 23 height 7
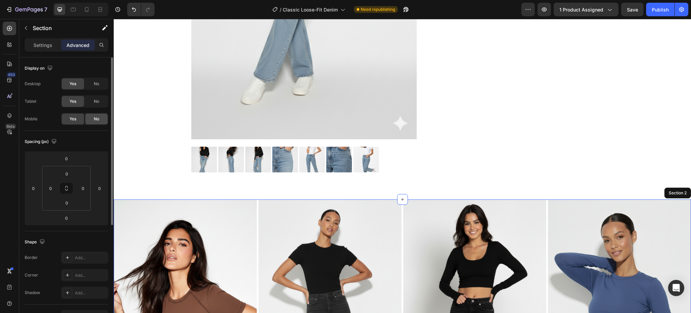
click at [98, 116] on span "No" at bounding box center [96, 119] width 5 height 6
click at [87, 9] on icon at bounding box center [86, 9] width 7 height 7
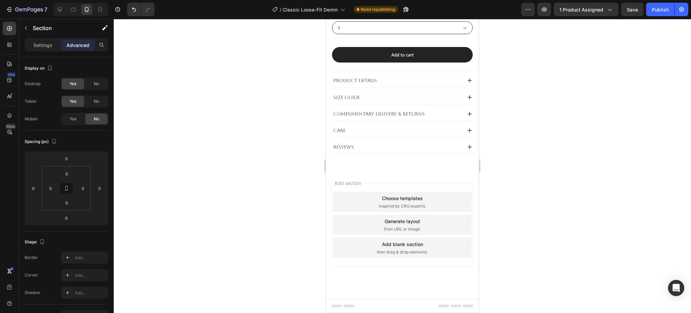
scroll to position [109, 0]
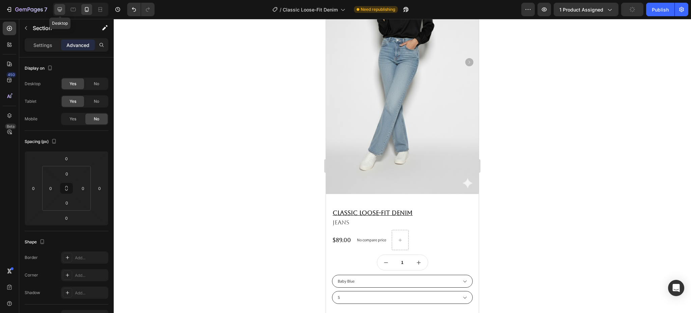
click at [58, 11] on icon at bounding box center [59, 9] width 7 height 7
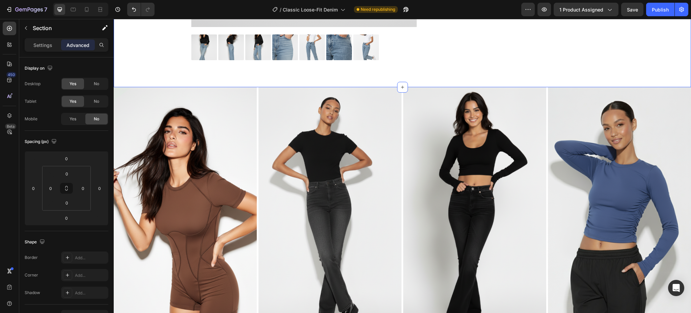
scroll to position [277, 0]
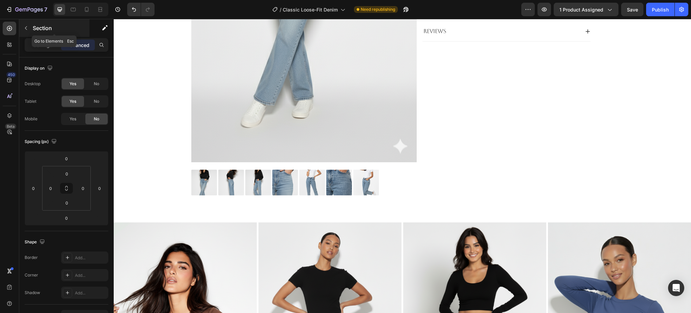
click at [42, 29] on p "Section" at bounding box center [60, 28] width 55 height 8
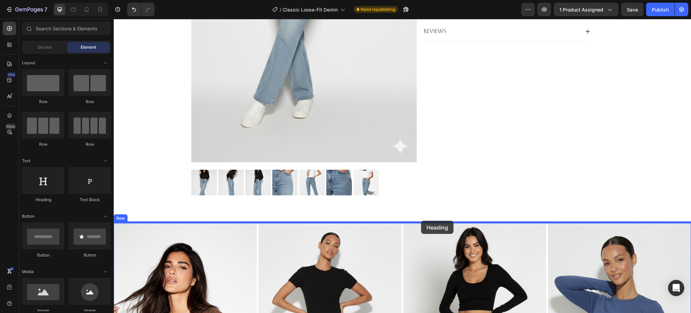
drag, startPoint x: 191, startPoint y: 203, endPoint x: 421, endPoint y: 220, distance: 230.8
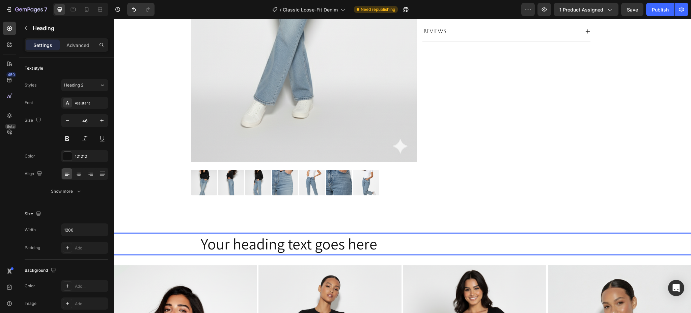
click at [302, 236] on h2 "Your heading text goes here" at bounding box center [402, 244] width 405 height 22
click at [302, 236] on p "Your heading text goes here" at bounding box center [403, 244] width 404 height 20
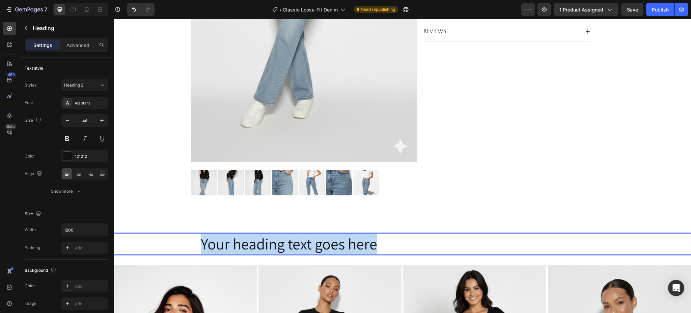
click at [302, 236] on p "Your heading text goes here" at bounding box center [403, 244] width 404 height 20
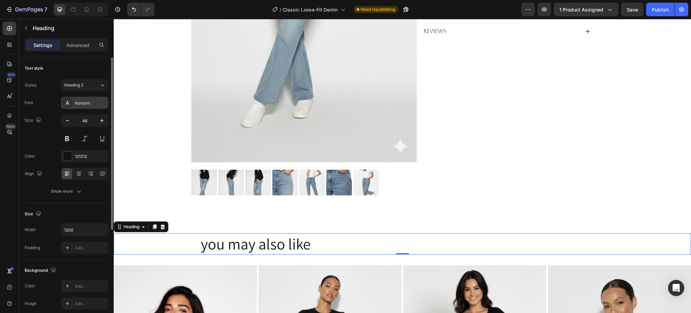
click at [90, 106] on div "Assistant" at bounding box center [84, 103] width 47 height 12
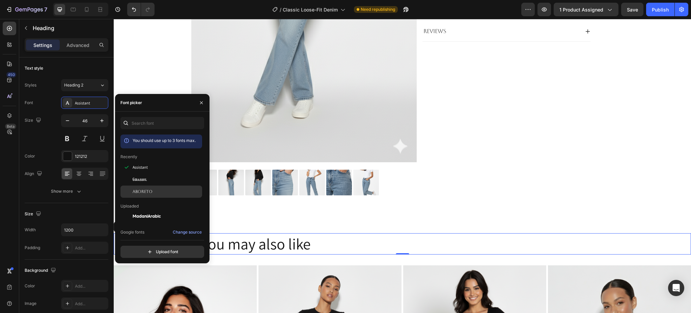
drag, startPoint x: 136, startPoint y: 190, endPoint x: 94, endPoint y: 190, distance: 42.5
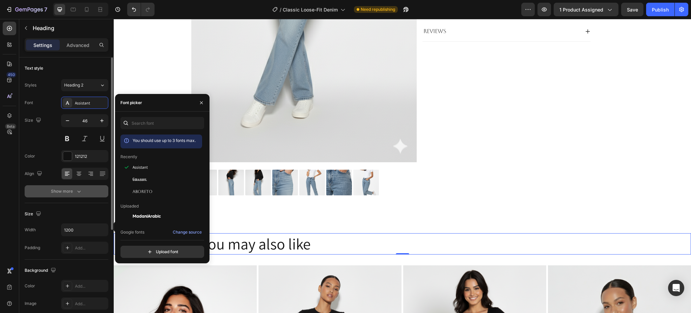
click at [136, 190] on span "Aboreto" at bounding box center [143, 191] width 20 height 6
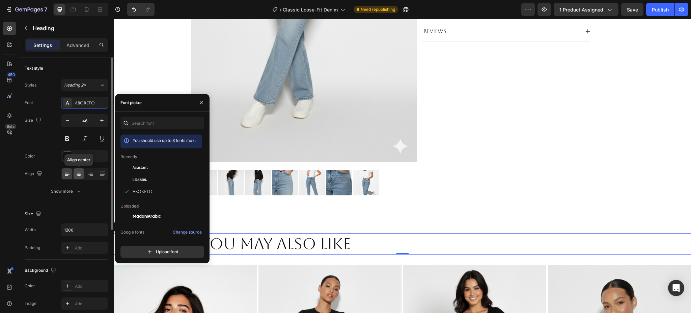
click at [82, 173] on icon at bounding box center [79, 173] width 7 height 7
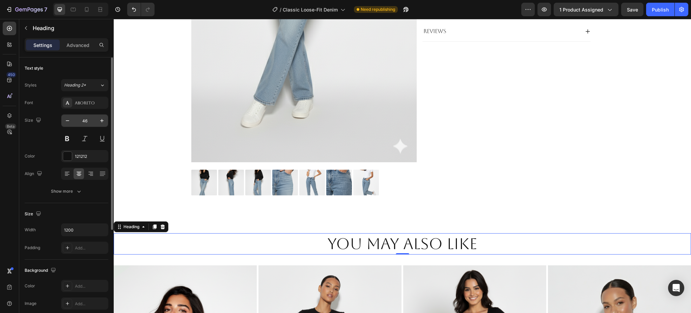
click at [81, 121] on input "46" at bounding box center [85, 120] width 22 height 12
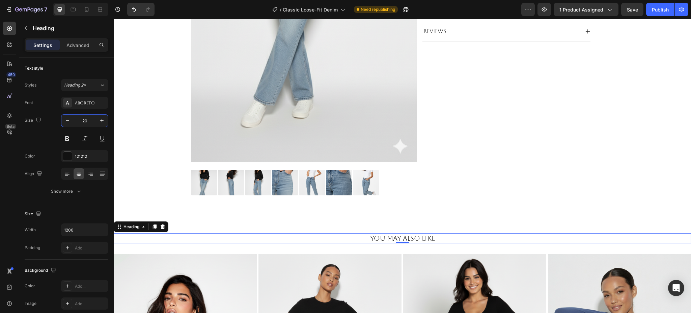
type input "20"
click at [408, 237] on p "you may also like" at bounding box center [403, 238] width 404 height 9
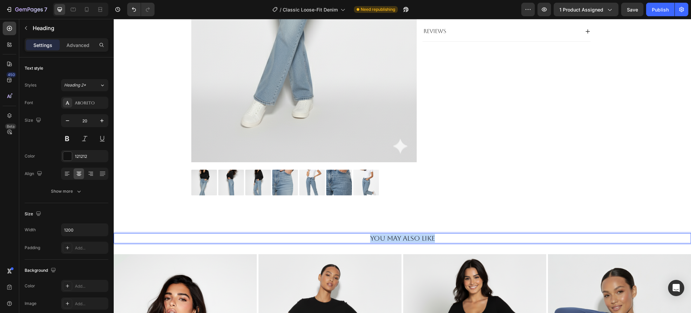
click at [408, 237] on p "you may also like" at bounding box center [403, 238] width 404 height 9
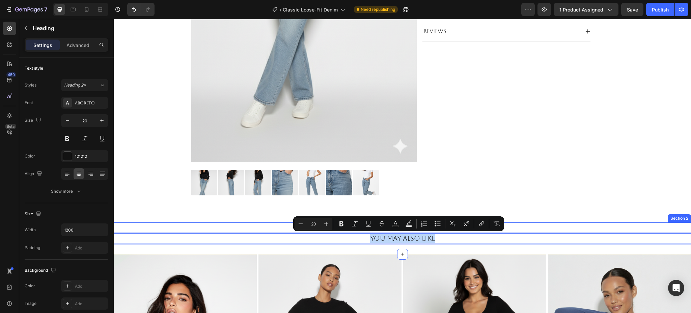
click at [300, 251] on div "you may also like Heading 0 Section 2" at bounding box center [402, 238] width 577 height 32
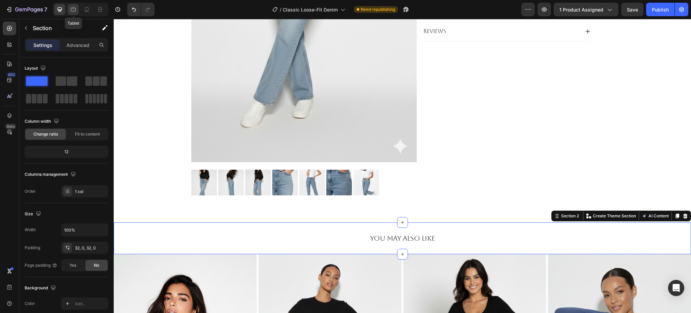
drag, startPoint x: 75, startPoint y: 11, endPoint x: 72, endPoint y: 8, distance: 4.1
click at [72, 8] on icon at bounding box center [73, 9] width 7 height 7
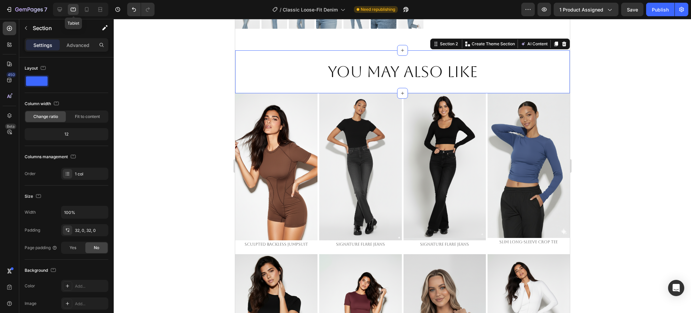
scroll to position [374, 0]
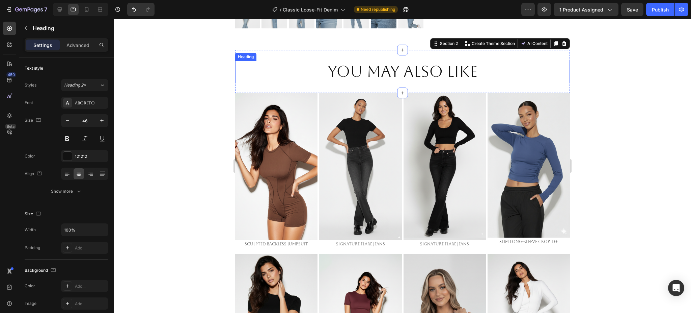
click at [348, 61] on p "you may also like" at bounding box center [402, 71] width 333 height 20
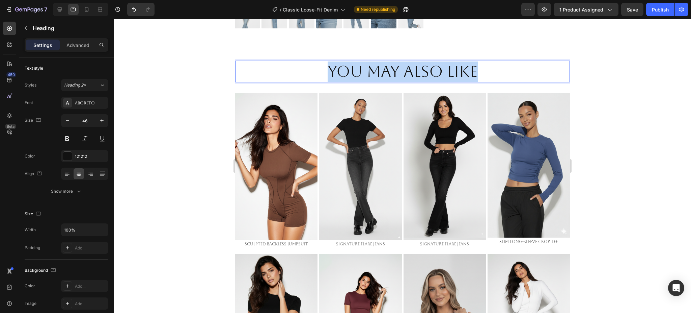
click at [348, 61] on p "you may also like" at bounding box center [402, 71] width 333 height 20
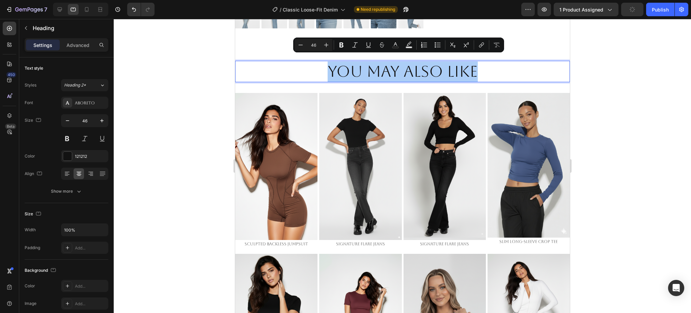
click at [316, 45] on input "46" at bounding box center [313, 45] width 13 height 8
type input "20"
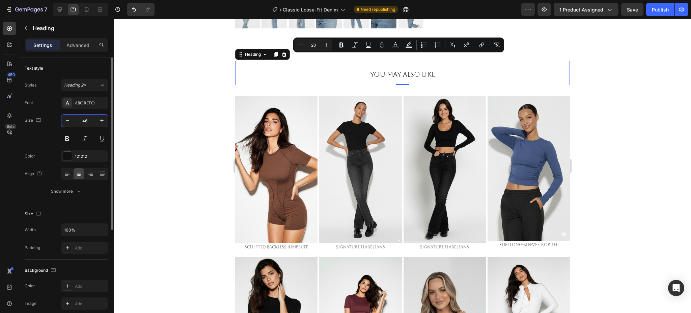
click at [84, 121] on input "46" at bounding box center [85, 120] width 22 height 12
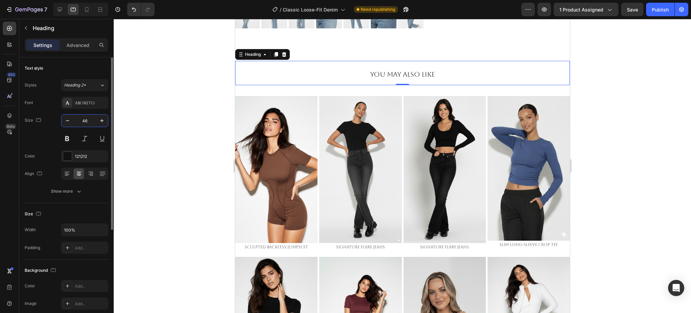
click at [84, 121] on input "46" at bounding box center [85, 120] width 22 height 12
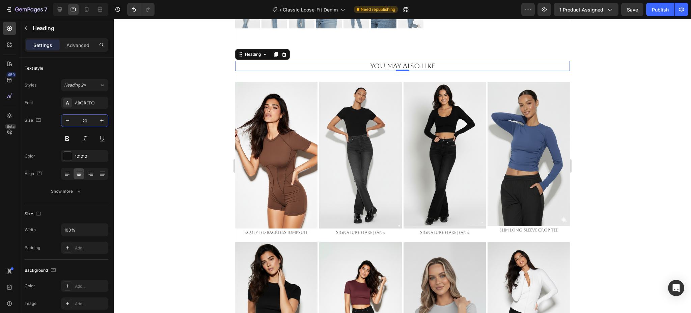
type input "20"
drag, startPoint x: 636, startPoint y: 124, endPoint x: 627, endPoint y: 122, distance: 9.7
click at [636, 124] on div at bounding box center [402, 166] width 577 height 294
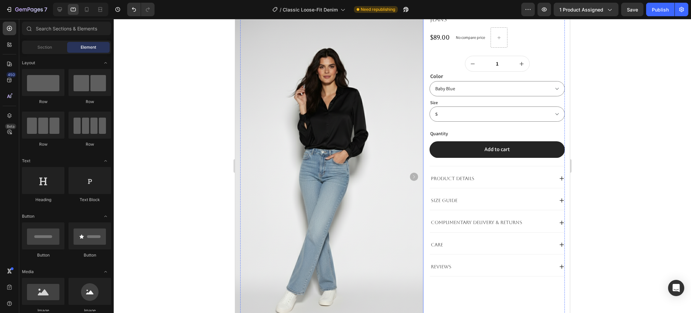
scroll to position [0, 0]
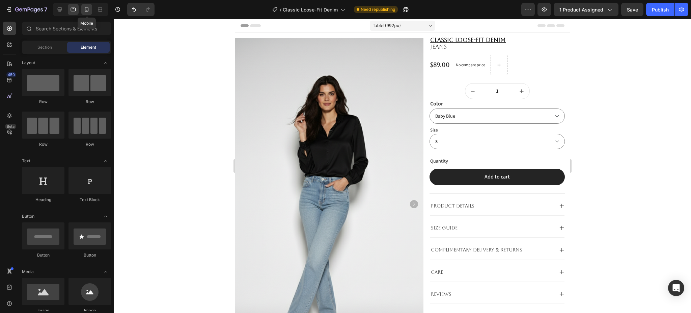
click at [85, 10] on icon at bounding box center [86, 9] width 7 height 7
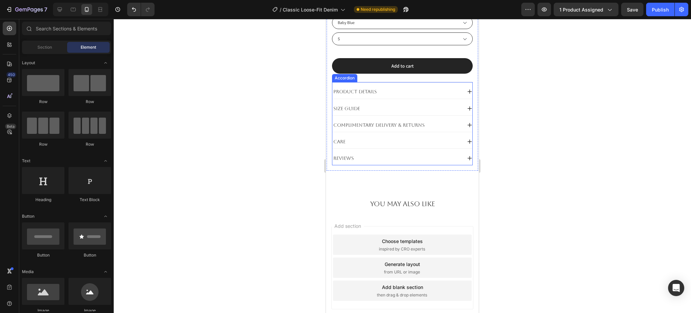
scroll to position [411, 0]
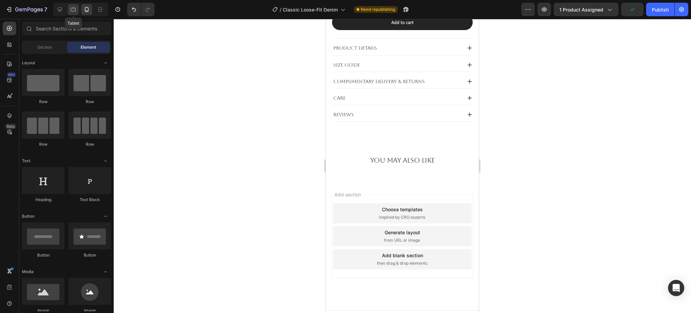
click at [73, 12] on icon at bounding box center [73, 9] width 7 height 7
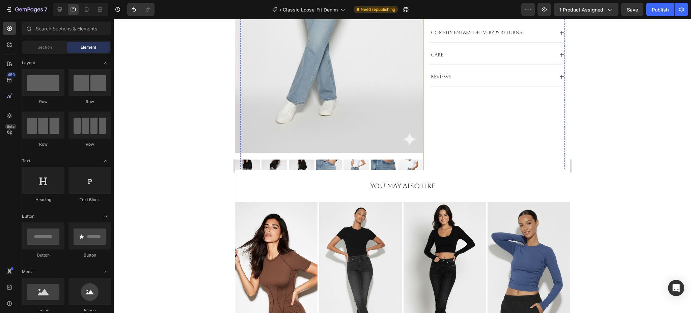
scroll to position [158, 0]
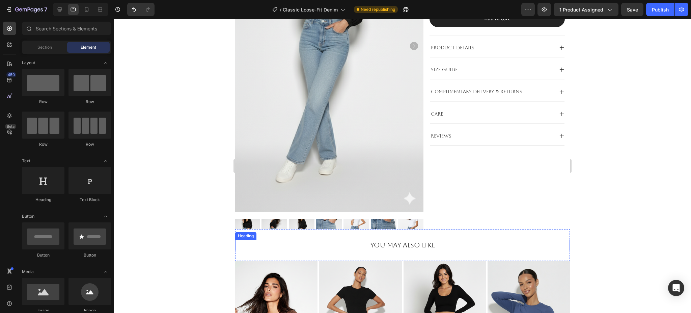
click at [414, 248] on span "you may also like" at bounding box center [402, 245] width 65 height 8
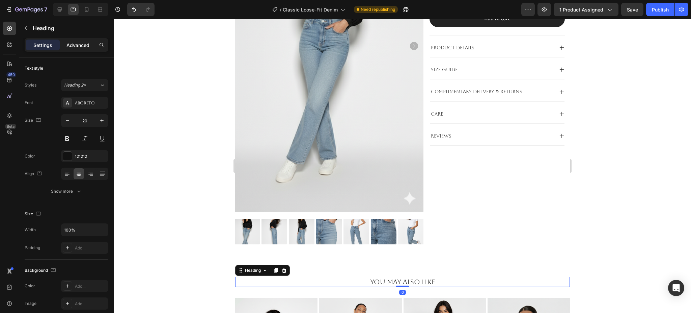
click at [76, 46] on p "Advanced" at bounding box center [77, 45] width 23 height 7
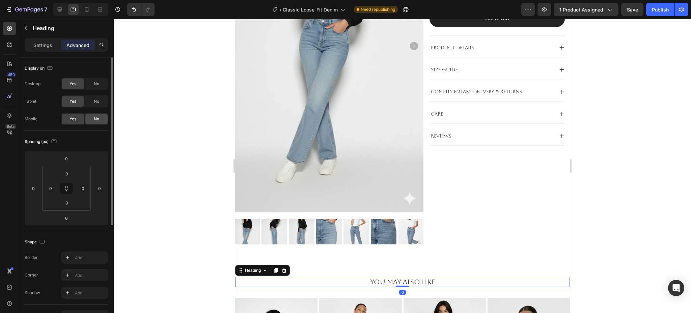
click at [90, 120] on div "No" at bounding box center [96, 118] width 22 height 11
click at [601, 270] on div at bounding box center [402, 166] width 577 height 294
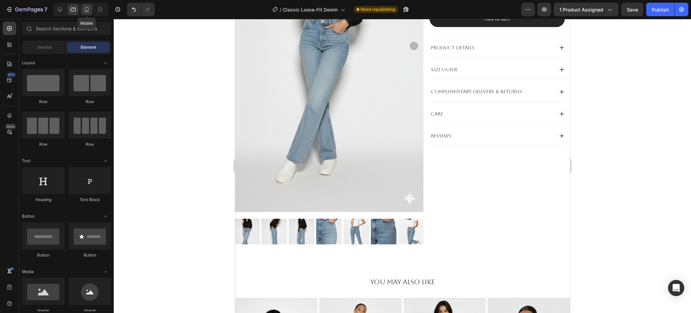
click at [82, 13] on div at bounding box center [86, 9] width 11 height 11
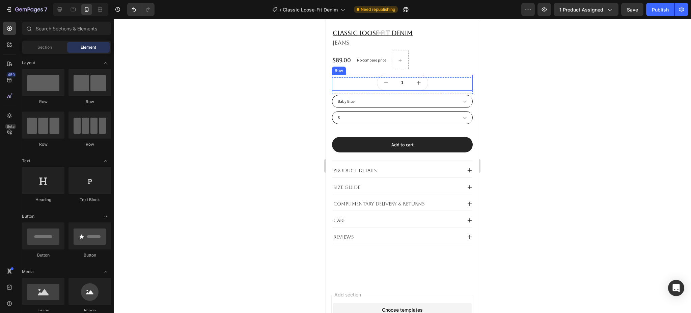
scroll to position [401, 0]
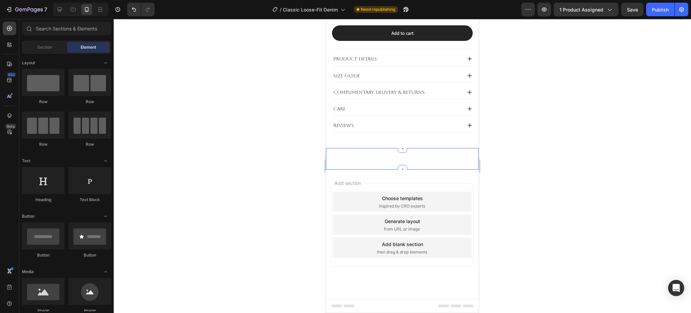
click at [370, 161] on div "you may also like Heading Section 2" at bounding box center [402, 159] width 153 height 22
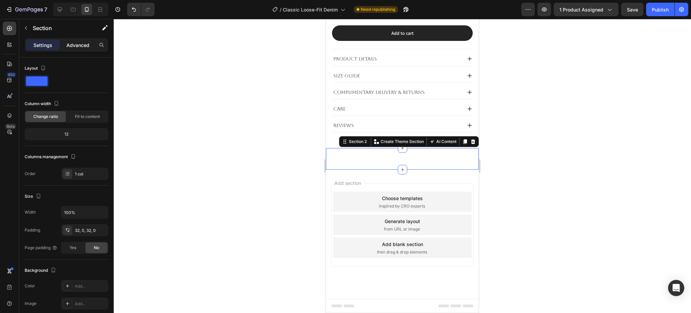
click at [80, 49] on div "Advanced" at bounding box center [78, 44] width 34 height 11
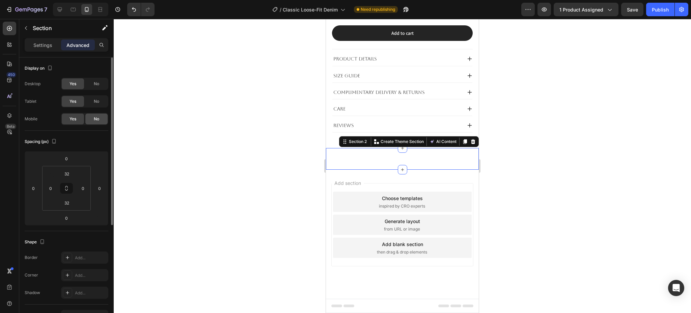
drag, startPoint x: 96, startPoint y: 119, endPoint x: 88, endPoint y: 113, distance: 10.1
click at [96, 118] on span "No" at bounding box center [96, 119] width 5 height 6
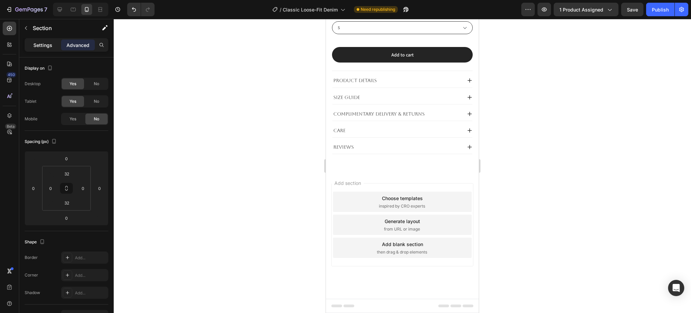
click at [45, 42] on p "Settings" at bounding box center [42, 45] width 19 height 7
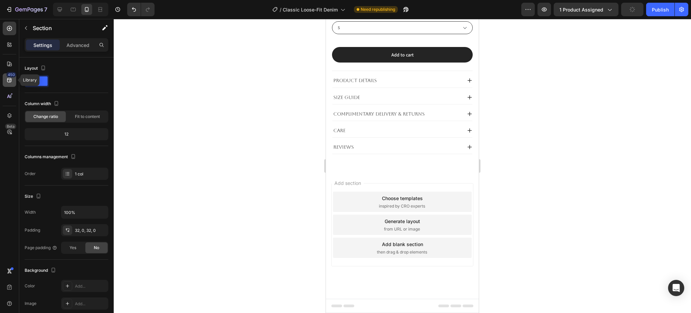
click at [7, 79] on icon at bounding box center [9, 80] width 4 height 4
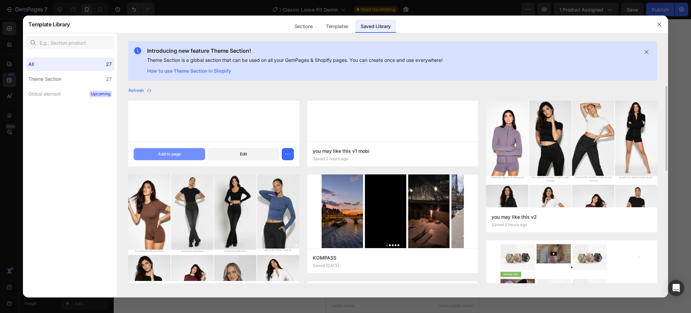
click at [184, 156] on button "Add to page" at bounding box center [169, 154] width 71 height 12
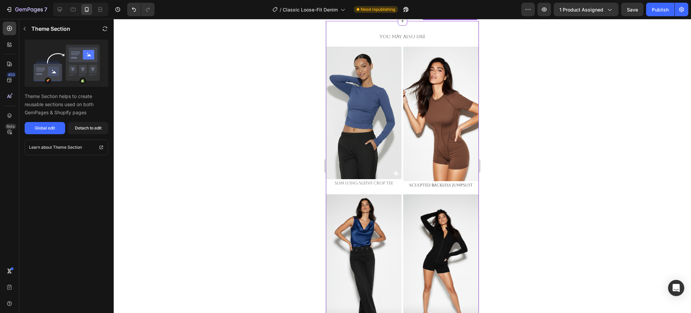
scroll to position [523, 0]
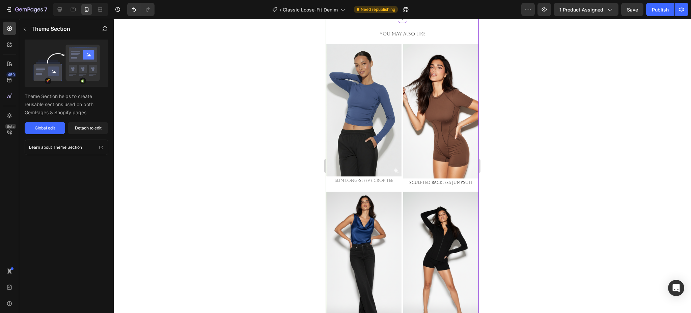
click at [576, 138] on div at bounding box center [402, 166] width 577 height 294
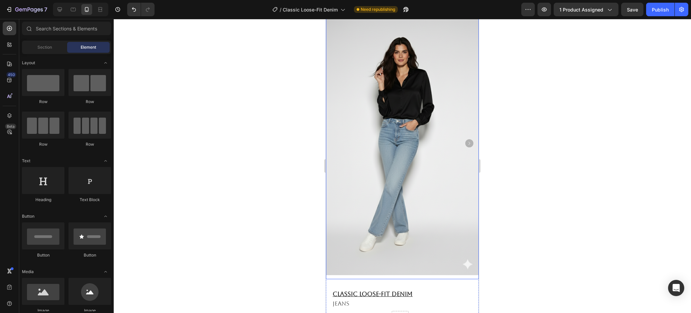
scroll to position [0, 0]
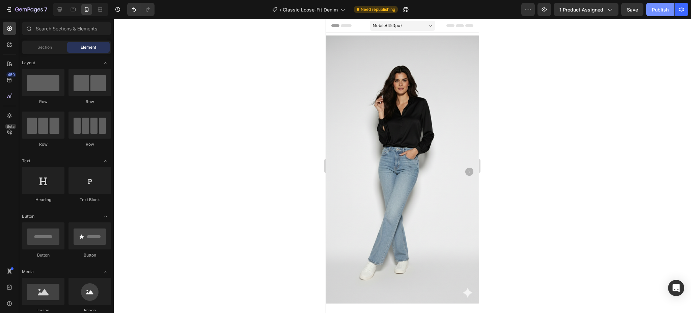
click at [665, 10] on div "Publish" at bounding box center [660, 9] width 17 height 7
click at [73, 9] on icon at bounding box center [73, 9] width 7 height 7
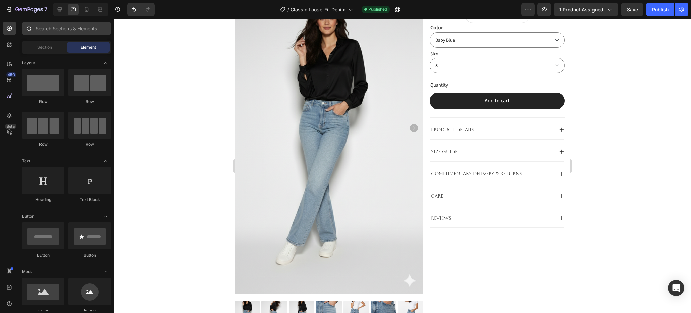
scroll to position [45, 0]
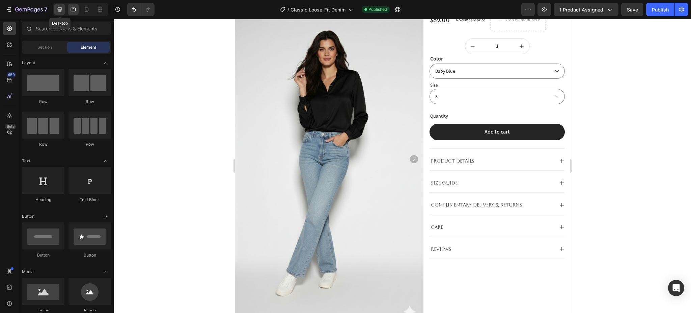
click at [61, 11] on icon at bounding box center [59, 9] width 7 height 7
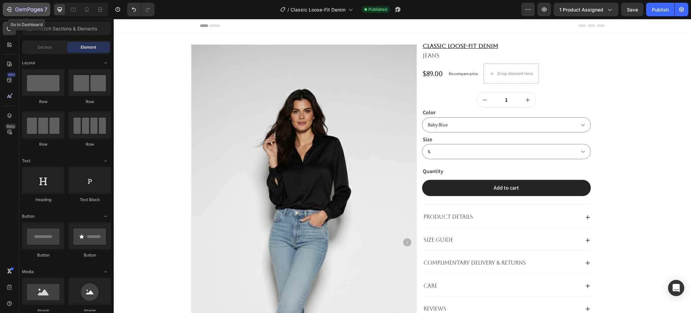
click at [20, 5] on div "7" at bounding box center [31, 9] width 32 height 8
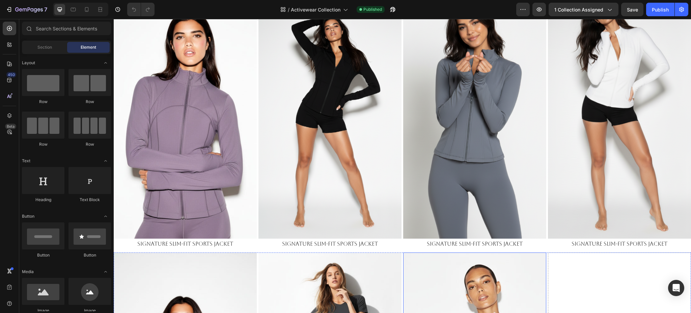
scroll to position [270, 0]
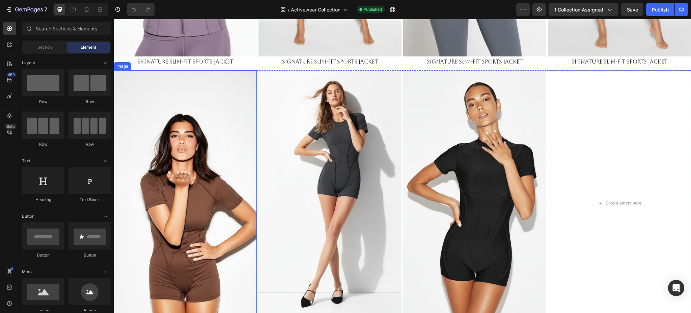
click at [219, 157] on img at bounding box center [185, 197] width 143 height 254
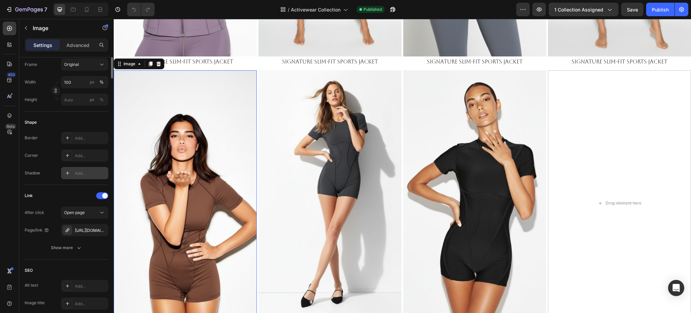
scroll to position [225, 0]
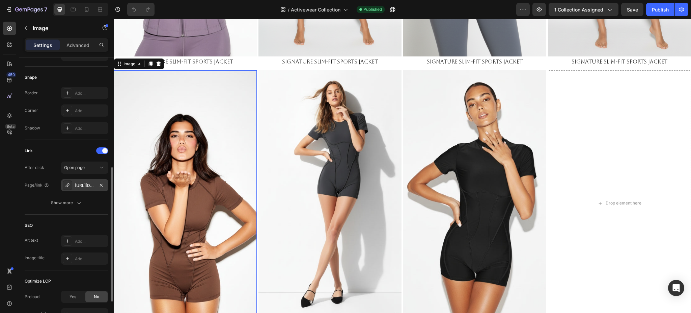
click at [83, 188] on div "[URL][DOMAIN_NAME]" at bounding box center [84, 185] width 47 height 12
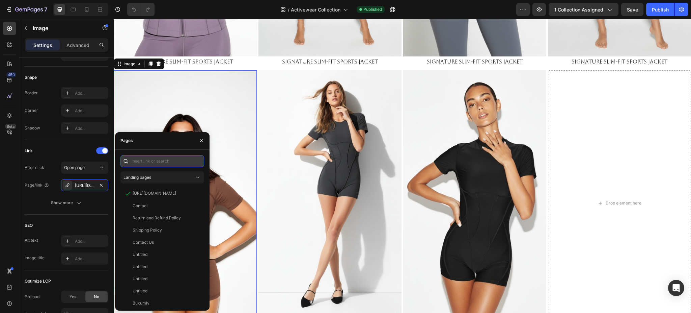
click at [145, 157] on input "text" at bounding box center [162, 161] width 84 height 12
paste input "[URL][DOMAIN_NAME]"
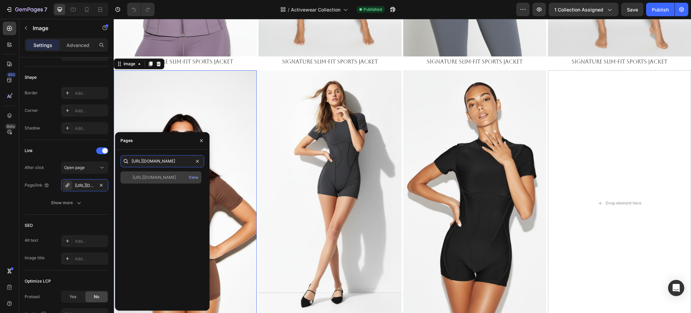
type input "[URL][DOMAIN_NAME]"
click at [141, 173] on div "[URL][DOMAIN_NAME] View" at bounding box center [160, 177] width 81 height 12
click at [346, 120] on img at bounding box center [330, 197] width 143 height 254
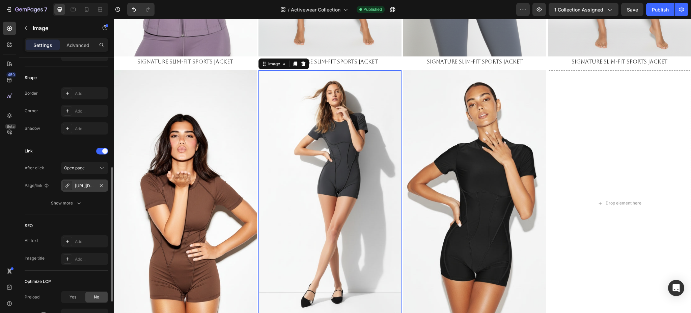
click at [80, 186] on div "[URL][DOMAIN_NAME]" at bounding box center [85, 186] width 20 height 6
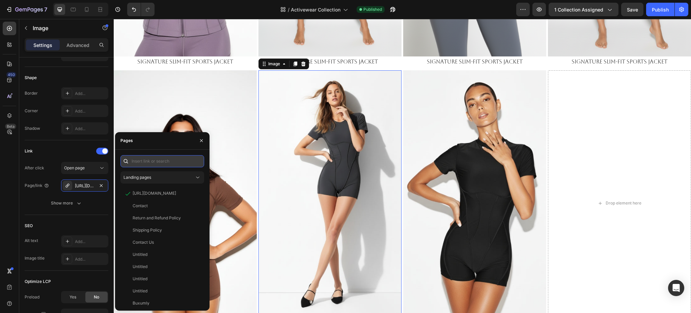
click at [154, 155] on input "text" at bounding box center [162, 161] width 84 height 12
paste input "[URL][DOMAIN_NAME]"
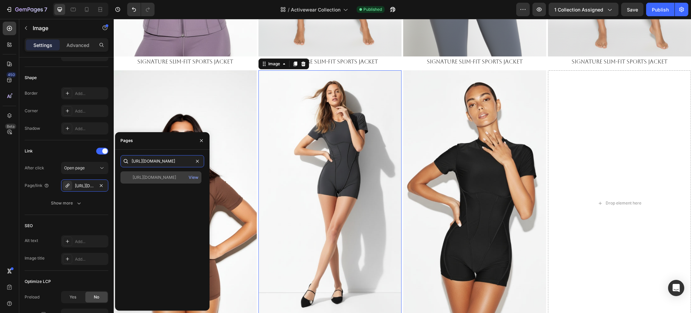
type input "[URL][DOMAIN_NAME]"
click at [138, 172] on div "[URL][DOMAIN_NAME] View" at bounding box center [160, 177] width 81 height 12
click at [487, 108] on img at bounding box center [474, 197] width 143 height 254
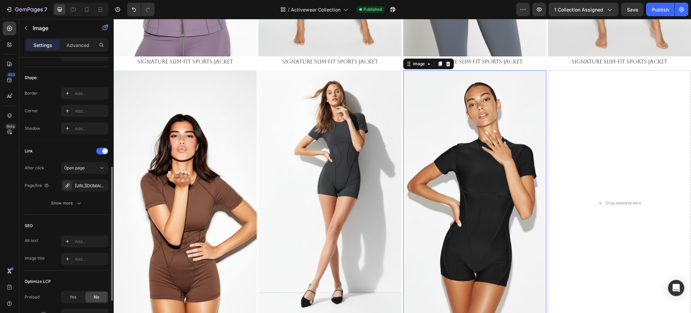
scroll to position [224, 0]
click at [79, 178] on div "After click Open page Page/link [URL][DOMAIN_NAME] Show more" at bounding box center [67, 185] width 84 height 47
click at [80, 183] on div "https://emperiomillian.com/maison-sport-signature-yoga-jumpsuitbackless-perform…" at bounding box center [85, 186] width 20 height 6
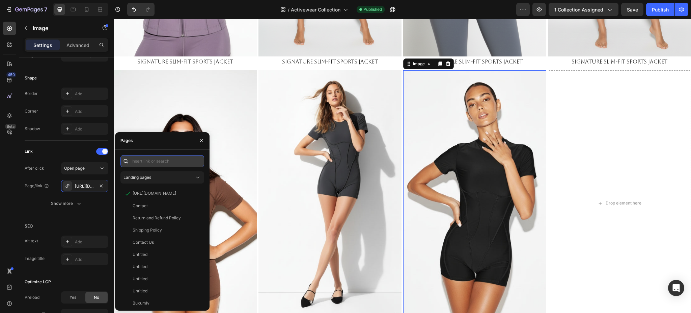
click at [162, 164] on input "text" at bounding box center [162, 161] width 84 height 12
paste input "https://emperiomillian.com/products/sculpted-backless-jumpsuit-copy-1?_ab=0&key…"
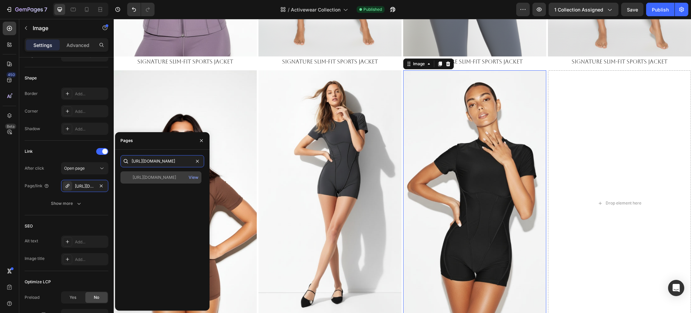
type input "https://emperiomillian.com/products/sculpted-backless-jumpsuit-copy-1?_ab=0&key…"
click at [140, 175] on div "https://emperiomillian.com/products/sculpted-backless-jumpsuit-copy-1?_ab=0&key…" at bounding box center [155, 177] width 44 height 6
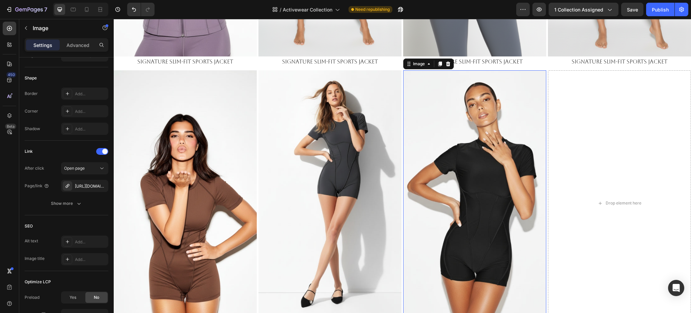
click at [422, 135] on img at bounding box center [474, 197] width 143 height 254
click at [659, 10] on div "Publish" at bounding box center [660, 9] width 17 height 7
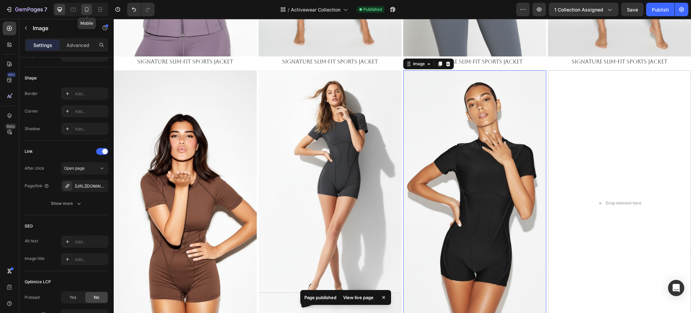
click at [88, 11] on icon at bounding box center [87, 9] width 4 height 5
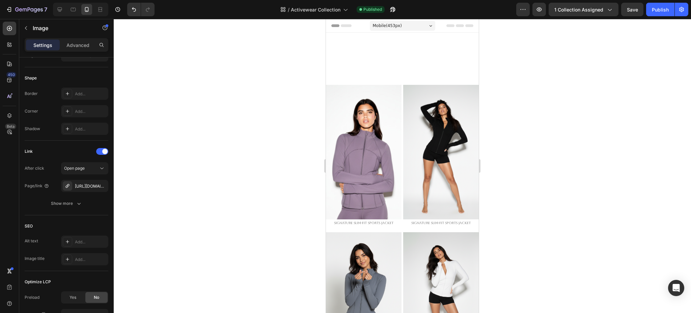
scroll to position [315, 0]
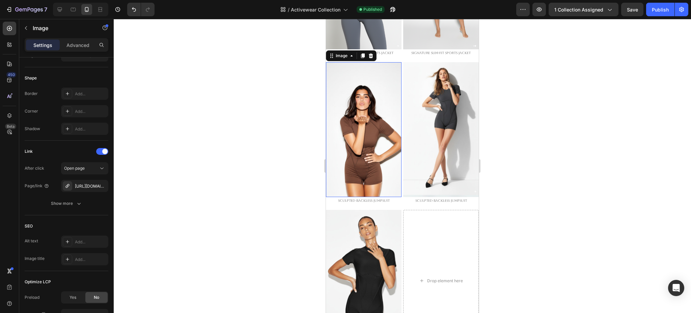
click at [366, 112] on img at bounding box center [364, 129] width 76 height 134
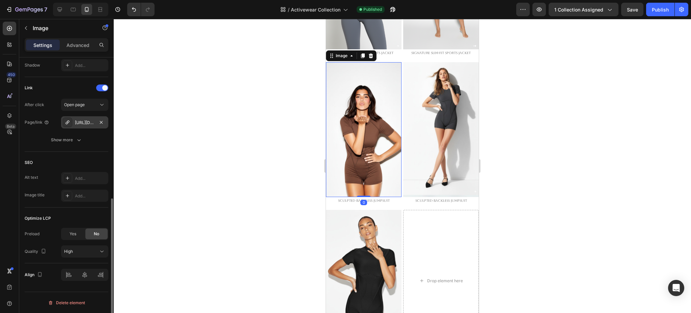
click at [77, 124] on div "[URL][DOMAIN_NAME]" at bounding box center [85, 122] width 20 height 6
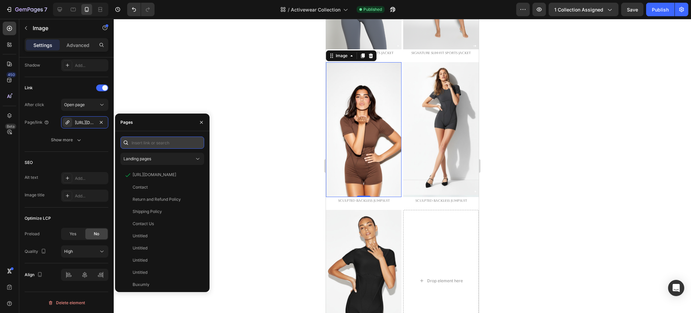
click at [150, 142] on input "text" at bounding box center [162, 142] width 84 height 12
paste input "https://emperiomillian.com/products/sculpted-backless-jumpsuit-copy-1?_ab=0&key…"
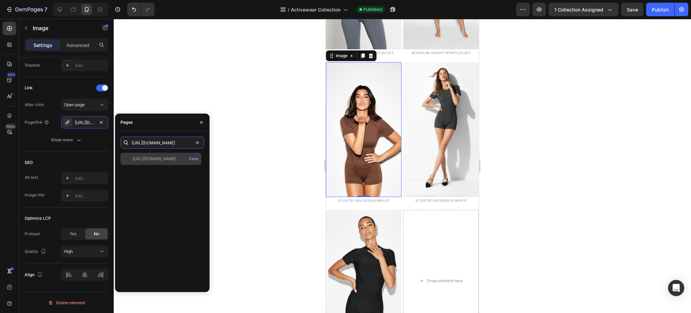
type input "https://emperiomillian.com/products/sculpted-backless-jumpsuit-copy-1?_ab=0&key…"
click at [148, 158] on div "https://emperiomillian.com/products/sculpted-backless-jumpsuit-copy-1?_ab=0&key…" at bounding box center [155, 159] width 44 height 6
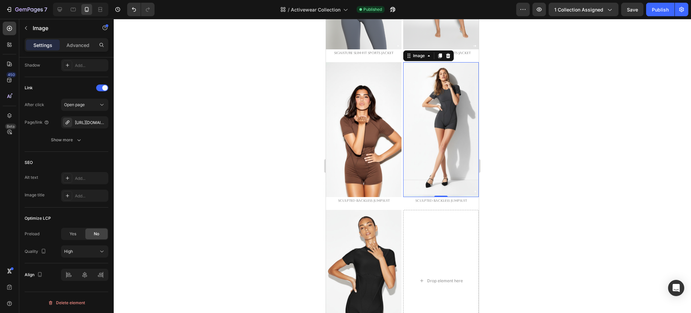
click at [438, 102] on img at bounding box center [441, 129] width 76 height 134
click at [85, 127] on div "[URL][DOMAIN_NAME]" at bounding box center [84, 122] width 47 height 12
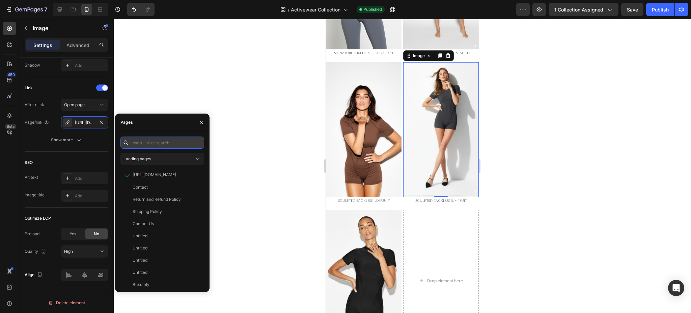
click at [137, 138] on input "text" at bounding box center [162, 142] width 84 height 12
paste input "https://emperiomillian.com/products/sculpted-backless-jumpsuit-copy-1?_ab=0&key…"
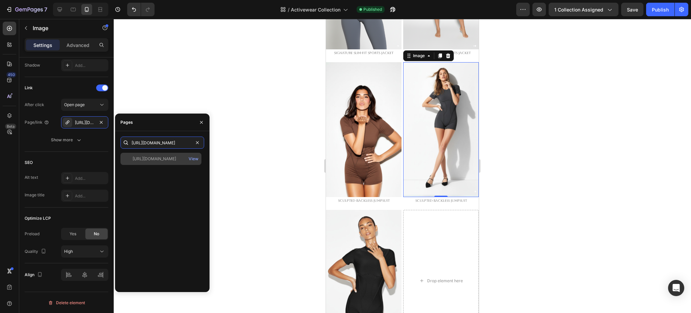
type input "https://emperiomillian.com/products/sculpted-backless-jumpsuit-copy-1?_ab=0&key…"
click at [165, 159] on div "https://emperiomillian.com/products/sculpted-backless-jumpsuit-copy-1?_ab=0&key…" at bounding box center [155, 159] width 44 height 6
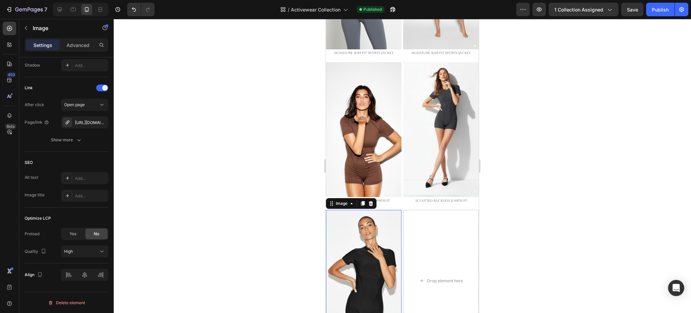
click at [353, 220] on img at bounding box center [364, 277] width 76 height 134
click at [89, 121] on div "[URL][DOMAIN_NAME]" at bounding box center [85, 122] width 20 height 6
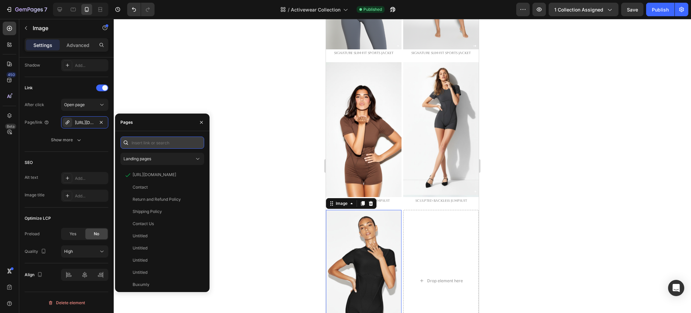
click at [140, 137] on input "text" at bounding box center [162, 142] width 84 height 12
paste input "https://emperiomillian.com/products/sculpted-backless-jumpsuit-copy-1?_ab=0&key…"
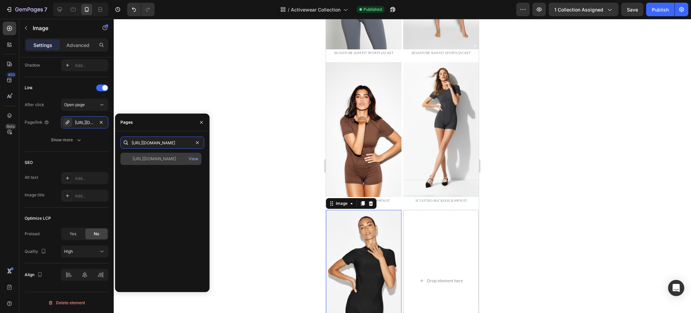
type input "https://emperiomillian.com/products/sculpted-backless-jumpsuit-copy-1?_ab=0&key…"
drag, startPoint x: 157, startPoint y: 160, endPoint x: 180, endPoint y: 159, distance: 23.3
click at [157, 160] on div "https://emperiomillian.com/products/sculpted-backless-jumpsuit-copy-1?_ab=0&key…" at bounding box center [155, 159] width 44 height 6
drag, startPoint x: 599, startPoint y: 213, endPoint x: 531, endPoint y: 200, distance: 69.9
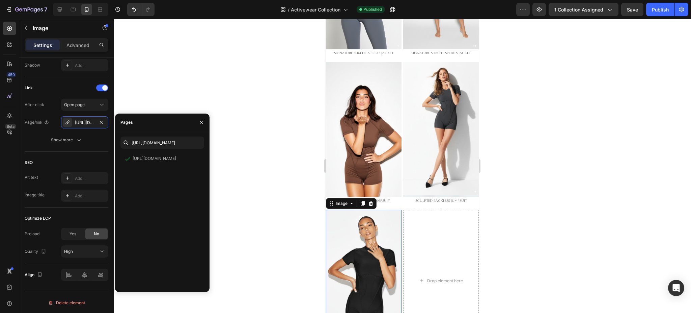
click at [597, 213] on div at bounding box center [402, 166] width 577 height 294
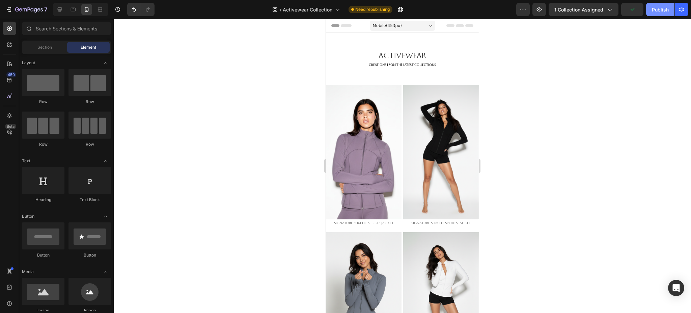
click at [656, 9] on div "Publish" at bounding box center [660, 9] width 17 height 7
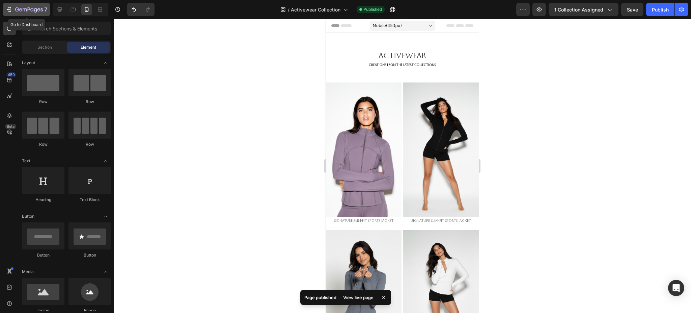
click at [35, 4] on button "7" at bounding box center [27, 9] width 48 height 13
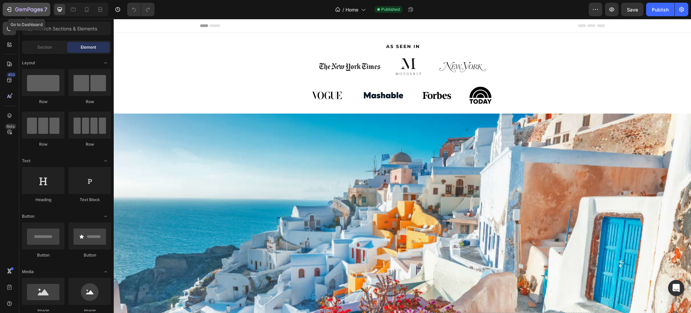
click at [17, 9] on icon "button" at bounding box center [29, 10] width 28 height 6
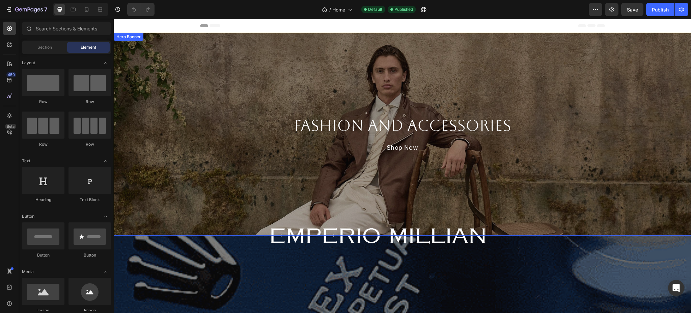
click at [420, 61] on div "Overlay" at bounding box center [402, 134] width 577 height 202
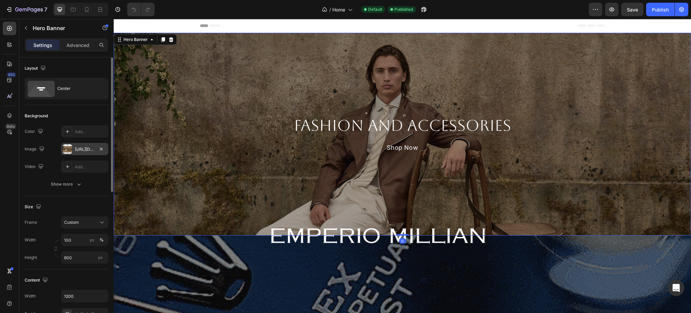
click at [87, 146] on div "[URL][DOMAIN_NAME]" at bounding box center [85, 149] width 20 height 6
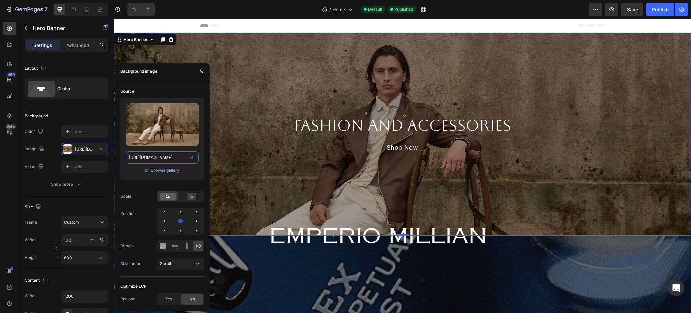
click at [167, 155] on input "[URL][DOMAIN_NAME]" at bounding box center [162, 157] width 73 height 12
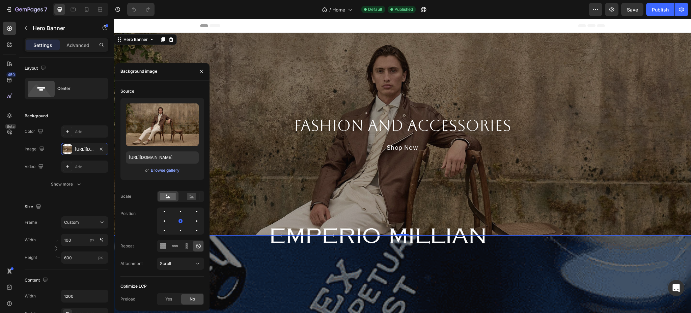
click at [546, 88] on div "Overlay" at bounding box center [402, 134] width 577 height 202
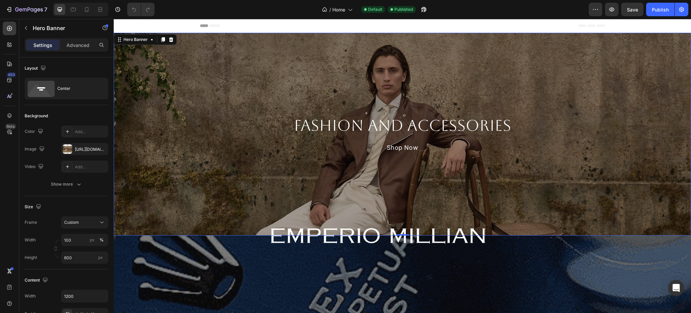
click at [238, 89] on div "Overlay" at bounding box center [402, 134] width 577 height 202
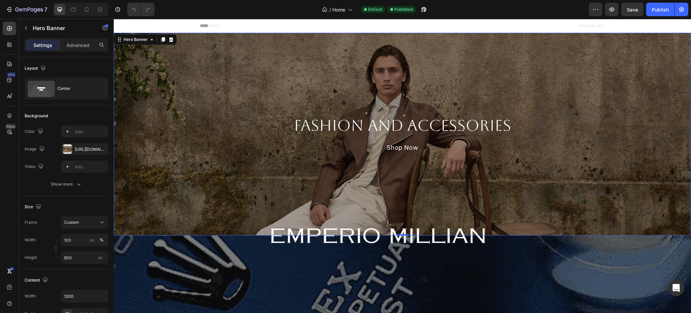
drag, startPoint x: 249, startPoint y: 86, endPoint x: 124, endPoint y: 106, distance: 126.8
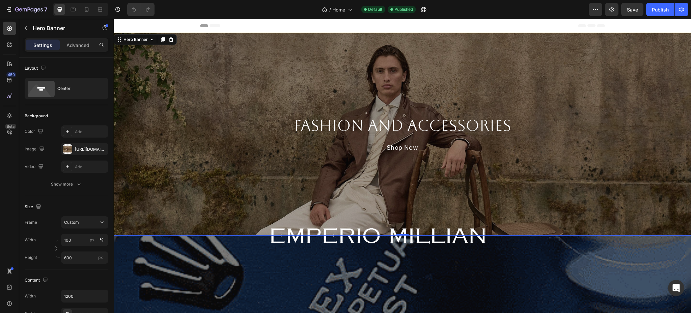
click at [249, 86] on div "Overlay" at bounding box center [402, 134] width 577 height 202
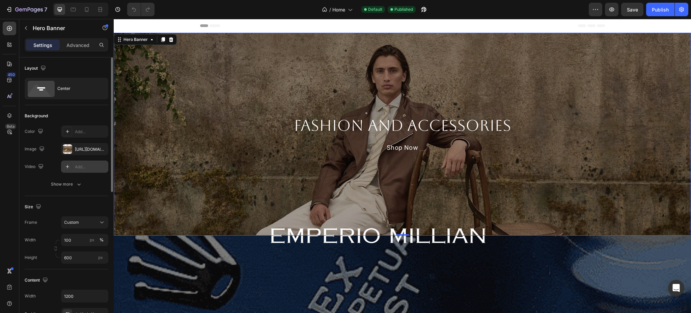
click at [81, 161] on div "Add..." at bounding box center [84, 166] width 47 height 12
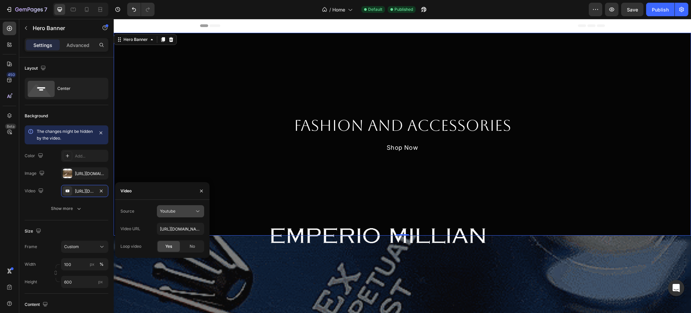
click at [168, 210] on span "Youtube" at bounding box center [168, 210] width 16 height 5
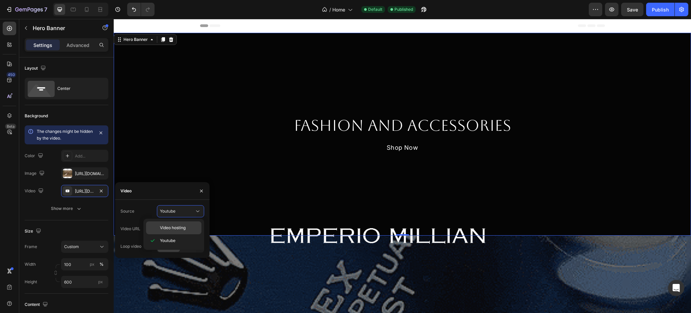
click at [173, 227] on span "Video hosting" at bounding box center [173, 227] width 26 height 6
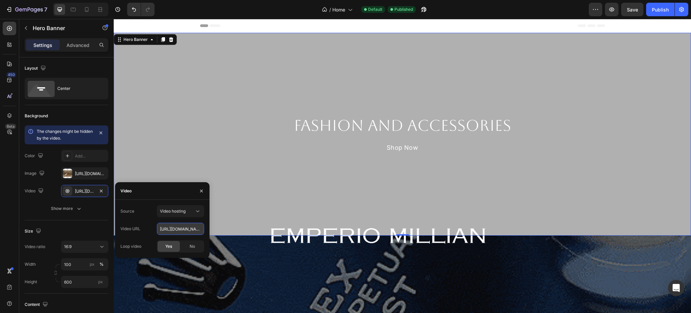
click at [176, 226] on input "[URL][DOMAIN_NAME]" at bounding box center [180, 228] width 47 height 12
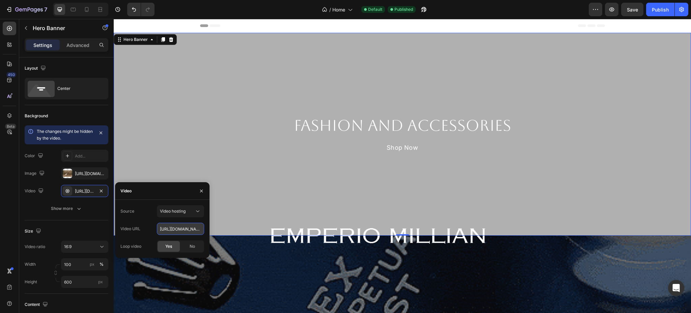
click at [176, 226] on input "[URL][DOMAIN_NAME]" at bounding box center [180, 228] width 47 height 12
paste input "a27f010595394aac855dcebd9f7bdebf"
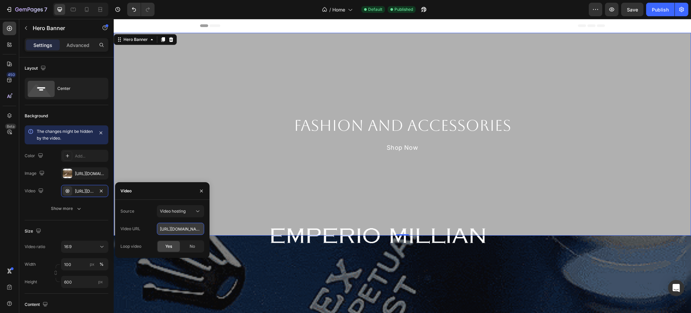
type input "[URL][DOMAIN_NAME]"
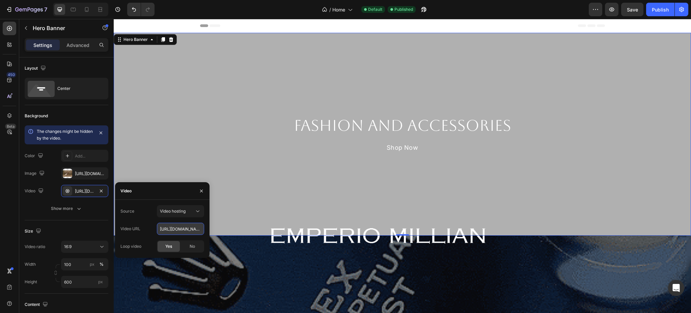
scroll to position [0, 115]
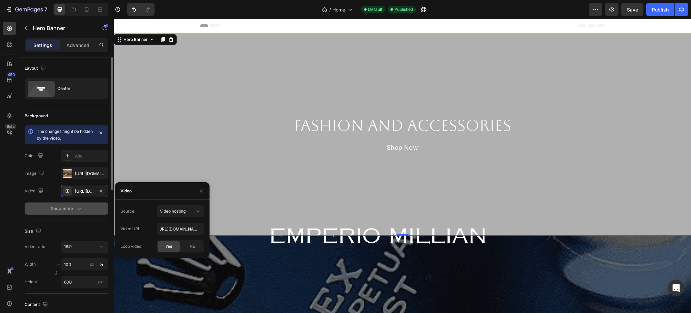
click at [35, 204] on button "Show more" at bounding box center [67, 208] width 84 height 12
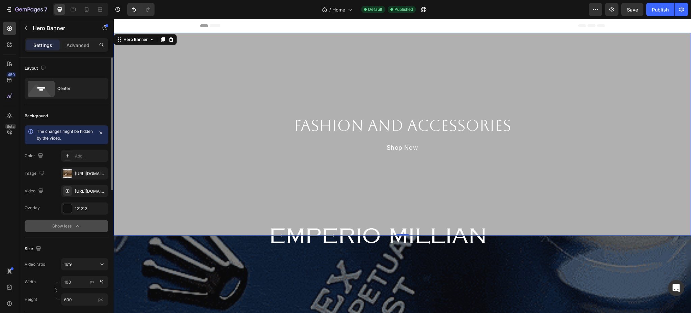
scroll to position [0, 0]
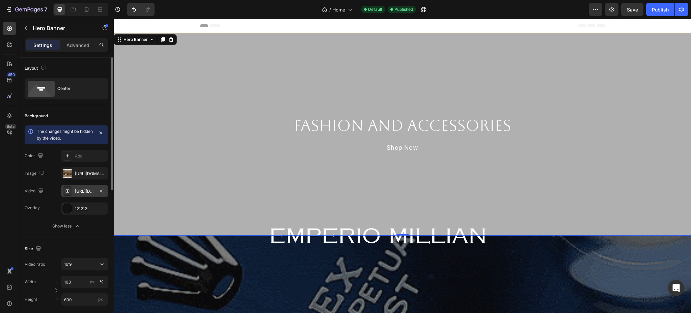
click at [85, 190] on div "[URL][DOMAIN_NAME]" at bounding box center [85, 191] width 20 height 6
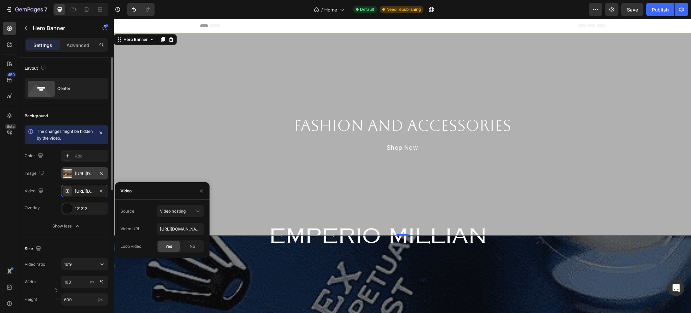
click at [76, 173] on div "[URL][DOMAIN_NAME]" at bounding box center [85, 173] width 20 height 6
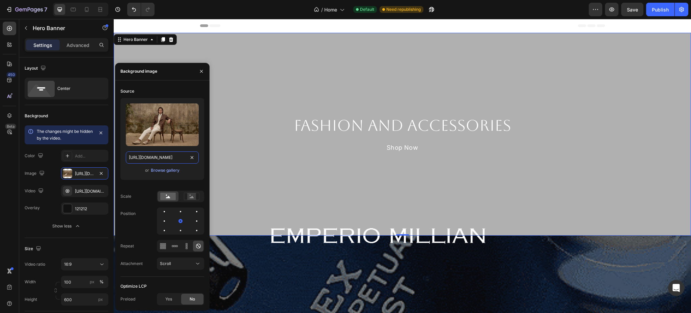
click at [154, 154] on input "[URL][DOMAIN_NAME]" at bounding box center [162, 157] width 73 height 12
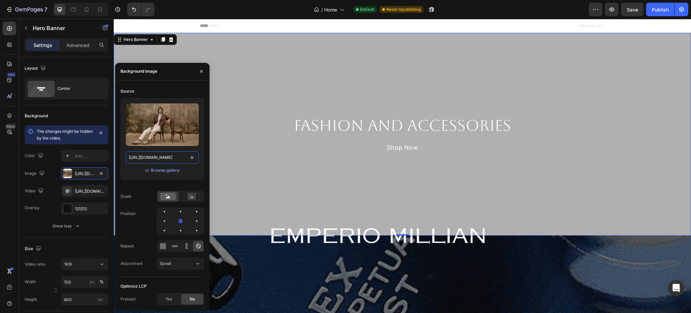
click at [154, 154] on input "[URL][DOMAIN_NAME]" at bounding box center [162, 157] width 73 height 12
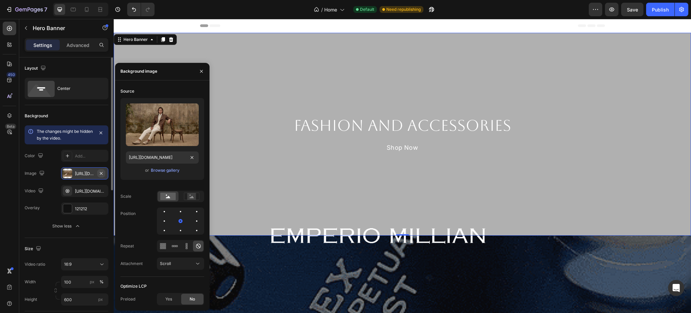
click at [103, 173] on icon "button" at bounding box center [101, 172] width 5 height 5
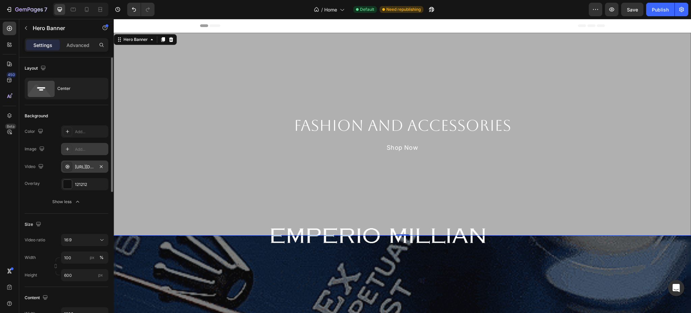
click at [66, 165] on icon at bounding box center [67, 166] width 5 height 5
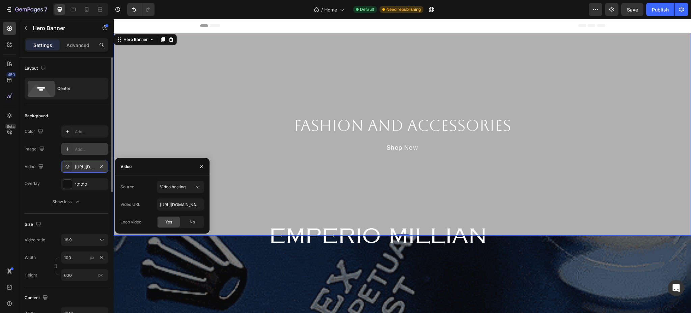
click at [66, 165] on icon at bounding box center [67, 166] width 5 height 5
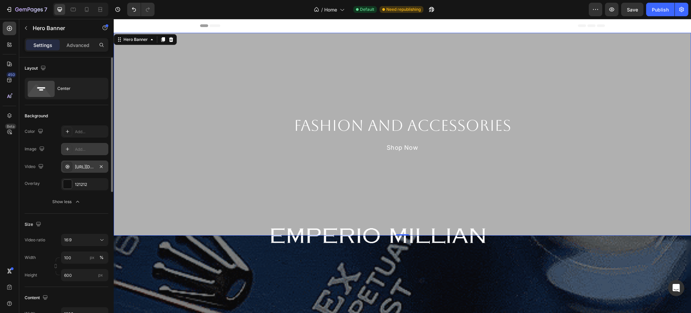
click at [65, 167] on icon at bounding box center [67, 166] width 5 height 5
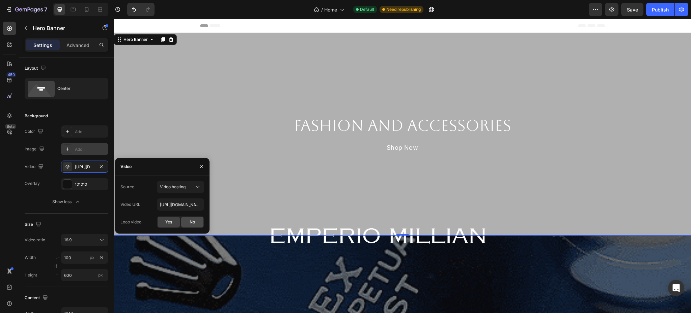
click at [185, 220] on div "No" at bounding box center [192, 221] width 22 height 11
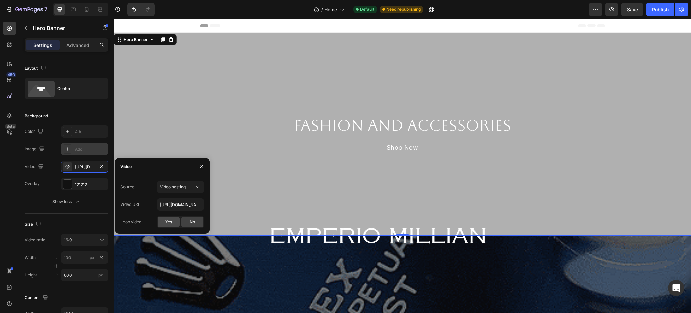
click at [170, 220] on span "Yes" at bounding box center [168, 222] width 7 height 6
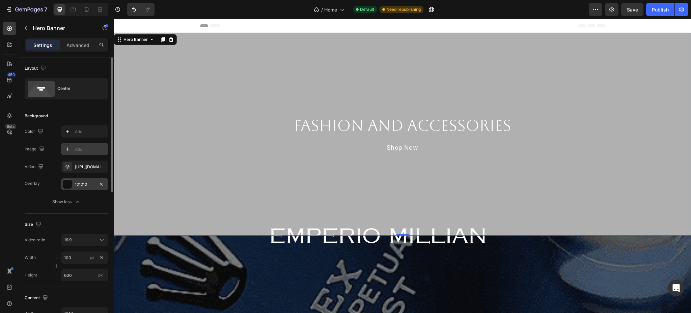
click at [71, 183] on div at bounding box center [67, 184] width 9 height 9
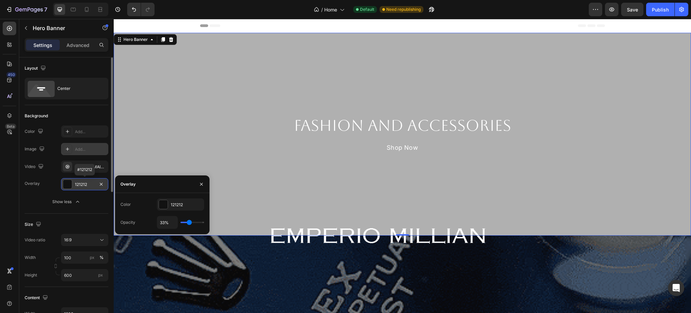
click at [72, 184] on div at bounding box center [67, 183] width 9 height 9
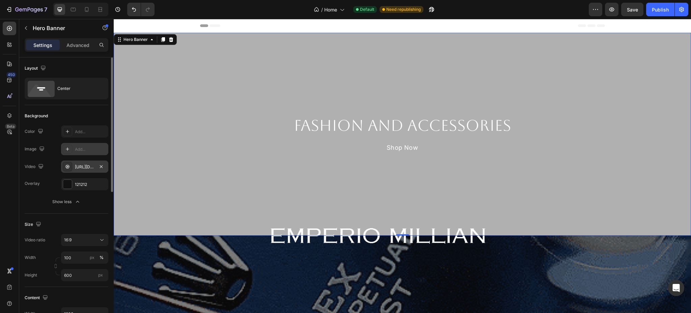
click at [90, 162] on div "[URL][DOMAIN_NAME]" at bounding box center [84, 166] width 47 height 12
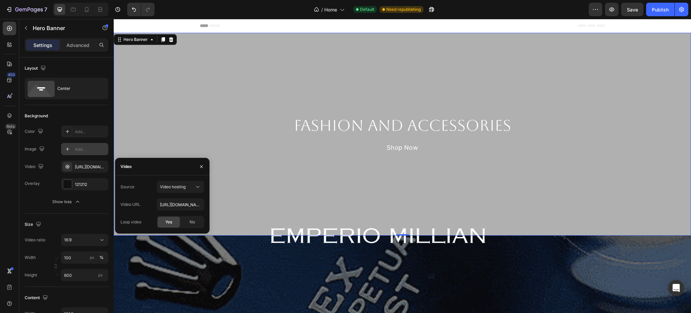
click at [129, 120] on div "Overlay" at bounding box center [402, 134] width 577 height 202
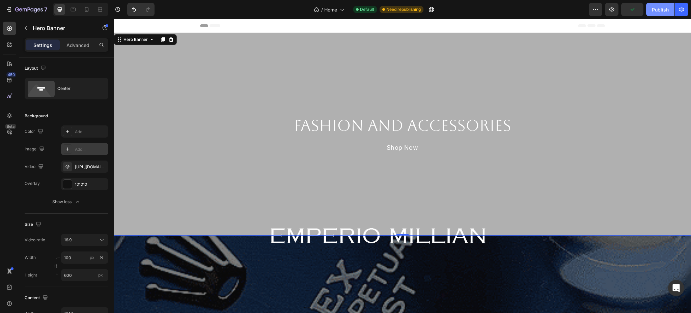
click at [649, 8] on button "Publish" at bounding box center [660, 9] width 28 height 13
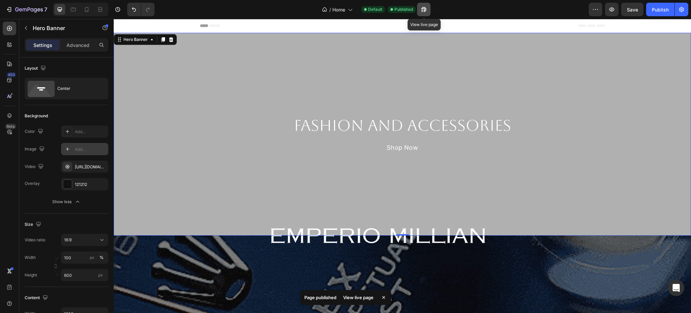
click at [423, 12] on icon "button" at bounding box center [424, 9] width 7 height 7
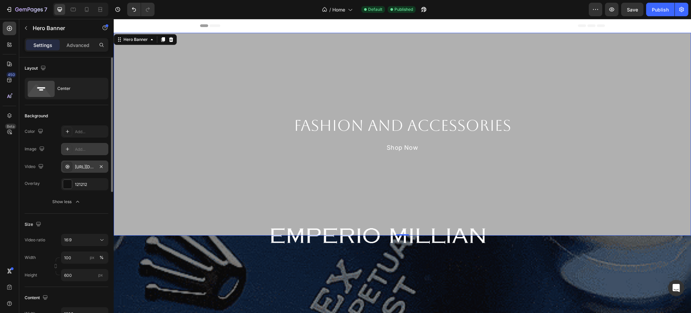
click at [84, 165] on div "[URL][DOMAIN_NAME]" at bounding box center [85, 167] width 20 height 6
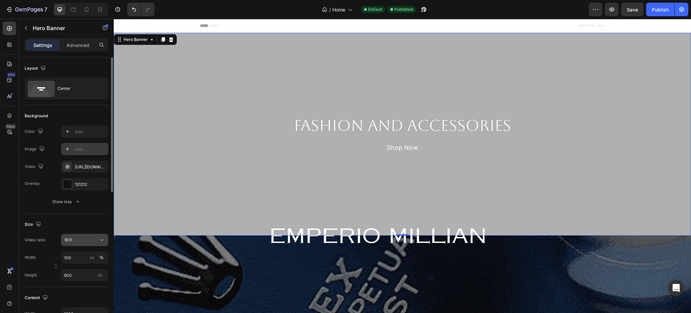
click at [104, 238] on icon at bounding box center [102, 239] width 7 height 7
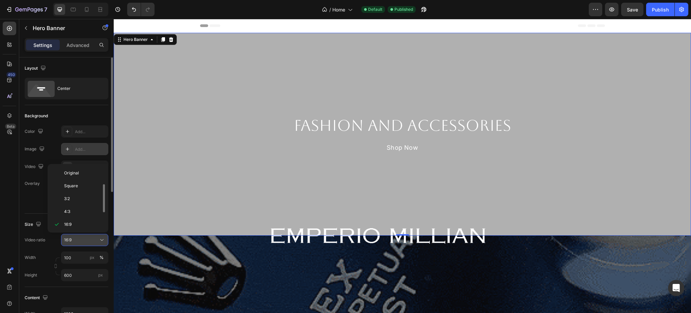
scroll to position [12, 0]
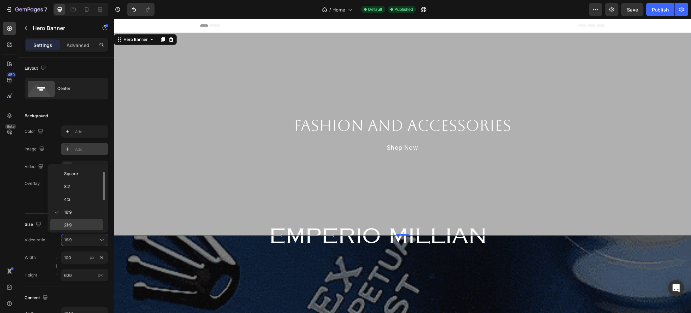
click at [67, 226] on span "21:9" at bounding box center [67, 225] width 7 height 6
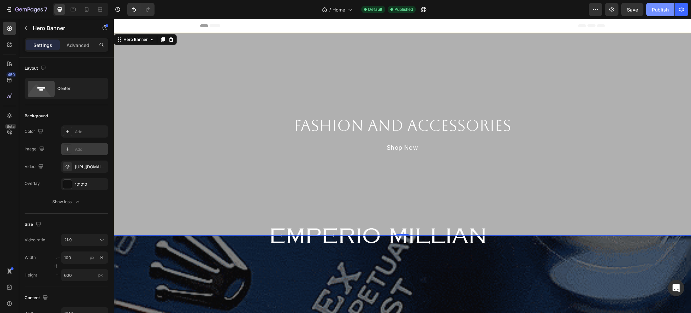
click at [657, 7] on div "Publish" at bounding box center [660, 9] width 17 height 7
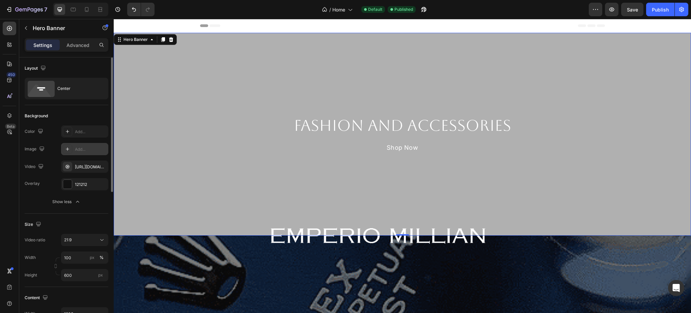
scroll to position [45, 0]
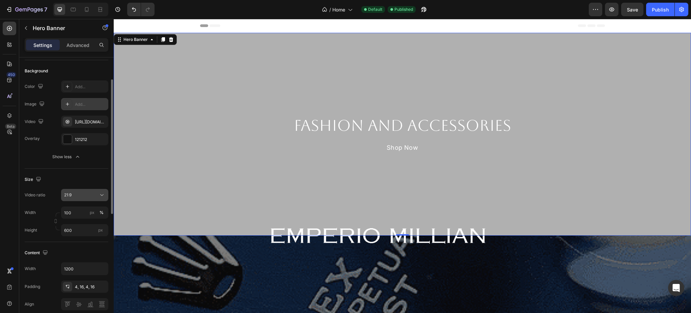
click at [81, 196] on div "21:9" at bounding box center [81, 195] width 34 height 6
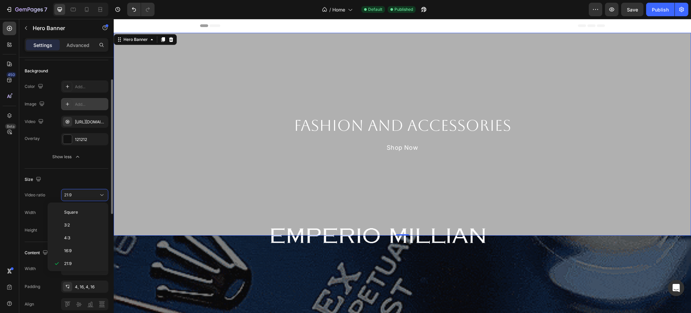
click at [78, 179] on div "Size" at bounding box center [67, 179] width 84 height 11
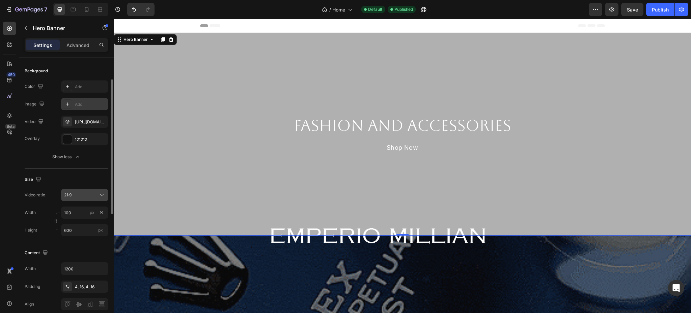
click at [84, 198] on div "21:9" at bounding box center [84, 194] width 41 height 7
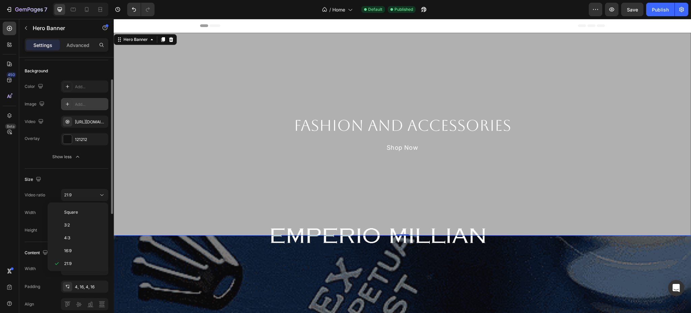
click at [96, 180] on div "Size" at bounding box center [67, 179] width 84 height 11
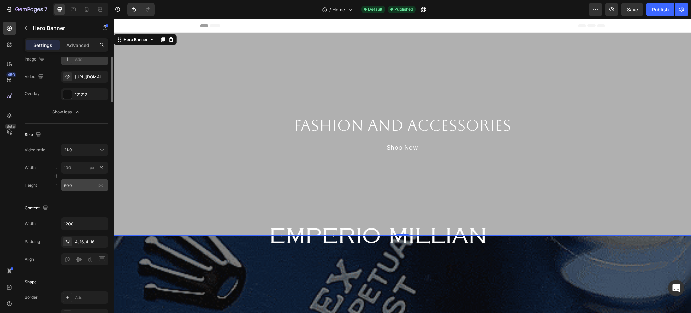
scroll to position [0, 0]
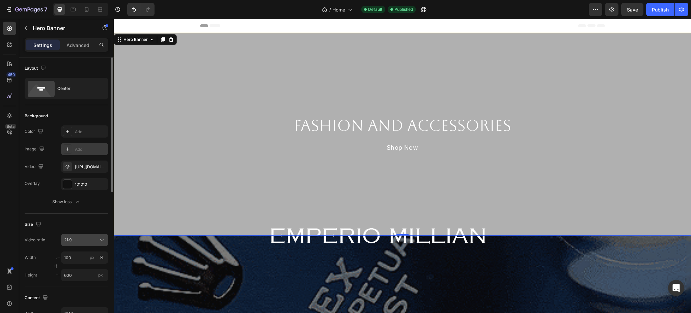
click at [87, 239] on div "21:9" at bounding box center [81, 240] width 34 height 6
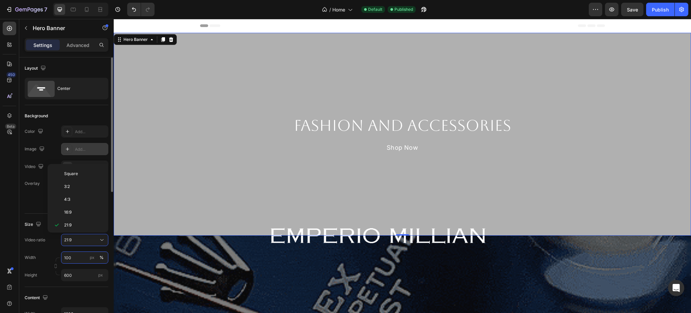
click at [76, 257] on input "100" at bounding box center [84, 257] width 47 height 12
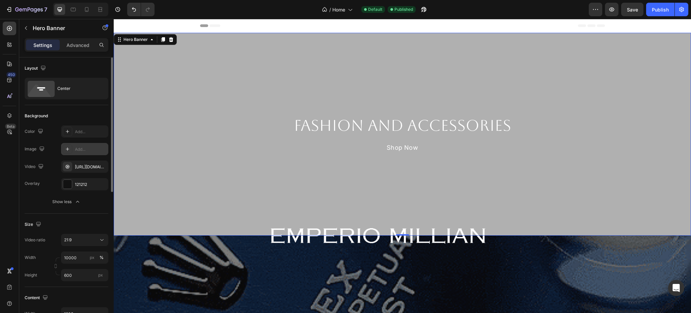
click at [79, 226] on div "Size" at bounding box center [67, 224] width 84 height 11
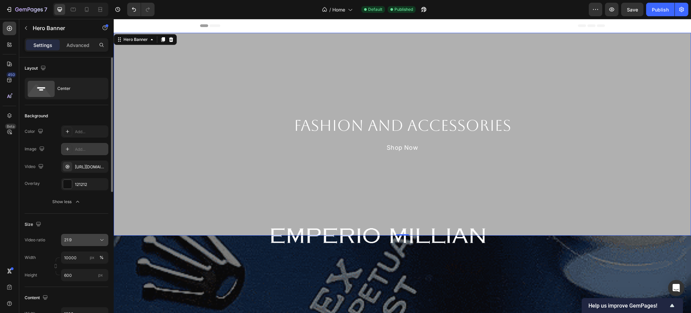
click at [96, 238] on div "21:9" at bounding box center [81, 240] width 34 height 6
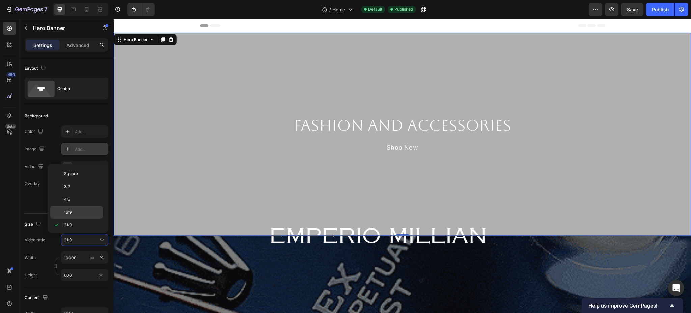
click at [83, 216] on div "16:9" at bounding box center [76, 212] width 53 height 13
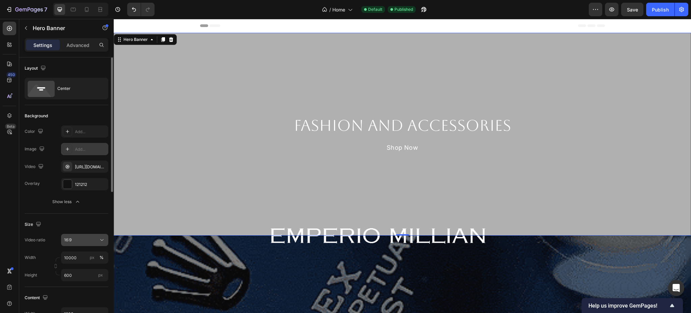
click at [97, 237] on div "16:9" at bounding box center [81, 240] width 34 height 6
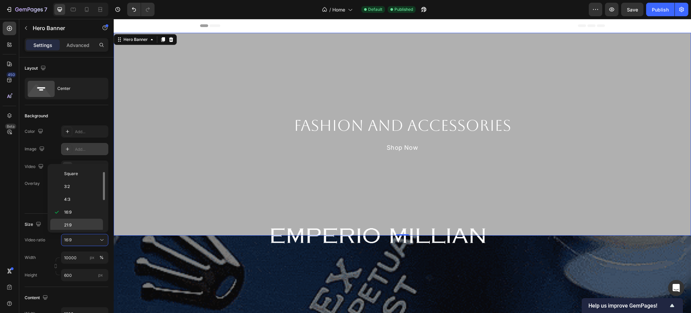
click at [82, 222] on p "21:9" at bounding box center [82, 225] width 36 height 6
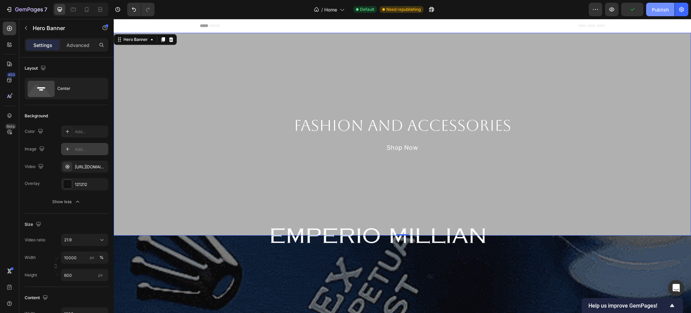
click at [652, 3] on button "Publish" at bounding box center [660, 9] width 28 height 13
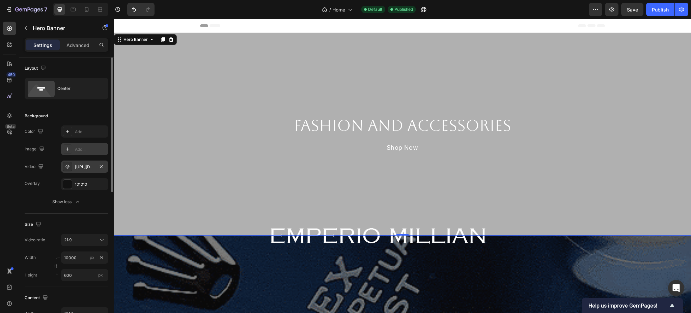
click at [89, 165] on div "[URL][DOMAIN_NAME]" at bounding box center [85, 167] width 20 height 6
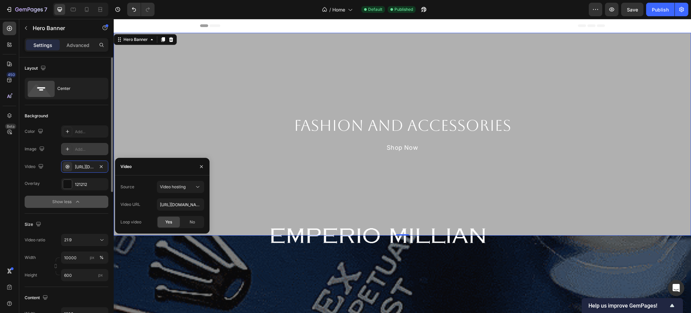
click at [43, 195] on button "Show less" at bounding box center [67, 201] width 84 height 12
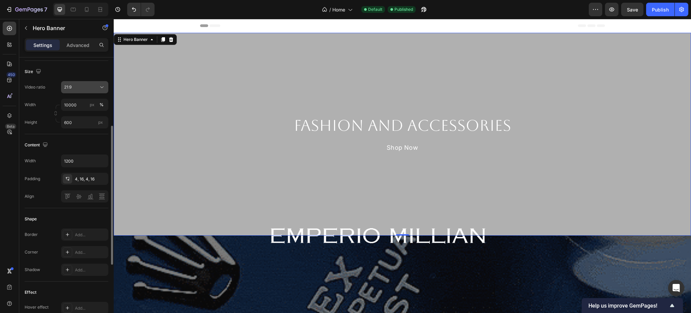
scroll to position [90, 0]
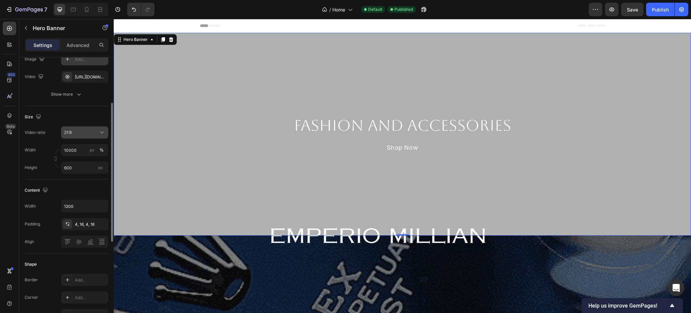
click at [88, 132] on div "21:9" at bounding box center [81, 132] width 34 height 6
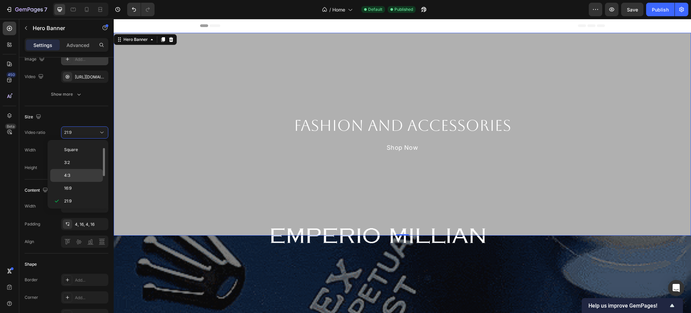
click at [79, 176] on p "4:3" at bounding box center [82, 175] width 36 height 6
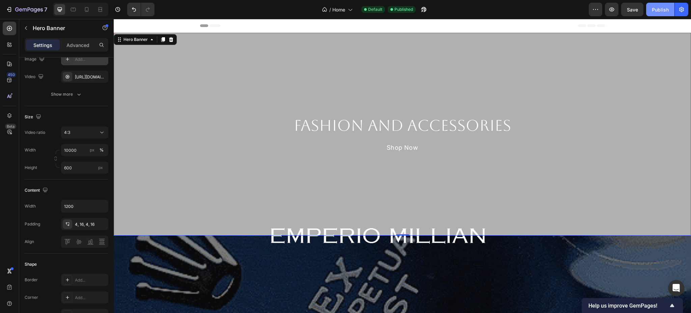
click at [649, 6] on button "Publish" at bounding box center [660, 9] width 28 height 13
click at [90, 137] on button "4:3" at bounding box center [84, 132] width 47 height 12
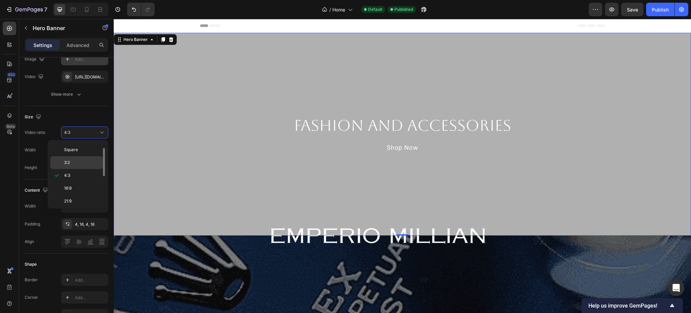
click at [86, 160] on p "3:2" at bounding box center [82, 162] width 36 height 6
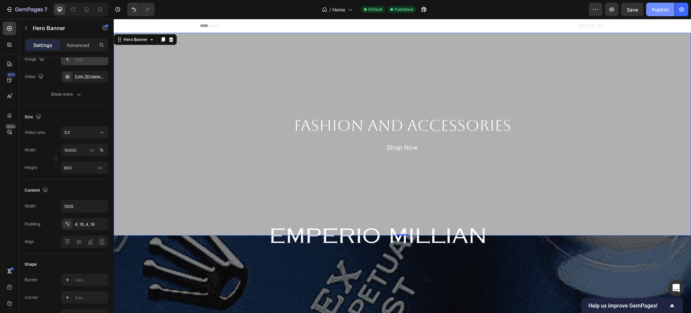
click at [655, 9] on div "Publish" at bounding box center [660, 9] width 17 height 7
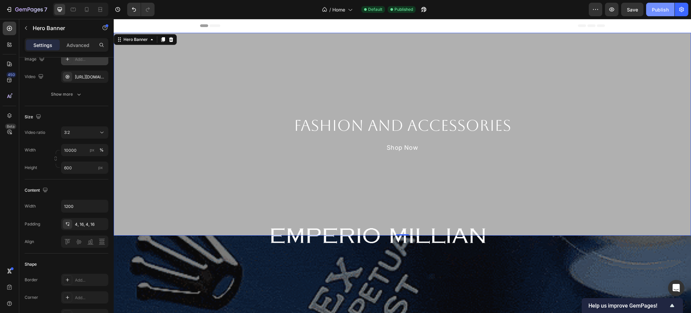
click at [655, 9] on div "Publish" at bounding box center [660, 9] width 17 height 7
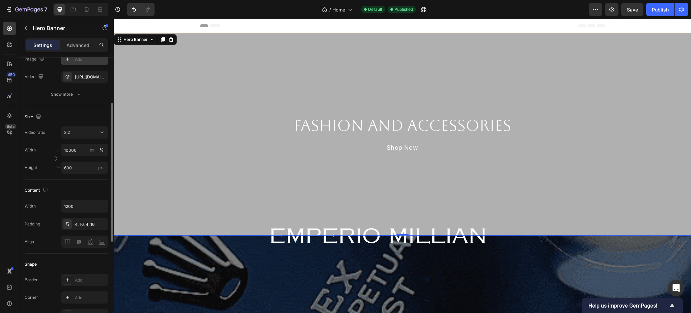
scroll to position [0, 0]
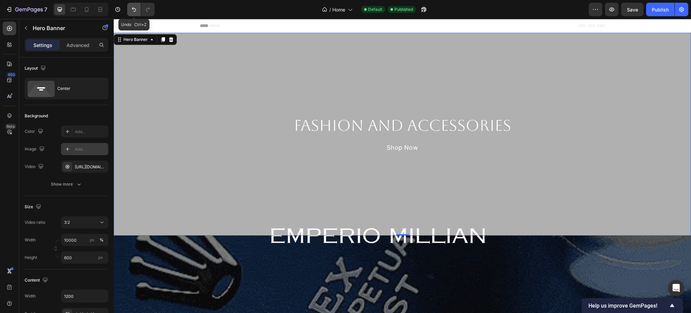
click at [137, 5] on button "Undo/Redo" at bounding box center [133, 9] width 13 height 13
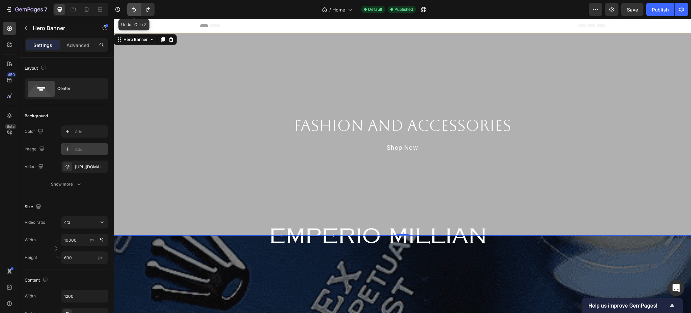
click at [137, 5] on button "Undo/Redo" at bounding box center [133, 9] width 13 height 13
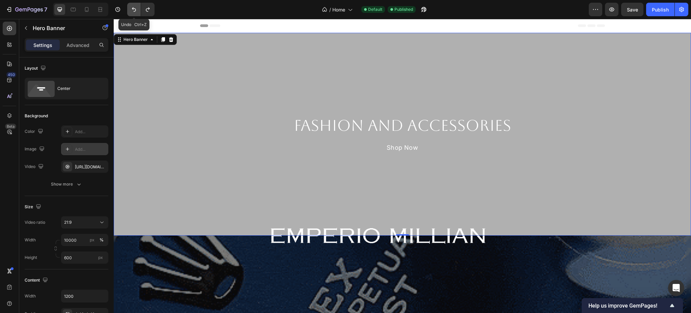
click at [137, 5] on button "Undo/Redo" at bounding box center [133, 9] width 13 height 13
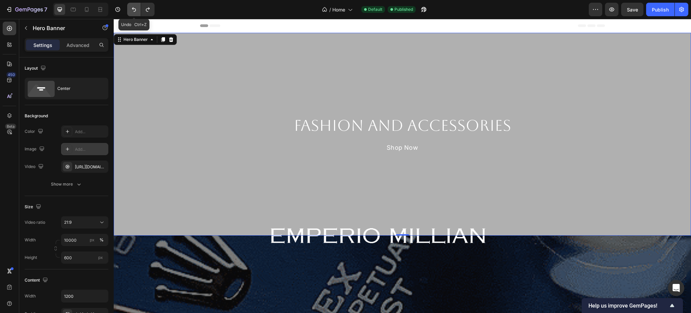
click at [137, 5] on button "Undo/Redo" at bounding box center [133, 9] width 13 height 13
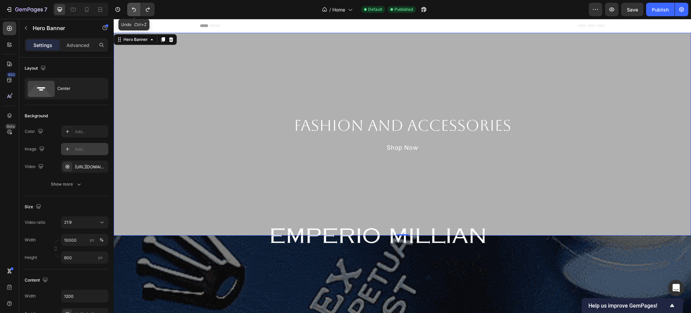
click at [137, 5] on button "Undo/Redo" at bounding box center [133, 9] width 13 height 13
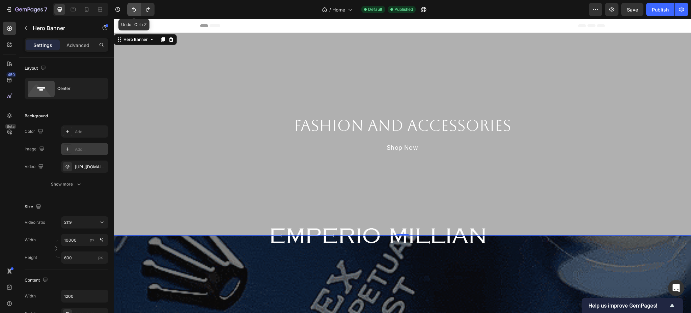
type input "100"
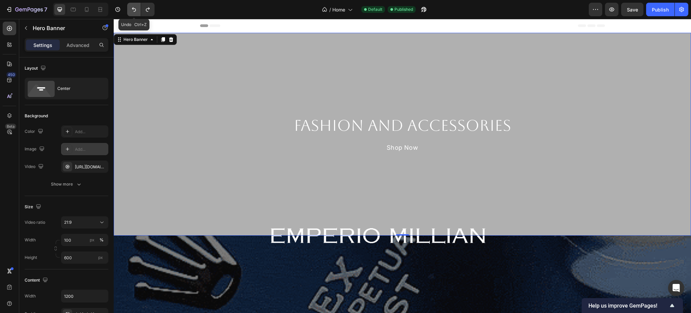
click at [137, 5] on button "Undo/Redo" at bounding box center [133, 9] width 13 height 13
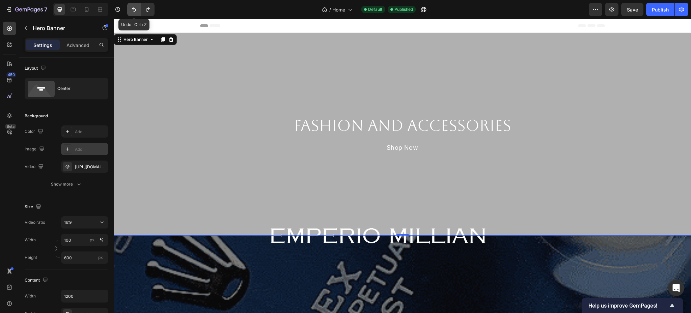
click at [137, 5] on button "Undo/Redo" at bounding box center [133, 9] width 13 height 13
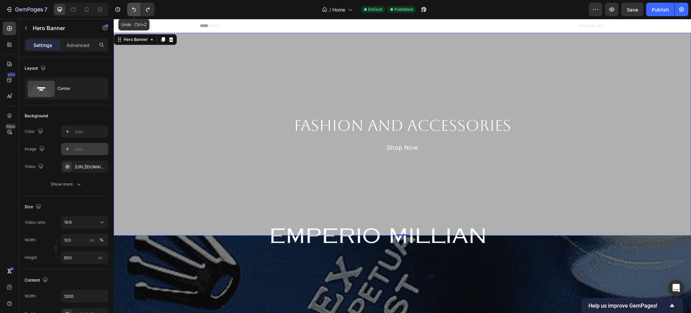
click at [137, 5] on button "Undo/Redo" at bounding box center [133, 9] width 13 height 13
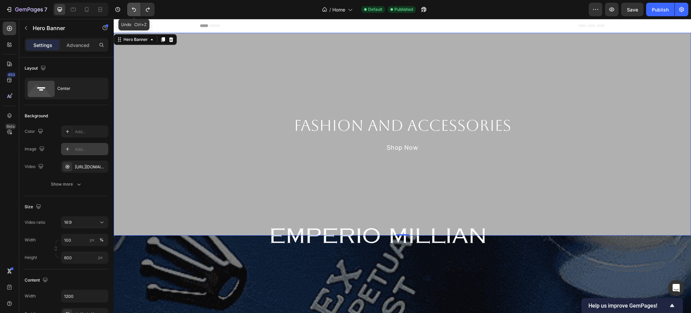
click at [137, 5] on button "Undo/Redo" at bounding box center [133, 9] width 13 height 13
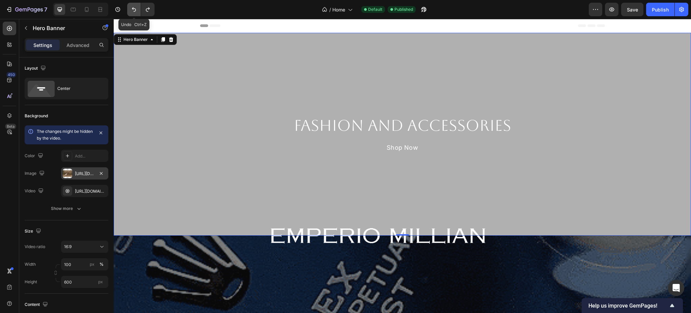
click at [137, 5] on button "Undo/Redo" at bounding box center [133, 9] width 13 height 13
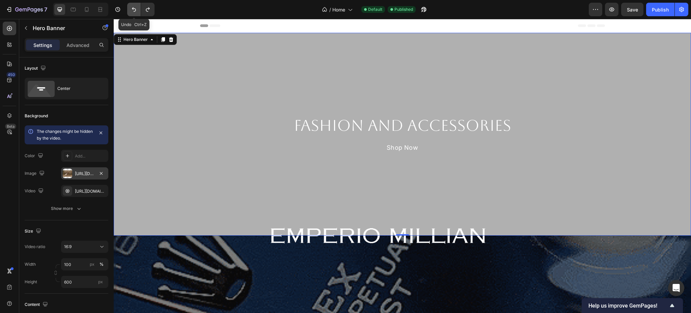
click at [137, 5] on button "Undo/Redo" at bounding box center [133, 9] width 13 height 13
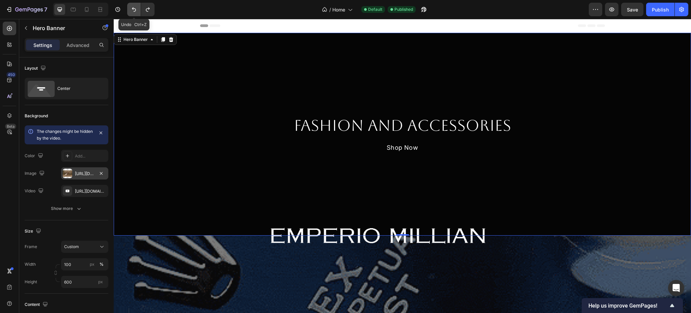
click at [137, 5] on button "Undo/Redo" at bounding box center [133, 9] width 13 height 13
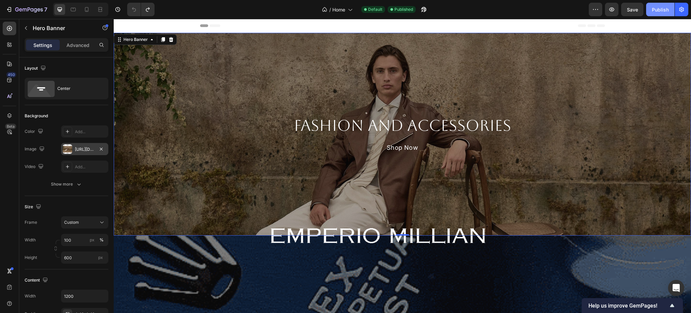
click at [652, 12] on button "Publish" at bounding box center [660, 9] width 28 height 13
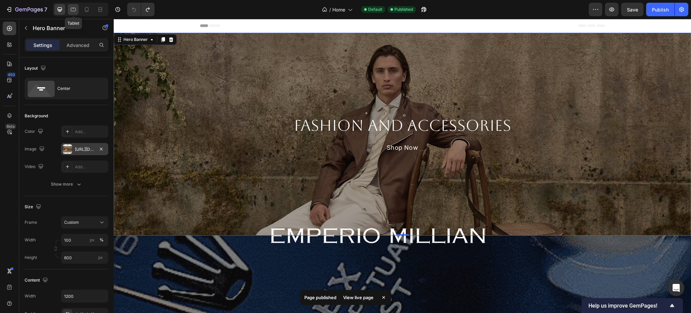
click at [75, 12] on icon at bounding box center [73, 9] width 7 height 7
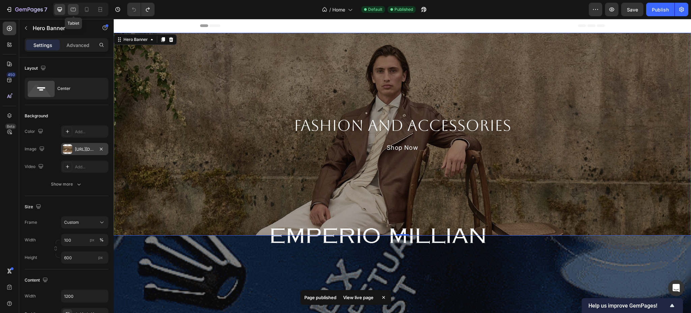
type input "100%"
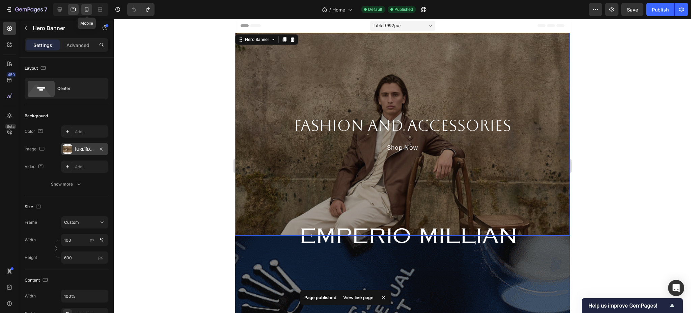
click at [86, 12] on icon at bounding box center [86, 9] width 7 height 7
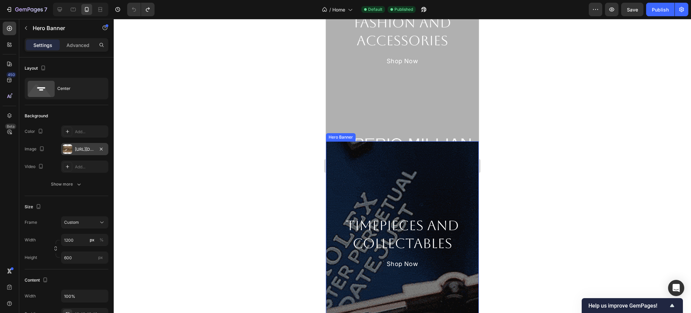
scroll to position [90, 0]
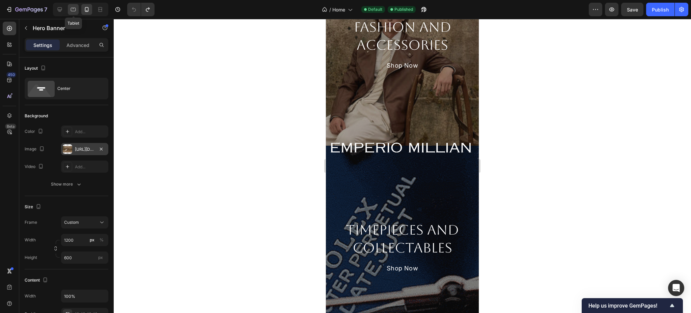
click at [76, 10] on icon at bounding box center [73, 10] width 5 height 4
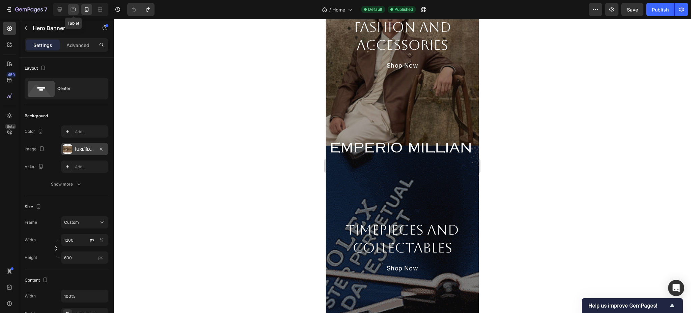
type input "100"
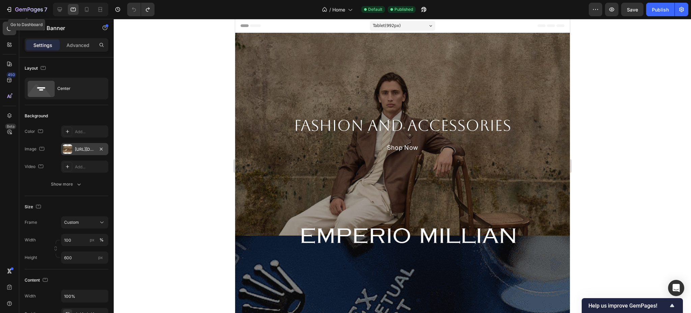
drag, startPoint x: 10, startPoint y: 8, endPoint x: 27, endPoint y: 0, distance: 18.7
click at [11, 8] on icon "button" at bounding box center [9, 9] width 7 height 7
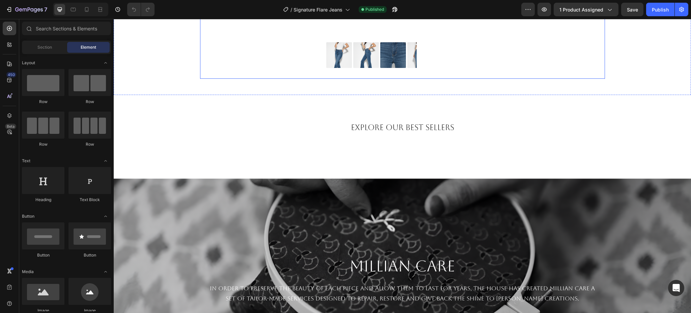
scroll to position [405, 0]
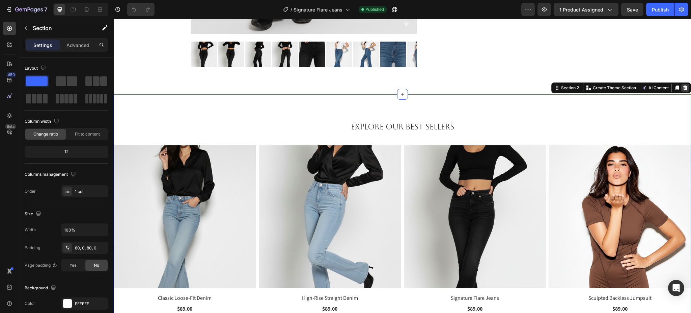
click at [683, 86] on icon at bounding box center [685, 87] width 4 height 5
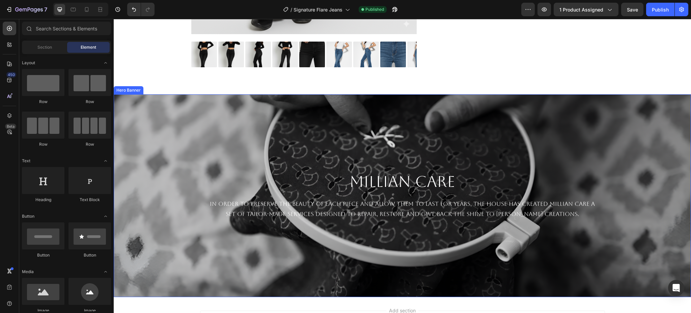
drag, startPoint x: 443, startPoint y: 119, endPoint x: 310, endPoint y: 118, distance: 133.3
click at [443, 120] on div "Background Image" at bounding box center [402, 195] width 577 height 202
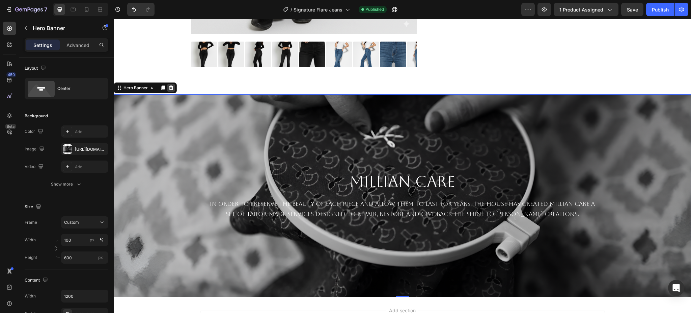
click at [172, 85] on icon at bounding box center [170, 87] width 5 height 5
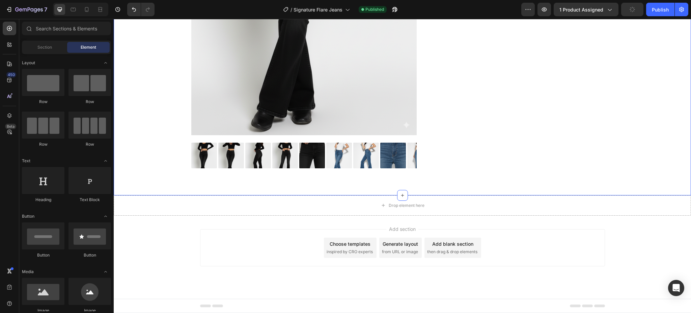
scroll to position [303, 0]
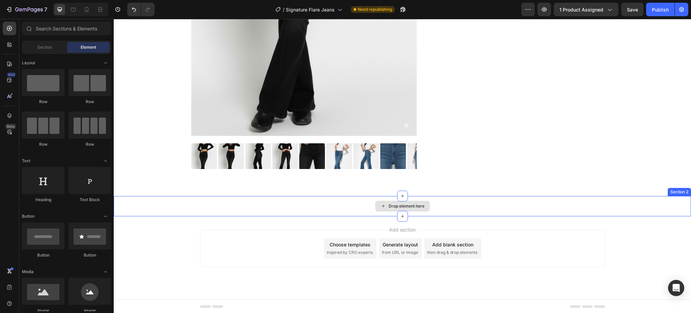
click at [664, 209] on div "Drop element here" at bounding box center [402, 206] width 577 height 20
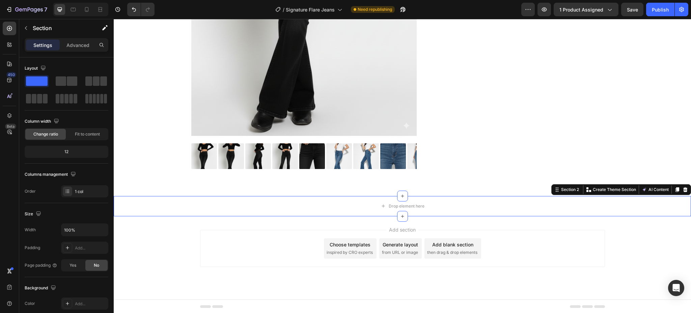
drag, startPoint x: 679, startPoint y: 191, endPoint x: 668, endPoint y: 191, distance: 11.1
click at [683, 191] on icon at bounding box center [685, 189] width 4 height 5
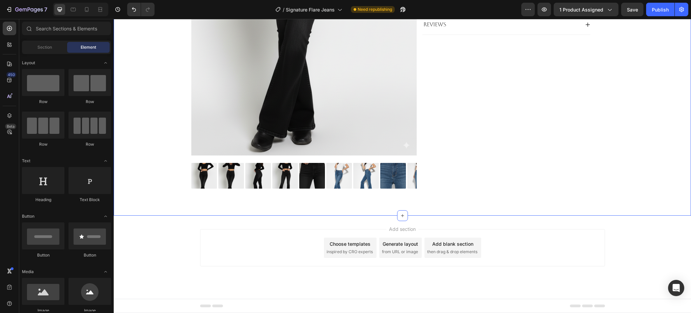
scroll to position [283, 0]
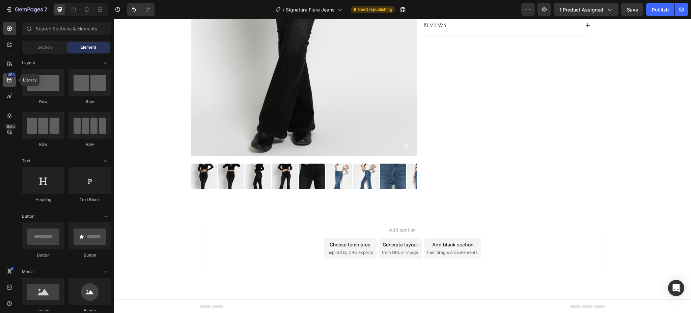
click at [10, 85] on div "450" at bounding box center [9, 79] width 13 height 13
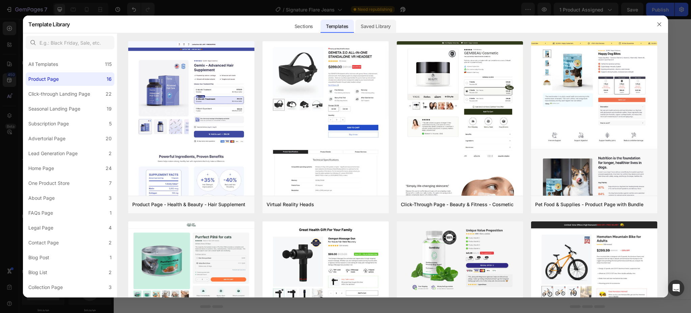
click at [379, 25] on div "Saved Library" at bounding box center [375, 26] width 41 height 13
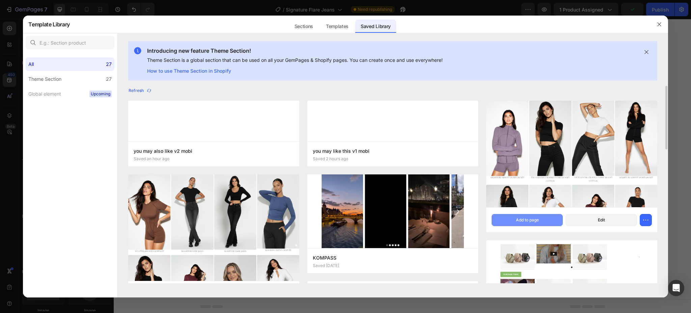
click at [531, 219] on div "Add to page" at bounding box center [527, 220] width 23 height 6
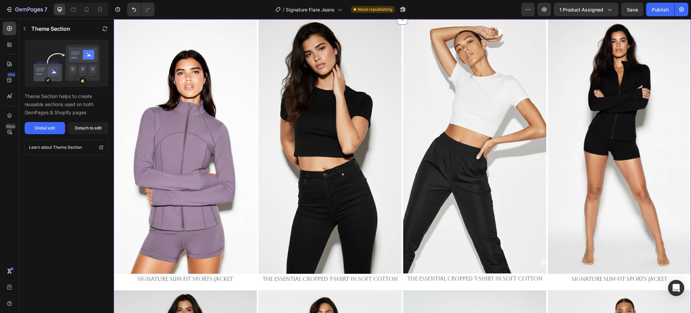
scroll to position [300, 0]
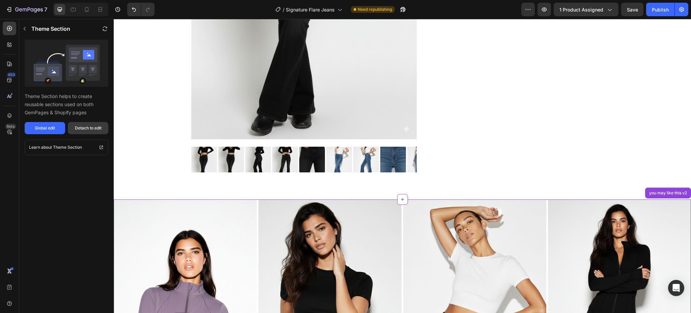
click at [87, 124] on button "Detach to edit" at bounding box center [88, 128] width 40 height 12
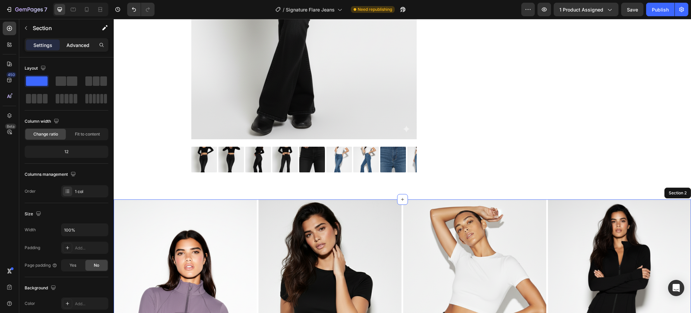
click at [83, 45] on p "Advanced" at bounding box center [77, 45] width 23 height 7
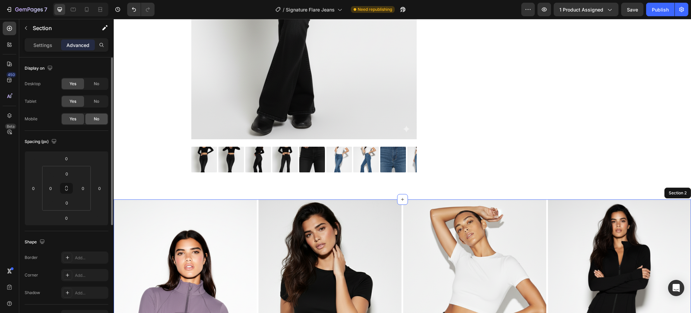
click at [94, 123] on div "No" at bounding box center [96, 118] width 22 height 11
click at [42, 31] on p "Section" at bounding box center [60, 28] width 55 height 8
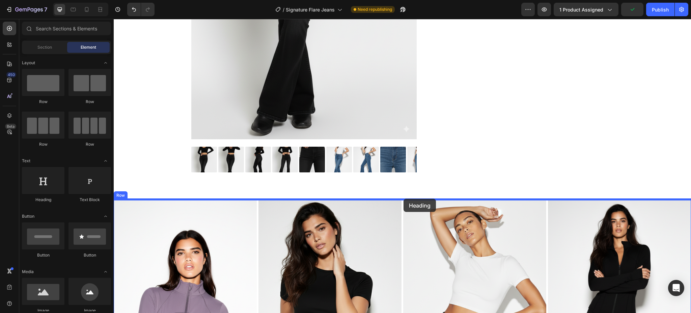
drag, startPoint x: 161, startPoint y: 206, endPoint x: 404, endPoint y: 200, distance: 242.4
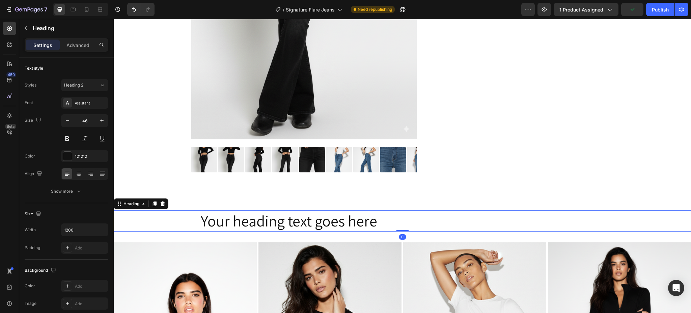
click at [314, 218] on h2 "Your heading text goes here" at bounding box center [402, 221] width 405 height 22
click at [314, 218] on p "Your heading text goes here" at bounding box center [403, 221] width 404 height 20
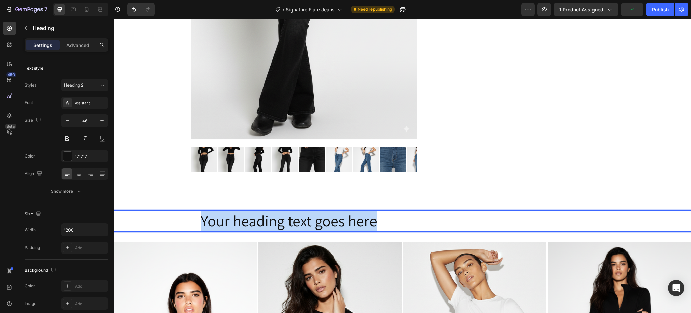
click at [314, 218] on p "Your heading text goes here" at bounding box center [403, 221] width 404 height 20
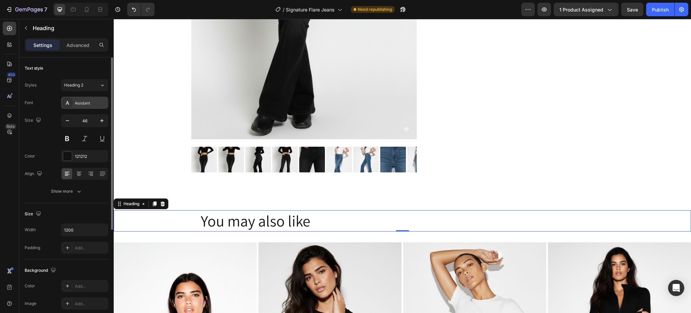
click at [76, 105] on div "Assistant" at bounding box center [91, 103] width 32 height 6
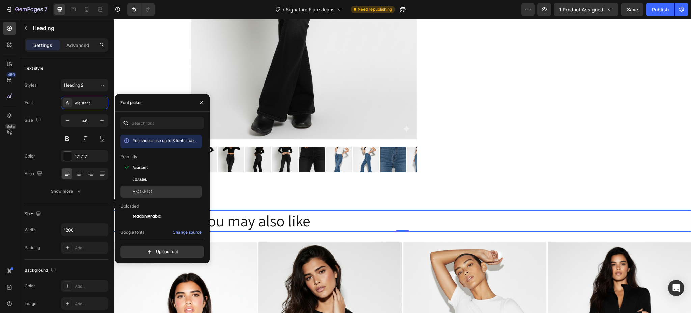
click at [139, 192] on span "Aboreto" at bounding box center [143, 191] width 20 height 6
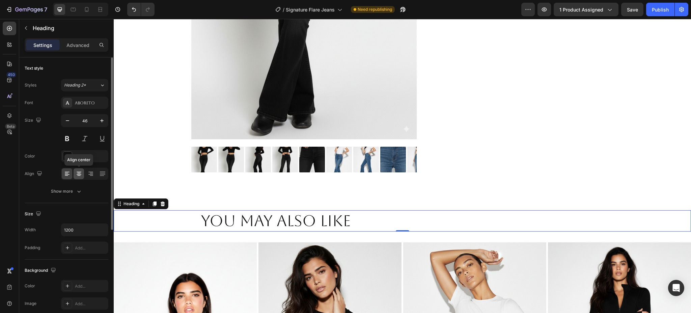
click at [80, 174] on icon at bounding box center [79, 173] width 7 height 7
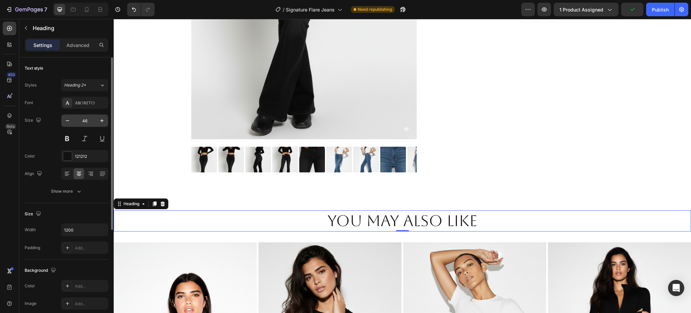
click at [85, 117] on input "46" at bounding box center [85, 120] width 22 height 12
type input "20"
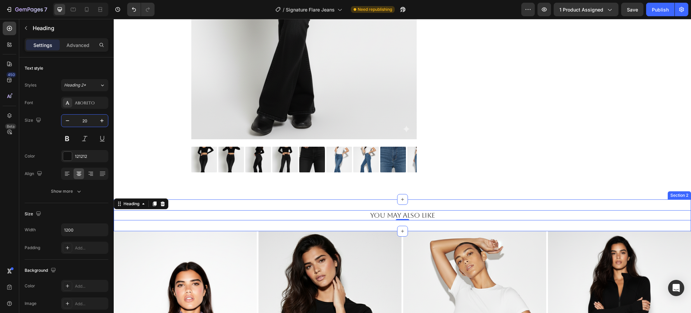
drag, startPoint x: 478, startPoint y: 206, endPoint x: 479, endPoint y: 197, distance: 8.9
click at [477, 205] on div "You may also like Heading 0 Section 2" at bounding box center [402, 215] width 577 height 32
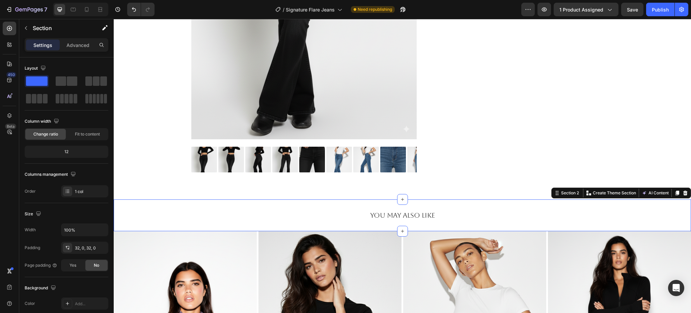
click at [69, 15] on div at bounding box center [80, 9] width 55 height 13
click at [72, 11] on icon at bounding box center [73, 9] width 7 height 7
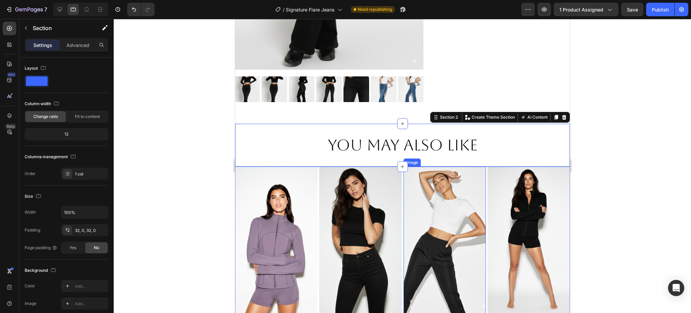
drag, startPoint x: 452, startPoint y: 139, endPoint x: 448, endPoint y: 101, distance: 38.6
click at [451, 166] on img at bounding box center [444, 239] width 82 height 146
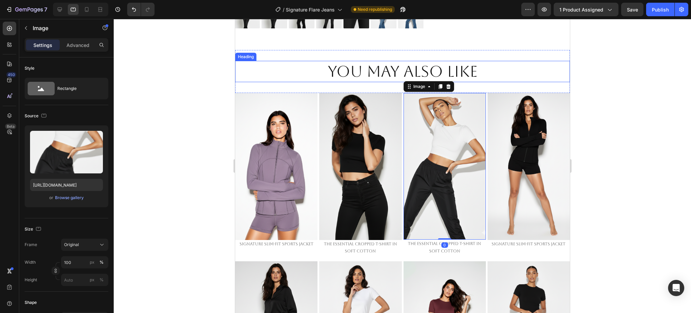
drag, startPoint x: 440, startPoint y: 54, endPoint x: 439, endPoint y: 62, distance: 8.6
click at [439, 61] on p "You may also like" at bounding box center [402, 71] width 333 height 20
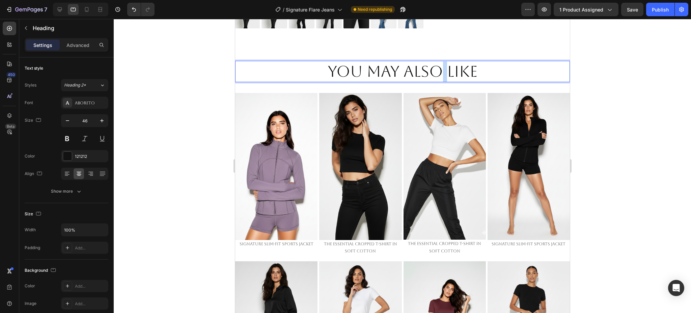
click at [439, 63] on p "You may also like" at bounding box center [402, 71] width 333 height 20
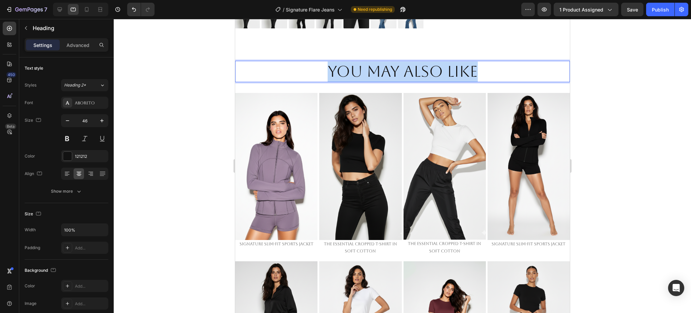
drag, startPoint x: 439, startPoint y: 62, endPoint x: 429, endPoint y: 63, distance: 10.1
click at [438, 63] on p "You may also like" at bounding box center [402, 71] width 333 height 20
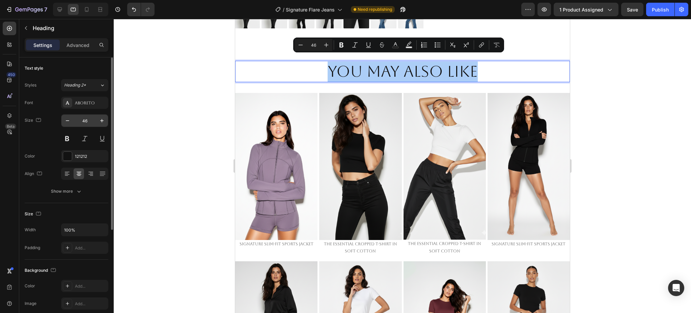
click at [88, 121] on input "46" at bounding box center [85, 120] width 22 height 12
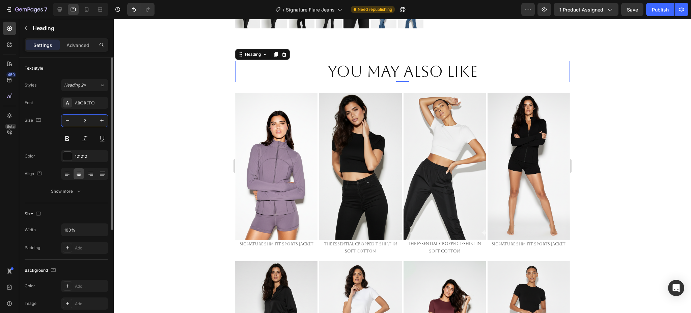
type input "20"
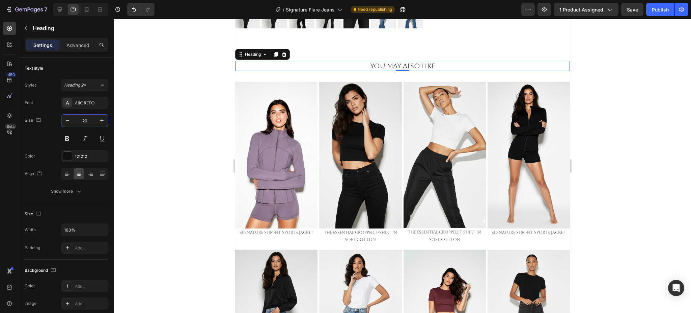
click at [605, 94] on div at bounding box center [402, 166] width 577 height 294
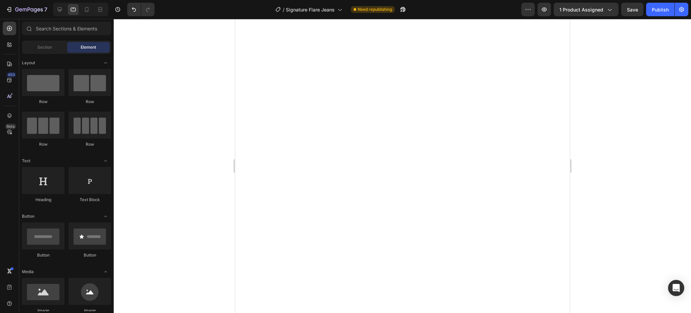
scroll to position [0, 0]
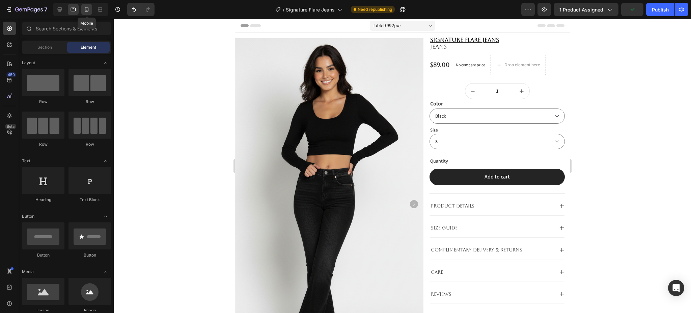
drag, startPoint x: 85, startPoint y: 10, endPoint x: 83, endPoint y: 14, distance: 4.2
click at [84, 10] on icon at bounding box center [86, 9] width 7 height 7
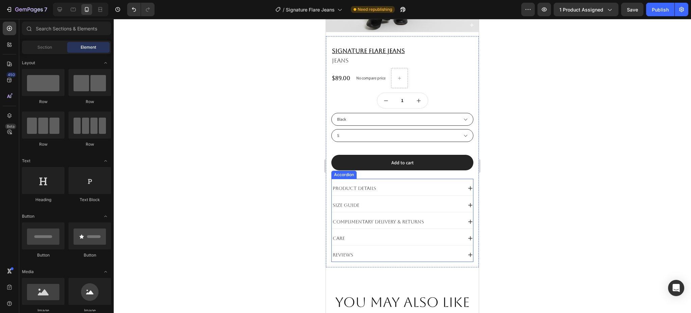
scroll to position [360, 0]
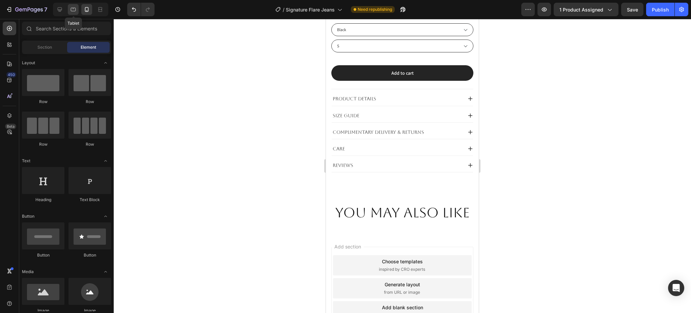
click at [72, 7] on icon at bounding box center [73, 9] width 7 height 7
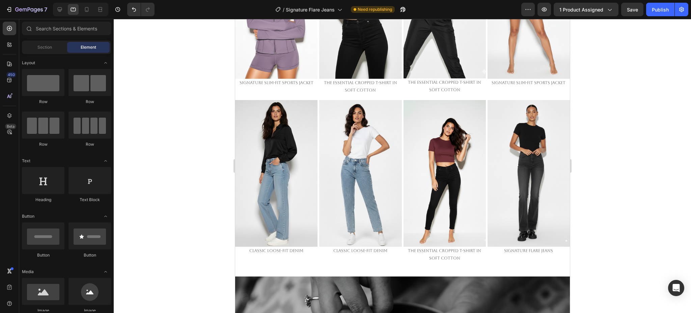
scroll to position [71, 0]
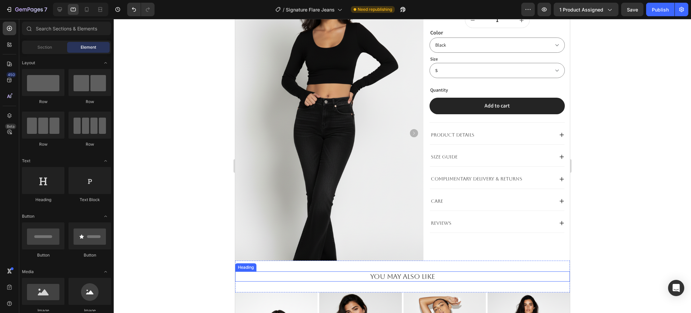
click at [412, 272] on h2 "You may also like" at bounding box center [402, 276] width 335 height 10
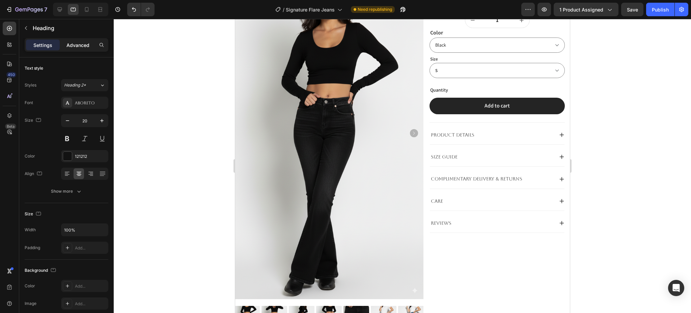
click at [73, 45] on p "Advanced" at bounding box center [77, 45] width 23 height 7
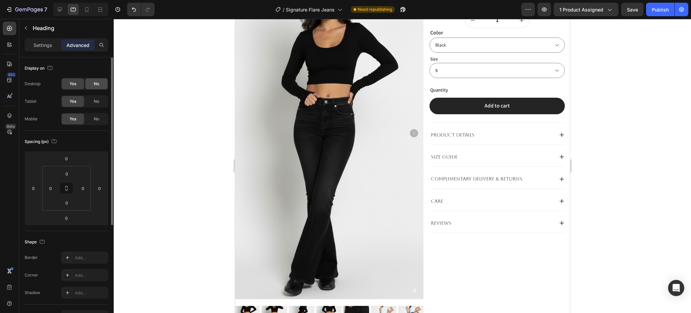
drag, startPoint x: 99, startPoint y: 119, endPoint x: 96, endPoint y: 87, distance: 32.2
click at [98, 117] on span "No" at bounding box center [96, 119] width 5 height 6
click at [87, 10] on icon at bounding box center [86, 9] width 7 height 7
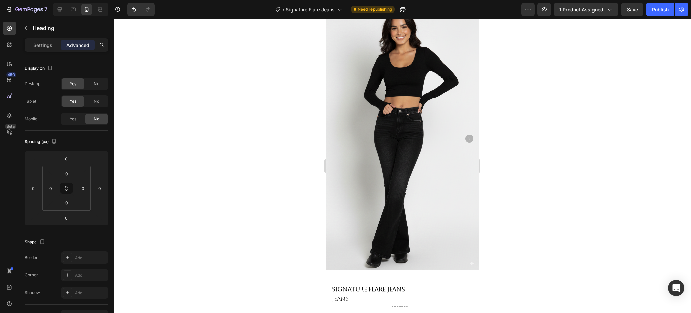
scroll to position [302, 0]
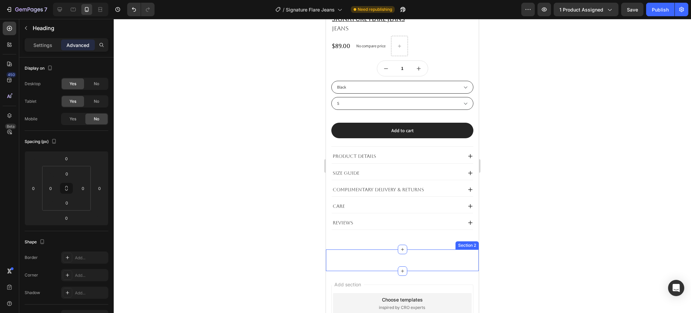
click at [407, 257] on div "You may also like Heading Section 2" at bounding box center [402, 260] width 153 height 22
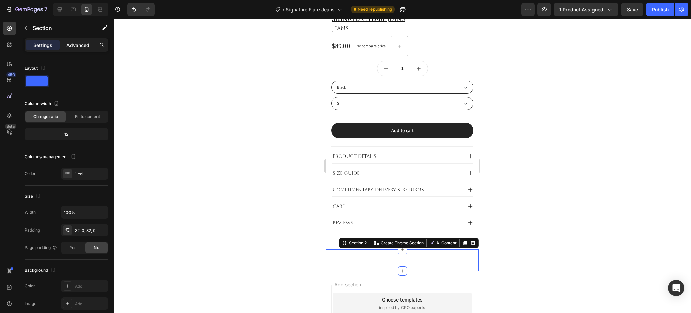
click at [72, 44] on p "Advanced" at bounding box center [77, 45] width 23 height 7
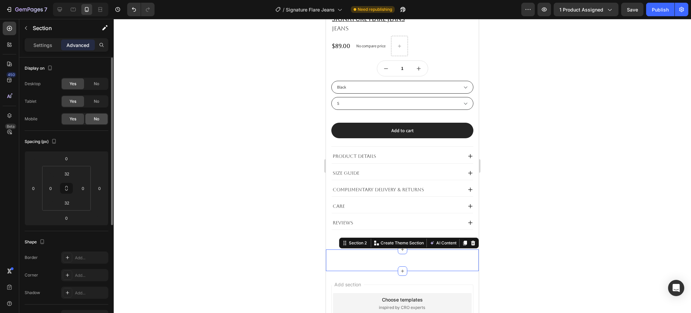
click at [92, 122] on div "No" at bounding box center [96, 118] width 22 height 11
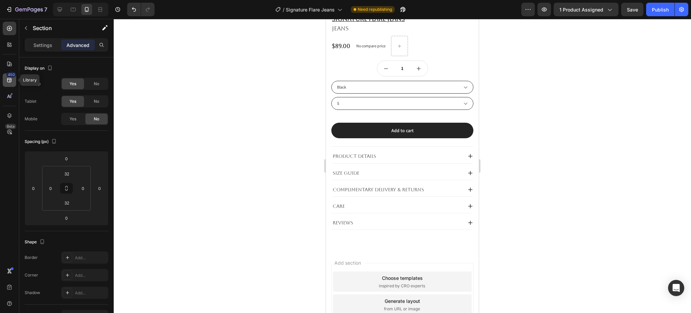
click at [12, 78] on icon at bounding box center [9, 80] width 7 height 7
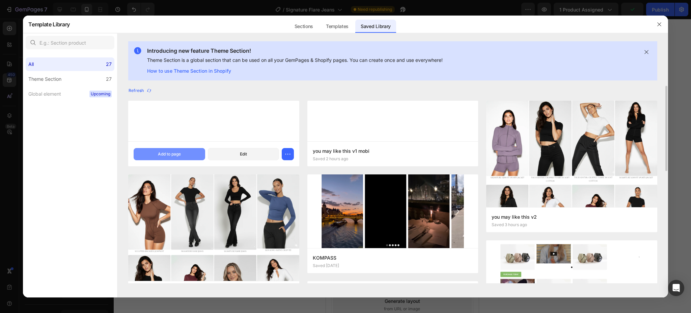
click at [179, 156] on div "Add to page" at bounding box center [169, 154] width 23 height 6
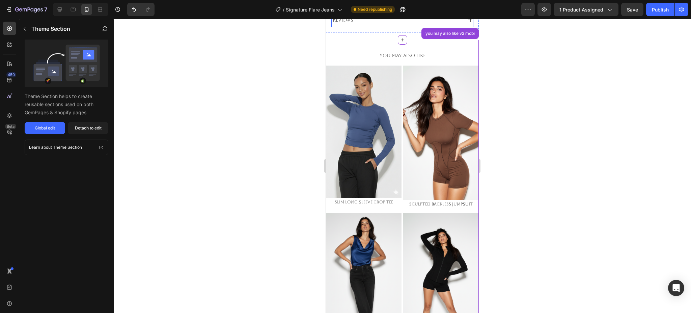
scroll to position [527, 0]
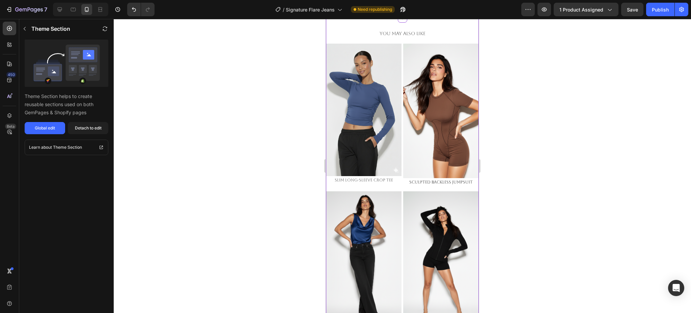
drag, startPoint x: 549, startPoint y: 123, endPoint x: 82, endPoint y: 104, distance: 466.8
click at [549, 123] on div at bounding box center [402, 166] width 577 height 294
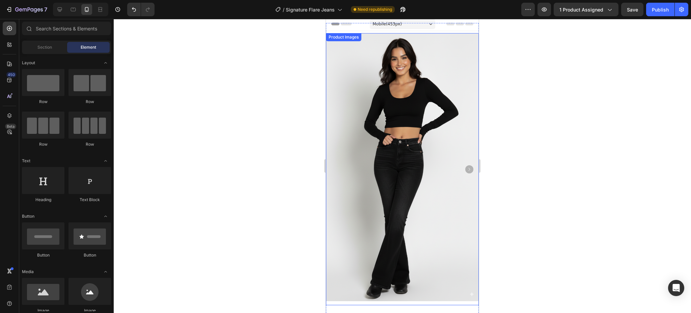
scroll to position [0, 0]
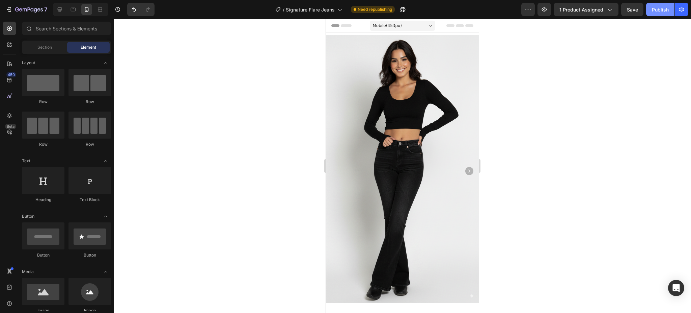
click at [666, 7] on div "Publish" at bounding box center [660, 9] width 17 height 7
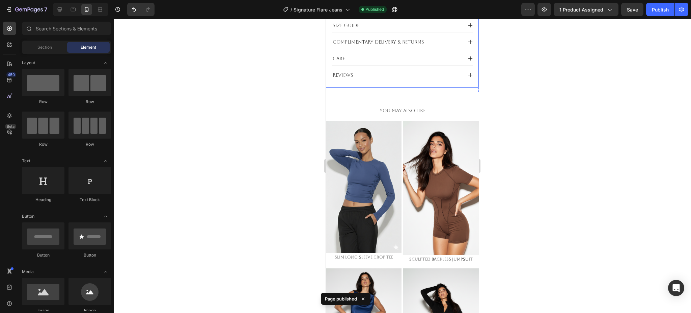
scroll to position [180, 0]
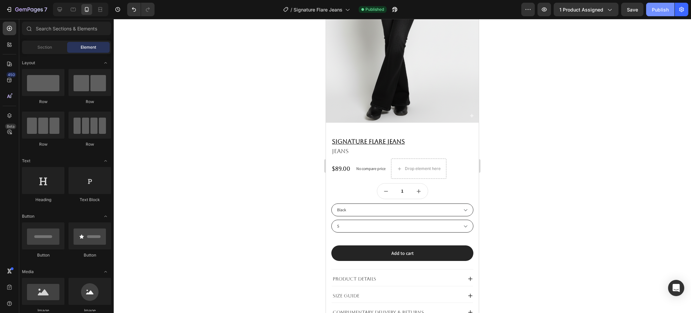
click at [653, 12] on div "Publish" at bounding box center [660, 9] width 17 height 7
click at [74, 8] on icon at bounding box center [73, 9] width 7 height 7
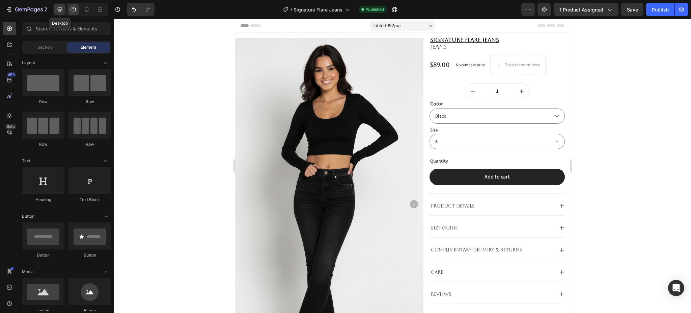
click at [58, 11] on icon at bounding box center [59, 9] width 7 height 7
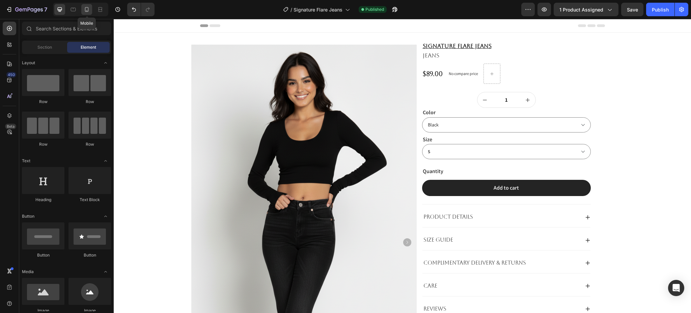
click at [86, 10] on icon at bounding box center [87, 10] width 2 height 1
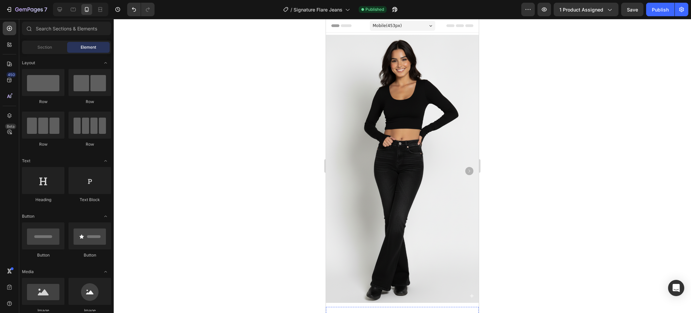
scroll to position [225, 0]
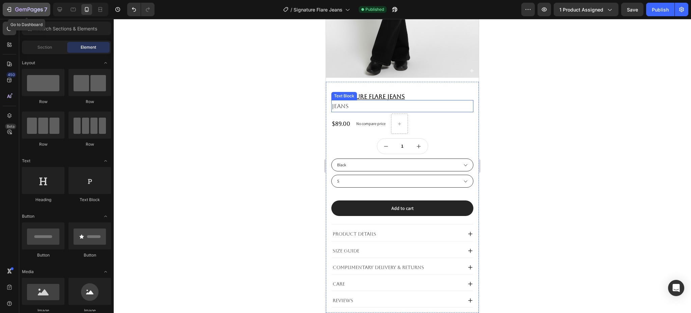
click at [30, 6] on div "7" at bounding box center [31, 9] width 32 height 8
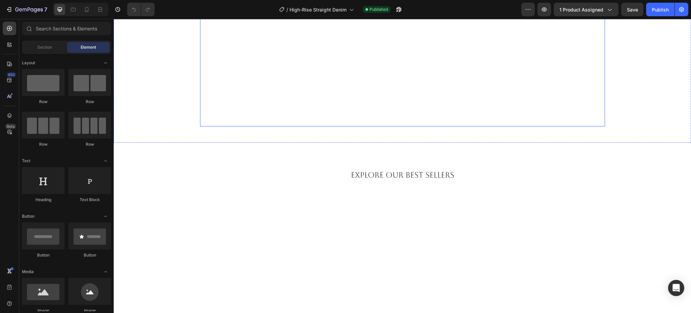
scroll to position [405, 0]
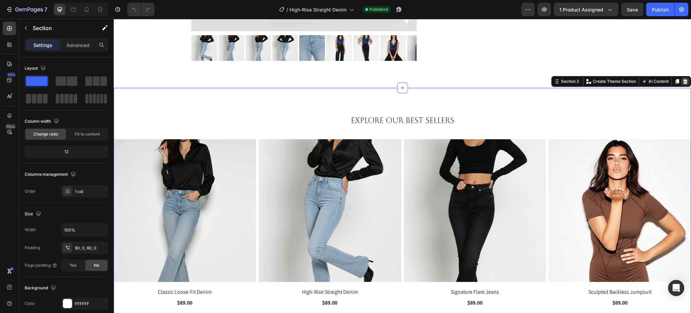
drag, startPoint x: 677, startPoint y: 83, endPoint x: 624, endPoint y: 94, distance: 53.8
click at [683, 83] on icon at bounding box center [685, 81] width 5 height 5
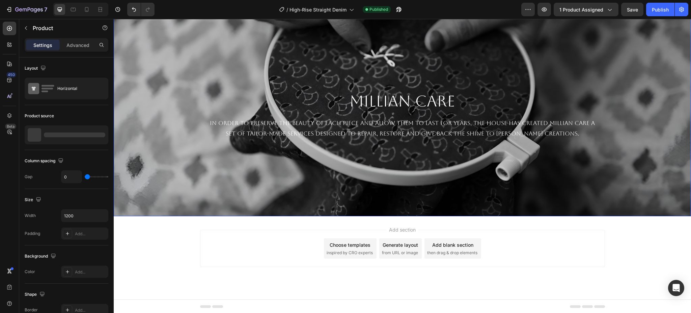
scroll to position [344, 0]
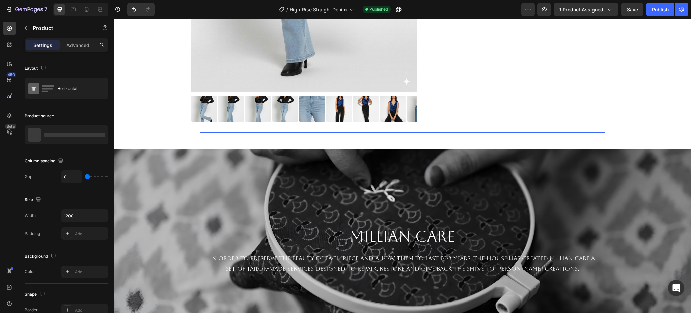
click at [533, 174] on div "Background Image" at bounding box center [402, 249] width 577 height 202
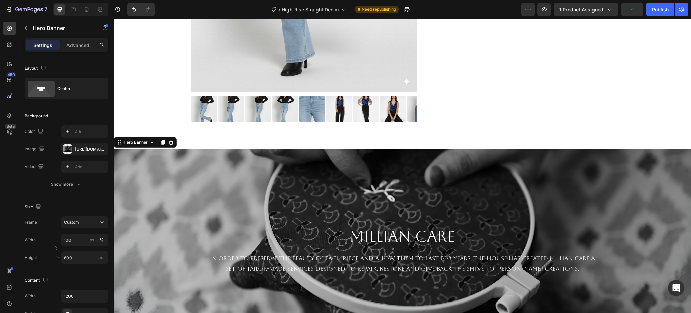
click at [174, 141] on div at bounding box center [171, 142] width 8 height 8
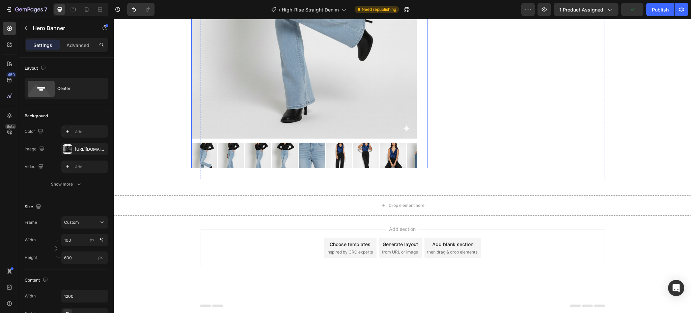
scroll to position [297, 0]
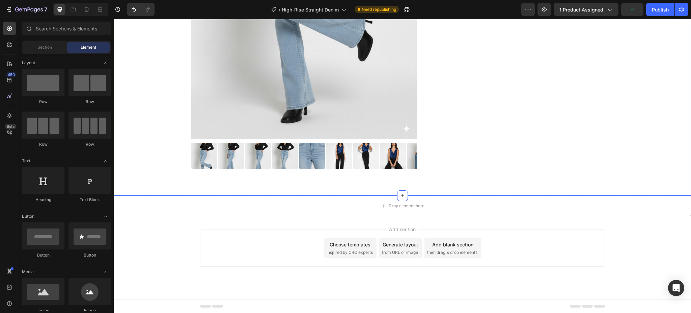
click at [413, 196] on div "Drop element here" at bounding box center [402, 205] width 577 height 20
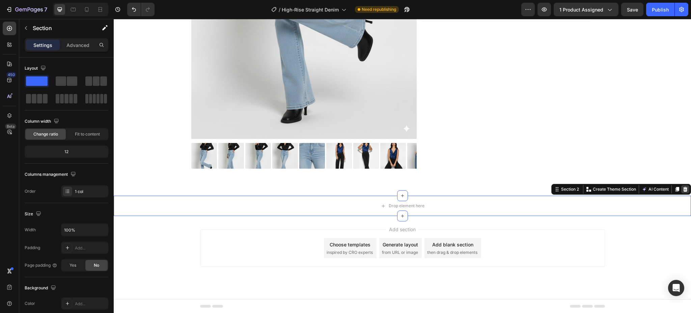
click at [683, 189] on icon at bounding box center [685, 189] width 4 height 5
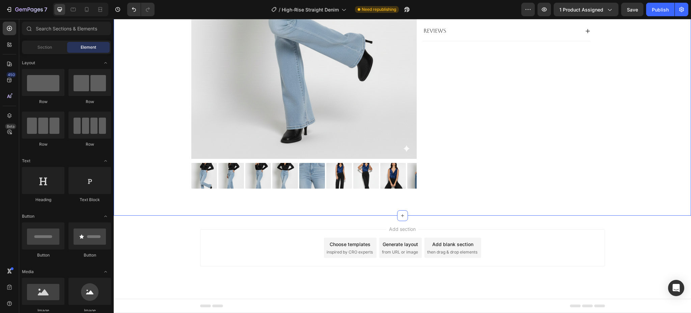
scroll to position [277, 0]
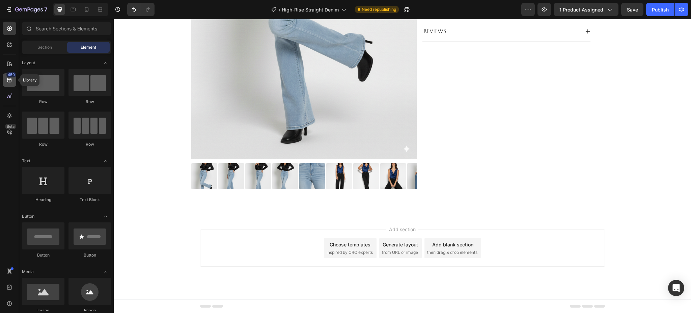
click at [5, 80] on div "450" at bounding box center [9, 79] width 13 height 13
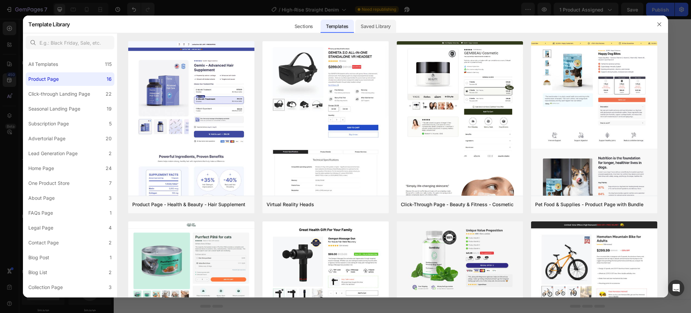
click at [371, 28] on div "Saved Library" at bounding box center [375, 26] width 41 height 13
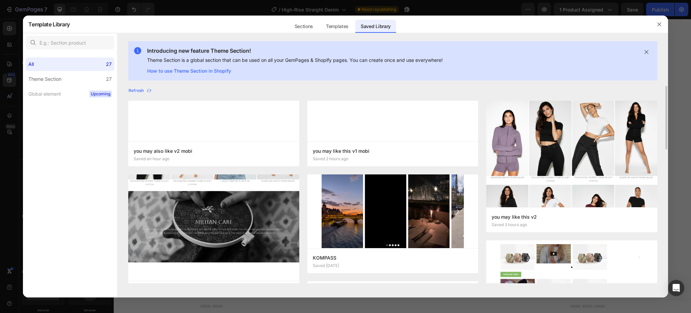
scroll to position [45, 0]
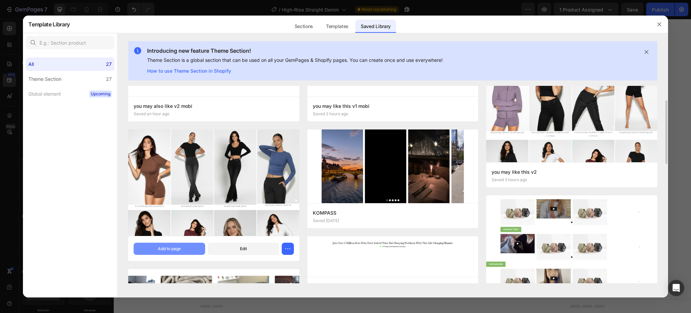
click at [161, 247] on div "Add to page" at bounding box center [169, 248] width 23 height 6
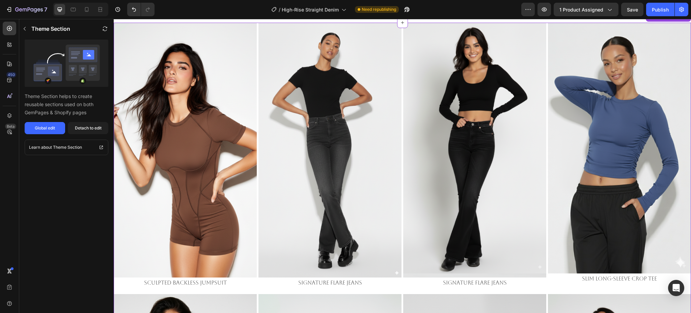
scroll to position [474, 0]
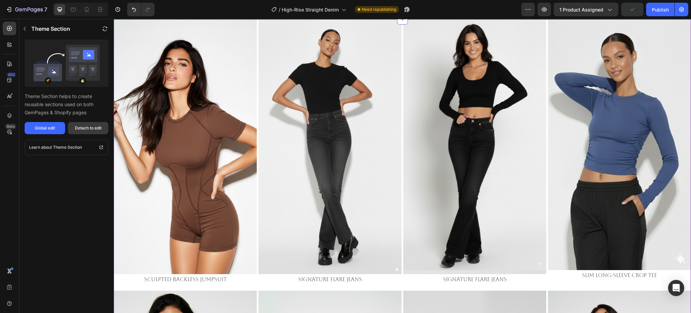
click at [80, 127] on div "Detach to edit" at bounding box center [88, 128] width 27 height 6
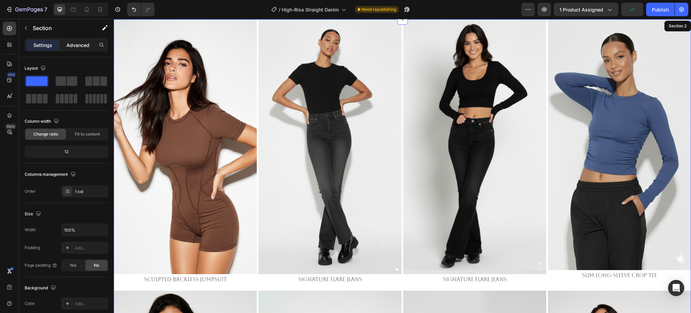
click at [71, 42] on p "Advanced" at bounding box center [77, 45] width 23 height 7
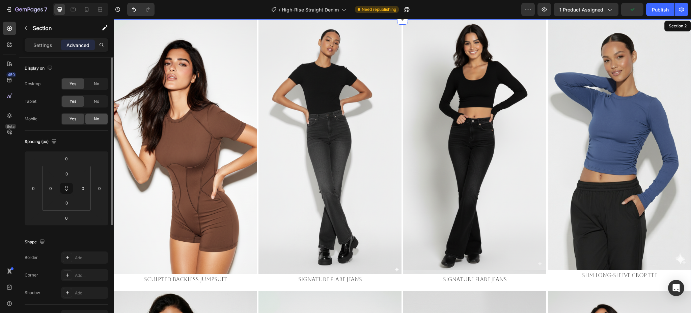
click at [89, 119] on div "No" at bounding box center [96, 118] width 22 height 11
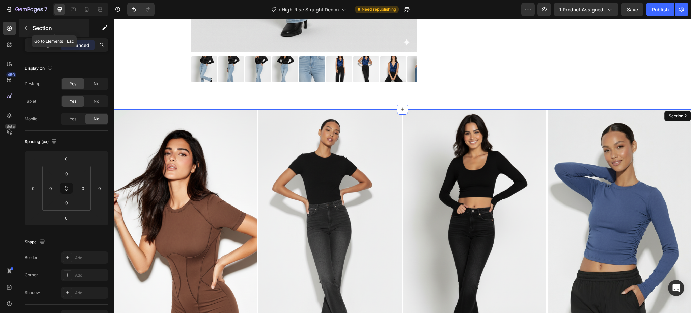
click at [30, 23] on div at bounding box center [26, 28] width 11 height 11
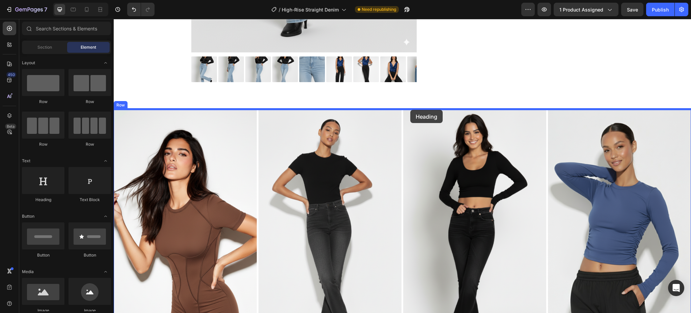
drag, startPoint x: 173, startPoint y: 192, endPoint x: 410, endPoint y: 110, distance: 251.0
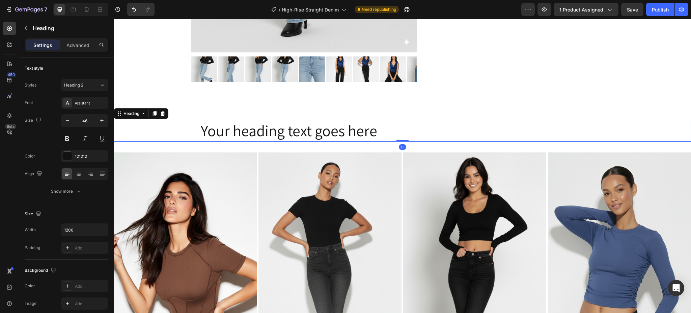
click at [293, 129] on h2 "Your heading text goes here" at bounding box center [402, 131] width 405 height 22
click at [293, 129] on p "Your heading text goes here" at bounding box center [403, 130] width 404 height 20
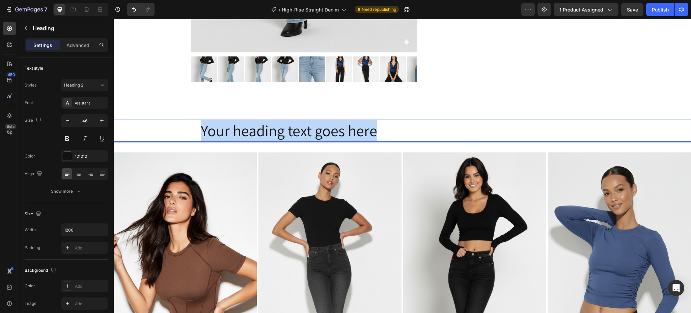
click at [293, 129] on p "Your heading text goes here" at bounding box center [403, 130] width 404 height 20
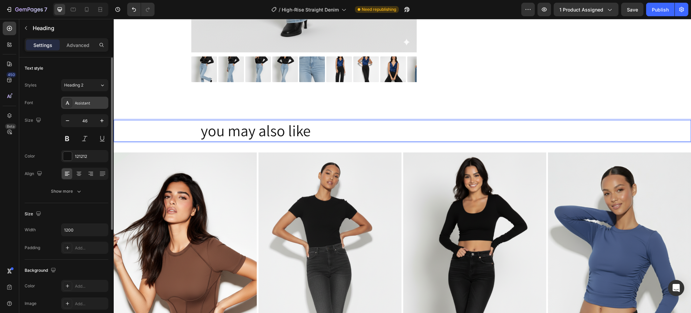
drag, startPoint x: 90, startPoint y: 97, endPoint x: 90, endPoint y: 135, distance: 38.1
click at [90, 98] on div "Assistant" at bounding box center [84, 103] width 47 height 12
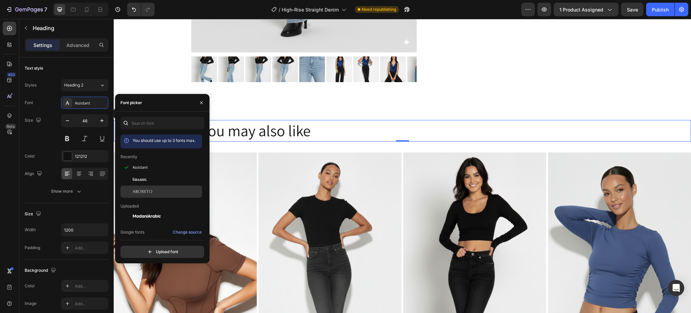
click at [149, 188] on div "Aboreto" at bounding box center [161, 191] width 82 height 12
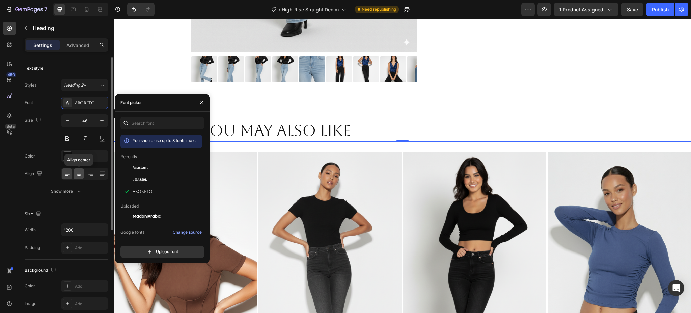
click at [79, 175] on icon at bounding box center [78, 175] width 3 height 1
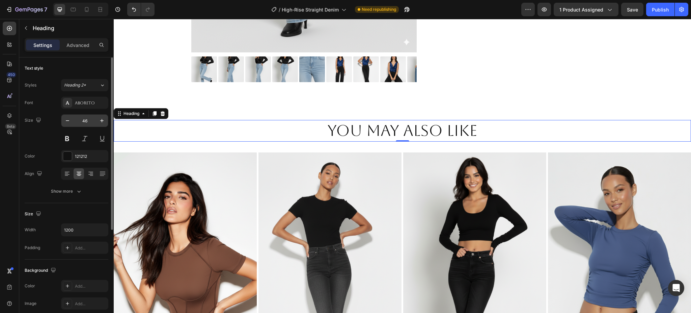
click at [80, 121] on input "46" at bounding box center [85, 120] width 22 height 12
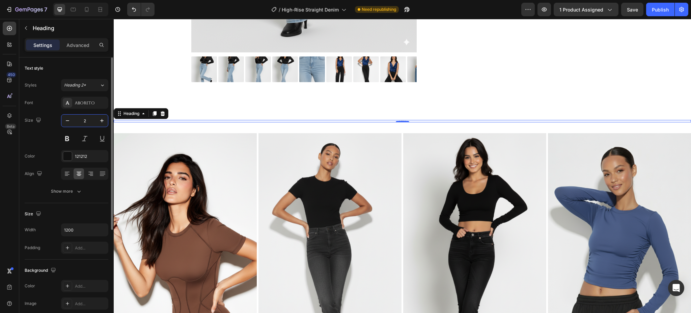
type input "20"
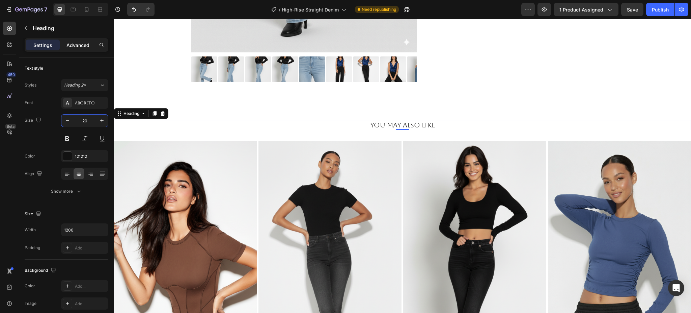
click at [77, 42] on p "Advanced" at bounding box center [77, 45] width 23 height 7
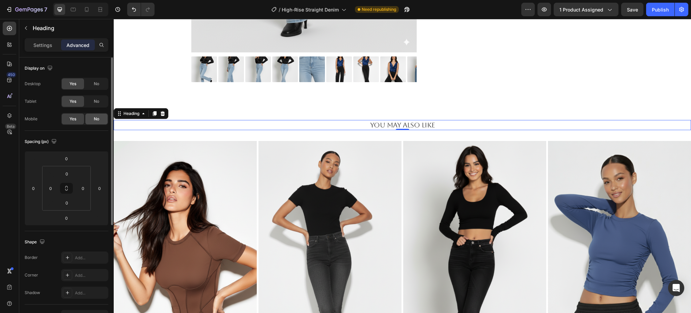
click at [98, 113] on div "No" at bounding box center [96, 118] width 22 height 11
click at [486, 116] on div "you may also like Heading 0 Section 2" at bounding box center [402, 125] width 577 height 32
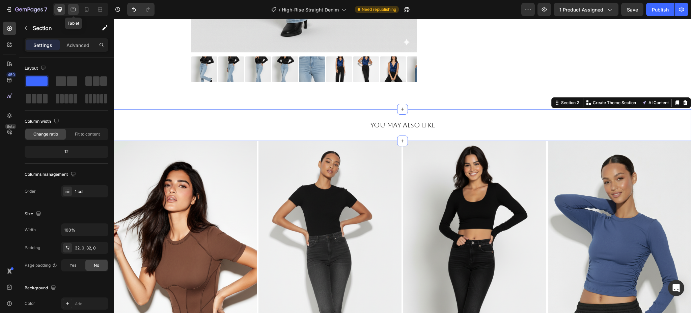
click at [77, 13] on div at bounding box center [73, 9] width 11 height 11
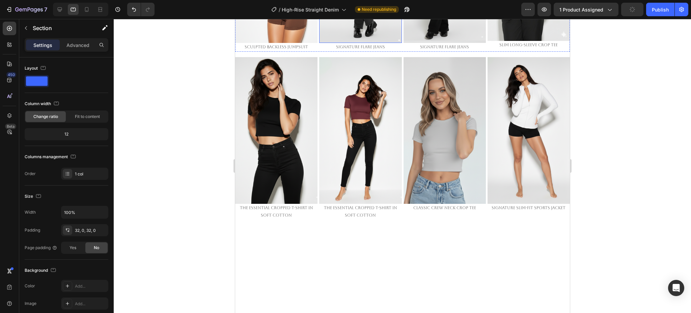
scroll to position [303, 0]
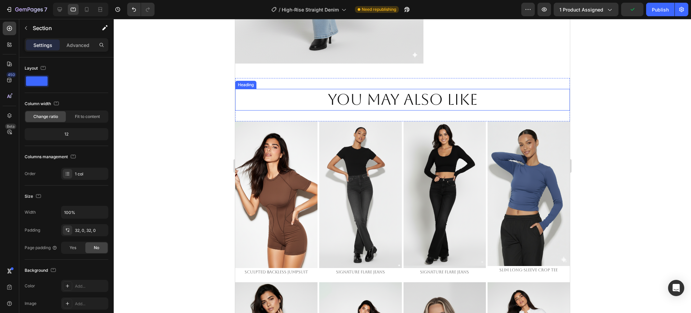
click at [369, 98] on h2 "you may also like" at bounding box center [402, 100] width 335 height 22
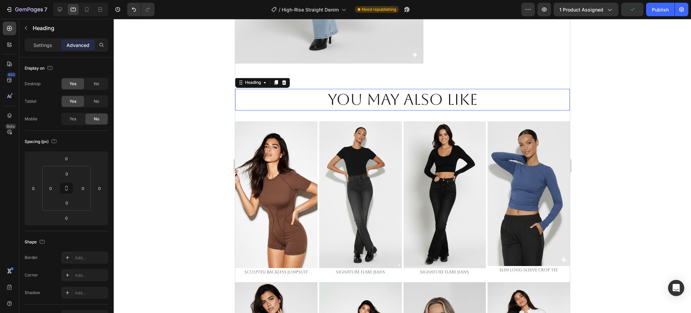
click at [369, 98] on h2 "you may also like" at bounding box center [402, 100] width 335 height 22
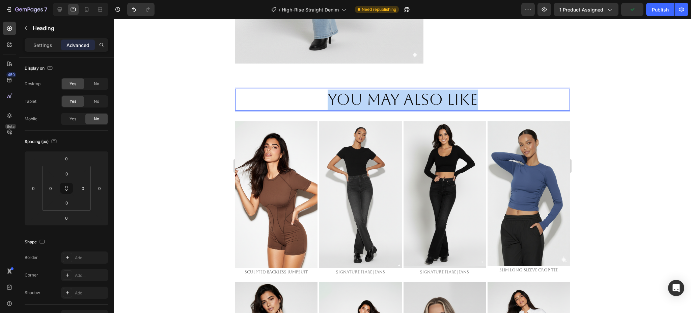
click at [369, 98] on p "you may also like" at bounding box center [402, 99] width 333 height 20
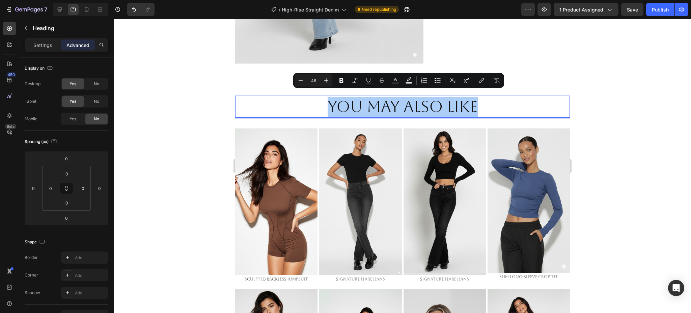
click at [315, 81] on input "46" at bounding box center [313, 80] width 13 height 8
click at [314, 80] on input "46" at bounding box center [313, 80] width 13 height 8
type input "20"
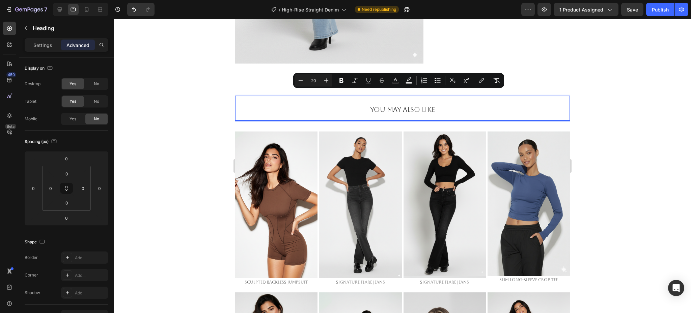
click at [216, 104] on div at bounding box center [402, 166] width 577 height 294
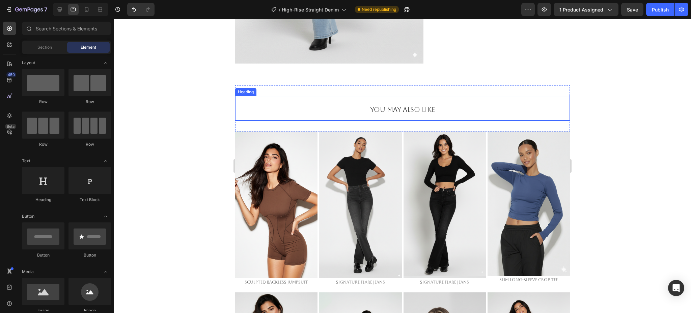
drag, startPoint x: 323, startPoint y: 101, endPoint x: 239, endPoint y: 85, distance: 85.1
click at [322, 100] on p "⁠⁠⁠⁠⁠⁠⁠ you may also like" at bounding box center [402, 108] width 333 height 23
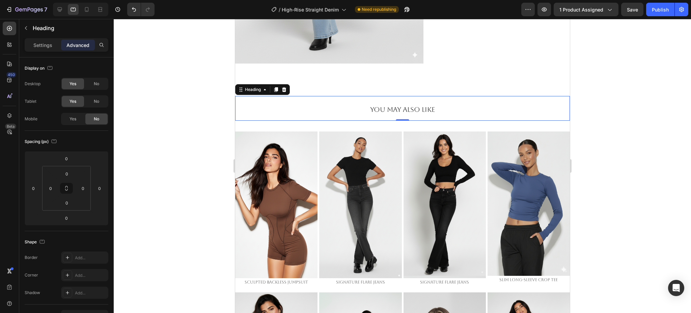
drag, startPoint x: 49, startPoint y: 43, endPoint x: 114, endPoint y: 94, distance: 83.1
click at [49, 42] on p "Settings" at bounding box center [42, 45] width 19 height 7
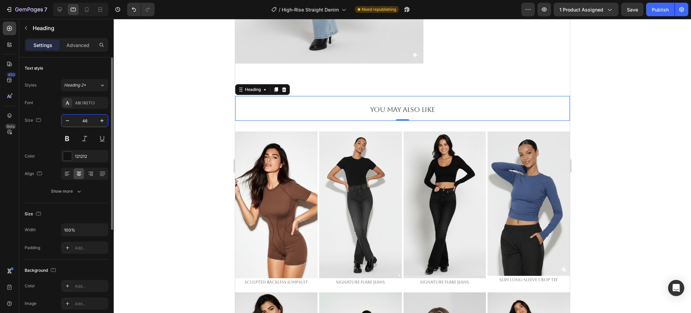
click at [82, 121] on input "46" at bounding box center [85, 120] width 22 height 12
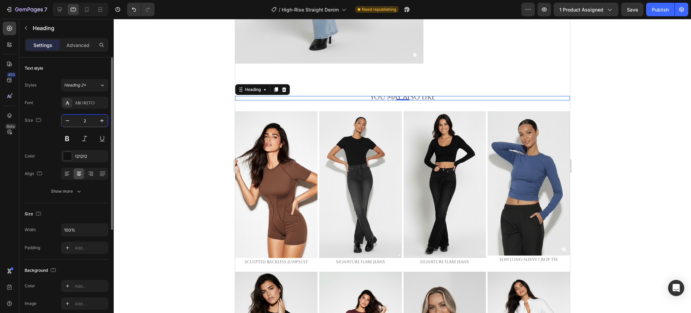
type input "20"
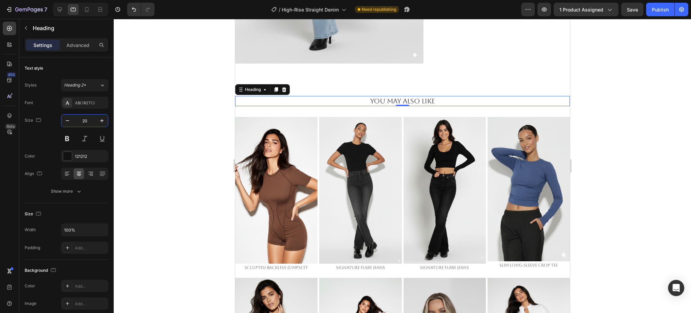
click at [192, 78] on div at bounding box center [402, 166] width 577 height 294
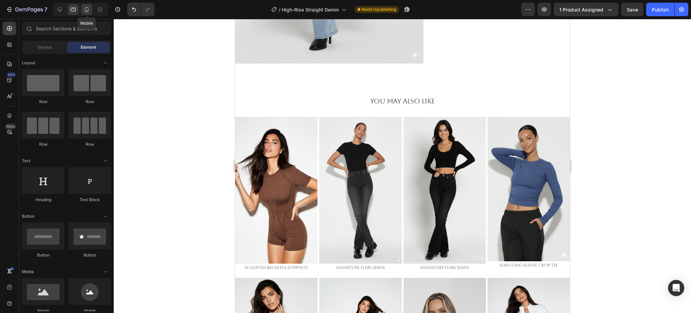
click at [84, 11] on icon at bounding box center [86, 9] width 7 height 7
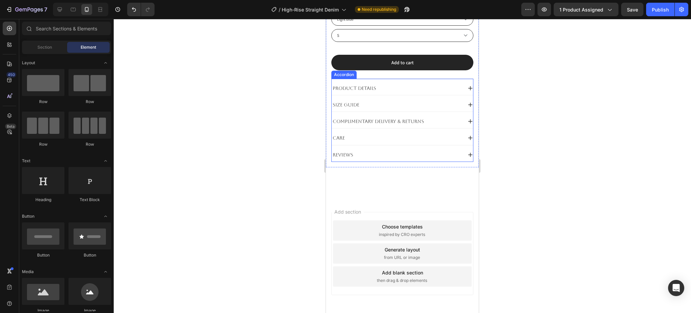
scroll to position [348, 0]
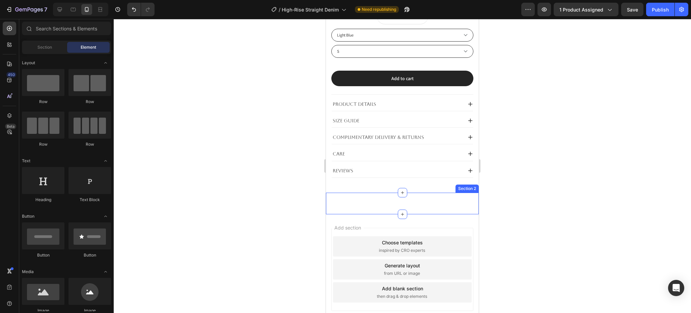
click at [428, 210] on div "you may also like Heading Section 2" at bounding box center [402, 203] width 153 height 22
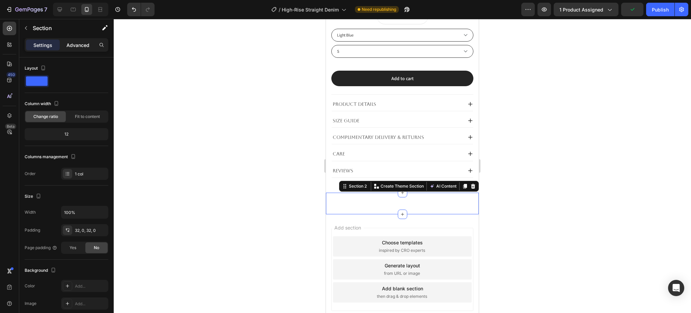
click at [89, 44] on div "Advanced" at bounding box center [78, 44] width 34 height 11
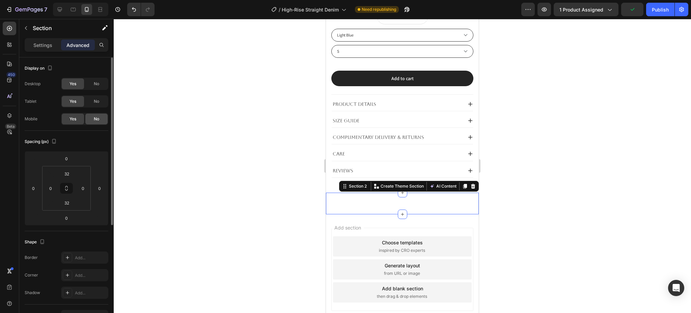
click at [93, 120] on div "No" at bounding box center [96, 118] width 22 height 11
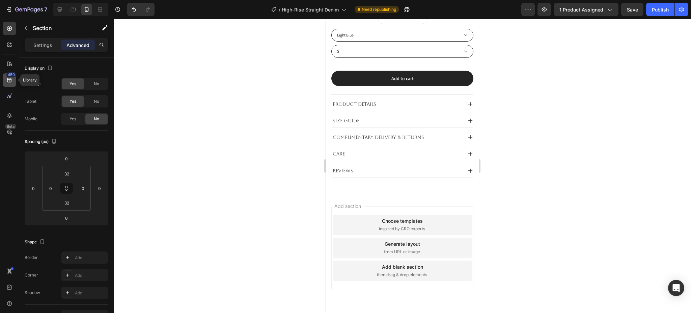
click at [7, 85] on div "450" at bounding box center [9, 79] width 13 height 13
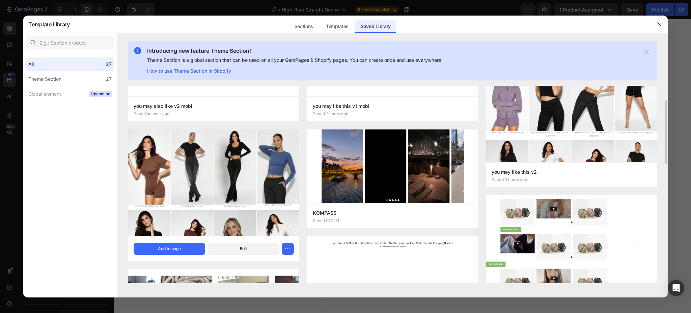
scroll to position [0, 0]
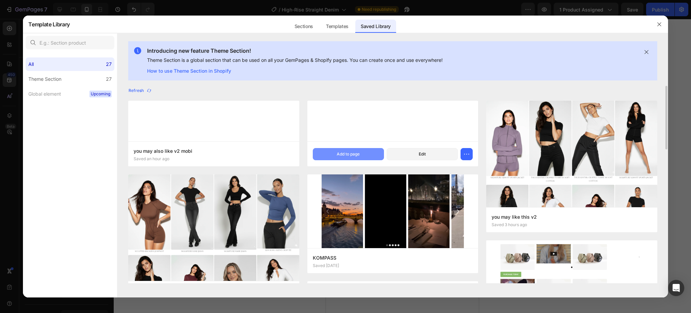
click at [352, 156] on div "Add to page" at bounding box center [348, 154] width 23 height 6
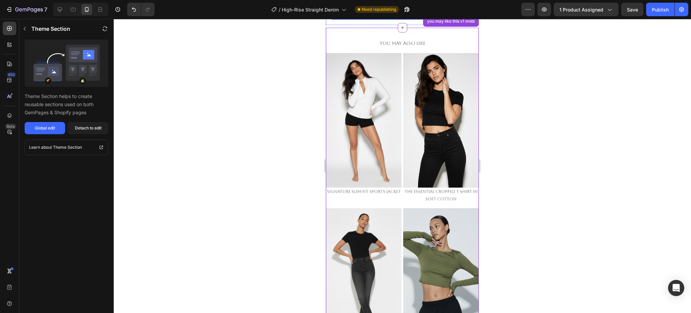
scroll to position [516, 0]
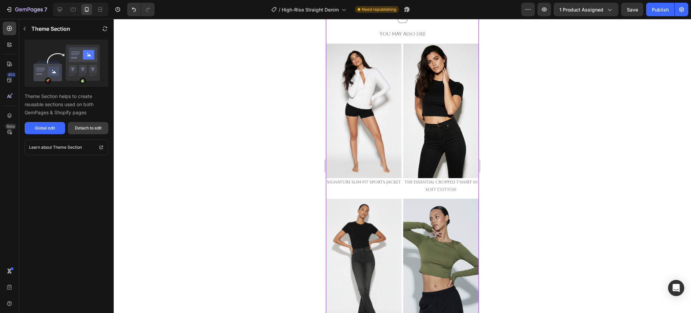
click at [93, 130] on div "Detach to edit" at bounding box center [88, 128] width 27 height 6
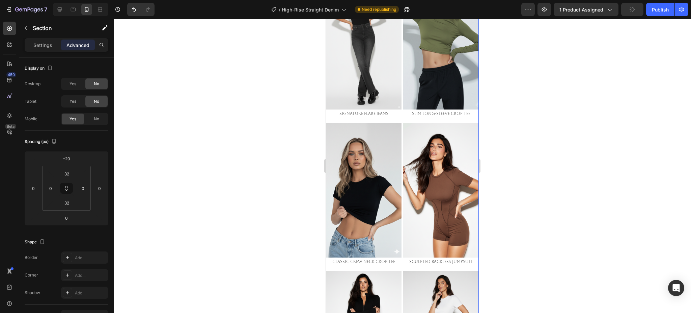
scroll to position [741, 0]
click at [434, 158] on img at bounding box center [441, 189] width 76 height 134
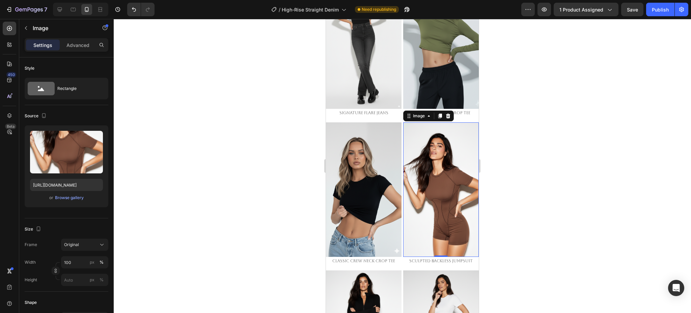
scroll to position [225, 0]
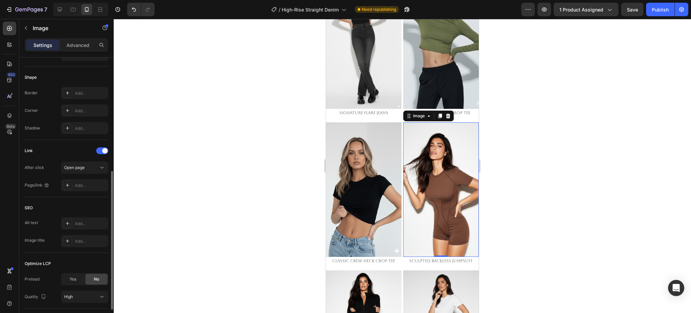
drag, startPoint x: 78, startPoint y: 182, endPoint x: 89, endPoint y: 175, distance: 12.7
click at [77, 181] on div "Add..." at bounding box center [84, 185] width 47 height 12
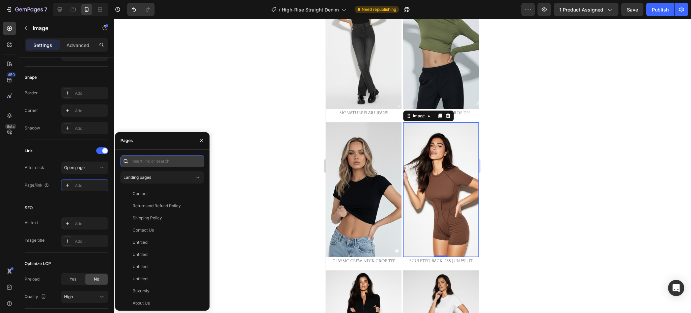
click at [158, 158] on input "text" at bounding box center [162, 161] width 84 height 12
paste input "[URL][DOMAIN_NAME]"
type input "[URL][DOMAIN_NAME]"
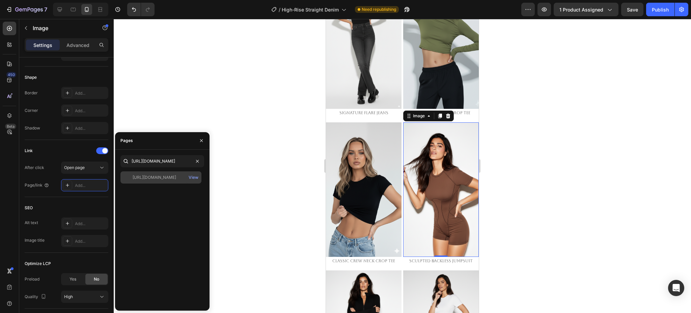
click at [144, 177] on div "[URL][DOMAIN_NAME]" at bounding box center [155, 177] width 44 height 6
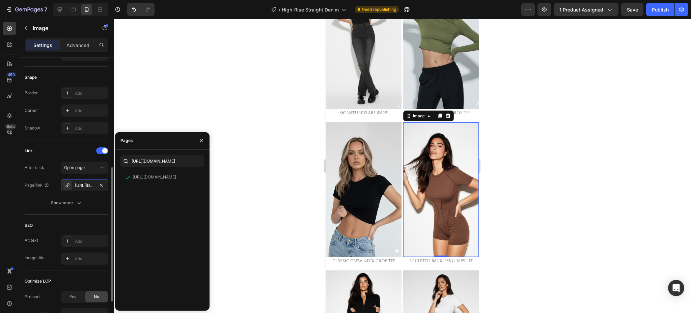
click at [69, 146] on div "Link" at bounding box center [67, 150] width 84 height 11
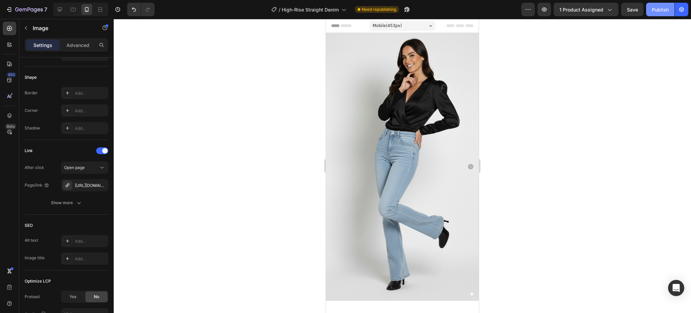
drag, startPoint x: 665, startPoint y: 9, endPoint x: 639, endPoint y: 27, distance: 31.9
click at [664, 9] on div "Publish" at bounding box center [660, 9] width 17 height 7
drag, startPoint x: 75, startPoint y: 9, endPoint x: 98, endPoint y: 0, distance: 25.4
click at [75, 9] on icon at bounding box center [73, 9] width 7 height 7
type input "[URL][DOMAIN_NAME]"
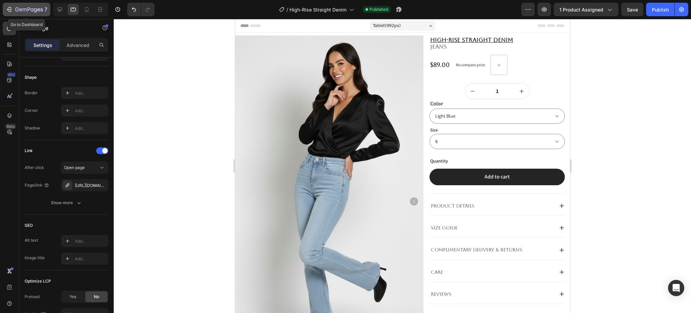
click at [29, 8] on icon "button" at bounding box center [29, 10] width 28 height 6
